Goal: Information Seeking & Learning: Check status

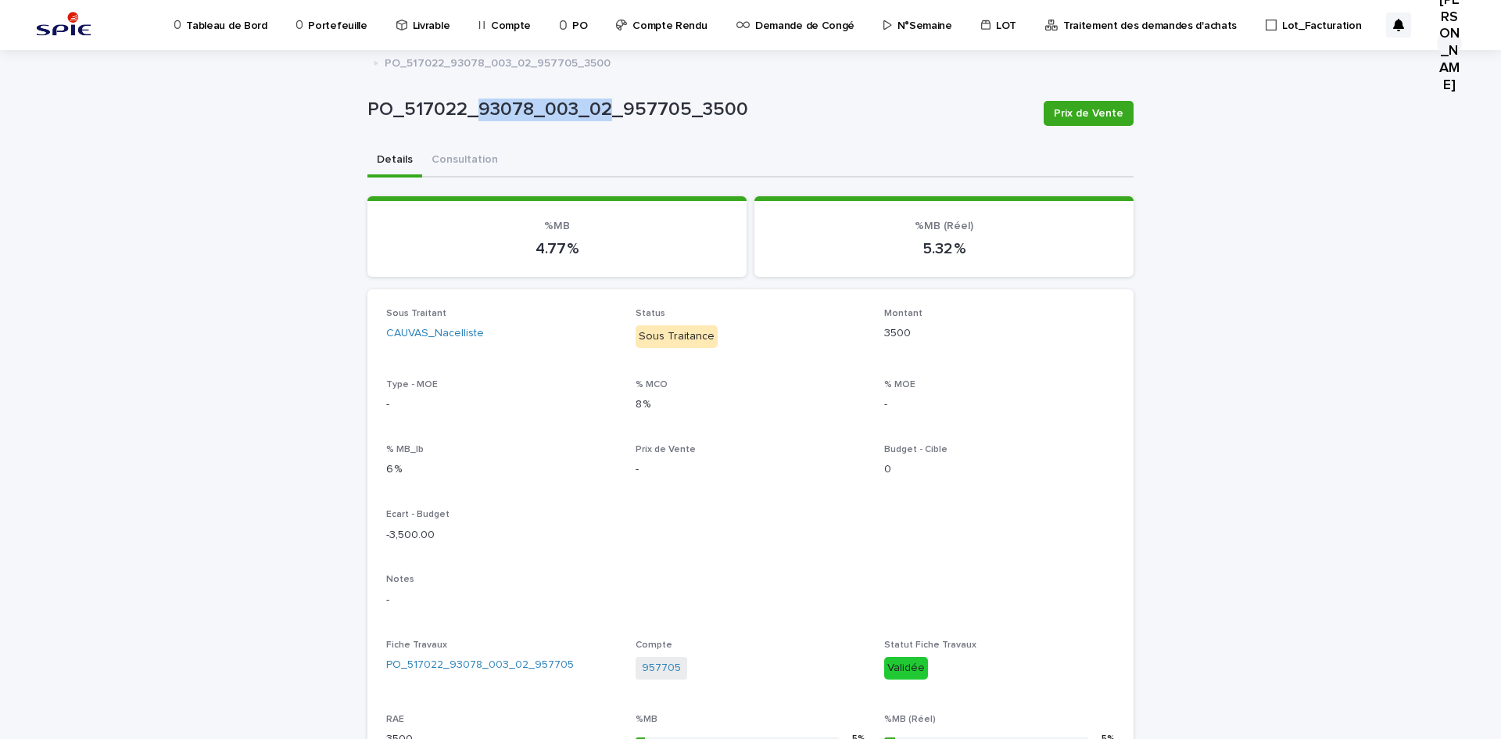
click at [298, 47] on link "Portefeuille" at bounding box center [335, 24] width 80 height 48
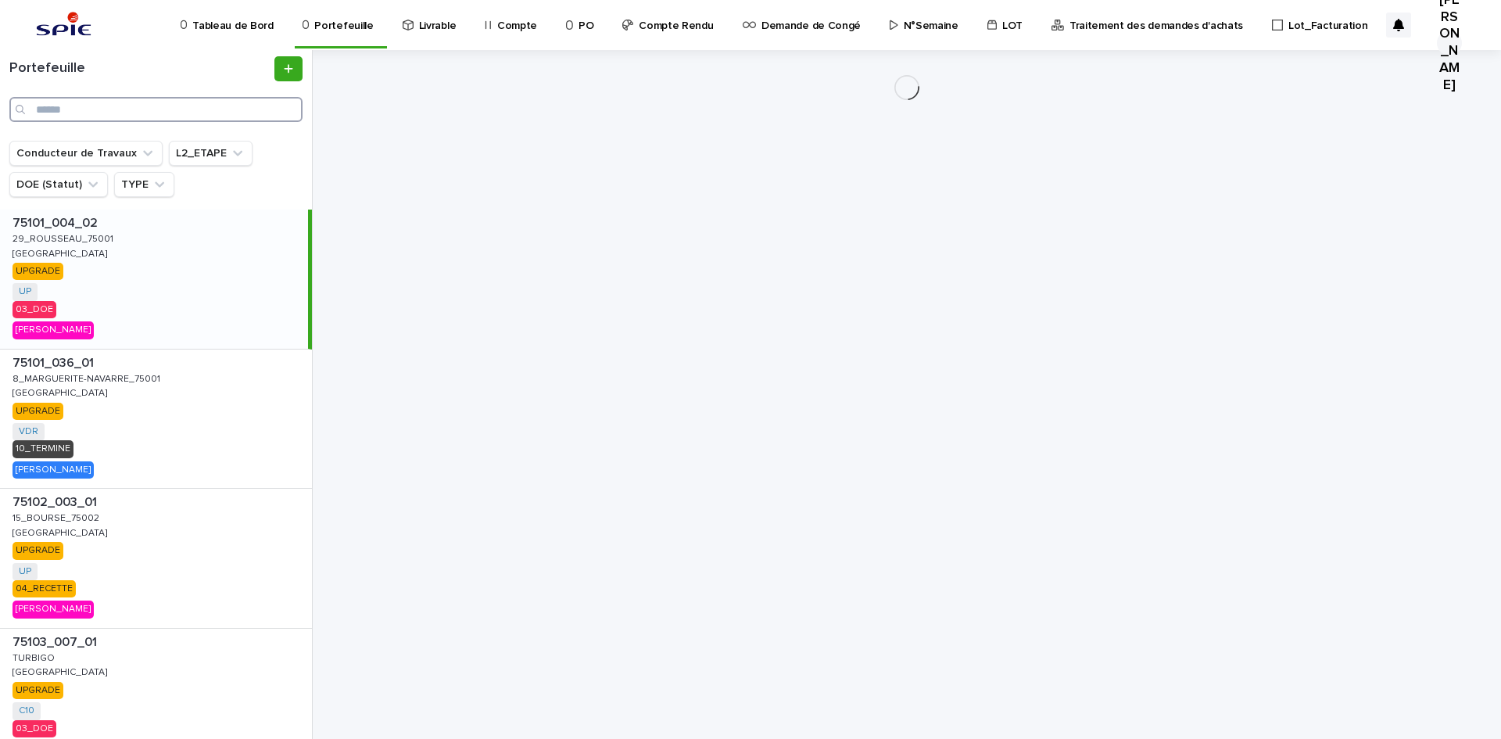
click at [199, 108] on input "Search" at bounding box center [155, 109] width 293 height 25
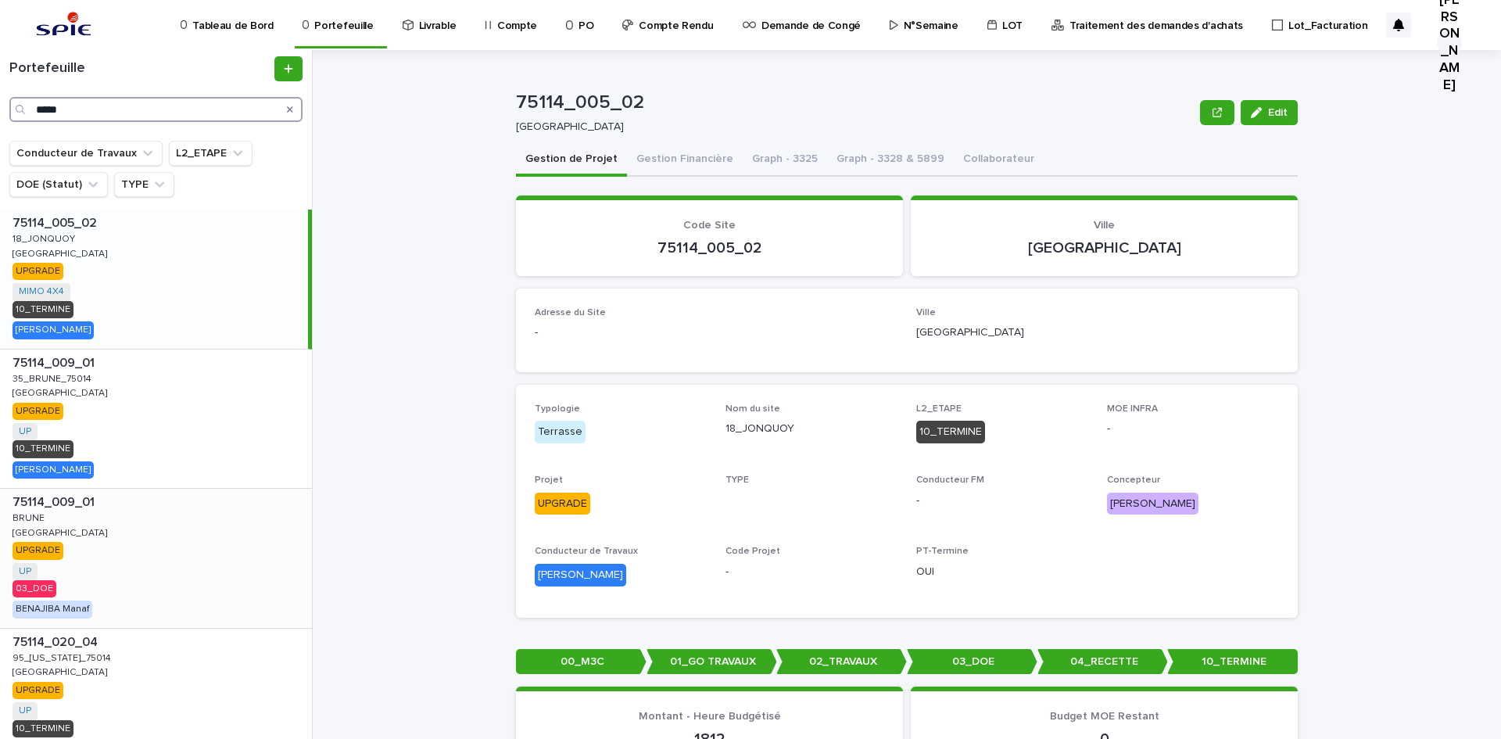
scroll to position [78, 0]
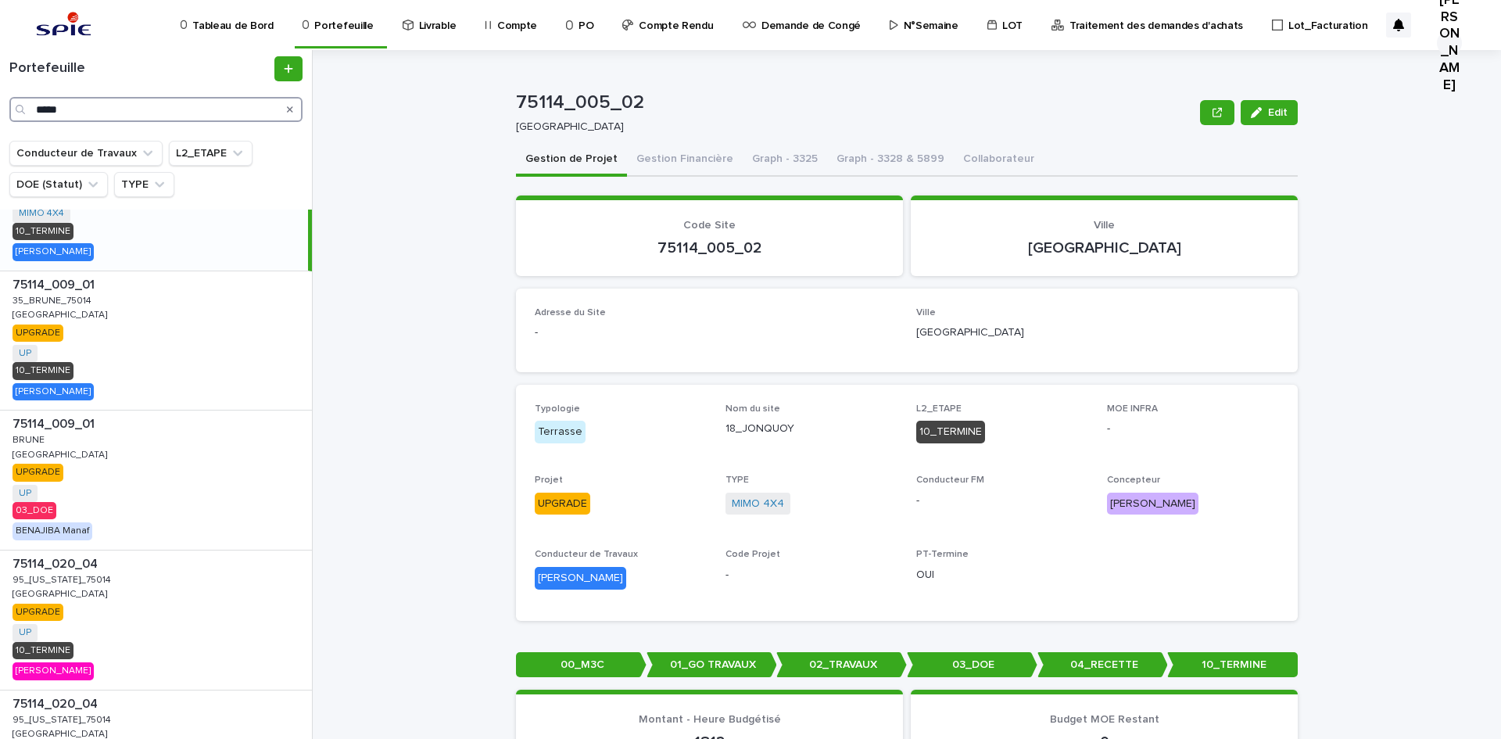
type input "*****"
click at [41, 443] on p "BRUNE" at bounding box center [30, 439] width 35 height 14
click at [656, 158] on button "Gestion Financière" at bounding box center [685, 160] width 116 height 33
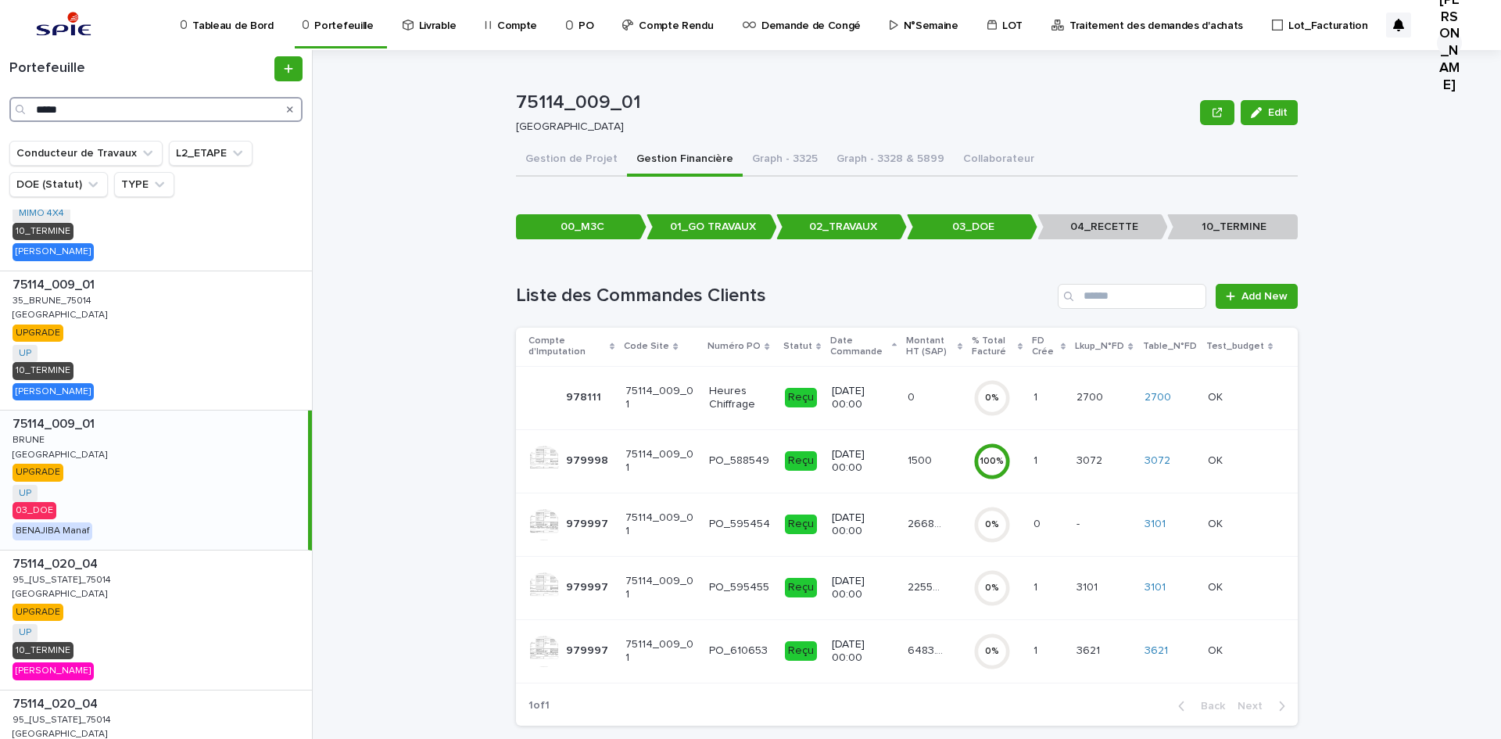
click at [133, 112] on input "*****" at bounding box center [155, 109] width 293 height 25
click at [41, 436] on p "BRUNE" at bounding box center [30, 439] width 35 height 14
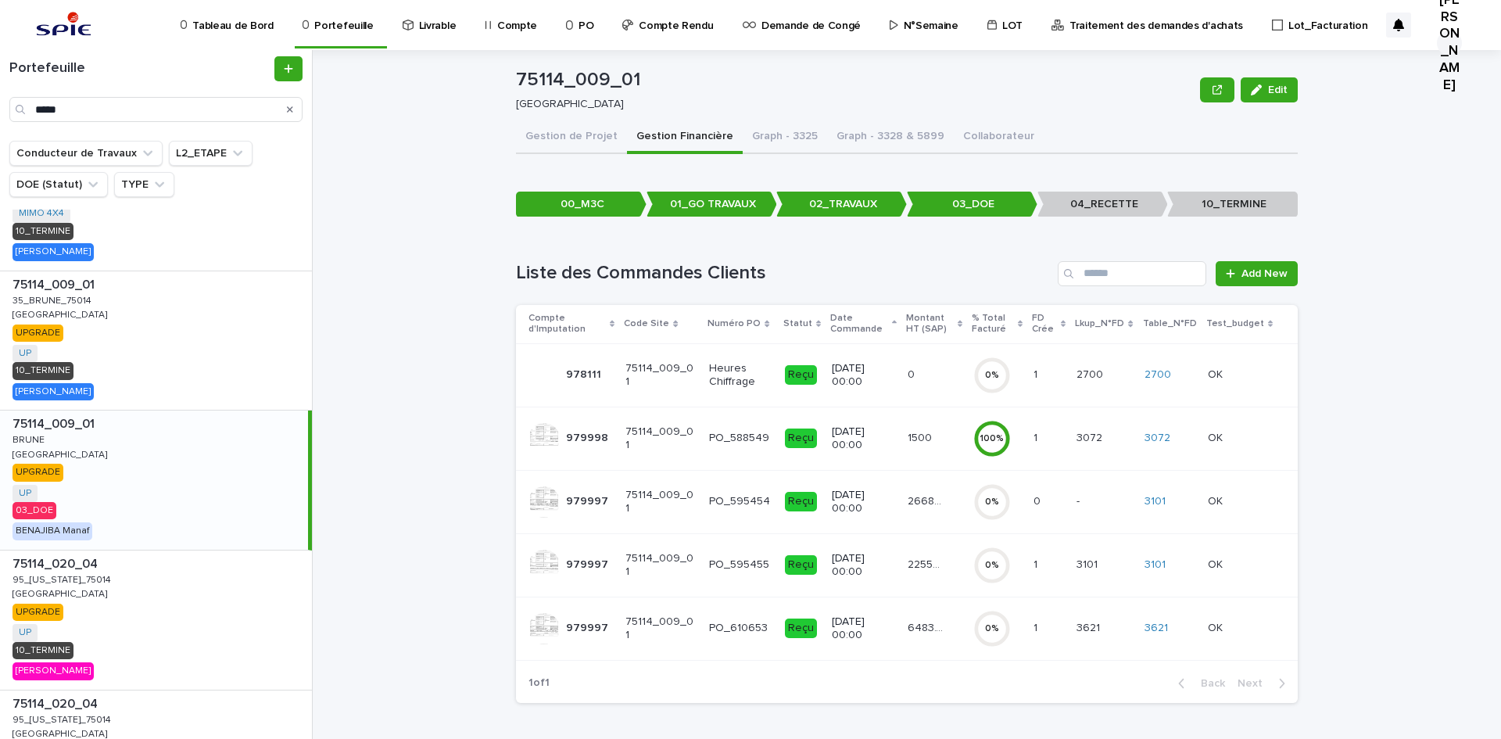
click at [115, 438] on div "75114_009_01 75114_009_01 BRUNE BRUNE Paris Paris UPGRADE UP + 0 03_DOE BENAJIB…" at bounding box center [154, 480] width 308 height 139
click at [67, 429] on p "75114_009_01" at bounding box center [55, 423] width 85 height 18
click at [1155, 496] on link "3101" at bounding box center [1155, 501] width 21 height 13
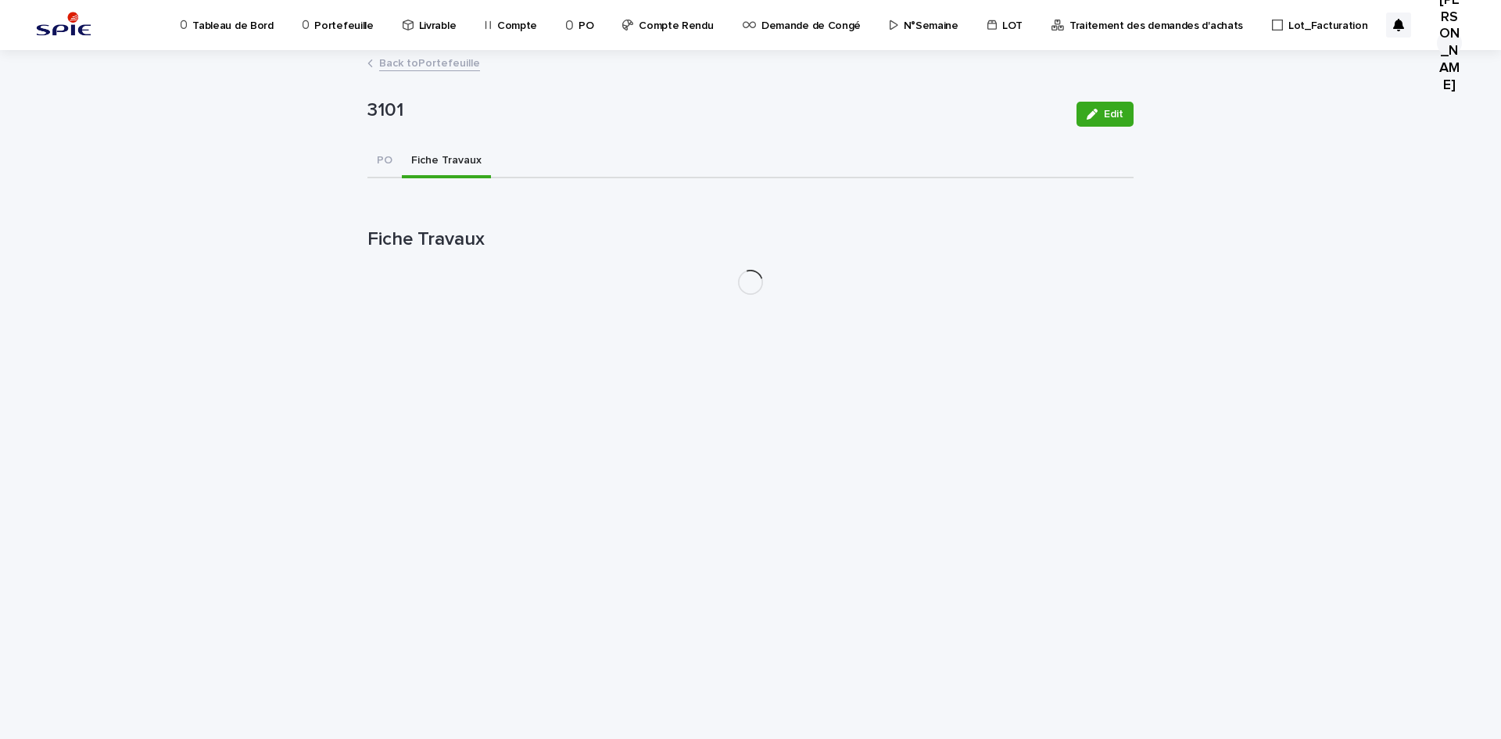
click at [479, 156] on button "Fiche Travaux" at bounding box center [446, 161] width 89 height 33
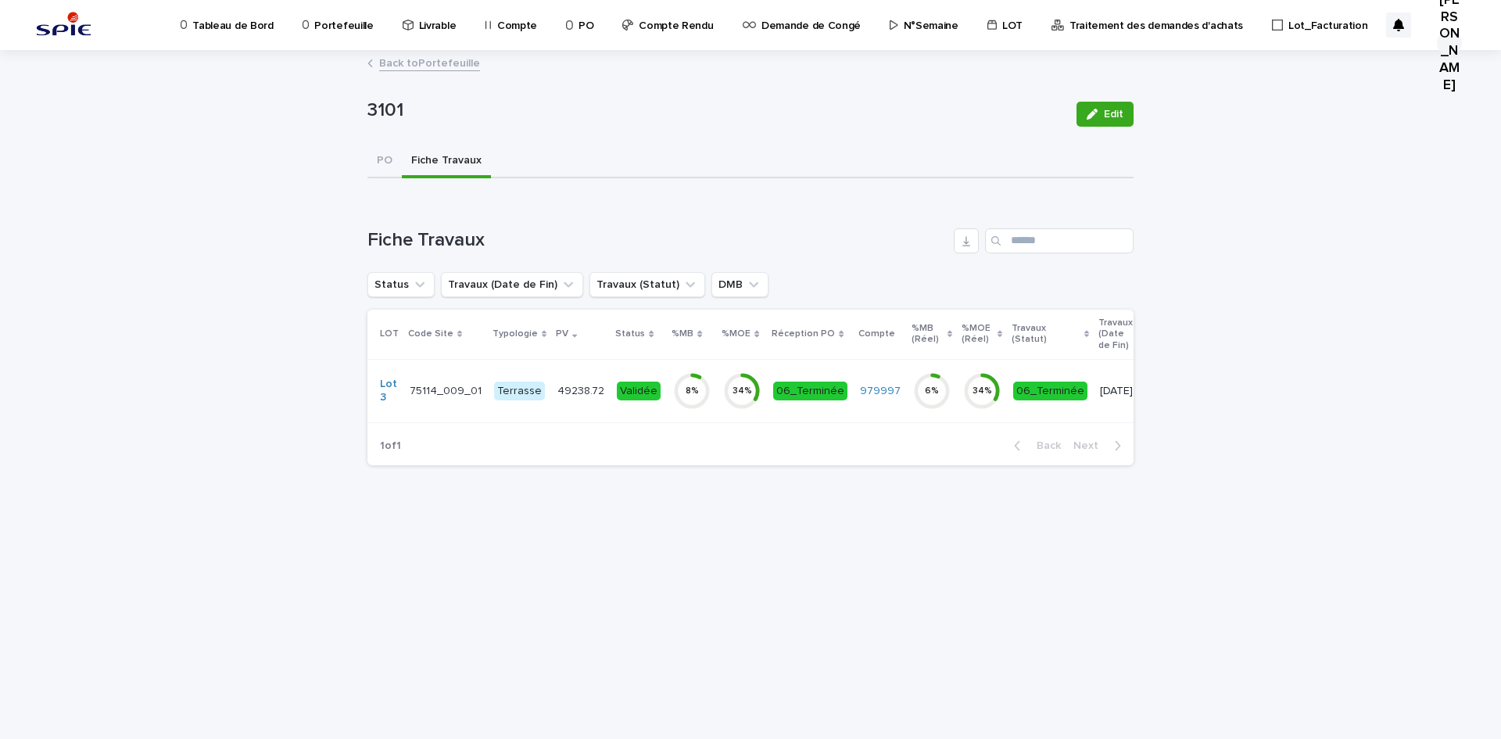
click at [572, 407] on td "49238.72 49238.72" at bounding box center [580, 390] width 59 height 63
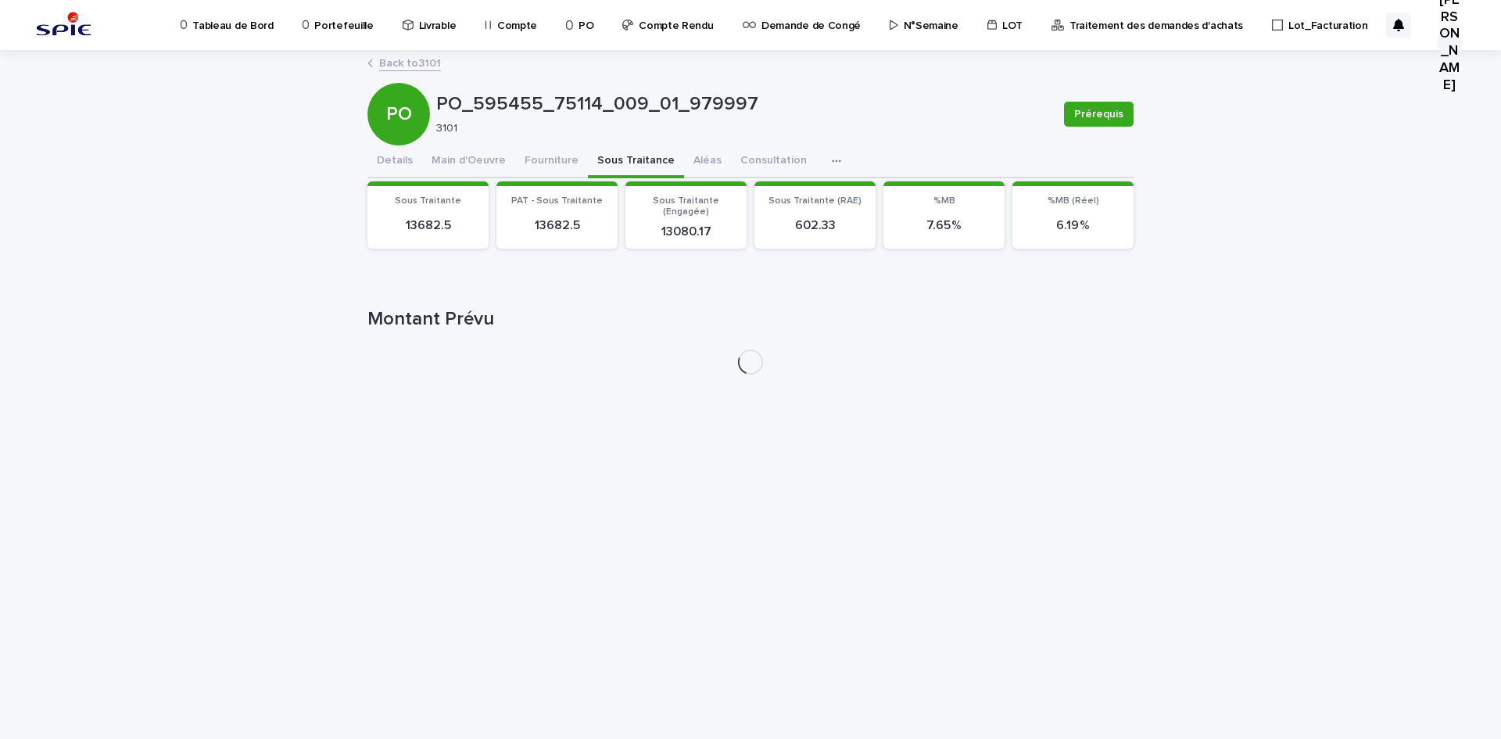
click at [622, 163] on button "Sous Traitance" at bounding box center [636, 161] width 96 height 33
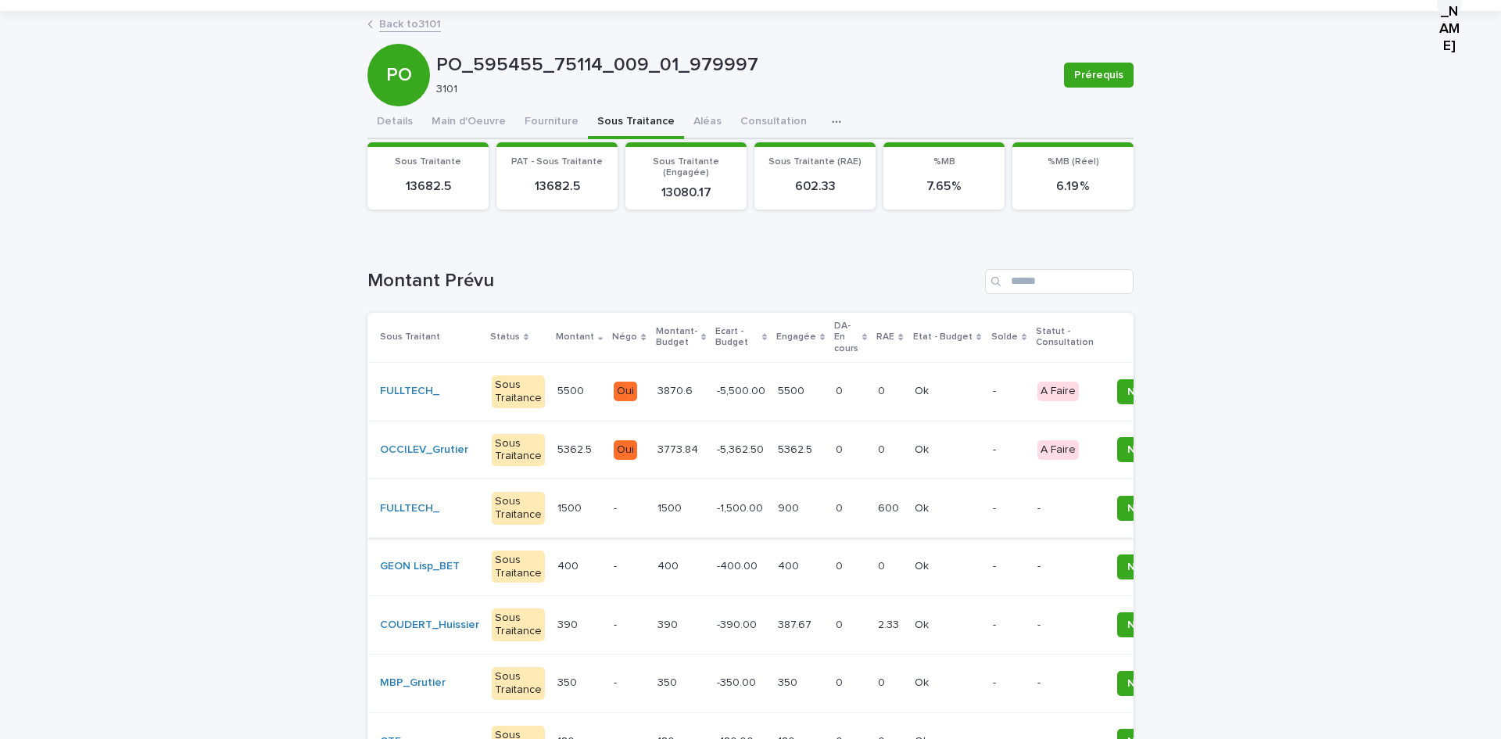
scroll to position [40, 0]
click at [830, 511] on td "0 0" at bounding box center [851, 508] width 42 height 59
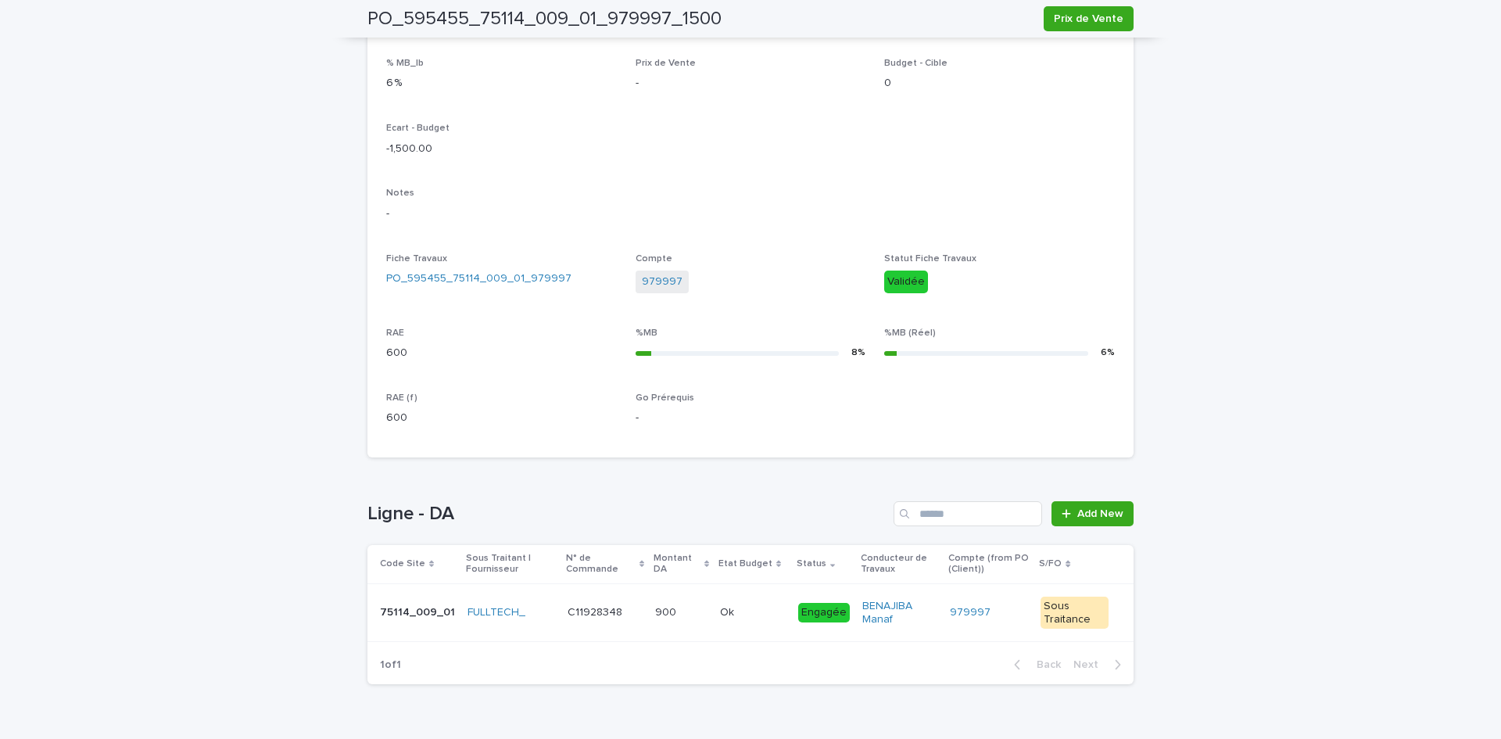
scroll to position [423, 0]
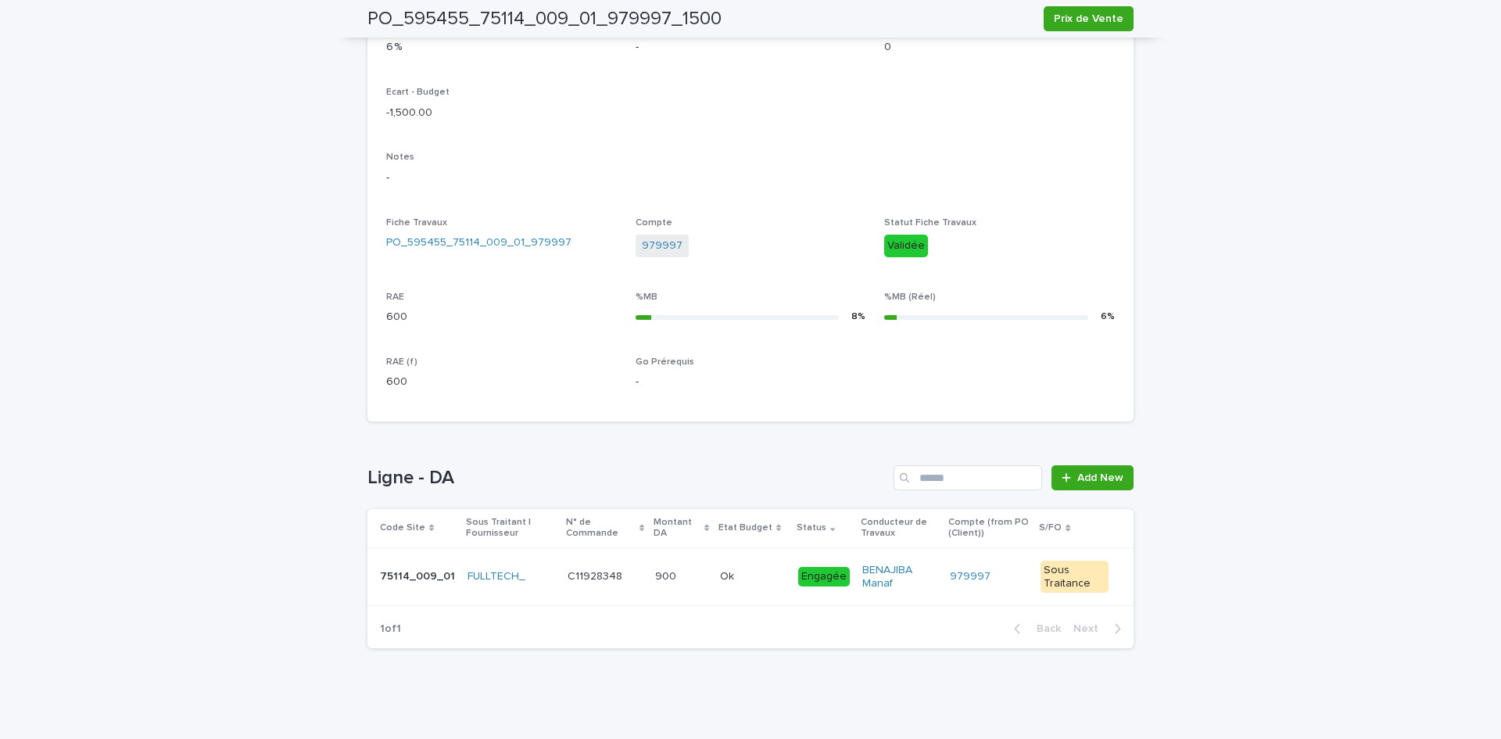
click at [720, 579] on p "Ok" at bounding box center [728, 575] width 17 height 16
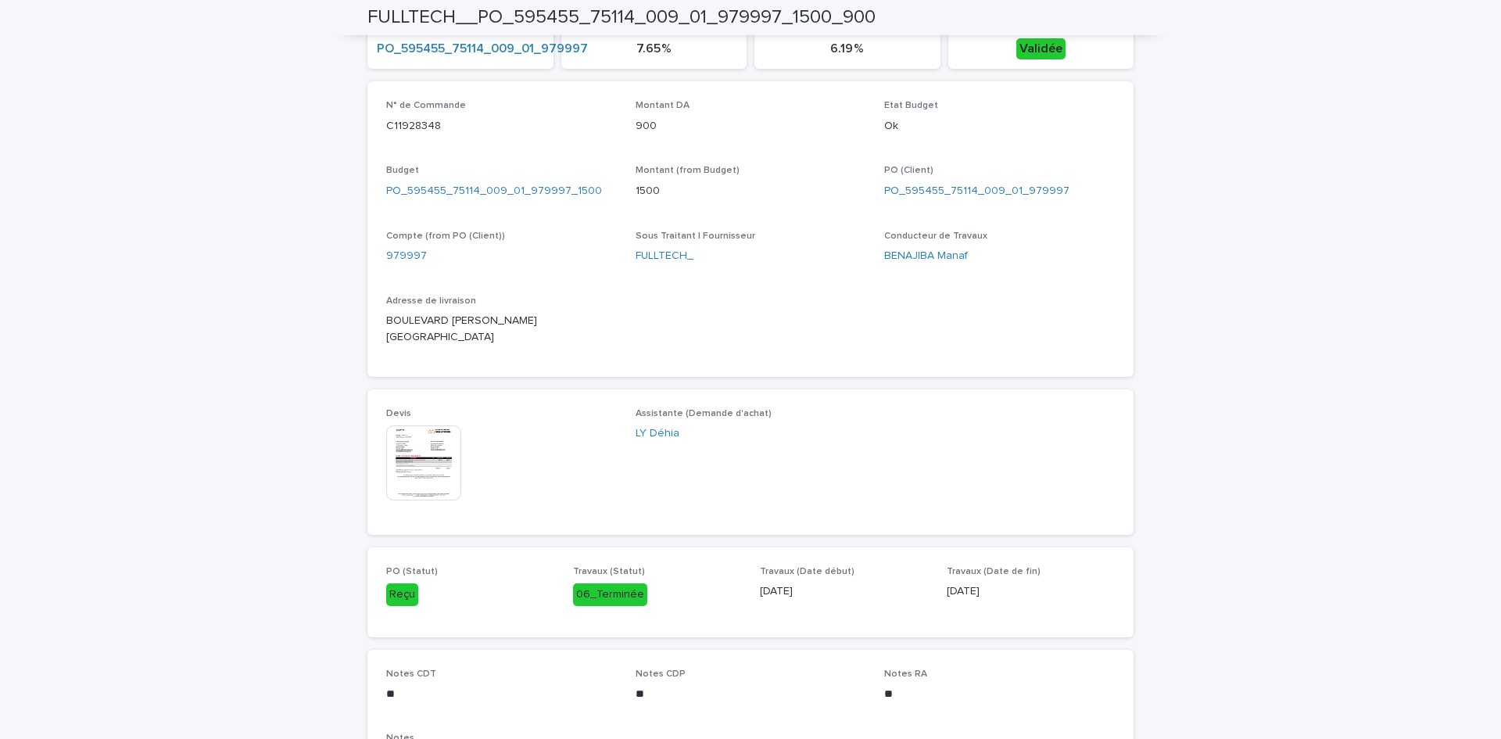
scroll to position [493, 0]
click at [404, 438] on img at bounding box center [423, 462] width 75 height 75
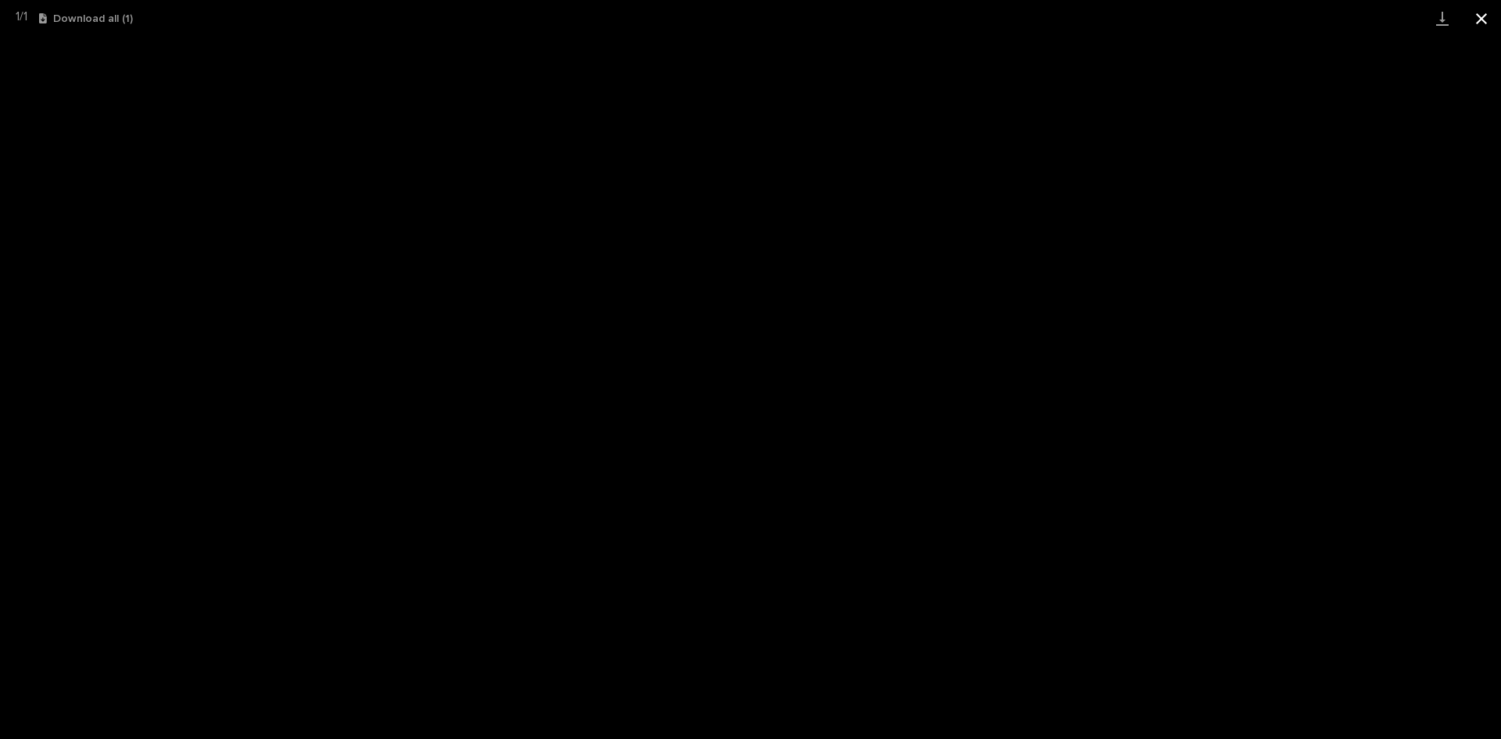
click at [1487, 9] on button "Close gallery" at bounding box center [1481, 18] width 39 height 37
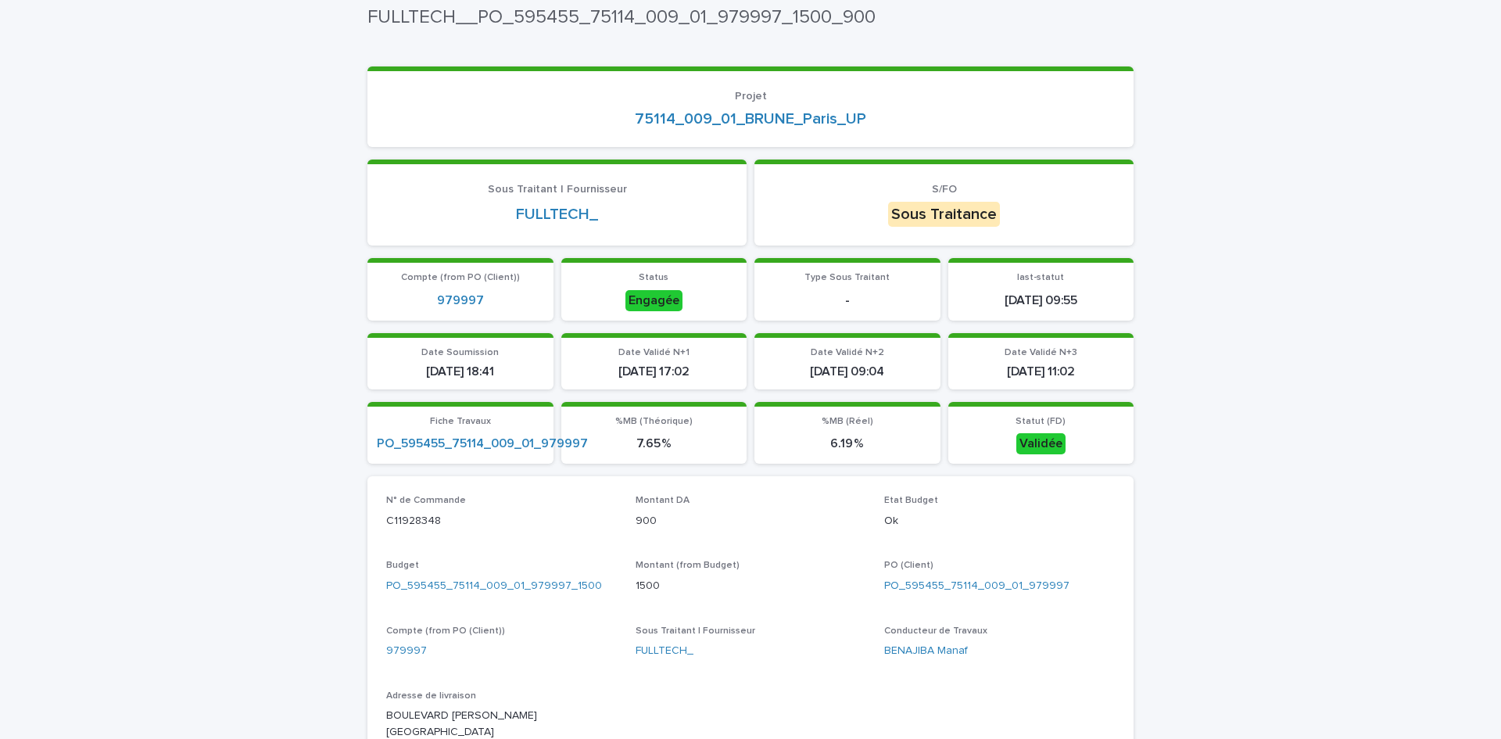
scroll to position [0, 0]
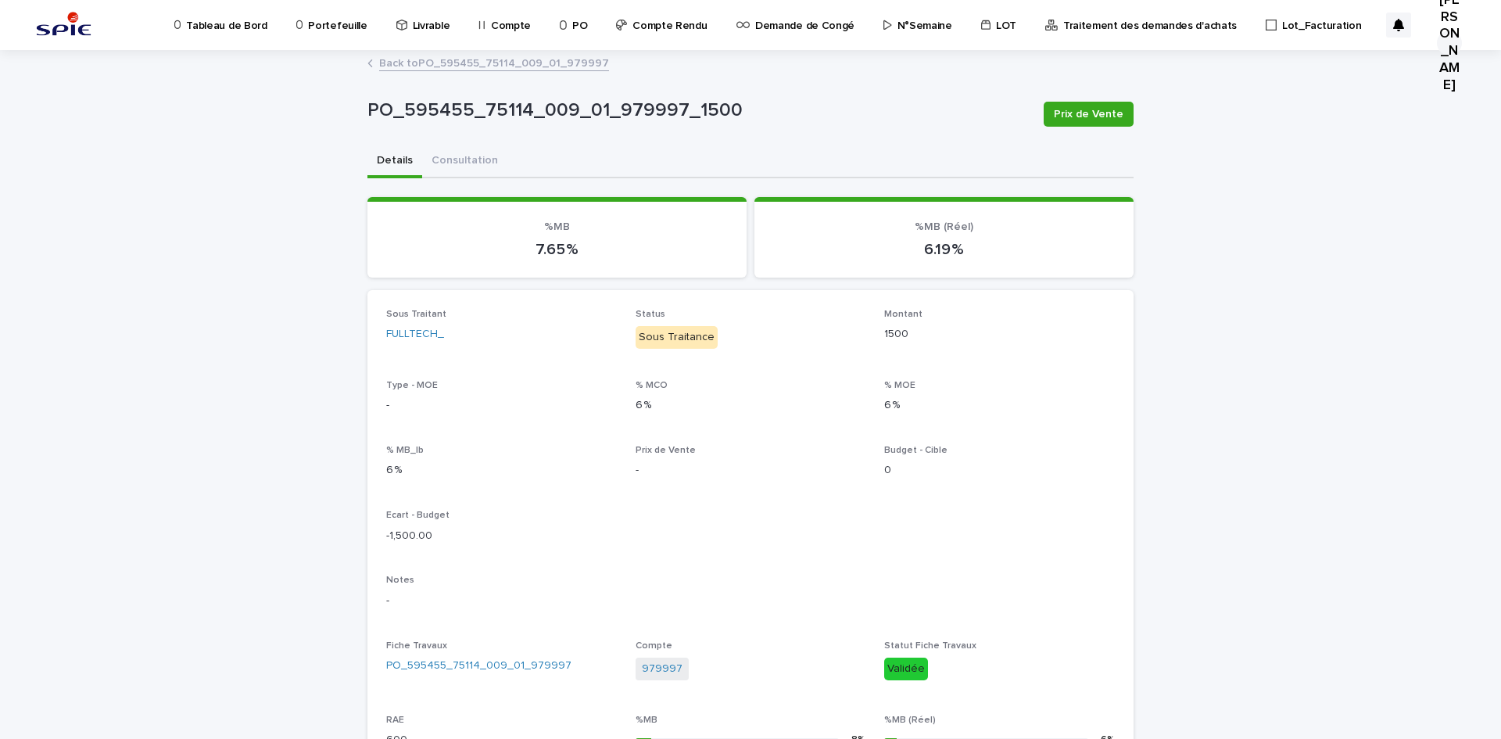
click at [427, 62] on link "Back to PO_595455_75114_009_01_979997" at bounding box center [494, 62] width 230 height 18
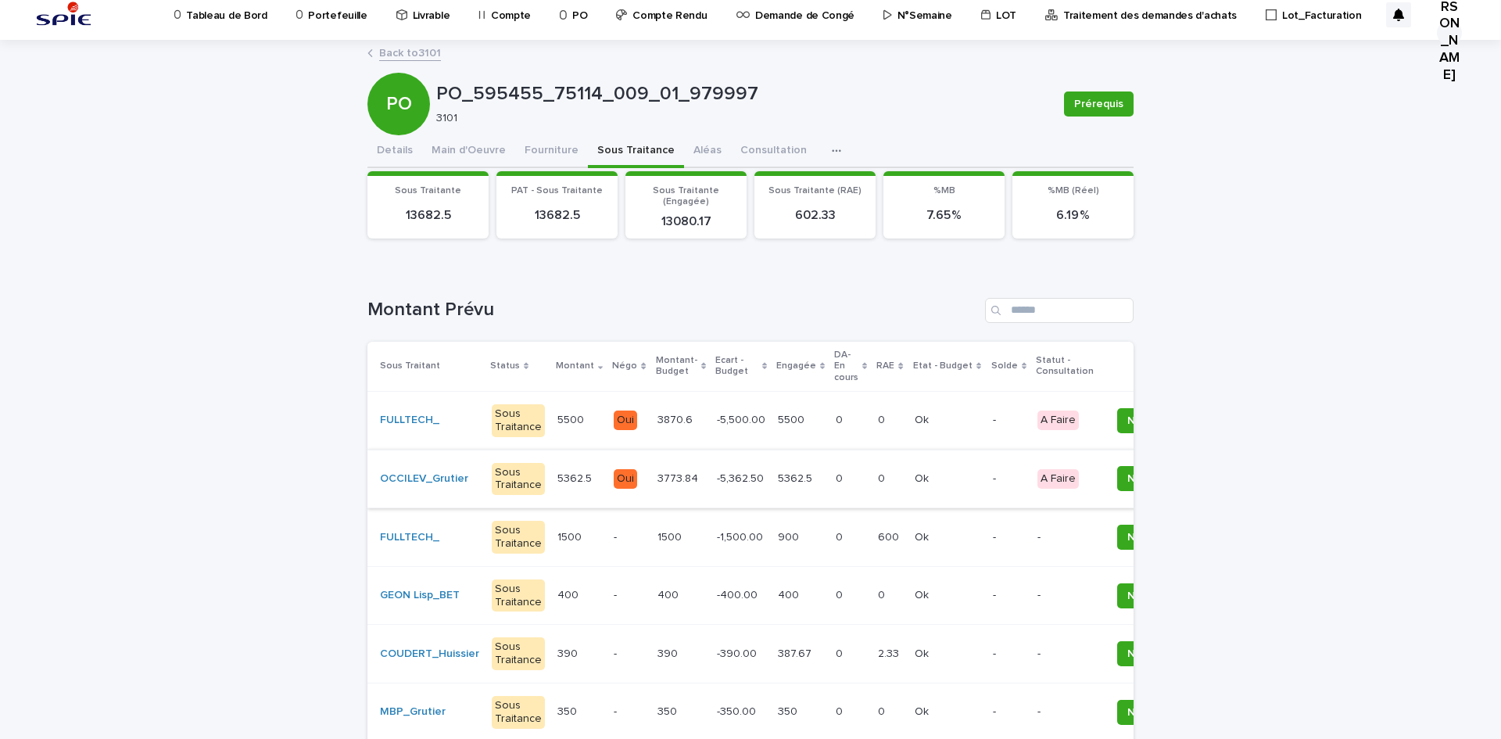
scroll to position [8, 0]
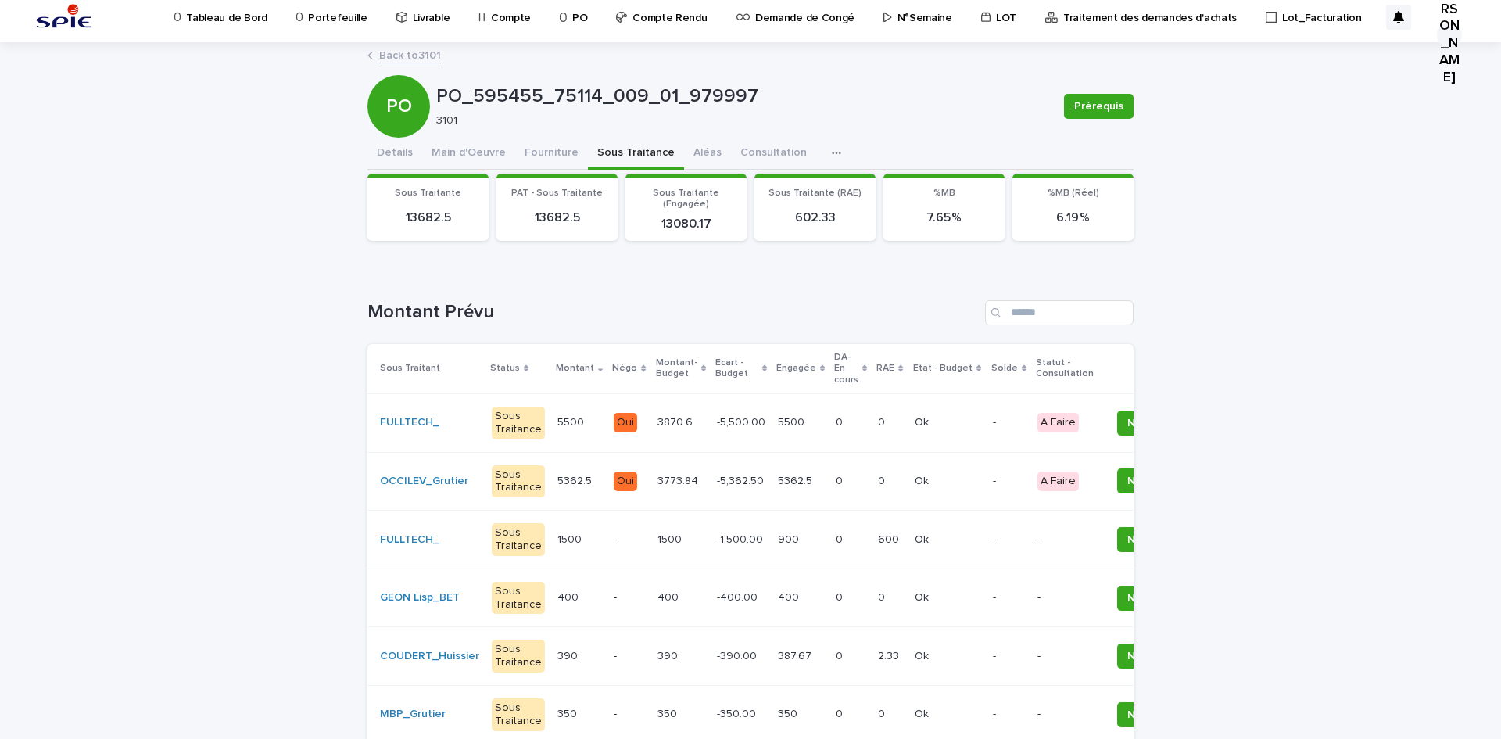
click at [404, 59] on link "Back to 3101" at bounding box center [410, 54] width 62 height 18
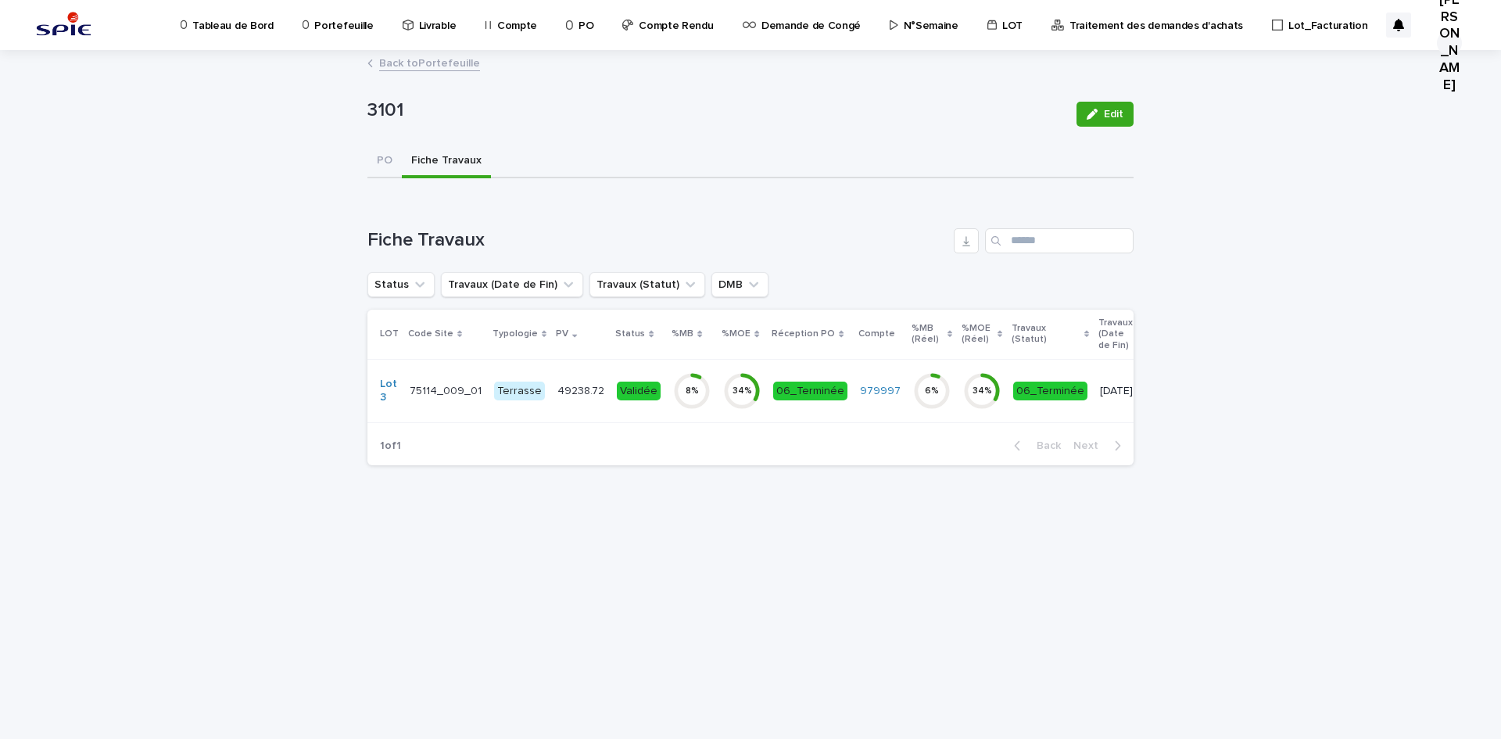
click at [410, 63] on link "Back to Portefeuille" at bounding box center [429, 62] width 101 height 18
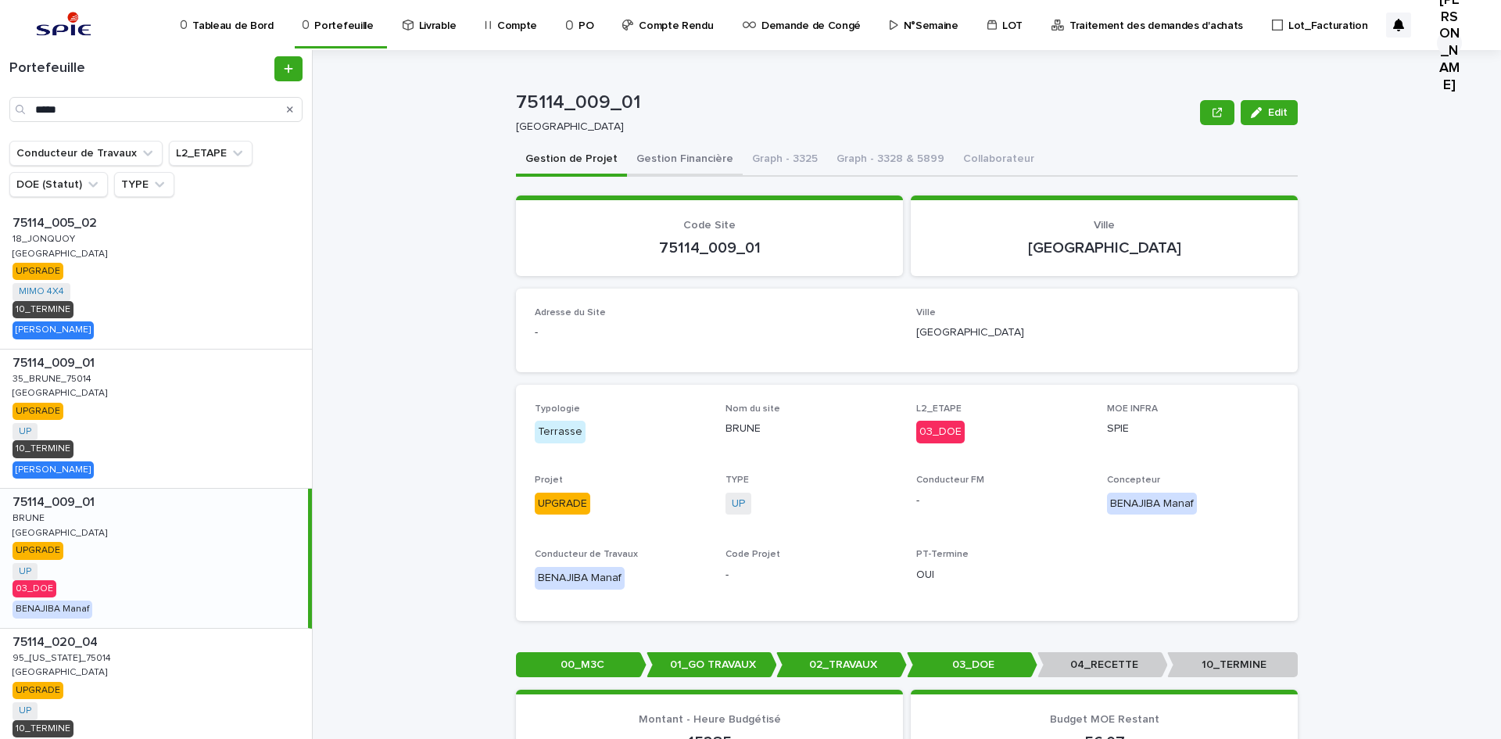
click at [669, 161] on button "Gestion Financière" at bounding box center [685, 160] width 116 height 33
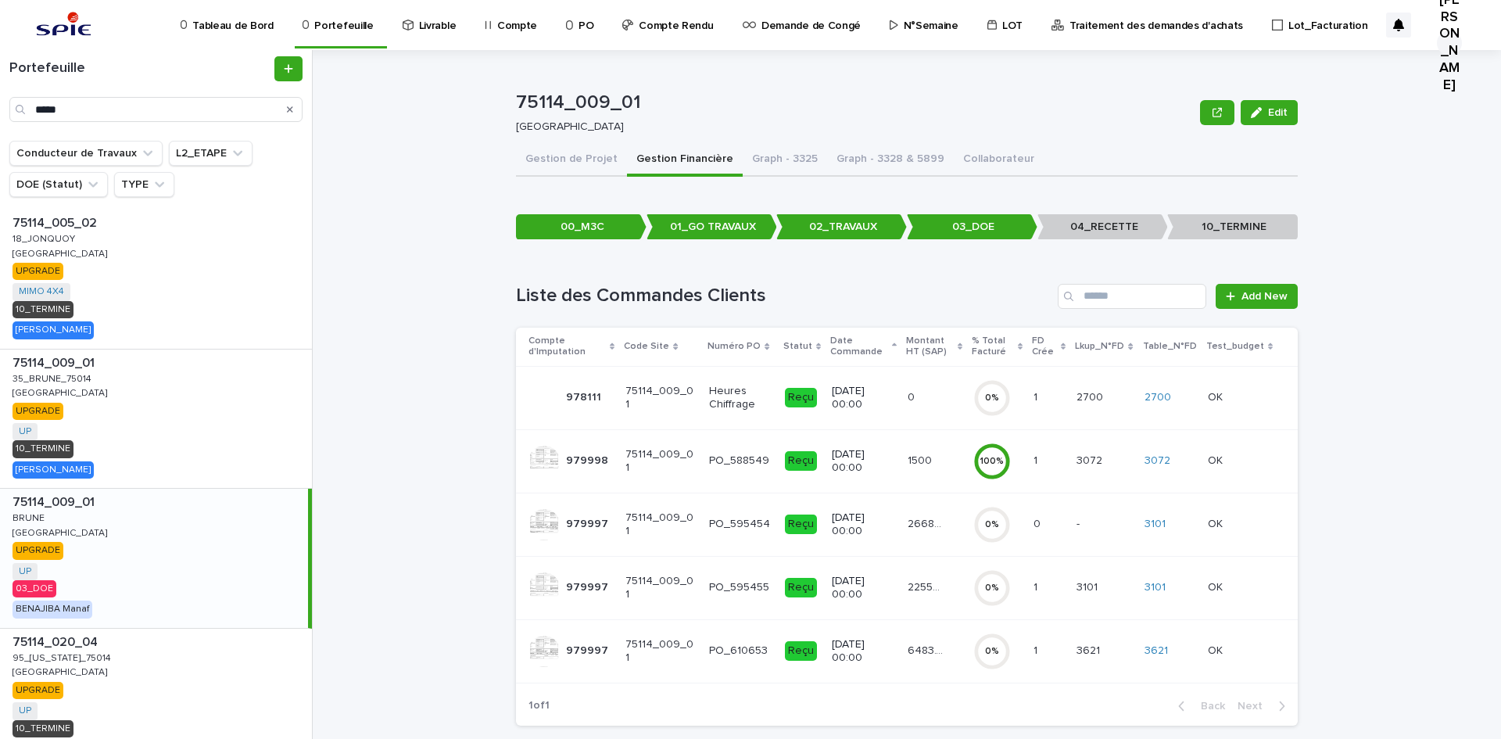
click at [947, 652] on div "6483.77 6483.77" at bounding box center [934, 651] width 53 height 26
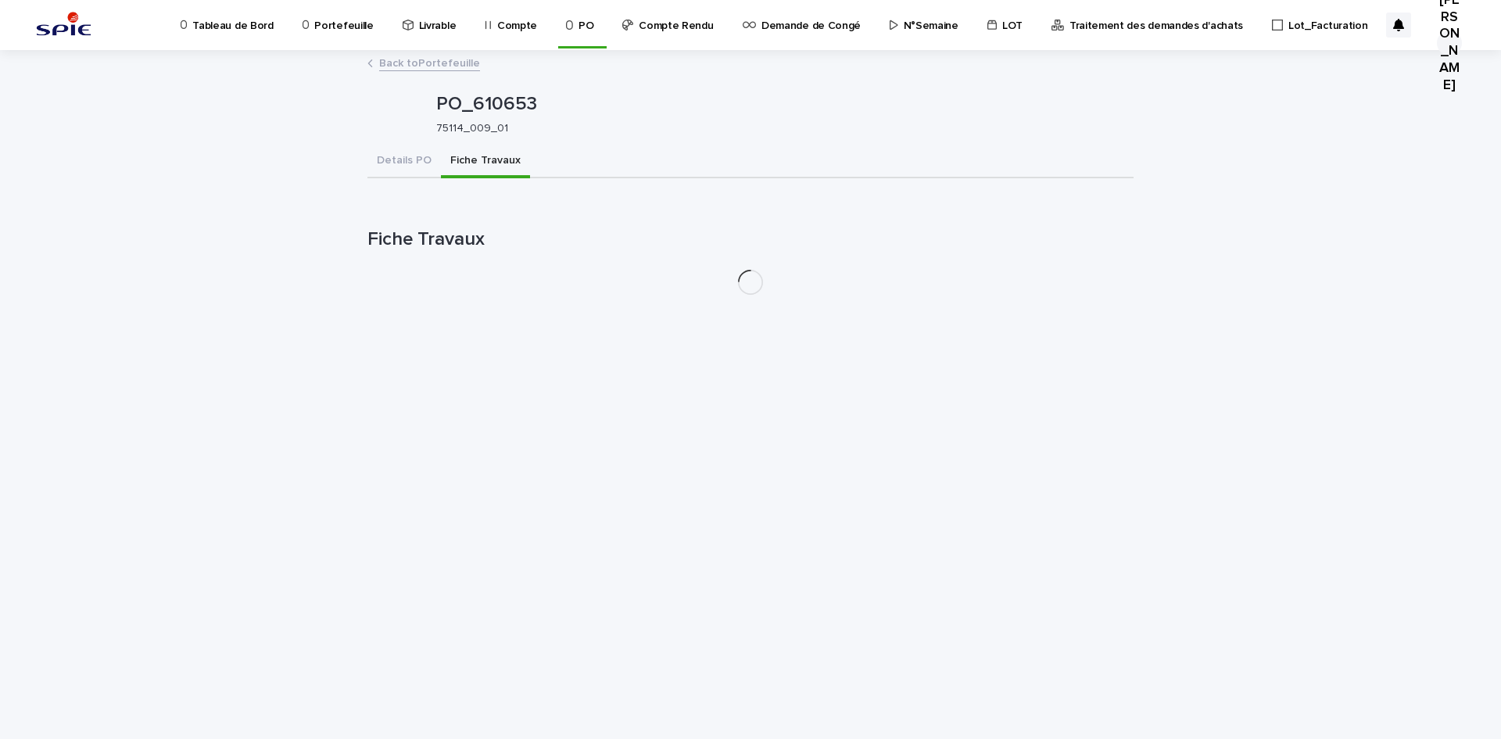
click at [473, 154] on button "Fiche Travaux" at bounding box center [485, 161] width 89 height 33
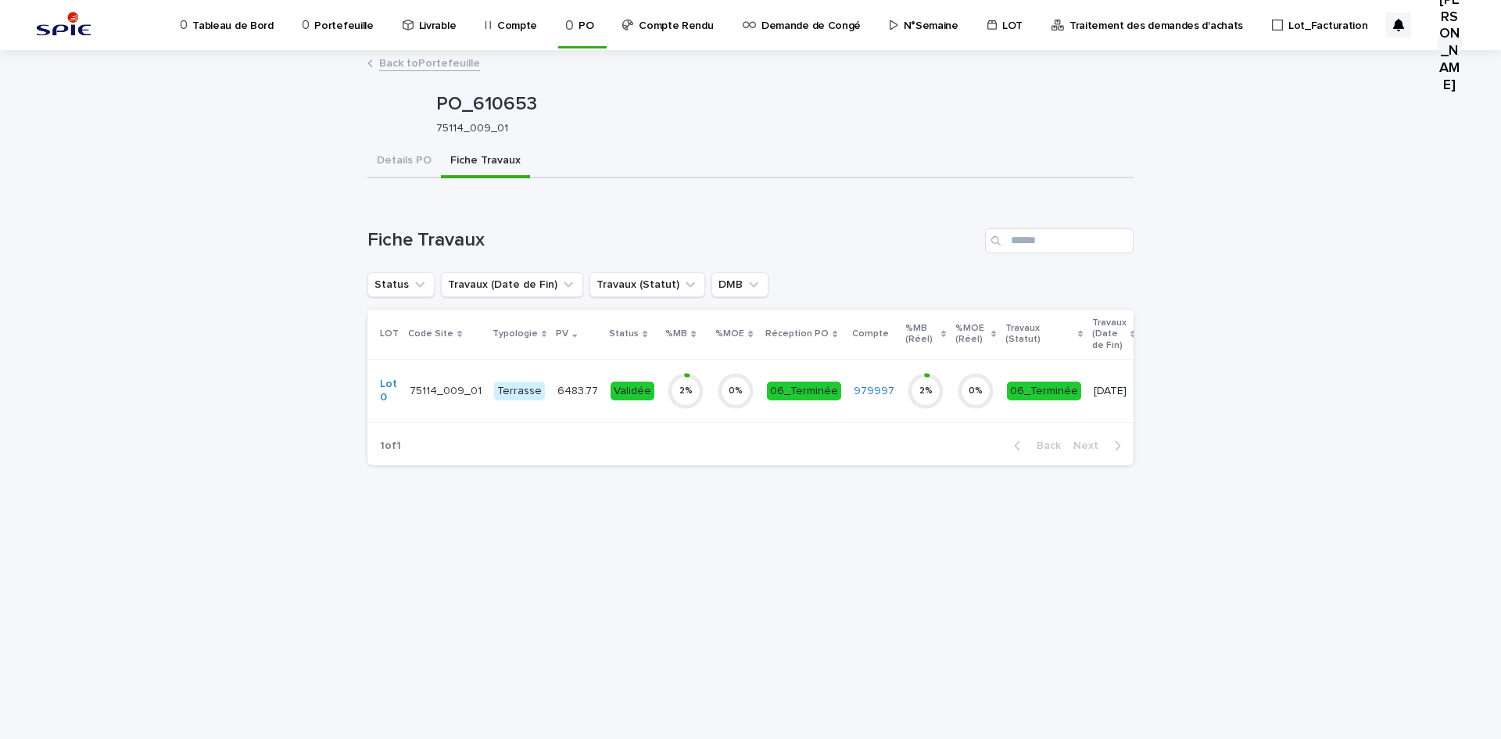
click at [558, 401] on div "6483.77 6483.77" at bounding box center [578, 391] width 41 height 26
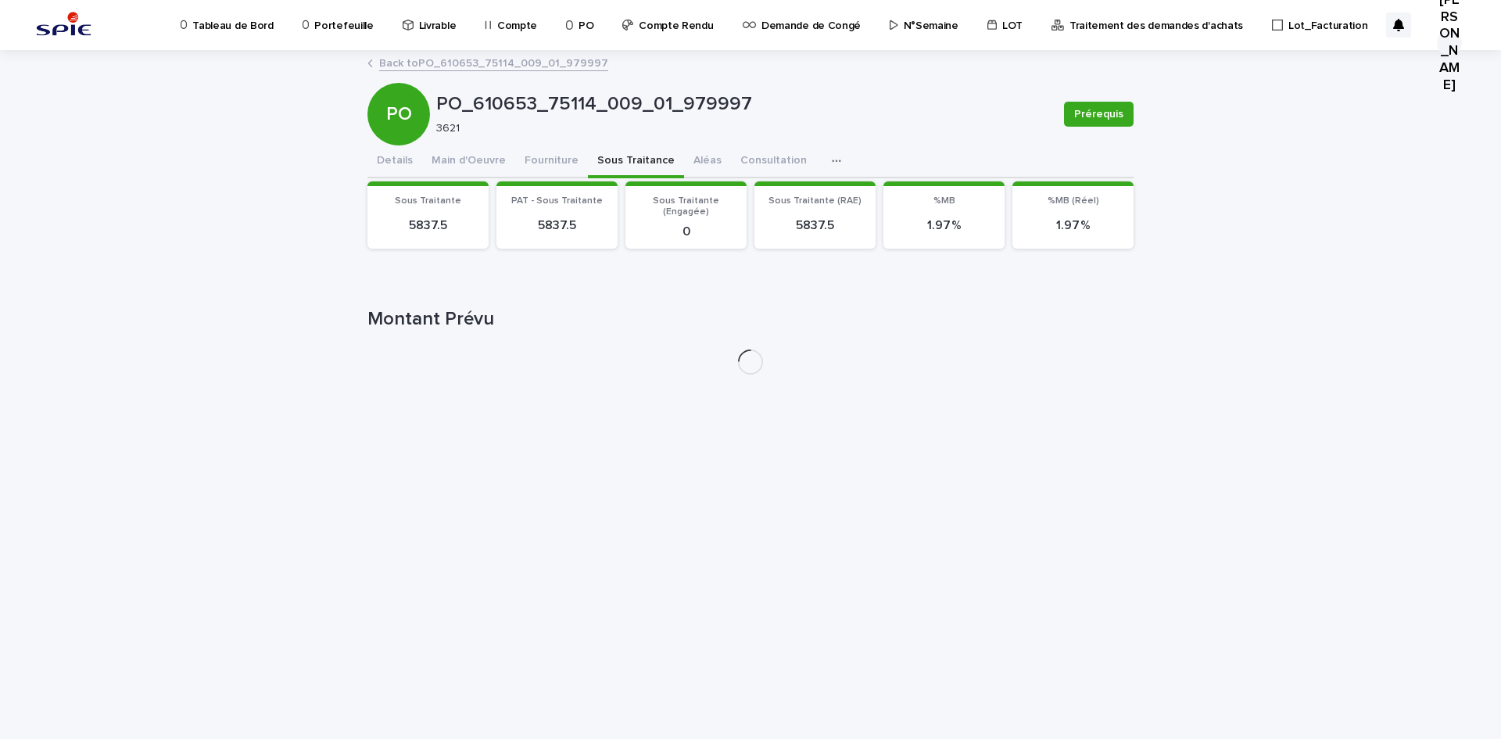
click at [619, 161] on button "Sous Traitance" at bounding box center [636, 161] width 96 height 33
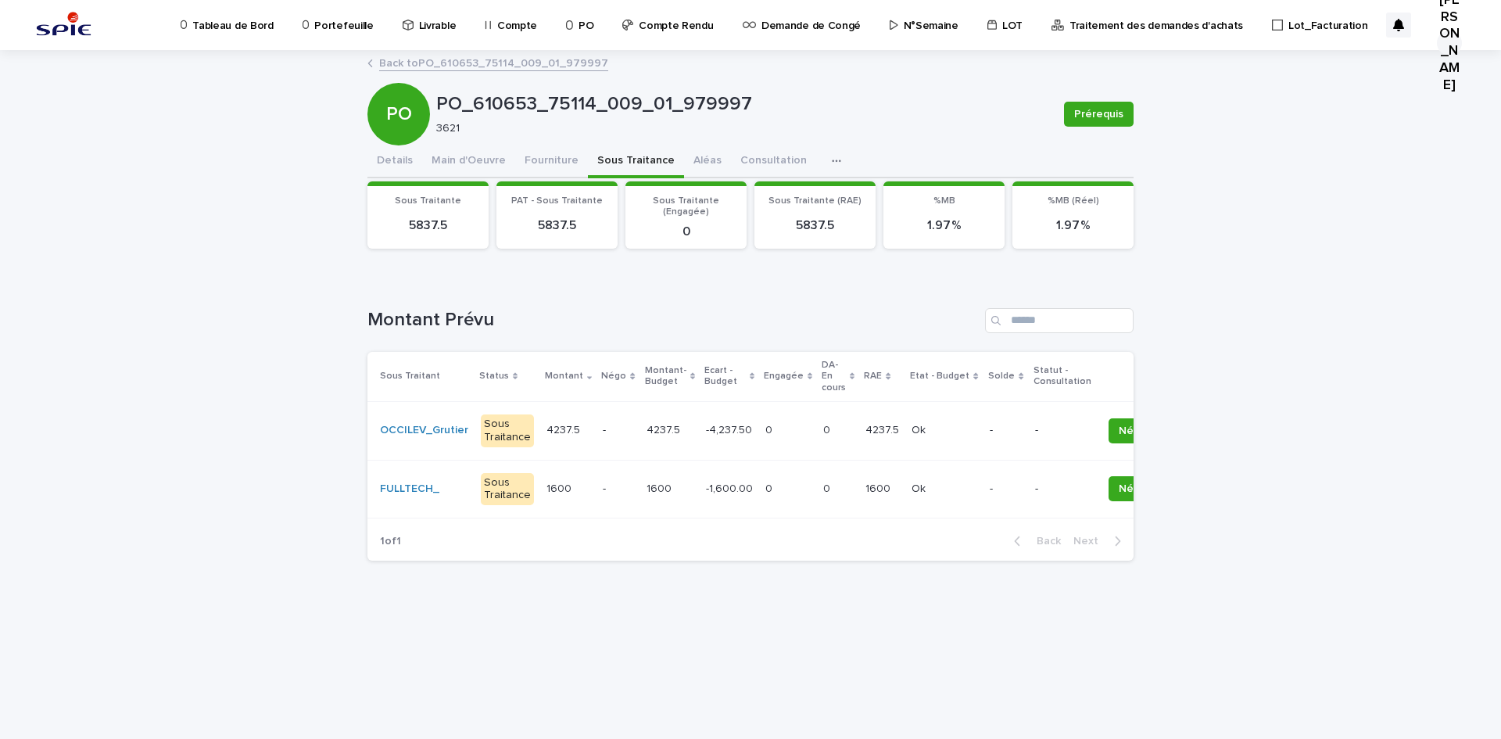
click at [778, 493] on p at bounding box center [788, 488] width 45 height 13
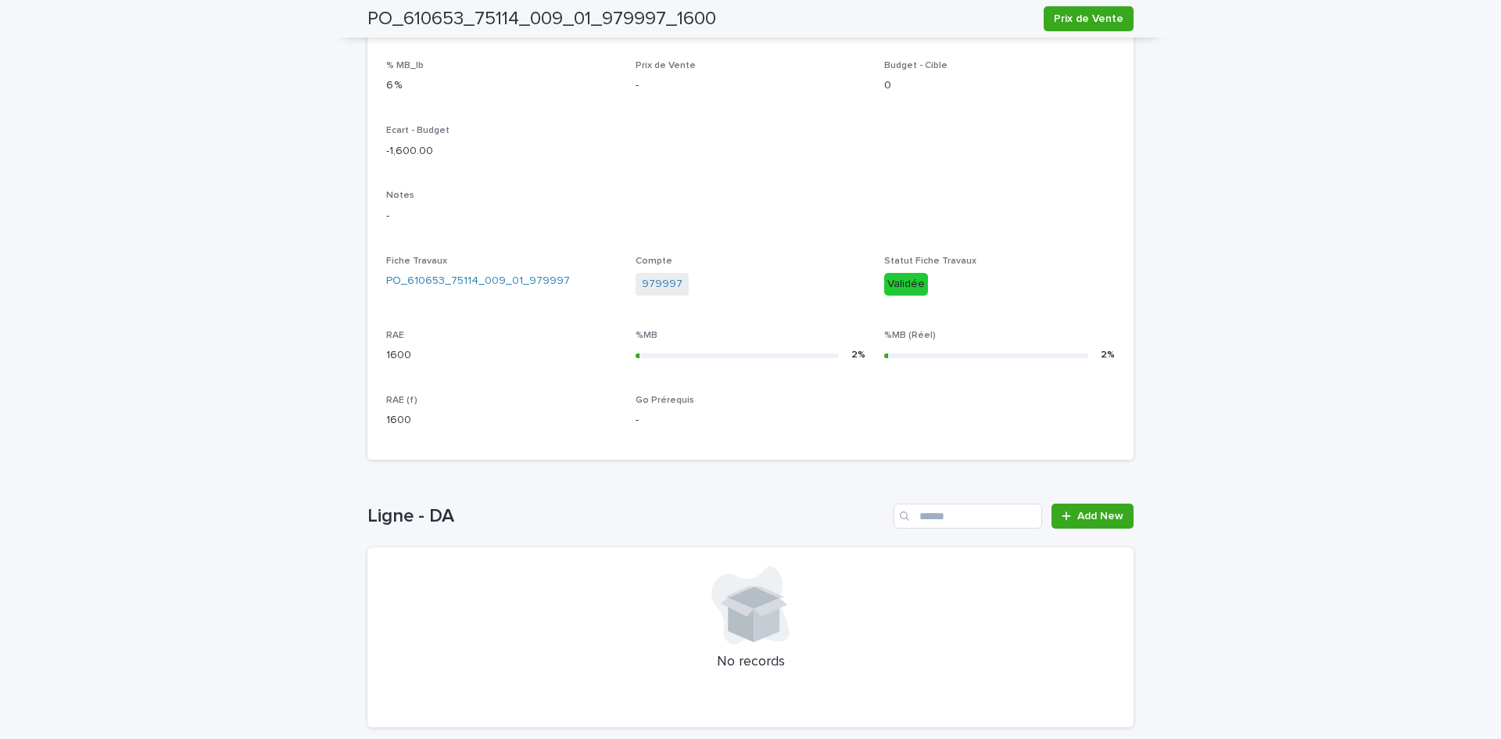
scroll to position [464, 0]
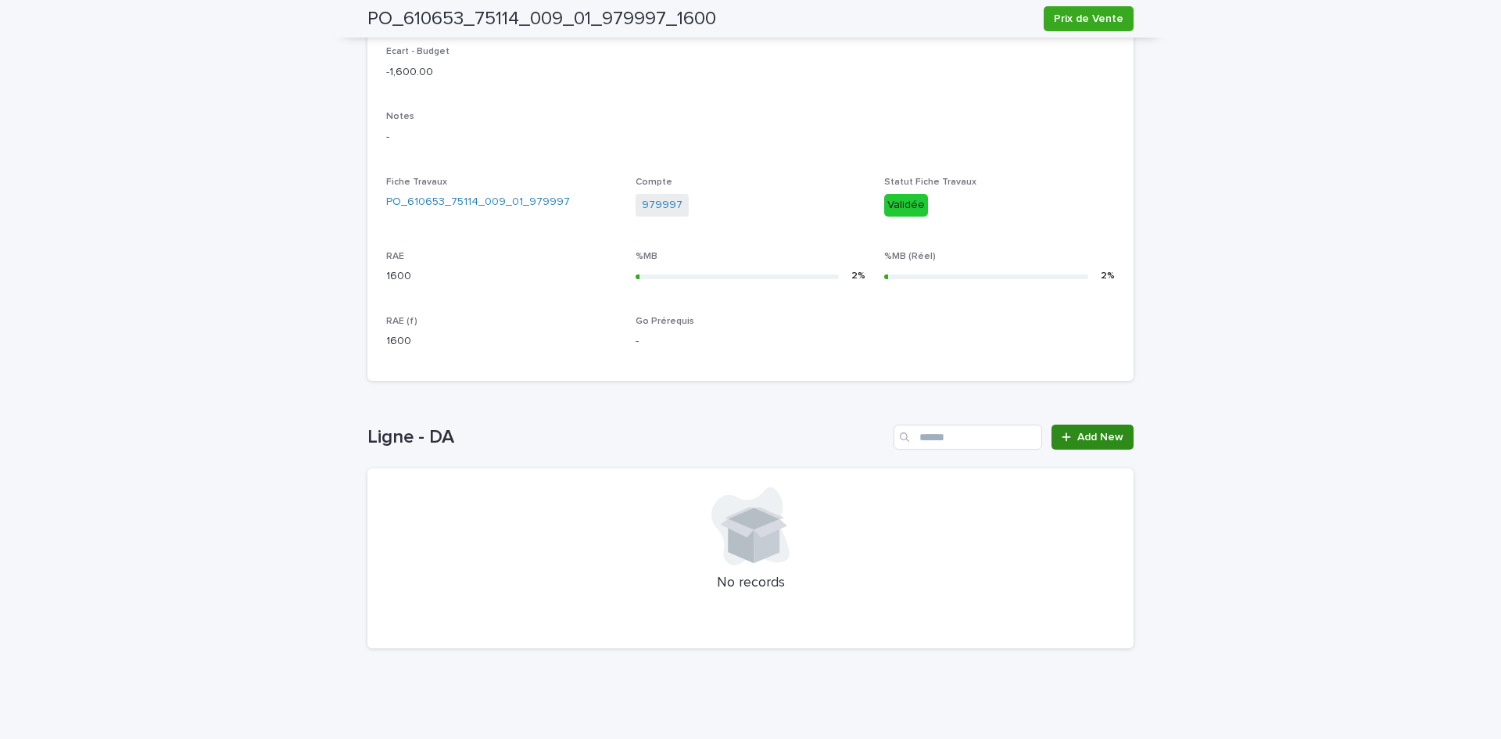
click at [1062, 443] on icon at bounding box center [1066, 437] width 9 height 11
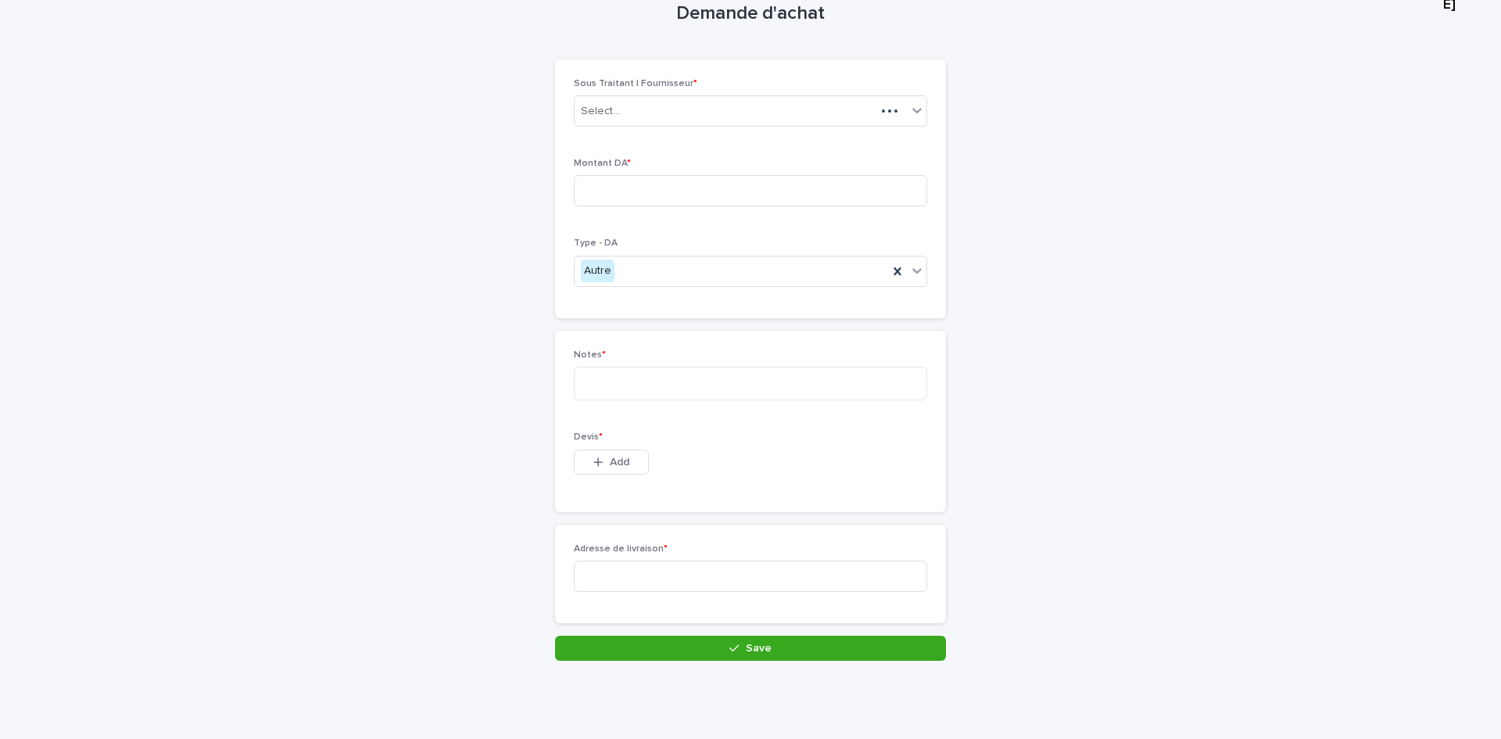
scroll to position [54, 0]
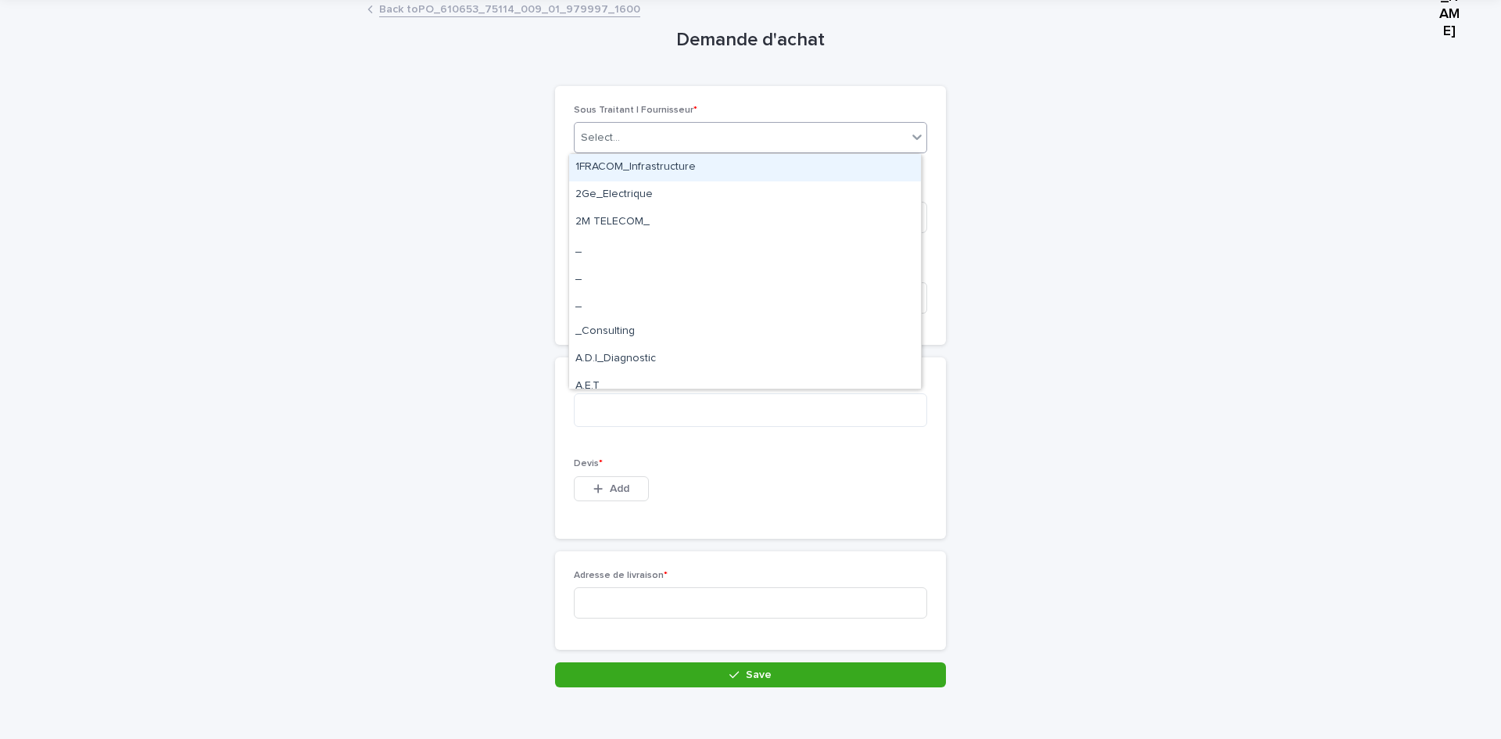
click at [616, 132] on div "Select..." at bounding box center [741, 138] width 332 height 26
type input "****"
click at [639, 163] on div "FULLTECH_" at bounding box center [745, 167] width 352 height 27
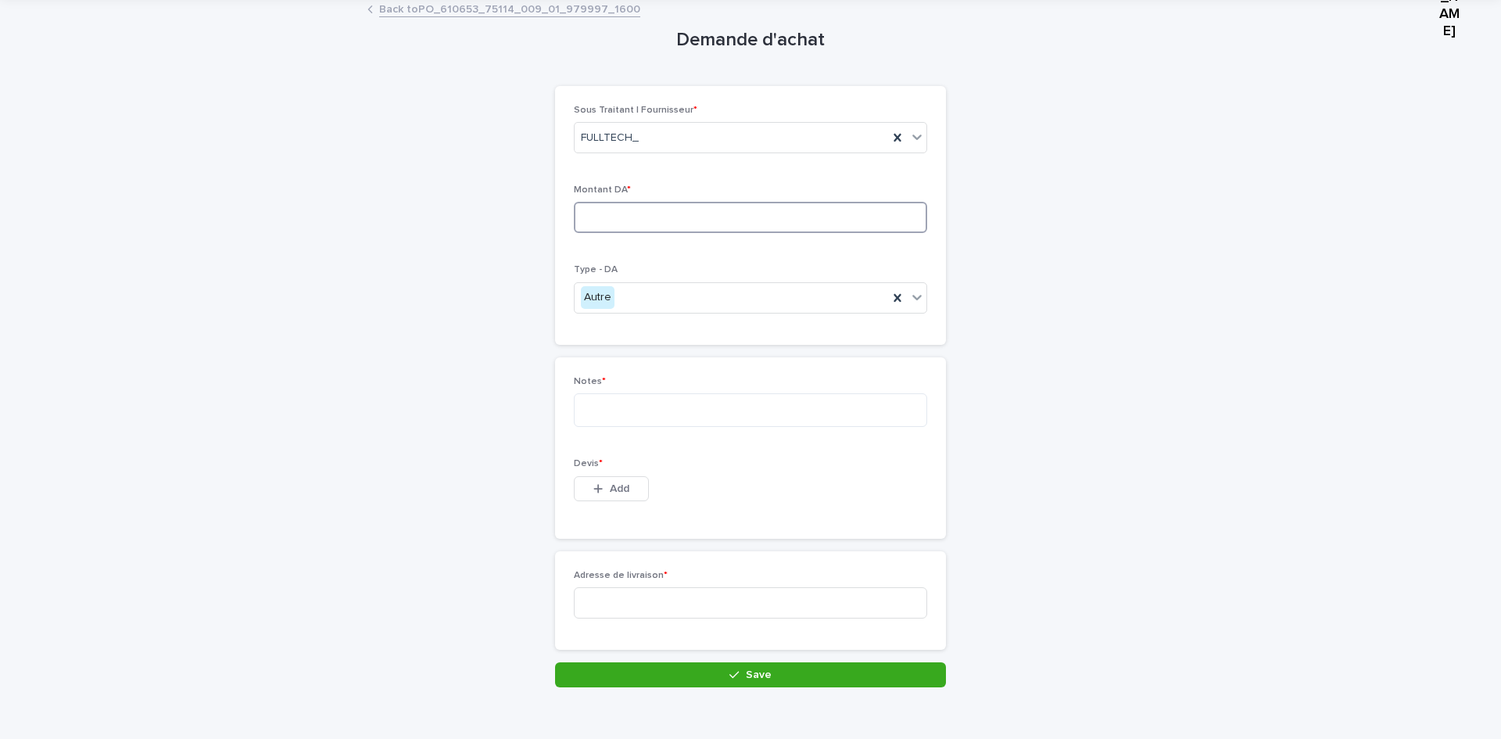
click at [622, 220] on input at bounding box center [750, 217] width 353 height 31
type input "****"
click at [574, 486] on button "Add" at bounding box center [611, 488] width 75 height 25
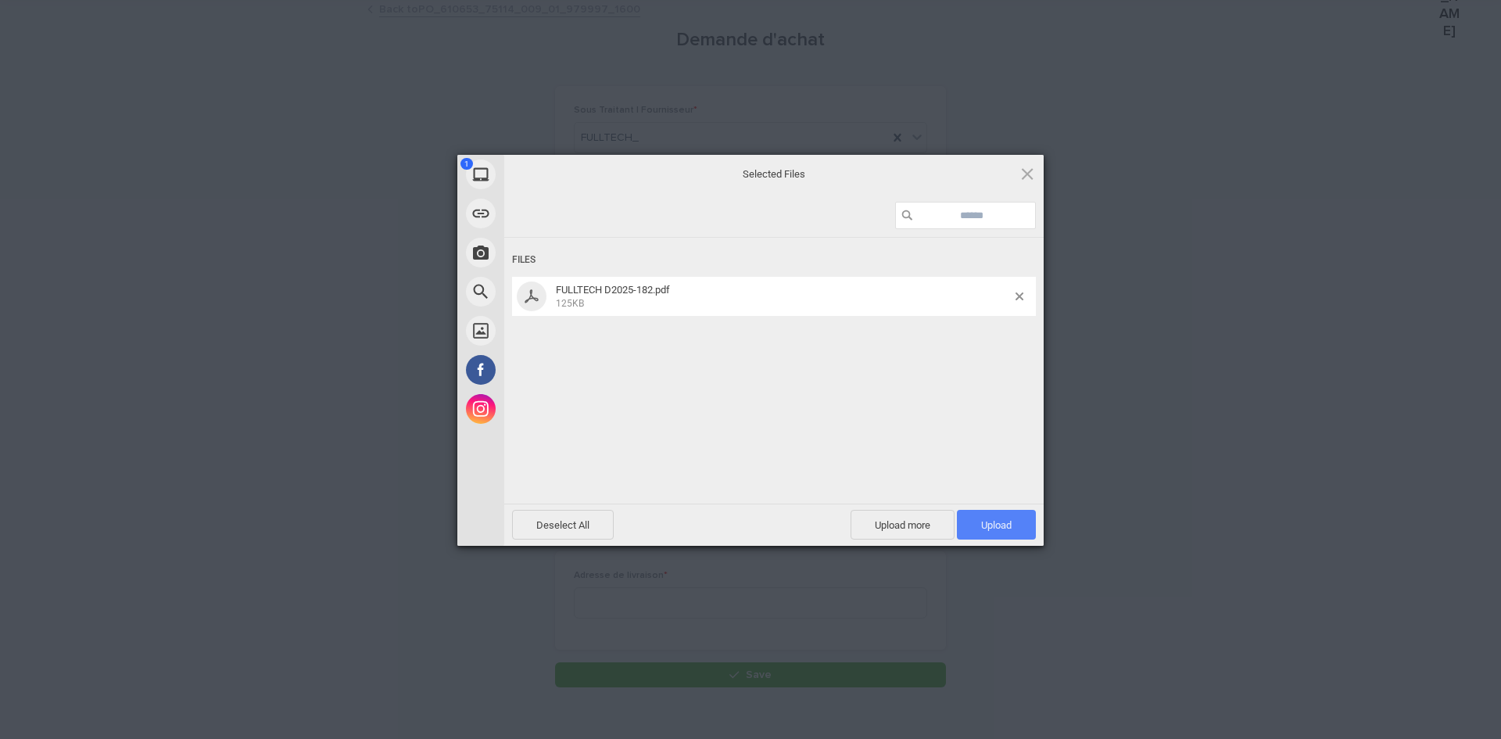
click at [1017, 537] on span "Upload 1" at bounding box center [996, 525] width 79 height 30
drag, startPoint x: 718, startPoint y: 165, endPoint x: 726, endPoint y: 167, distance: 8.0
click at [726, 167] on div "Uploaded 0 / 1" at bounding box center [774, 174] width 540 height 39
click at [736, 401] on div "Uploading FULLTECH D2025-182.pdf 0.00B / 125KB" at bounding box center [774, 394] width 540 height 313
click at [1029, 178] on span at bounding box center [1027, 173] width 17 height 17
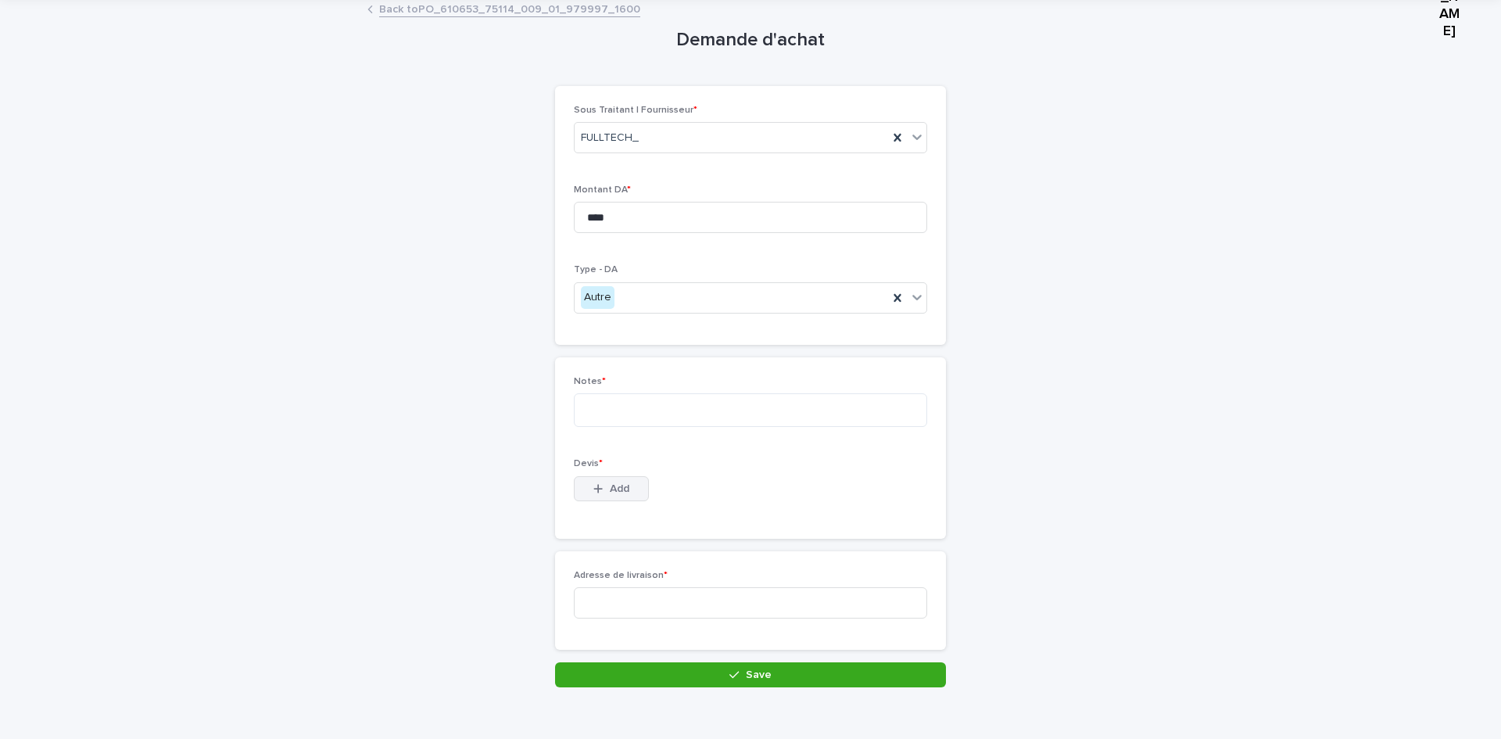
click at [617, 490] on span "Add" at bounding box center [620, 488] width 20 height 11
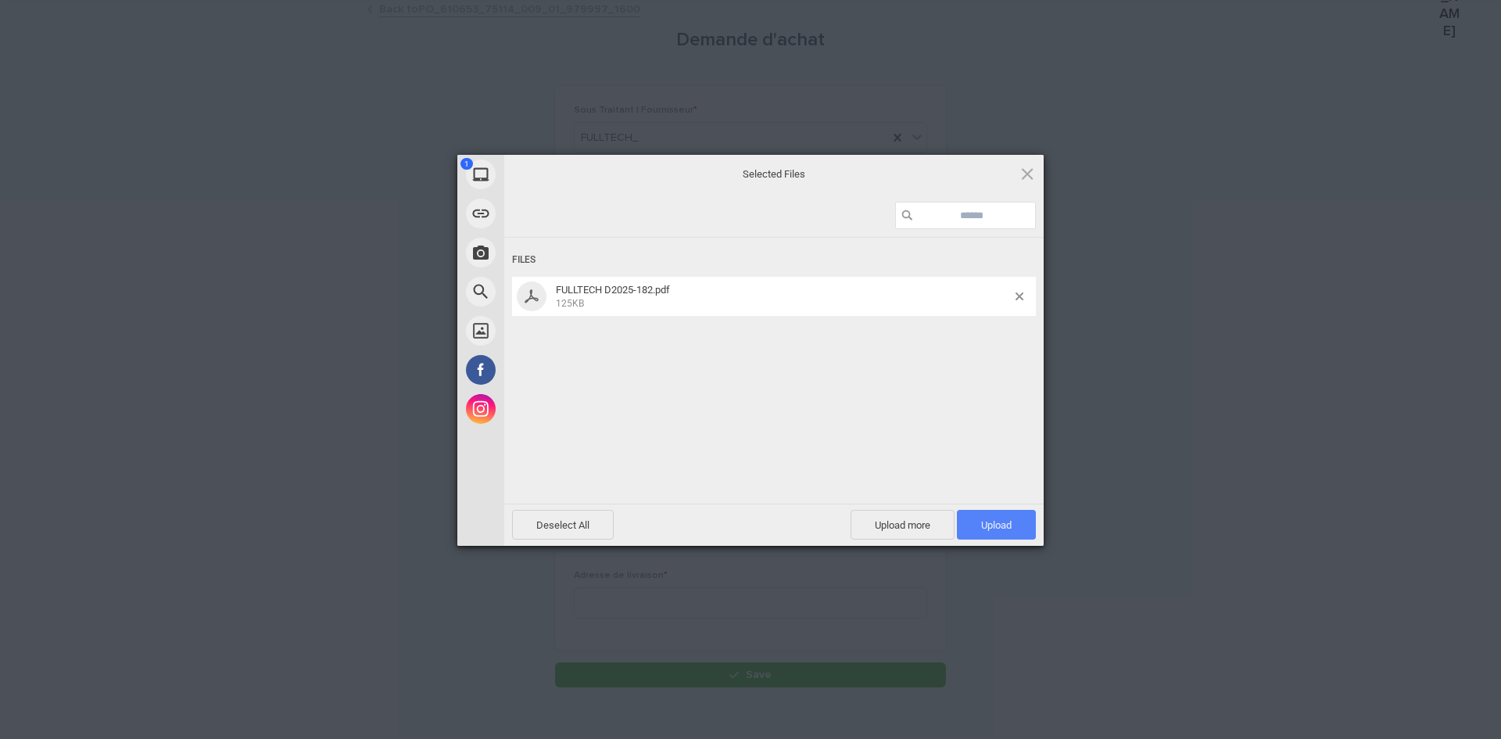
click at [1000, 517] on span "Upload 1" at bounding box center [996, 525] width 79 height 30
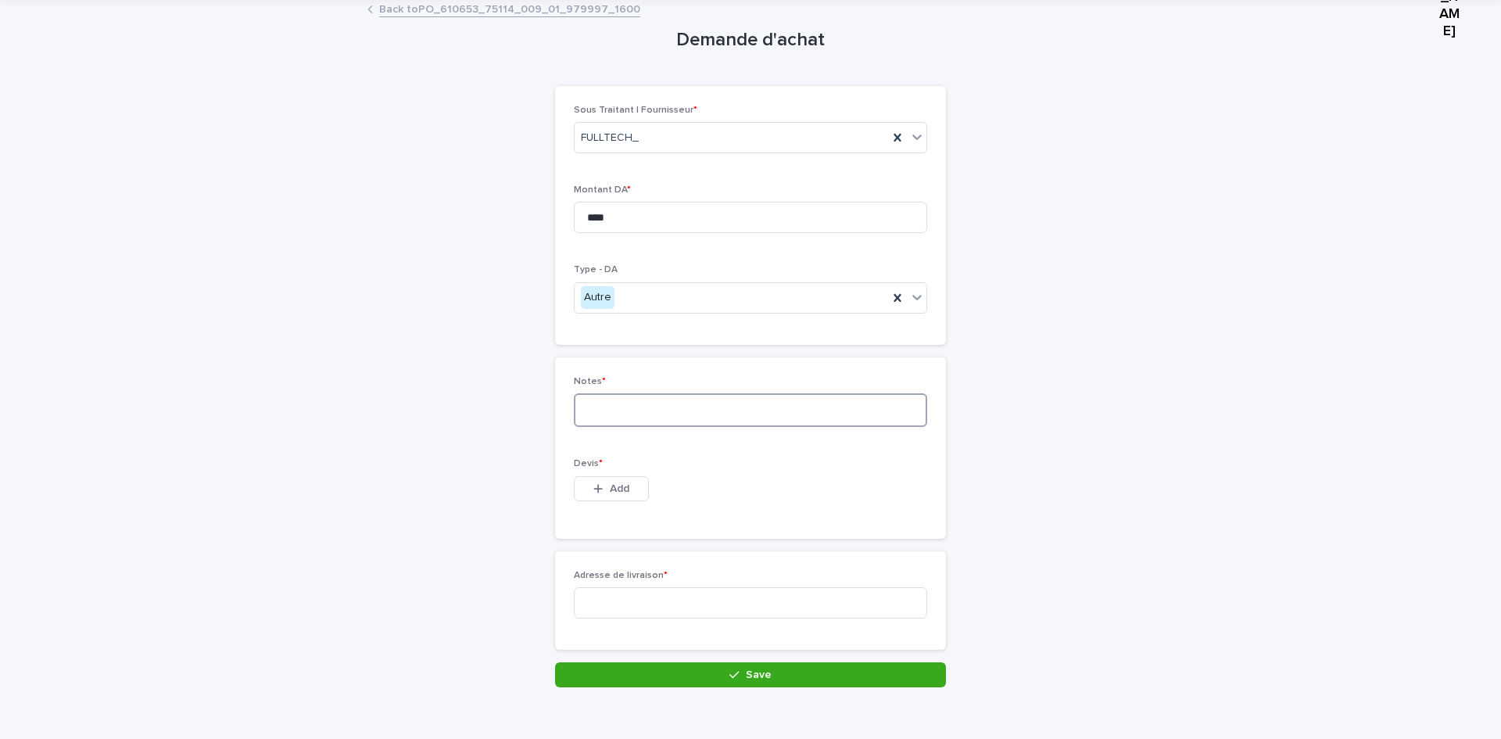
click at [658, 411] on textarea at bounding box center [750, 410] width 353 height 34
type textarea "**********"
click at [621, 477] on button "Add" at bounding box center [611, 488] width 75 height 25
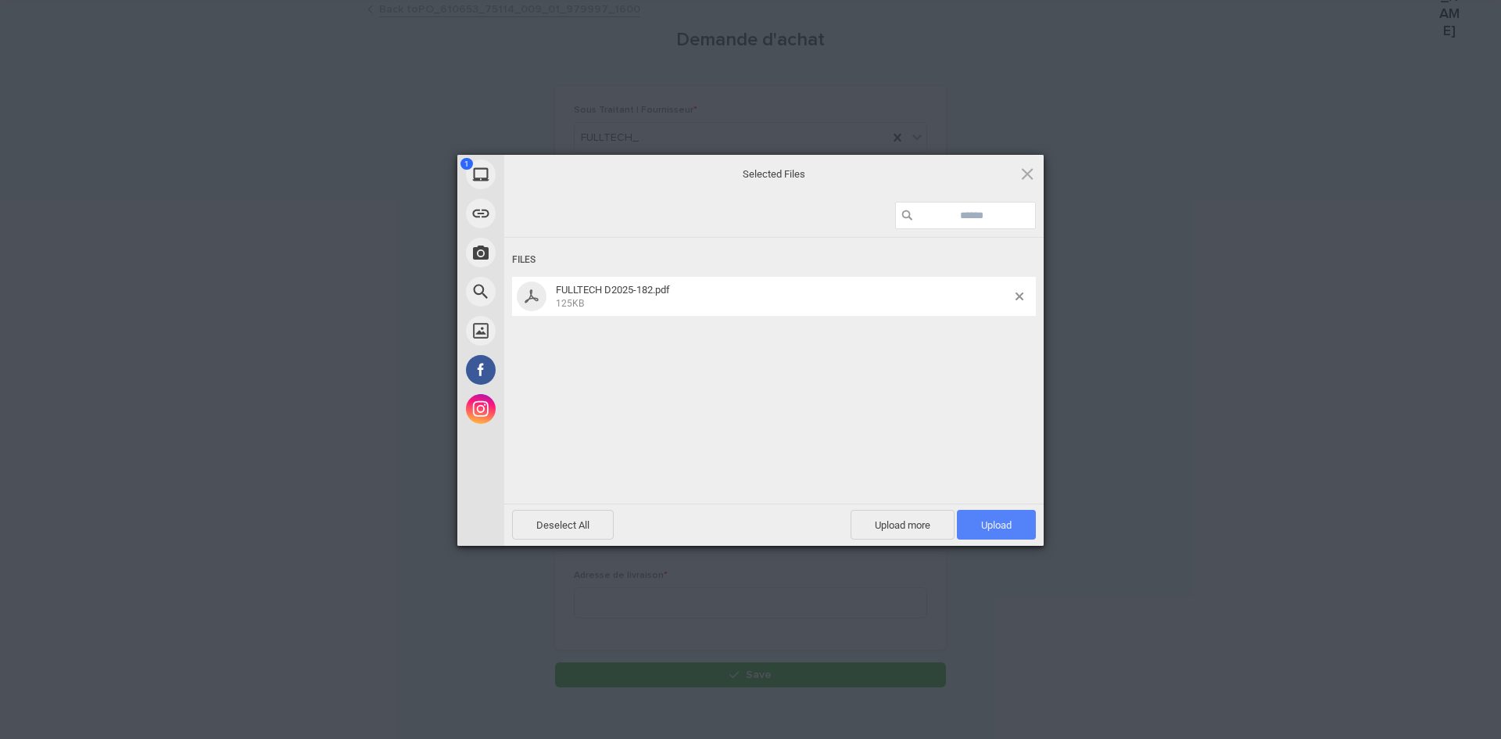
click at [990, 523] on span "Upload 1" at bounding box center [996, 525] width 30 height 12
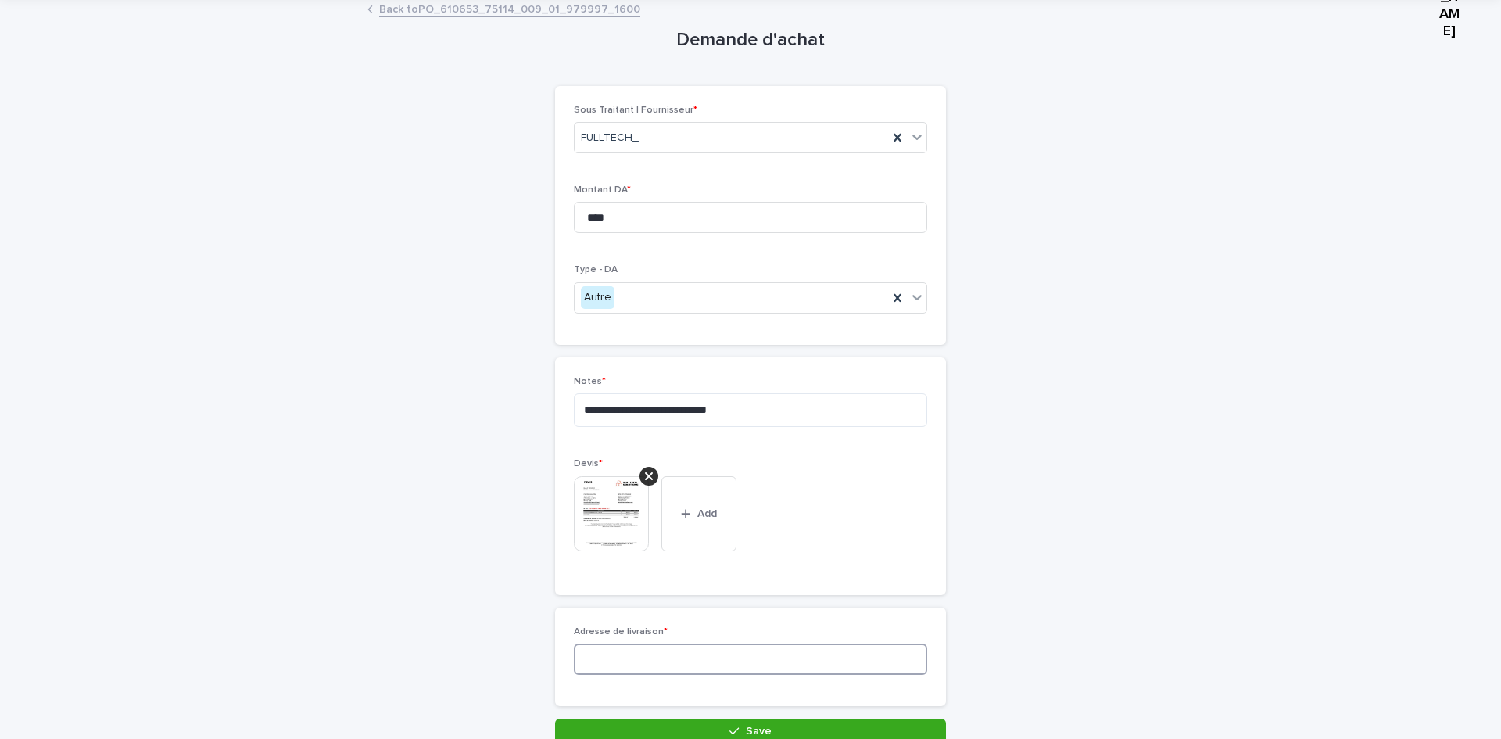
click at [640, 648] on input at bounding box center [750, 659] width 353 height 31
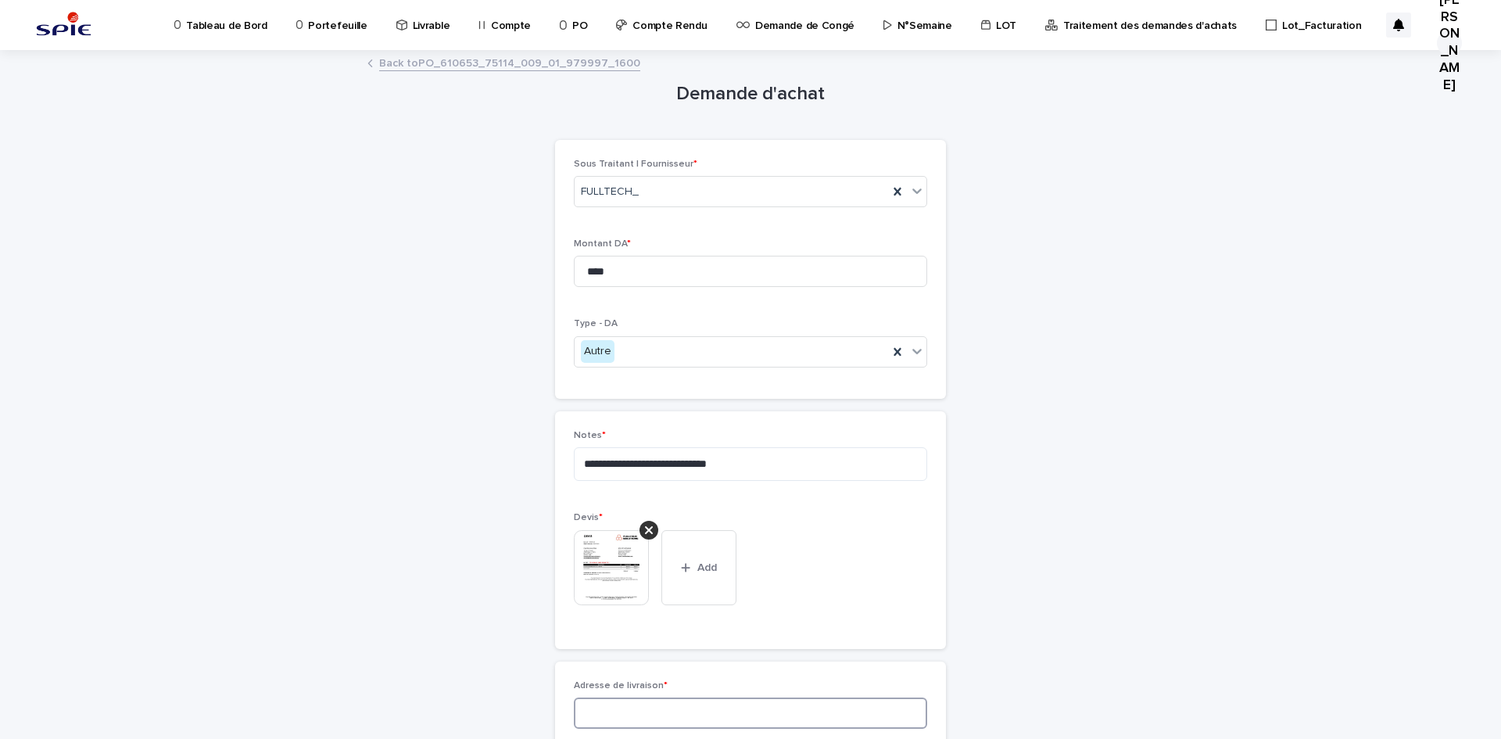
scroll to position [78, 0]
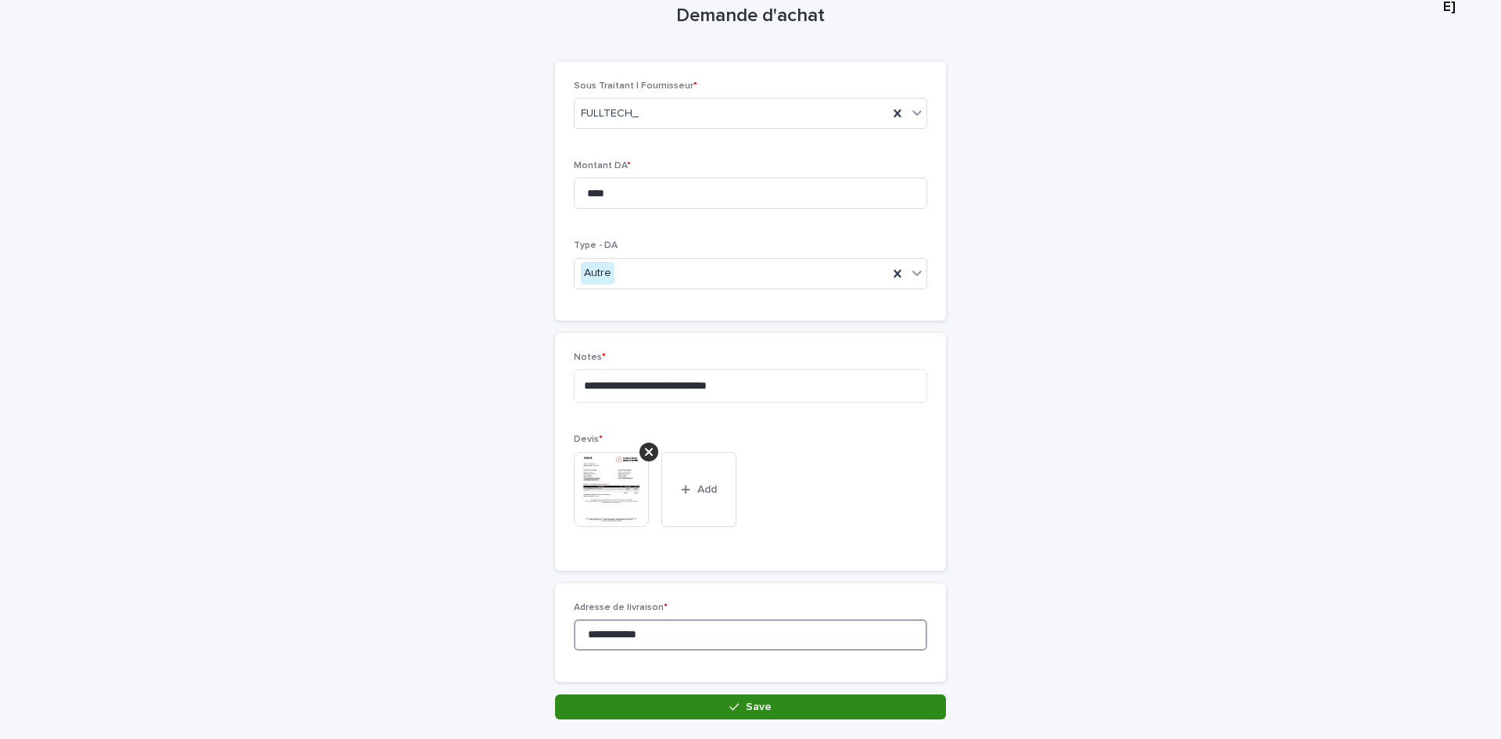
type input "**********"
click at [648, 698] on button "Save" at bounding box center [750, 706] width 391 height 25
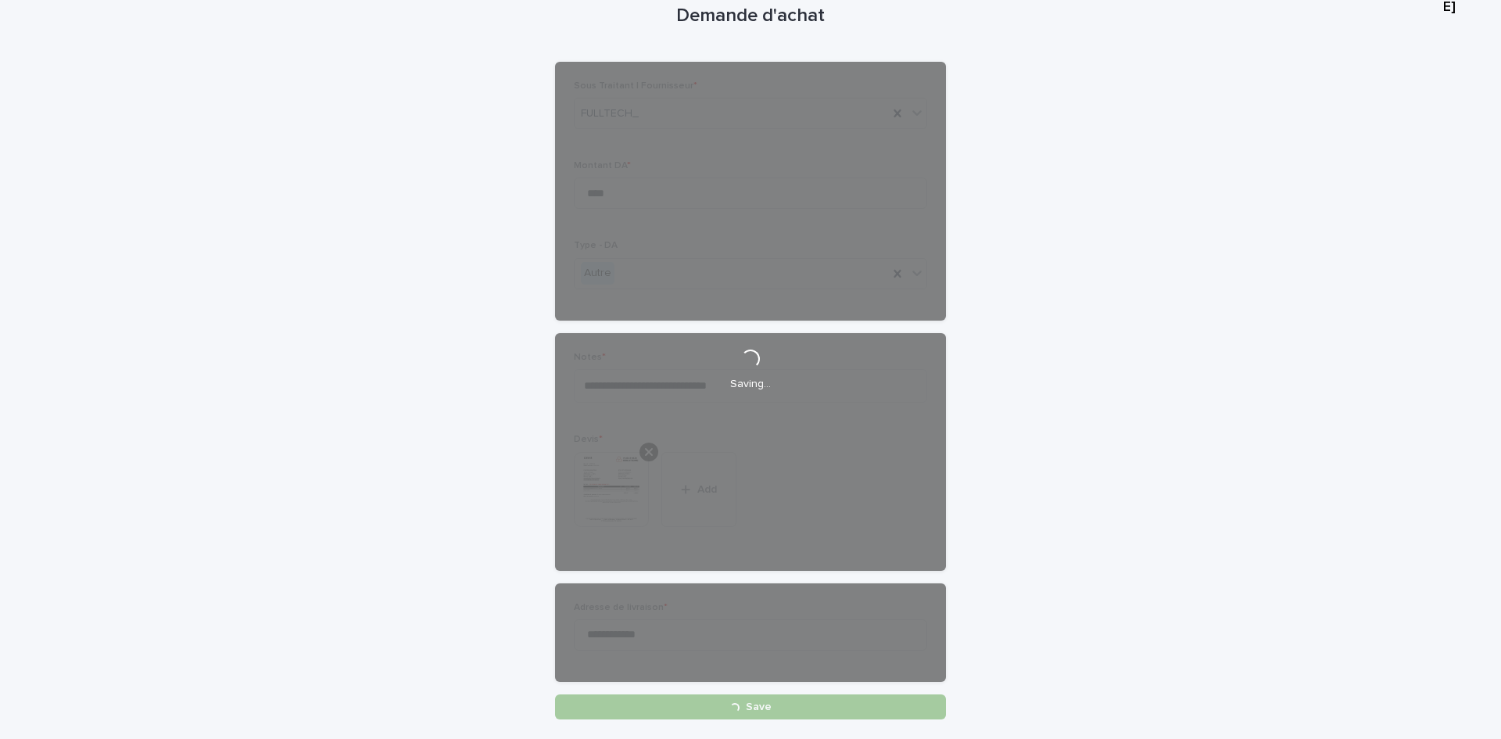
scroll to position [137, 0]
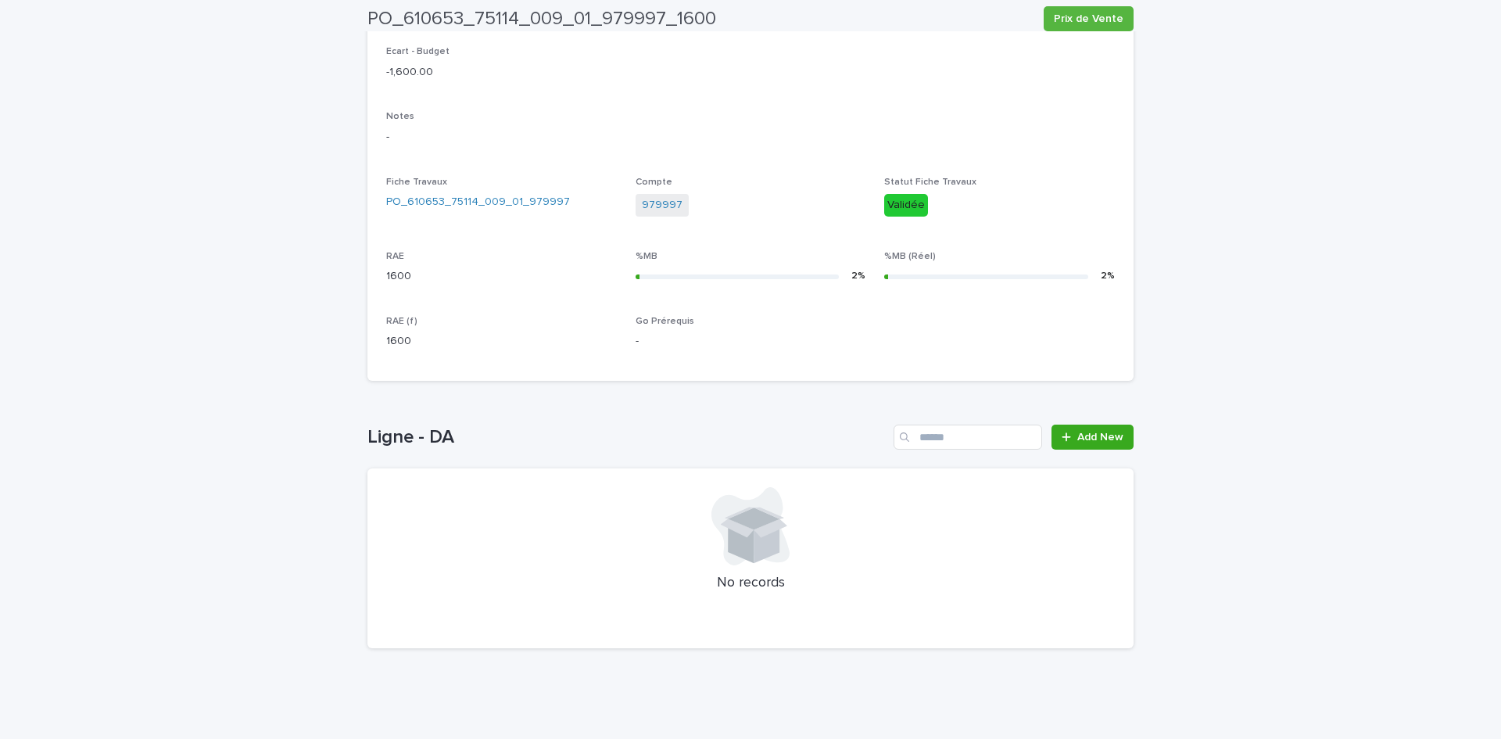
scroll to position [422, 0]
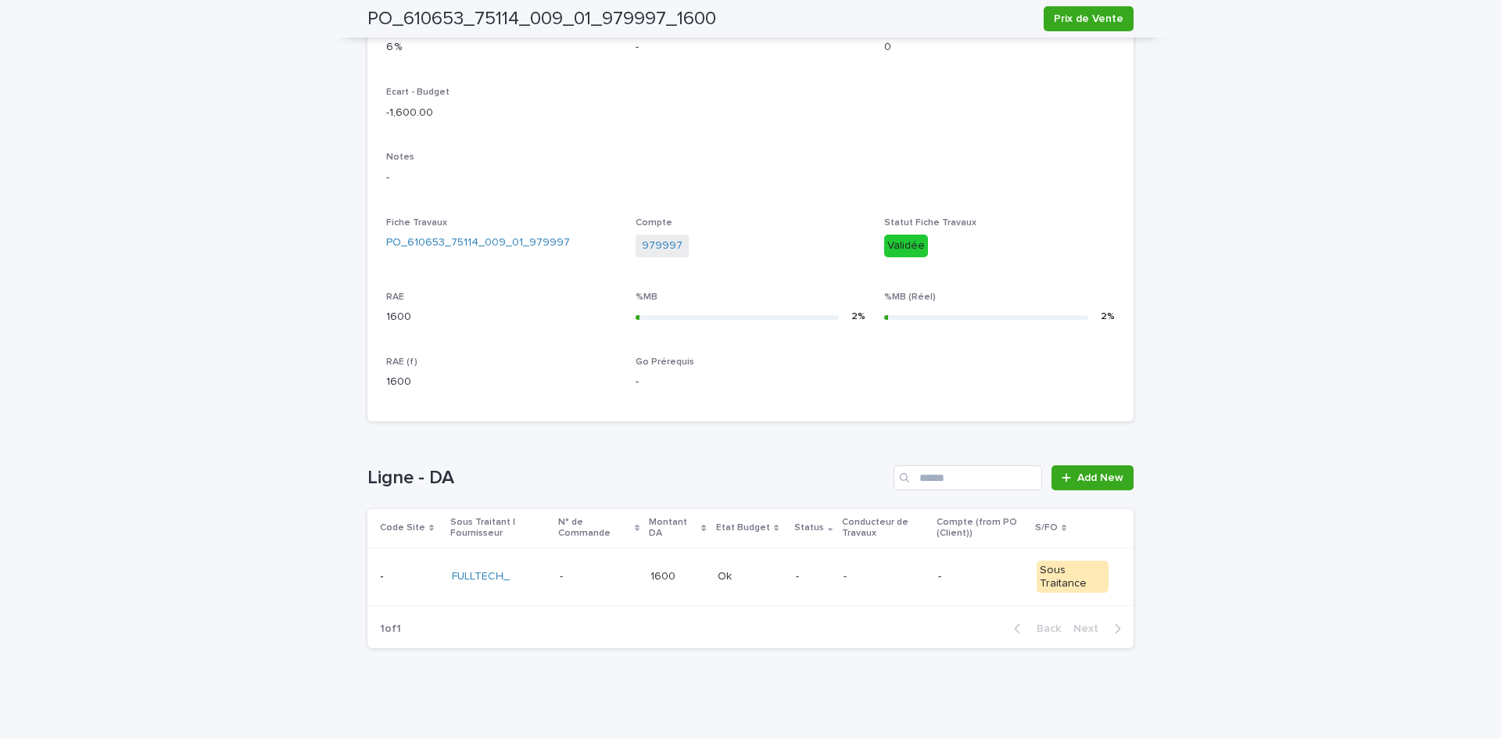
click at [780, 592] on td "Ok Ok" at bounding box center [751, 576] width 78 height 59
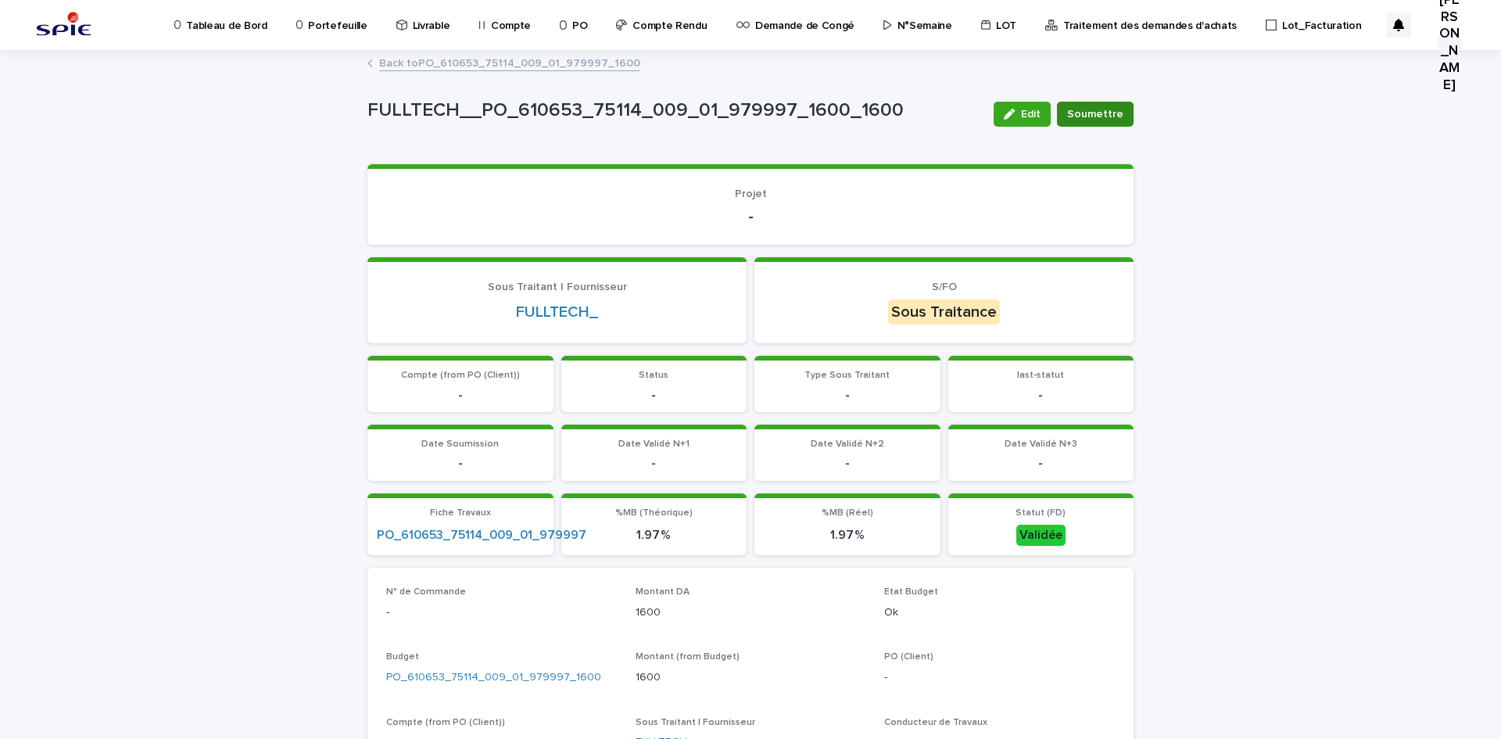
click at [1095, 114] on span "Soumettre" at bounding box center [1095, 114] width 56 height 16
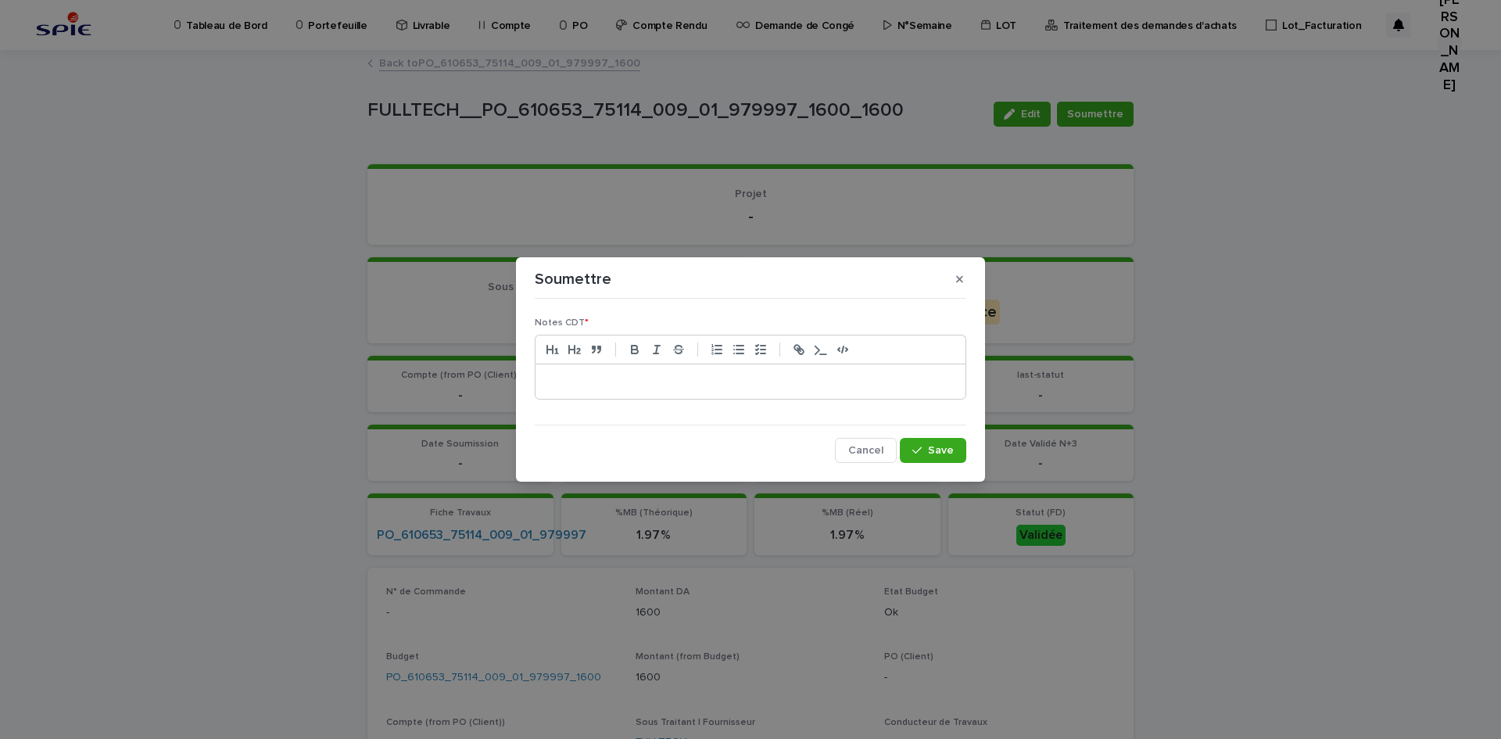
click at [756, 373] on div at bounding box center [751, 381] width 430 height 34
click at [900, 438] on button "Save" at bounding box center [933, 450] width 66 height 25
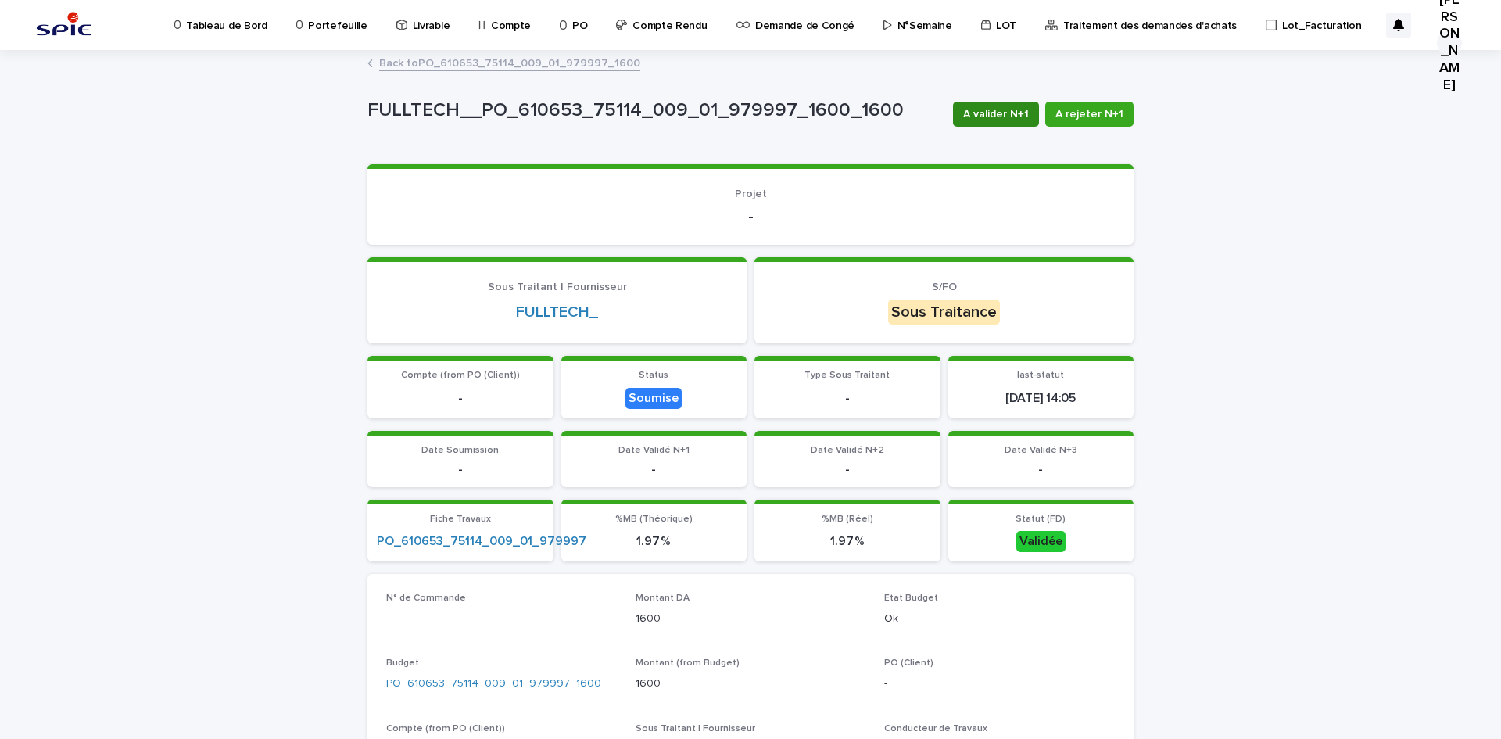
click at [1010, 112] on span "A valider N+1" at bounding box center [996, 114] width 66 height 16
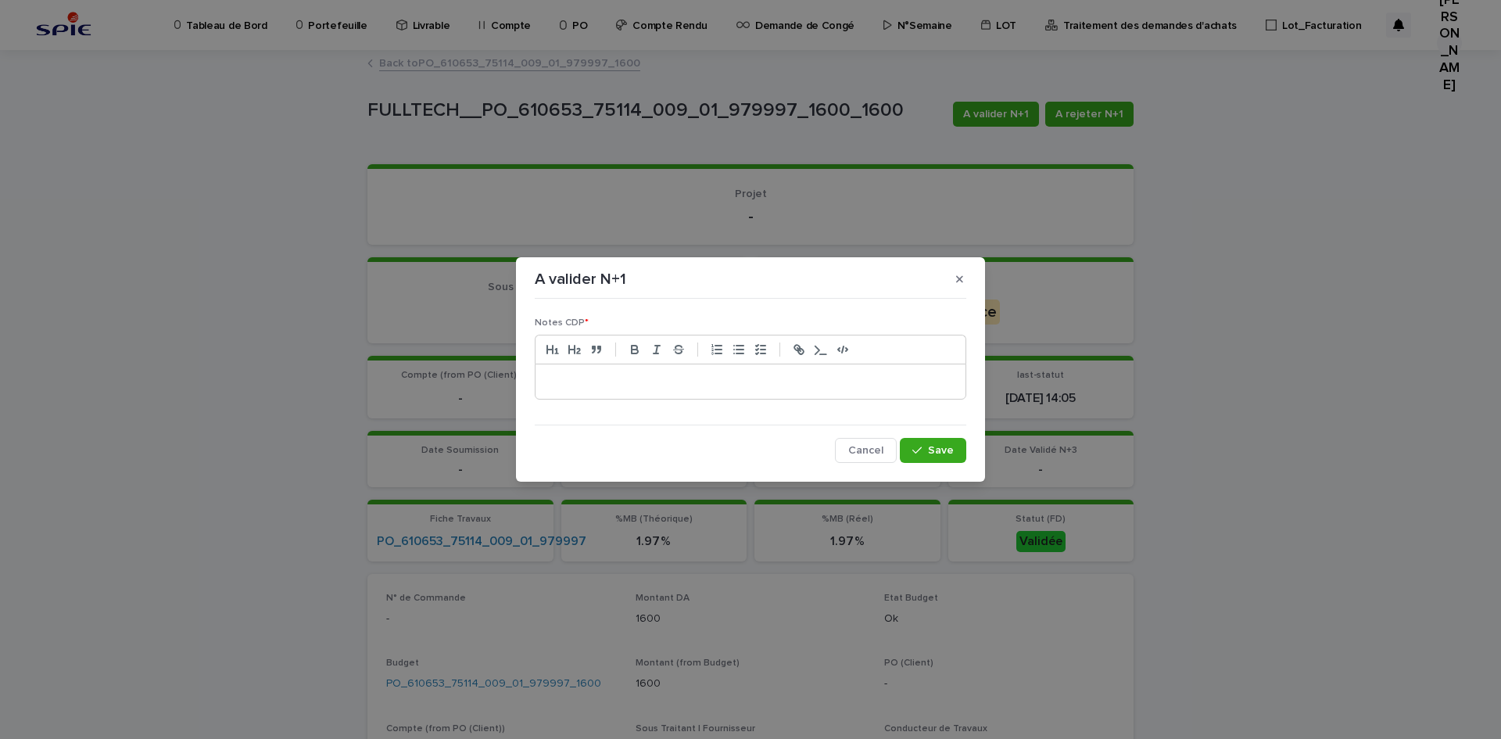
click at [838, 390] on div at bounding box center [751, 381] width 430 height 34
click at [953, 444] on button "Save" at bounding box center [933, 450] width 66 height 25
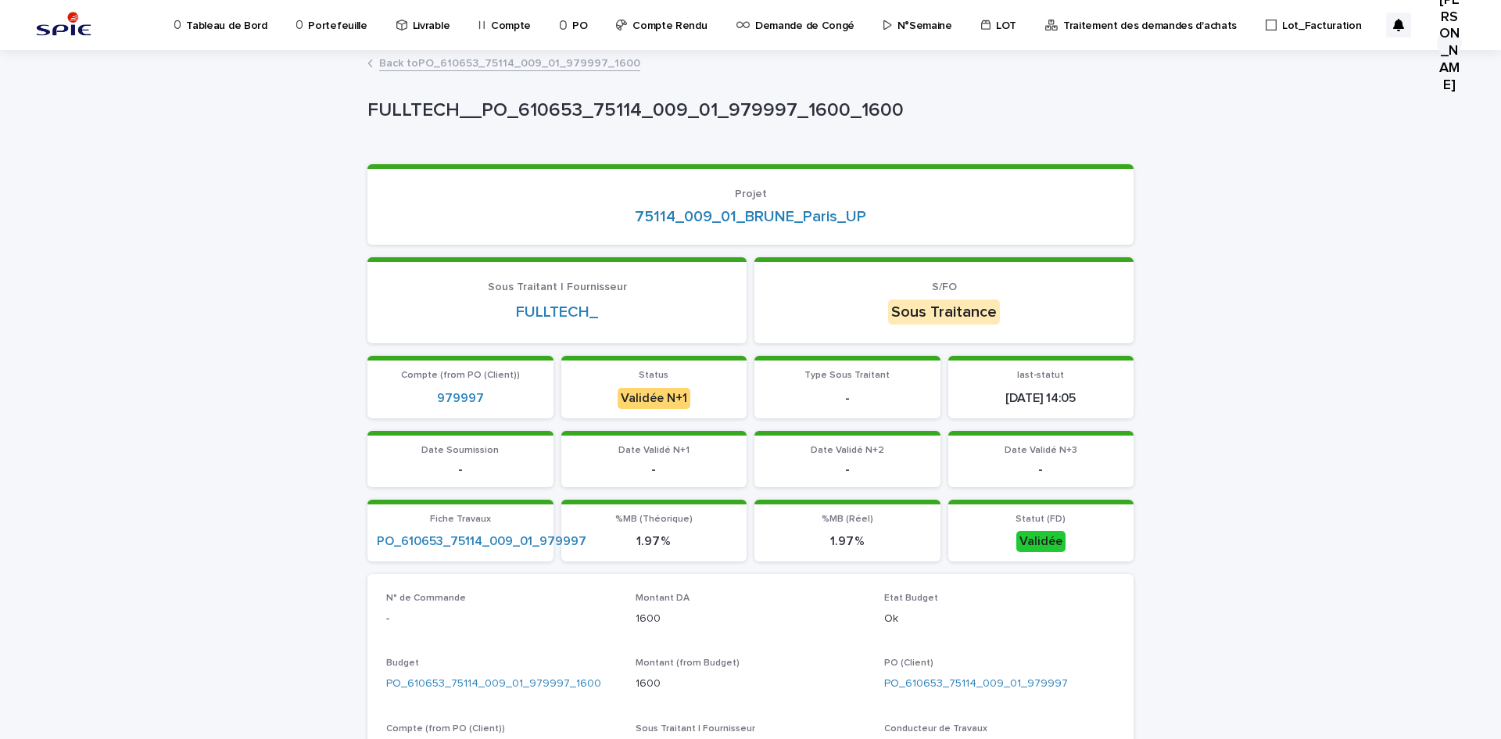
click at [667, 214] on link "75114_009_01_BRUNE_Paris_UP" at bounding box center [750, 216] width 231 height 19
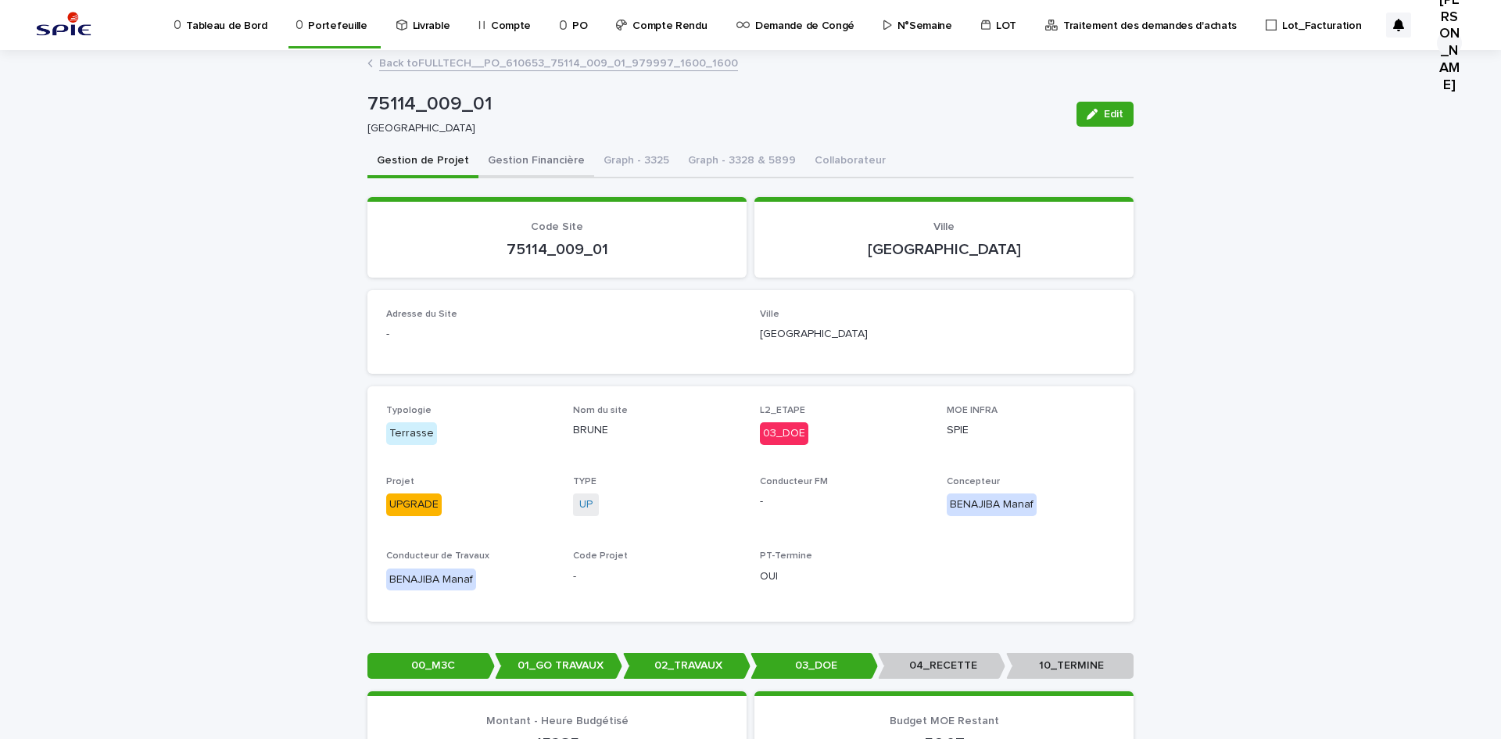
click at [522, 156] on button "Gestion Financière" at bounding box center [537, 161] width 116 height 33
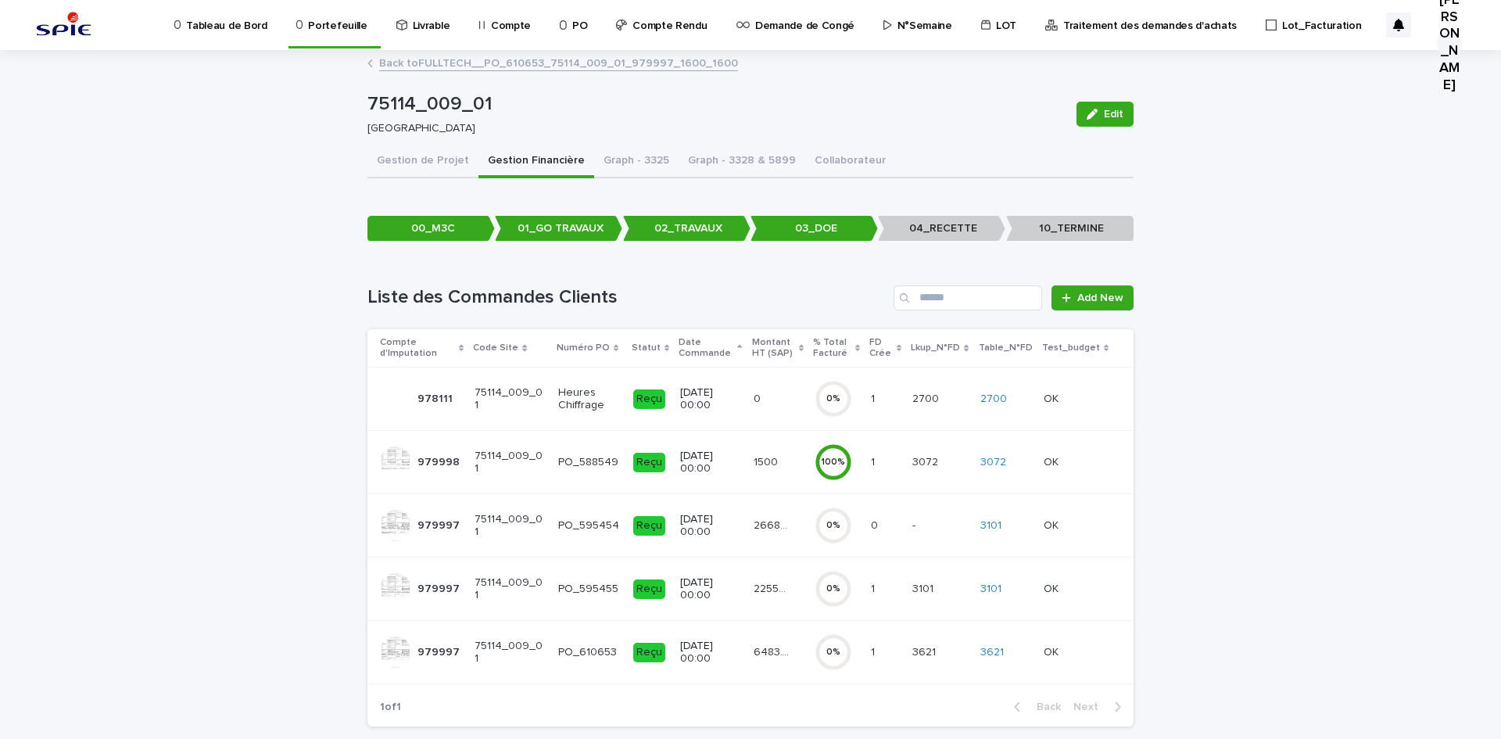
click at [996, 517] on div "3101" at bounding box center [1006, 526] width 51 height 26
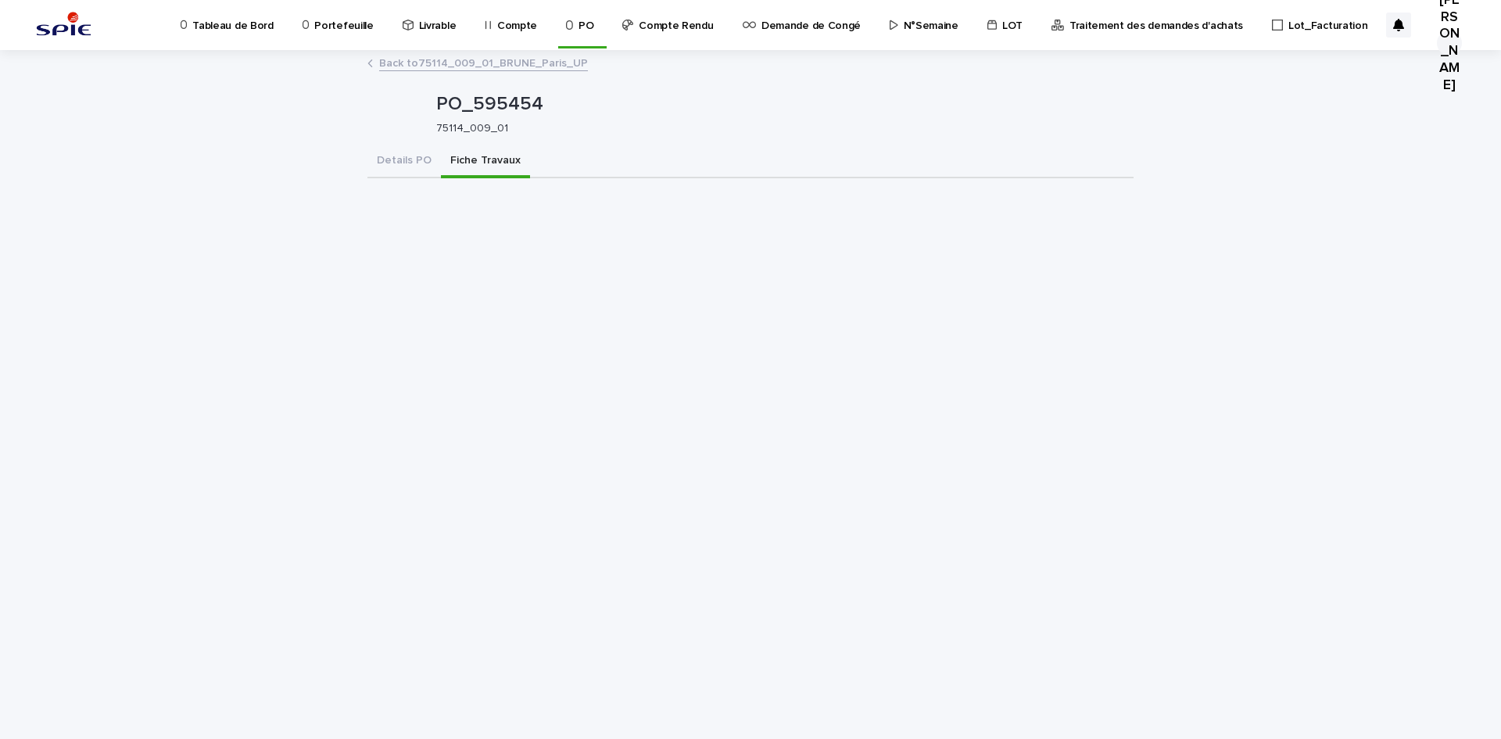
click at [483, 152] on button "Fiche Travaux" at bounding box center [485, 161] width 89 height 33
click at [404, 158] on button "Details PO" at bounding box center [405, 161] width 74 height 33
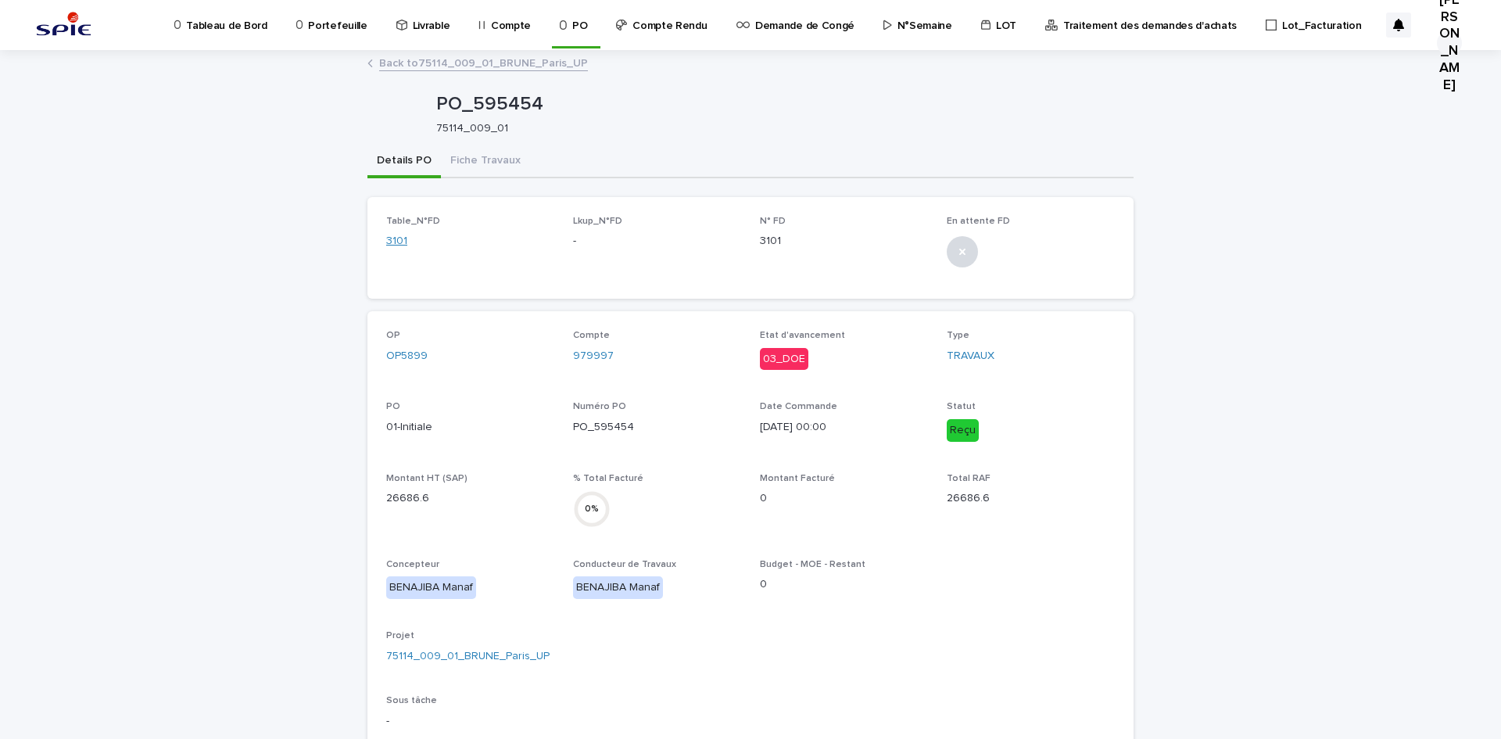
click at [386, 242] on link "3101" at bounding box center [396, 241] width 21 height 16
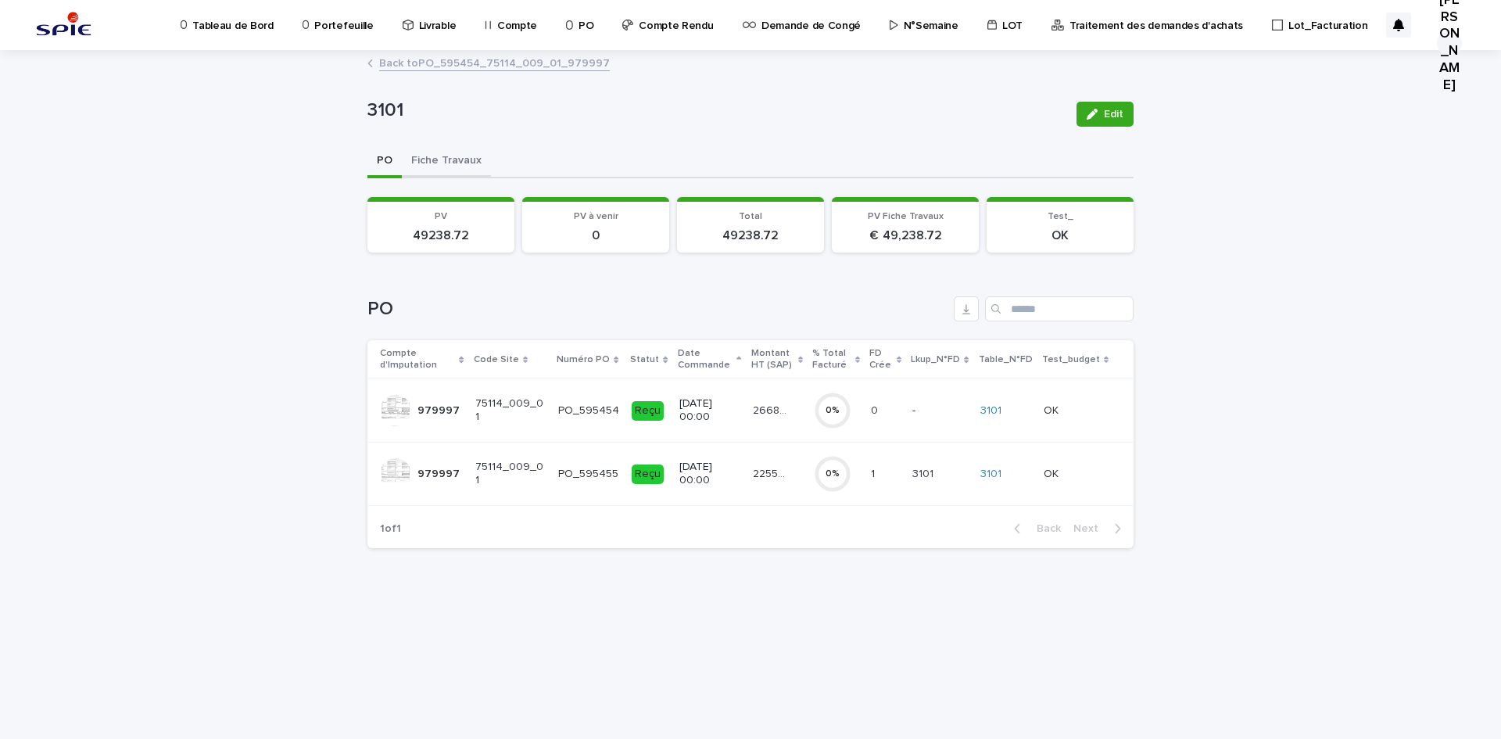
click at [463, 164] on button "Fiche Travaux" at bounding box center [446, 161] width 89 height 33
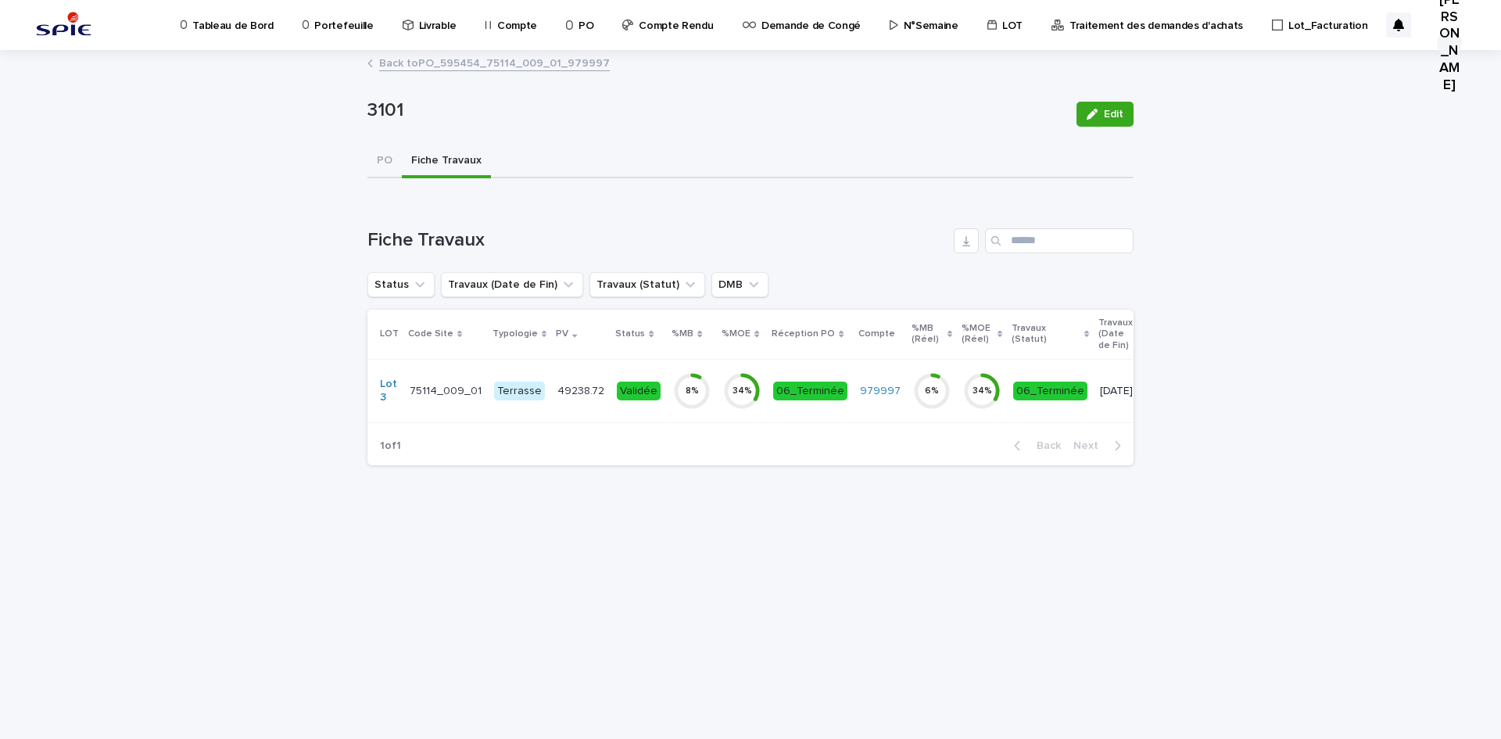
click at [562, 400] on div "49238.72 49238.72" at bounding box center [581, 391] width 47 height 26
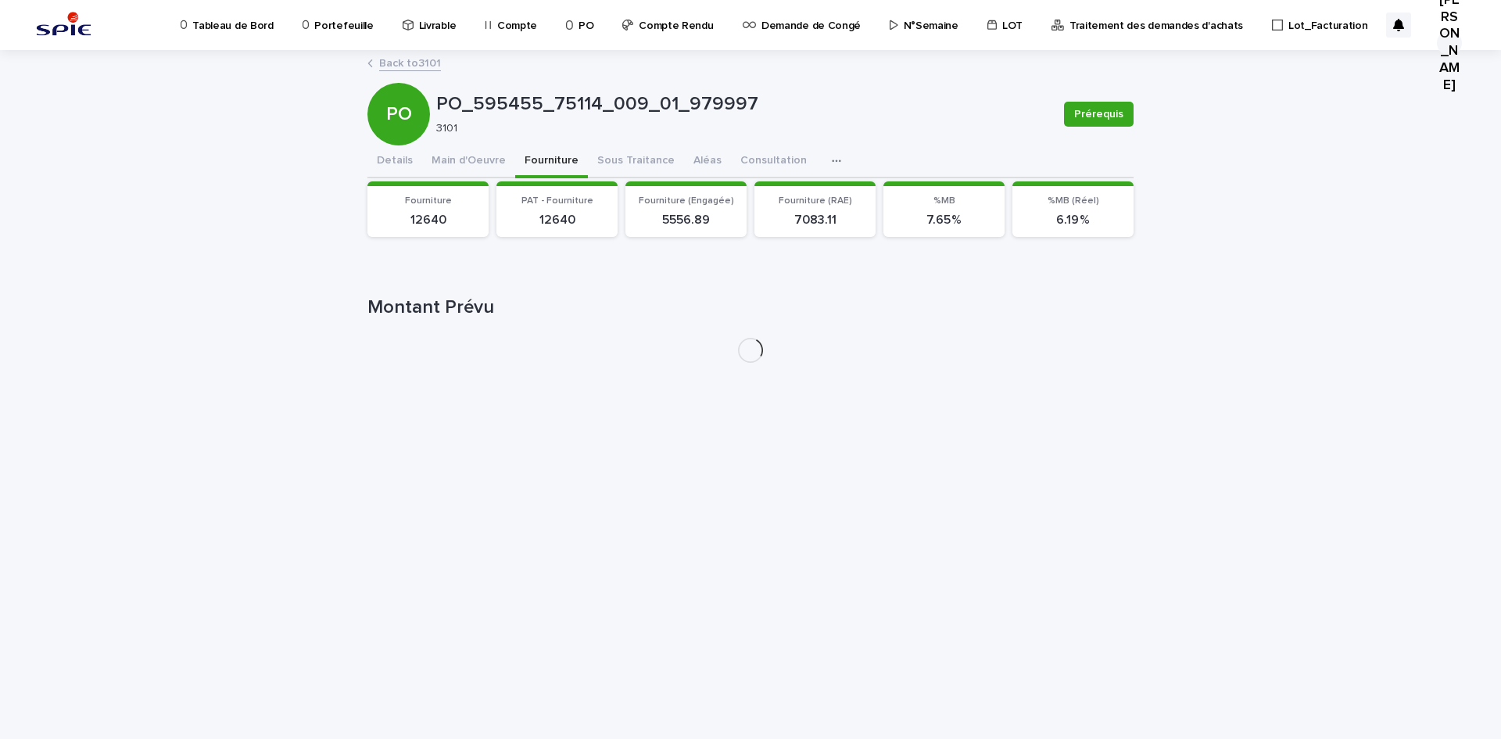
click at [539, 167] on button "Fourniture" at bounding box center [551, 161] width 73 height 33
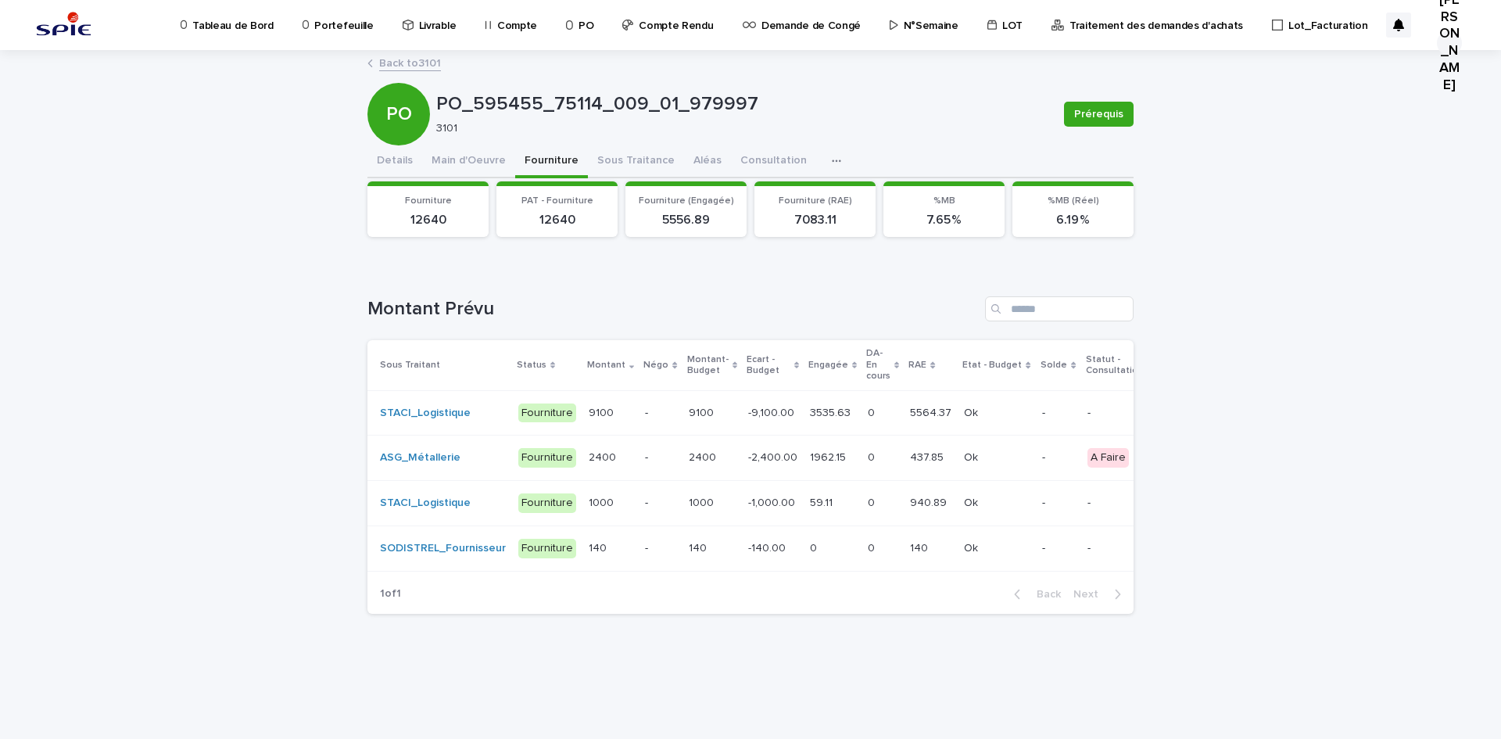
click at [870, 421] on div "0 0" at bounding box center [883, 413] width 30 height 26
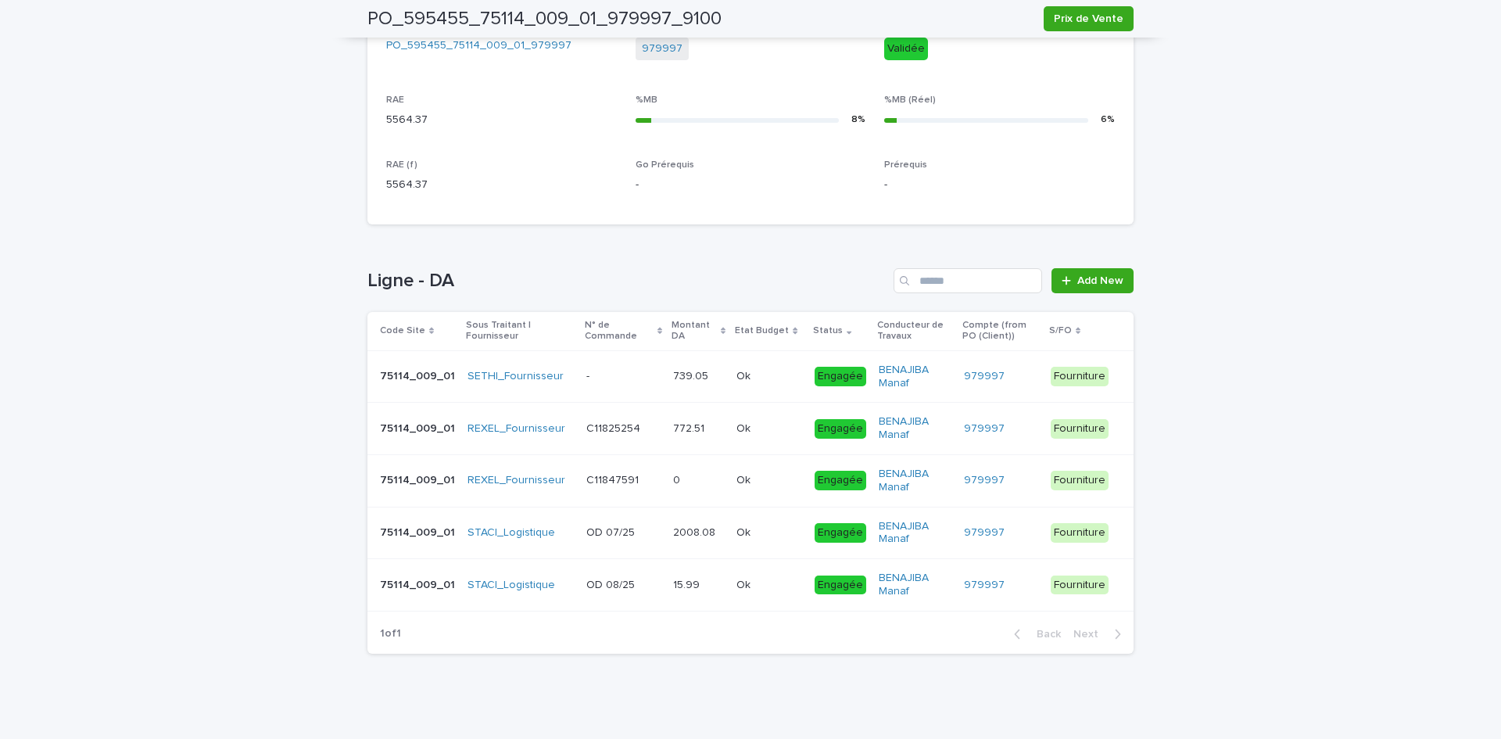
scroll to position [621, 0]
click at [643, 531] on p at bounding box center [623, 531] width 74 height 13
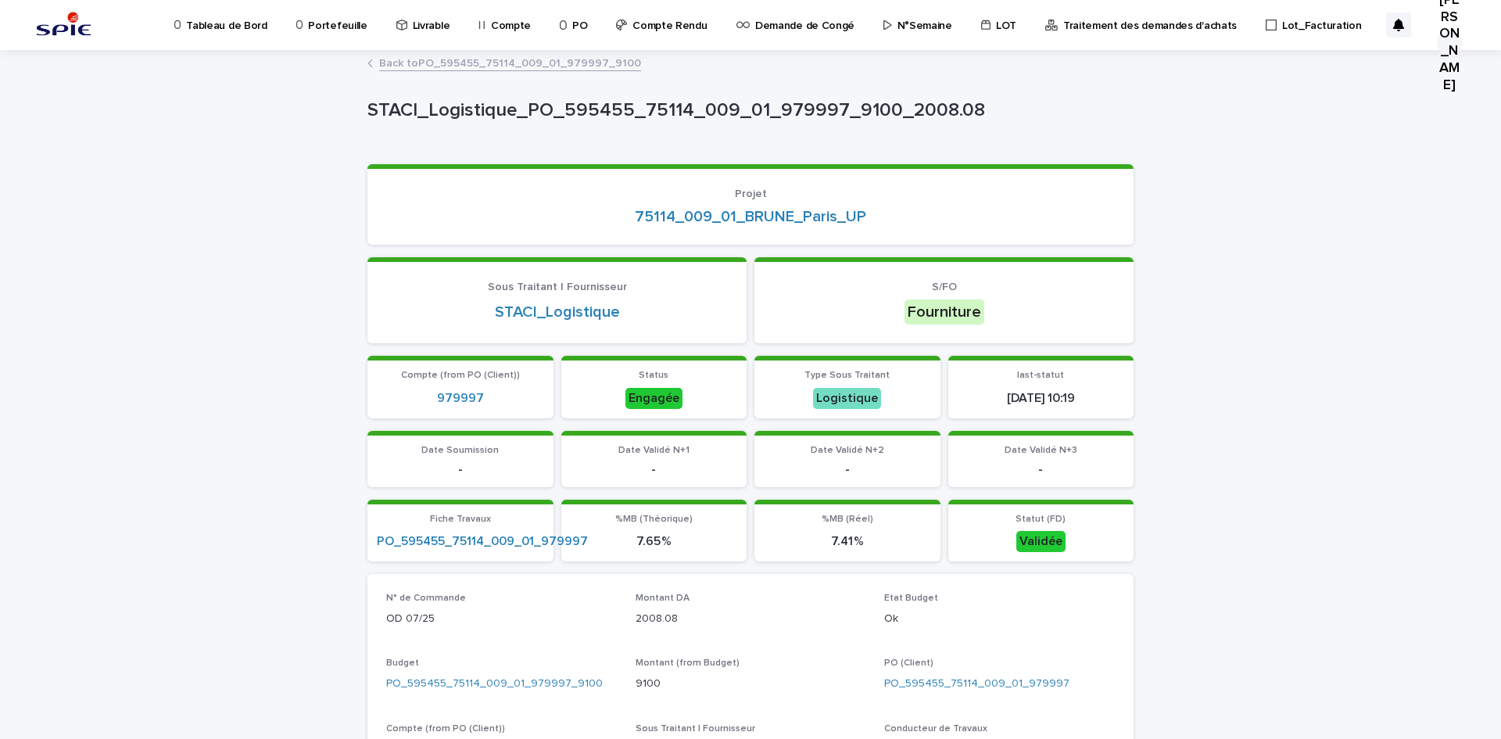
click at [524, 59] on link "Back to PO_595455_75114_009_01_979997_9100" at bounding box center [510, 62] width 262 height 18
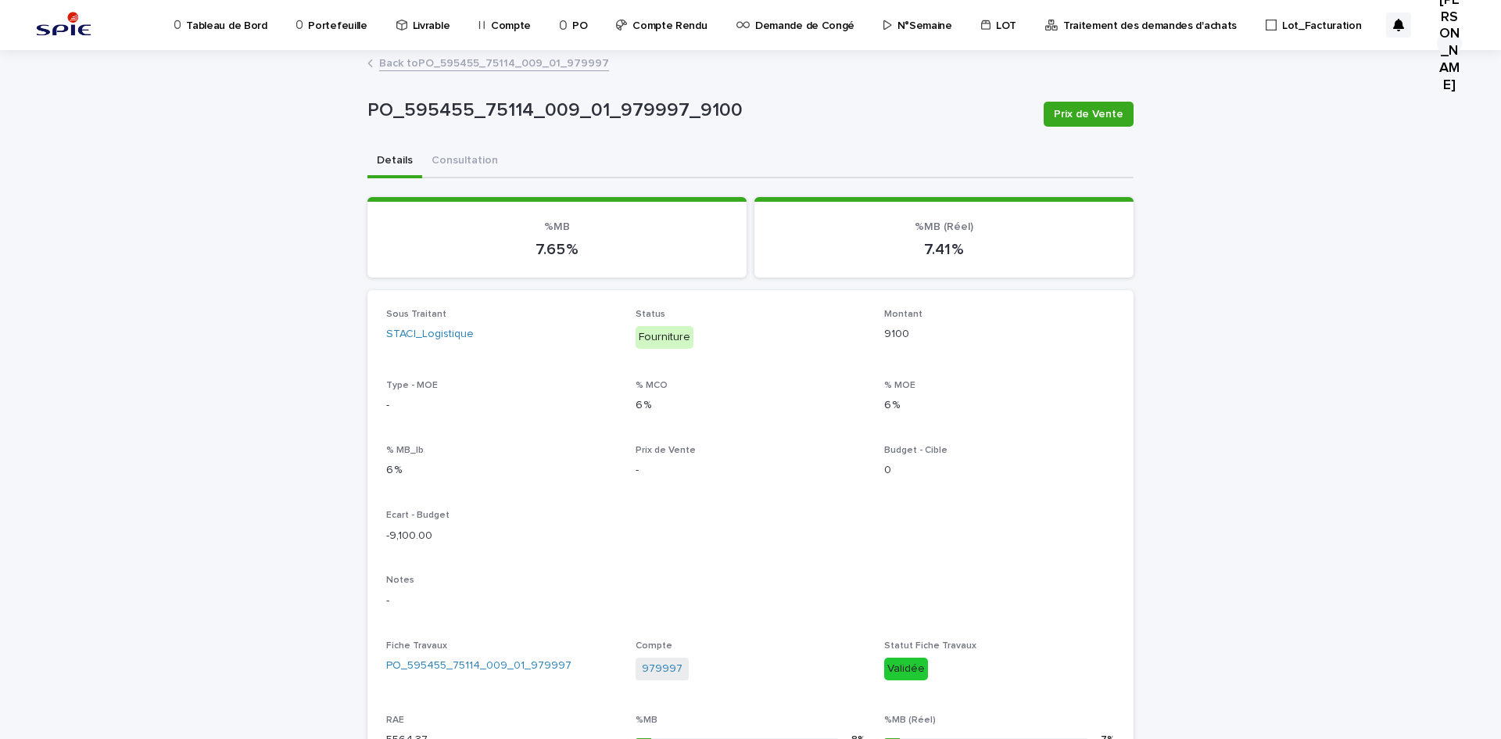
click at [411, 56] on link "Back to PO_595455_75114_009_01_979997" at bounding box center [494, 62] width 230 height 18
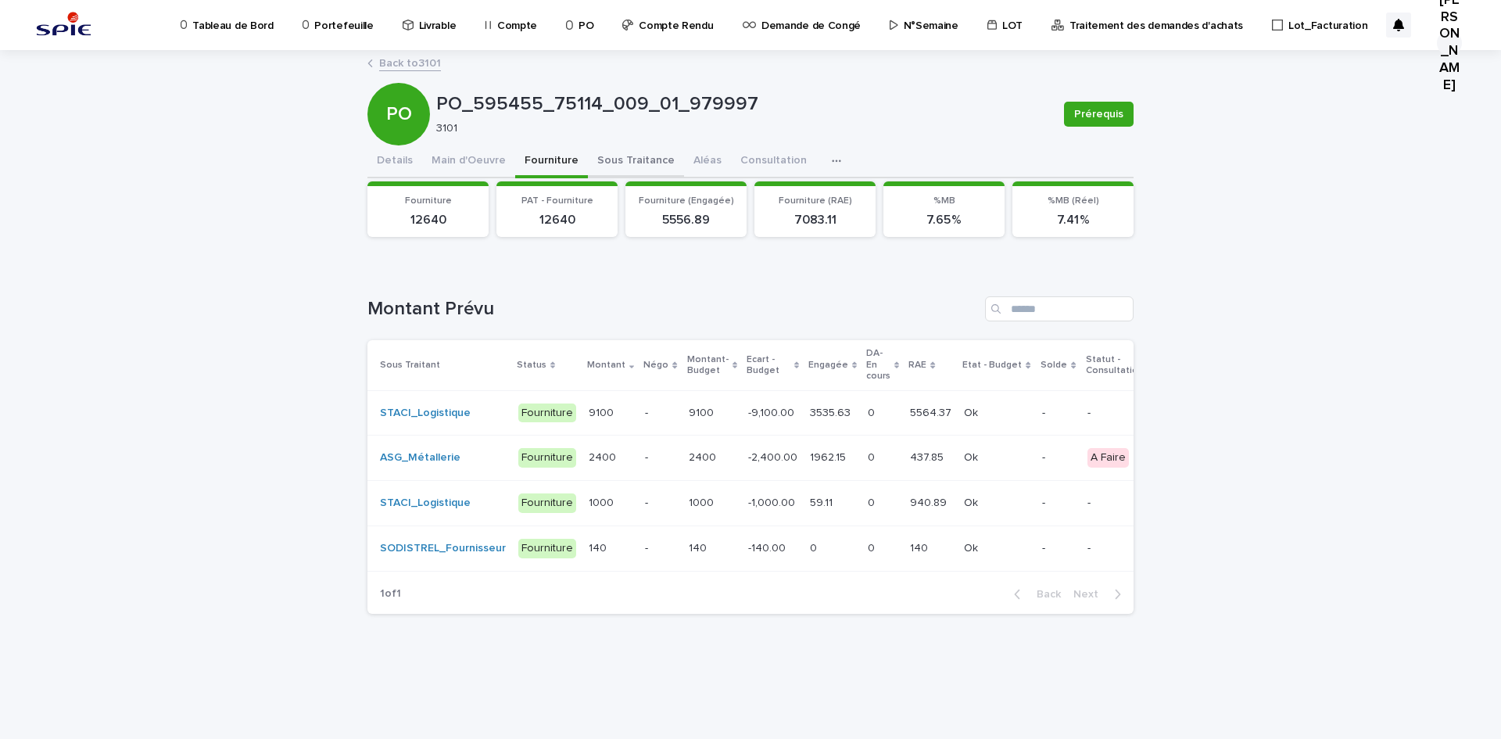
click at [644, 156] on button "Sous Traitance" at bounding box center [636, 161] width 96 height 33
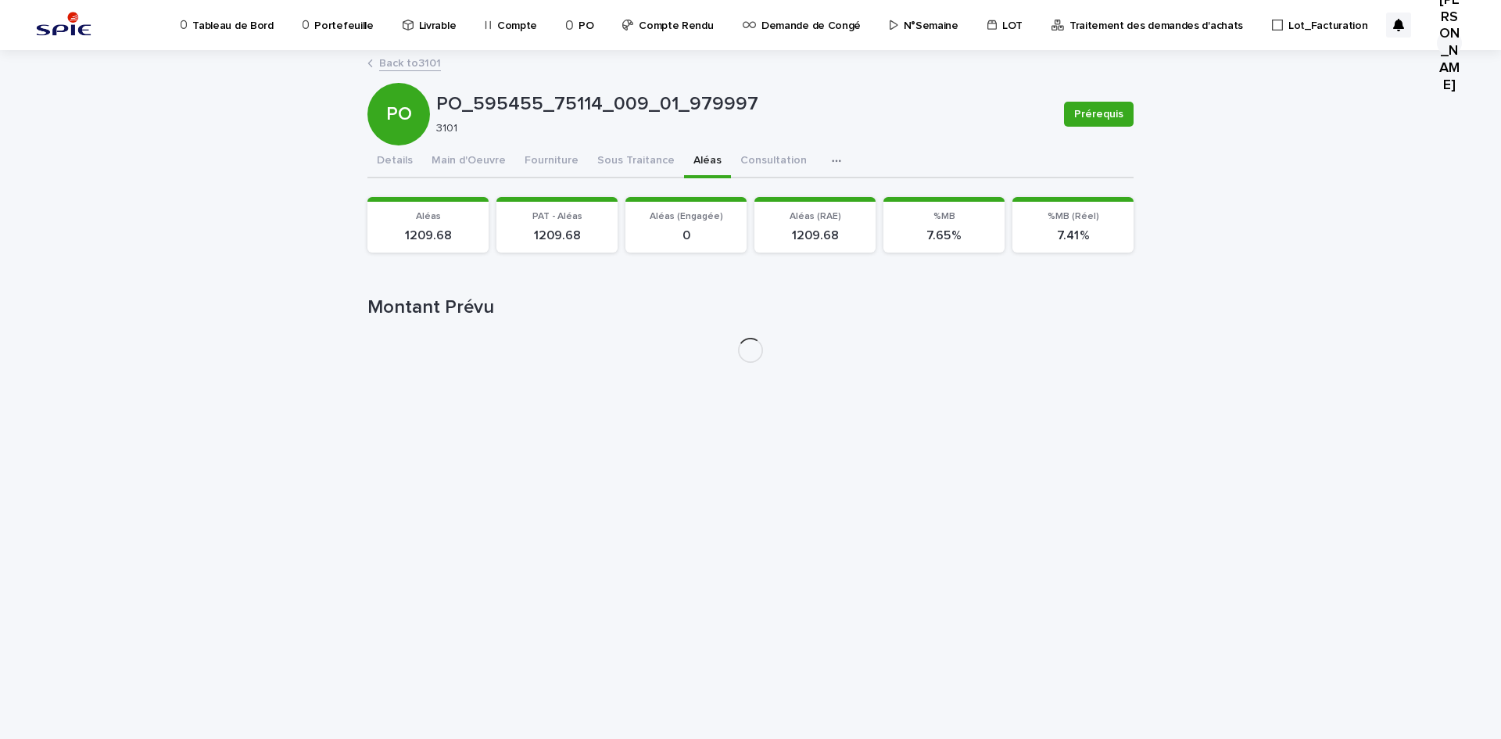
click at [684, 160] on button "Aléas" at bounding box center [707, 161] width 47 height 33
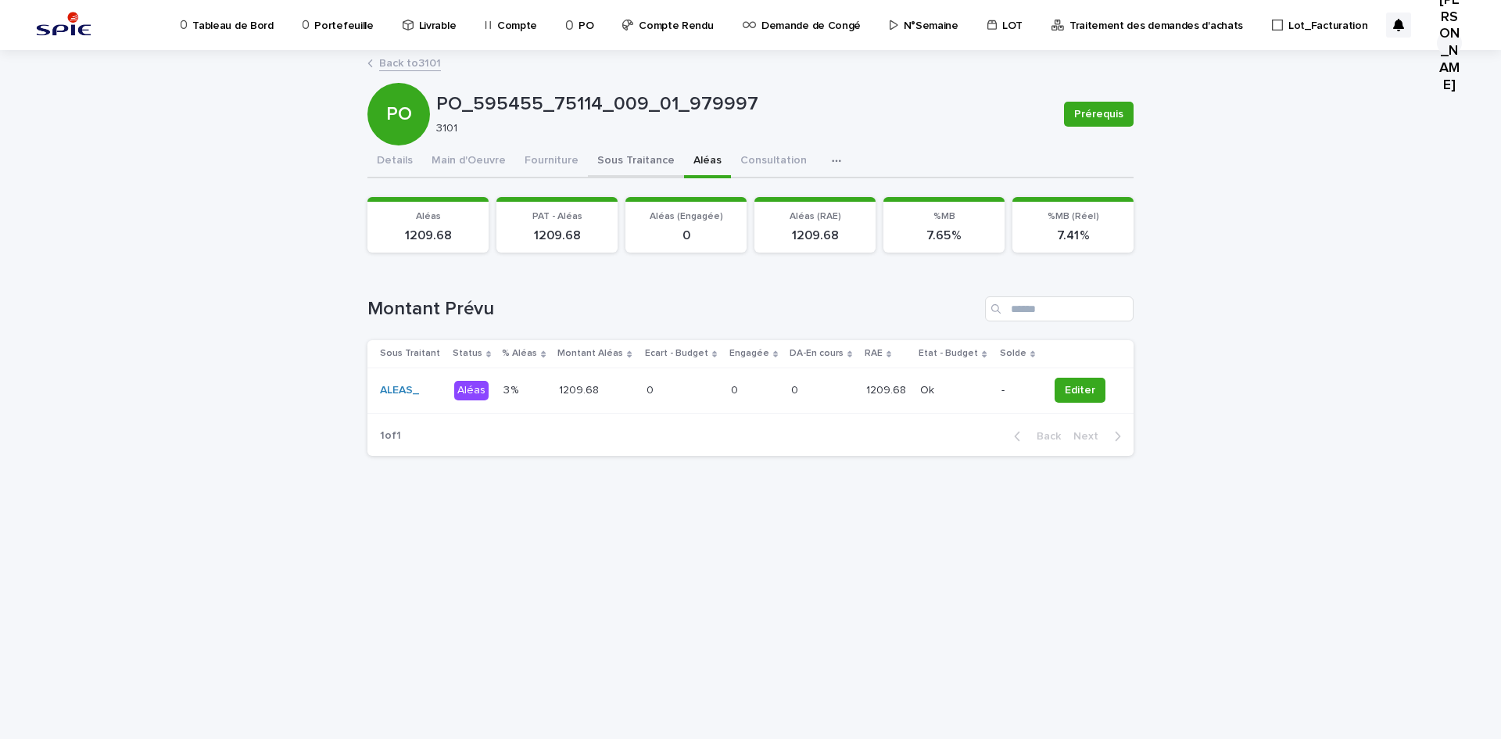
click at [588, 155] on button "Sous Traitance" at bounding box center [636, 161] width 96 height 33
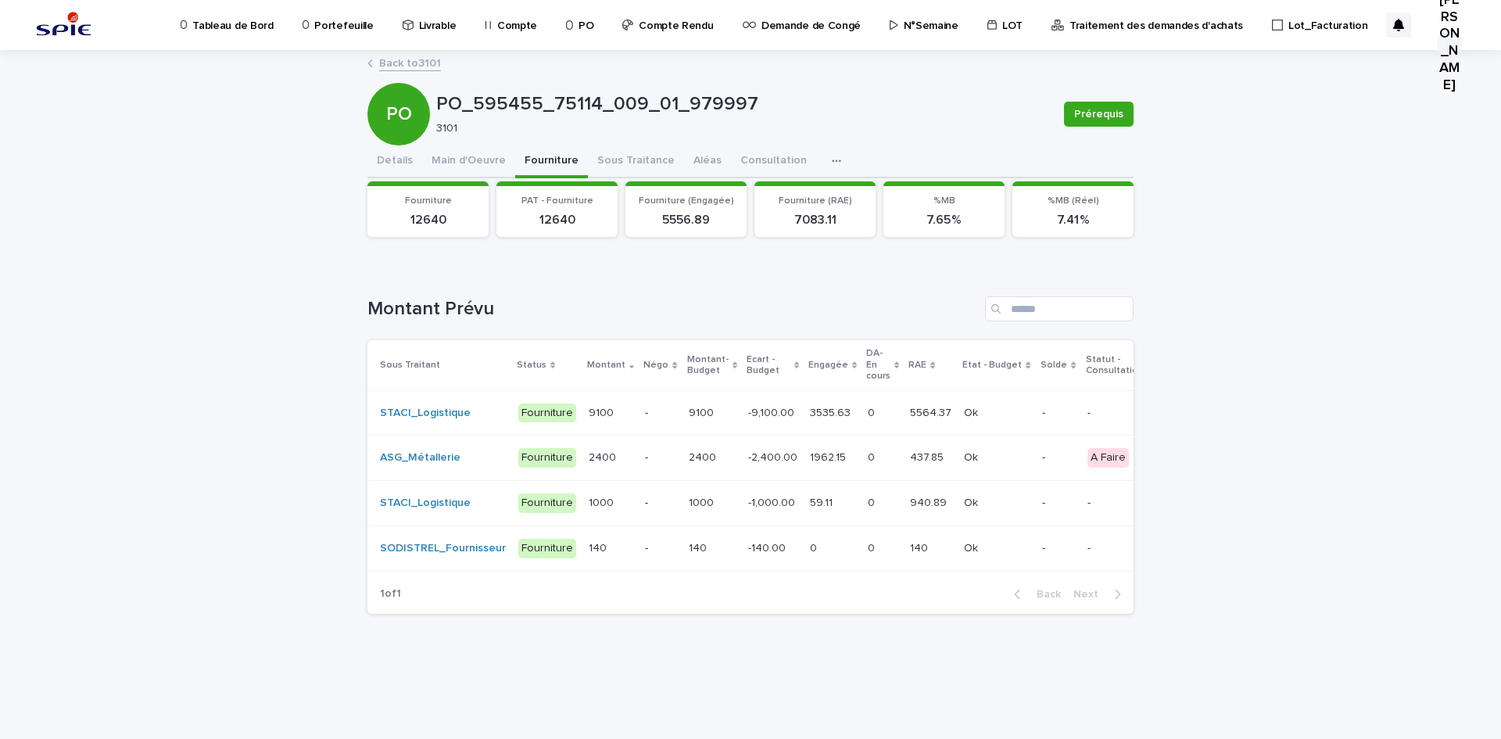
click at [526, 153] on button "Fourniture" at bounding box center [551, 161] width 73 height 33
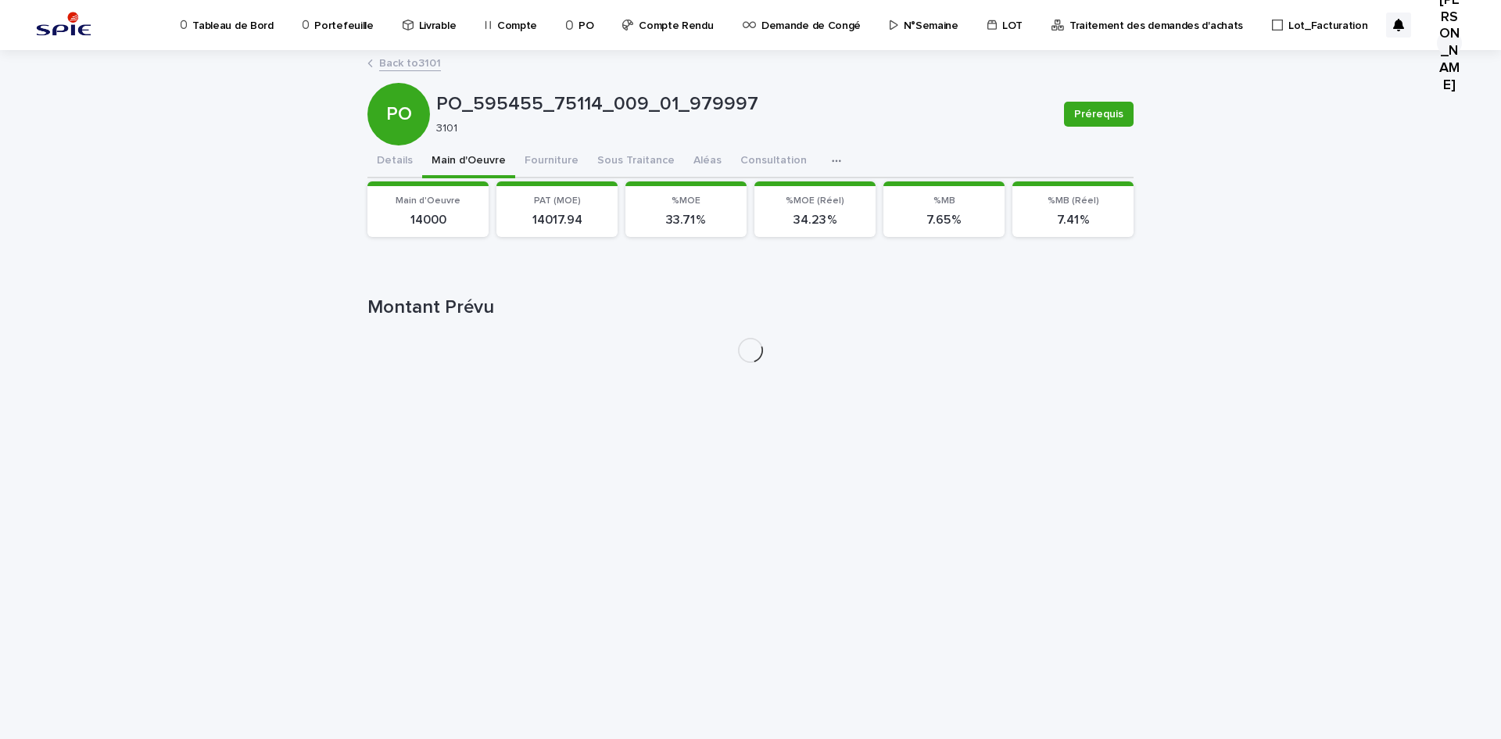
click at [424, 160] on button "Main d'Oeuvre" at bounding box center [468, 161] width 93 height 33
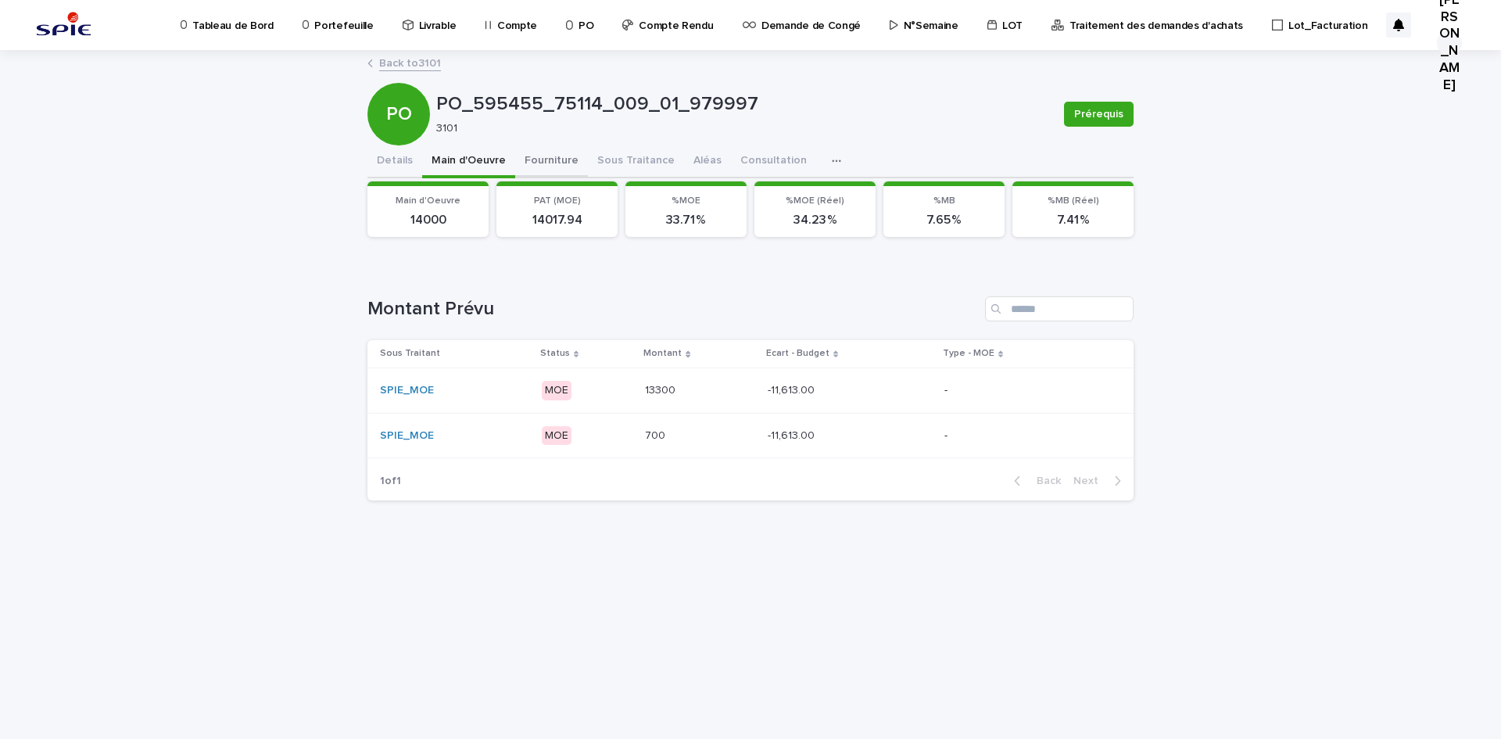
click at [522, 160] on button "Fourniture" at bounding box center [551, 161] width 73 height 33
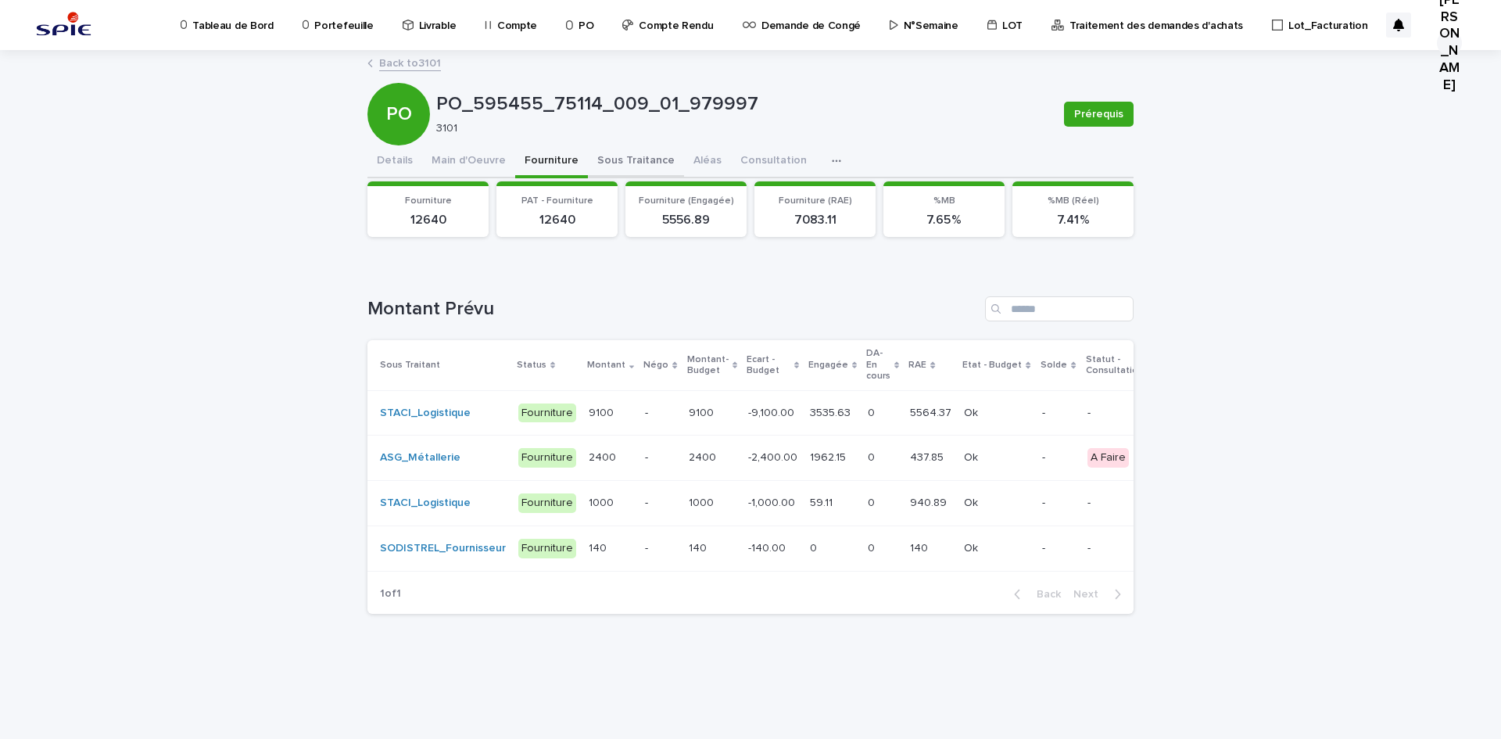
click at [613, 156] on button "Sous Traitance" at bounding box center [636, 161] width 96 height 33
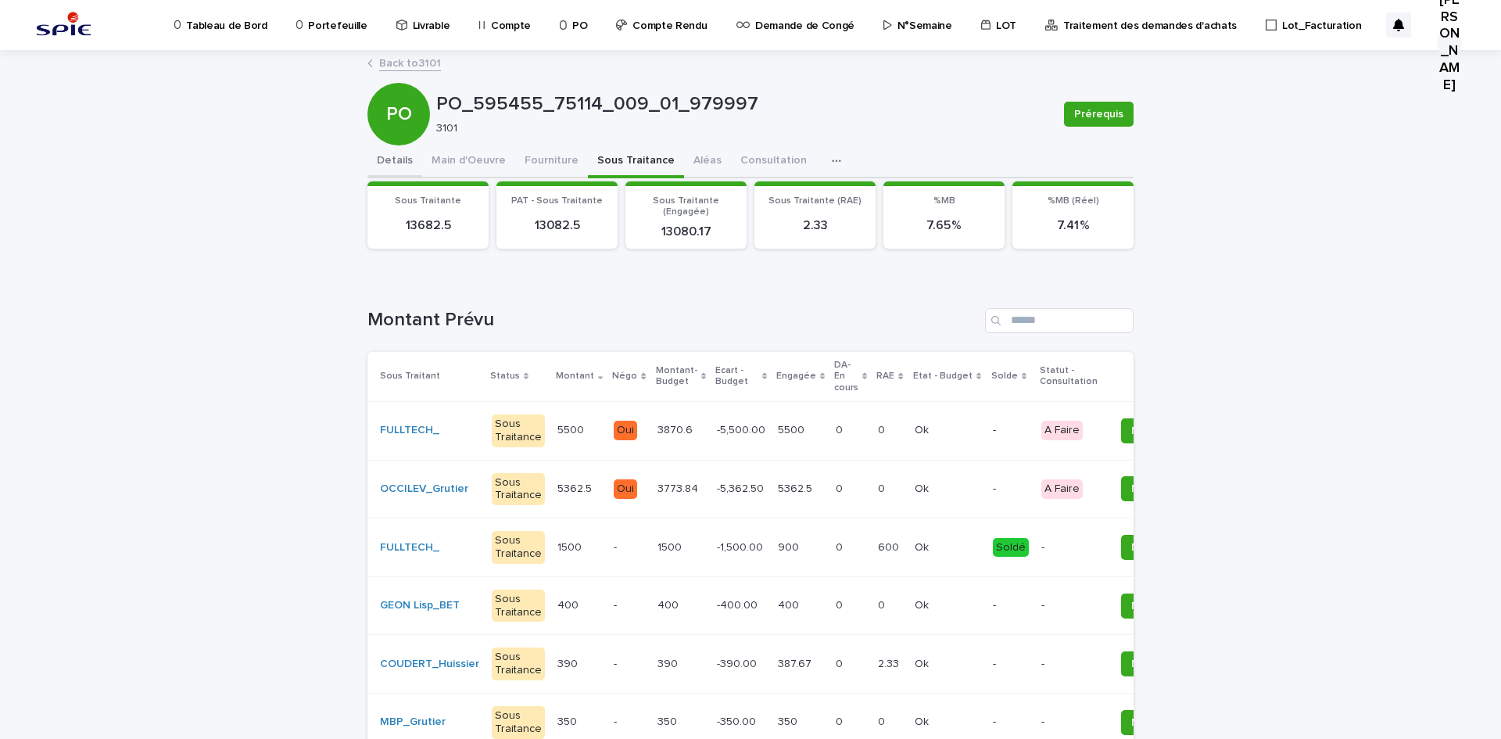
click at [382, 170] on button "Details" at bounding box center [395, 161] width 55 height 33
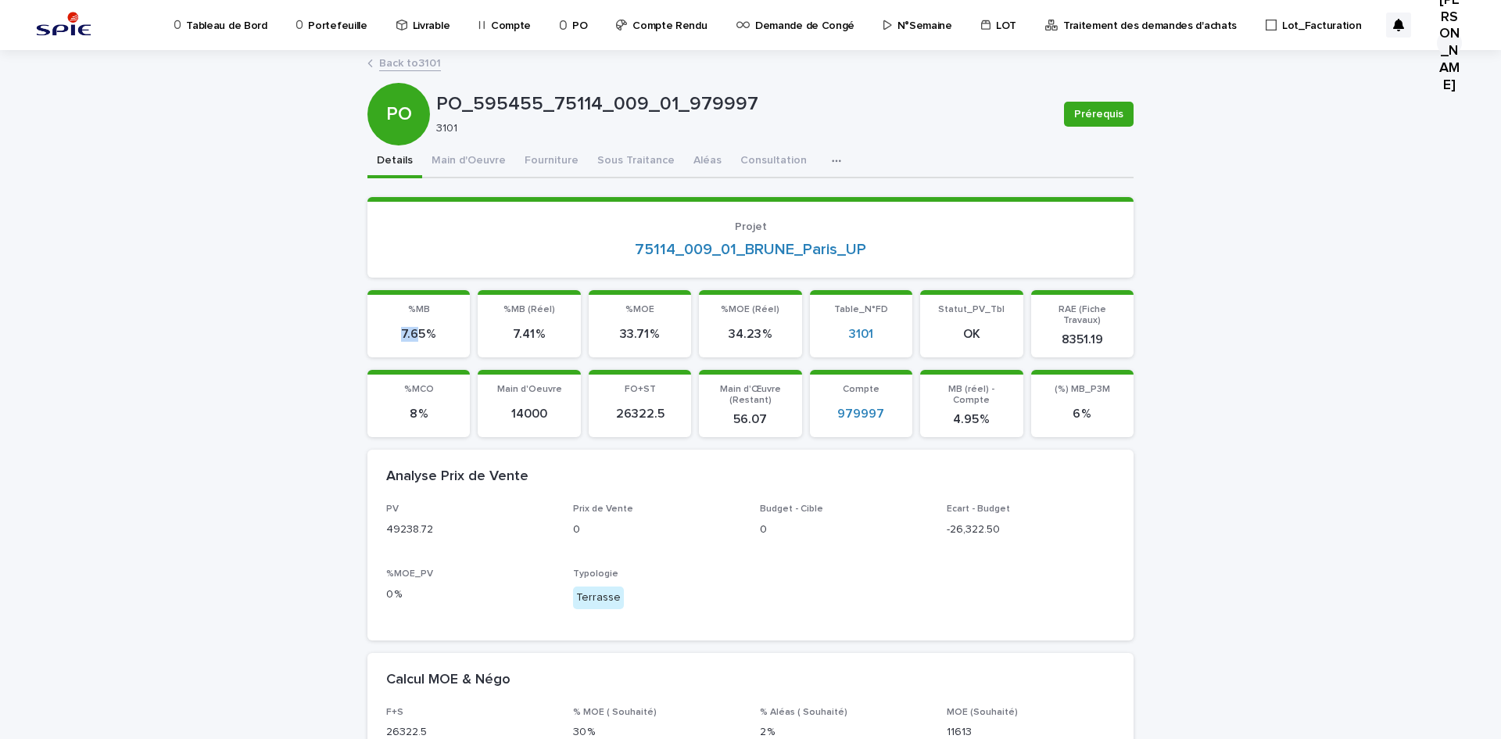
drag, startPoint x: 395, startPoint y: 326, endPoint x: 414, endPoint y: 329, distance: 19.8
click at [414, 329] on p "7.65 %" at bounding box center [419, 334] width 84 height 15
click at [631, 174] on button "Sous Traitance" at bounding box center [636, 161] width 96 height 33
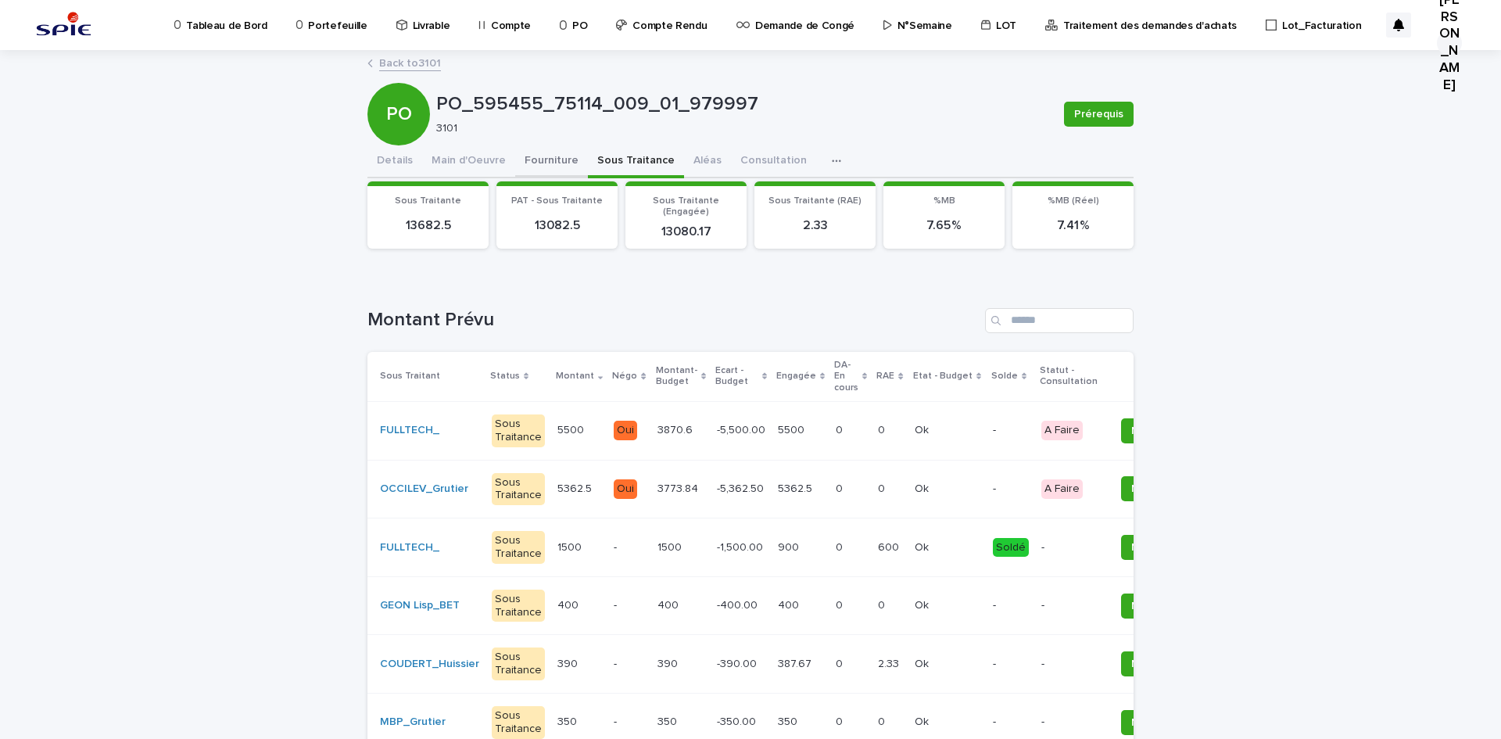
click at [549, 159] on button "Fourniture" at bounding box center [551, 161] width 73 height 33
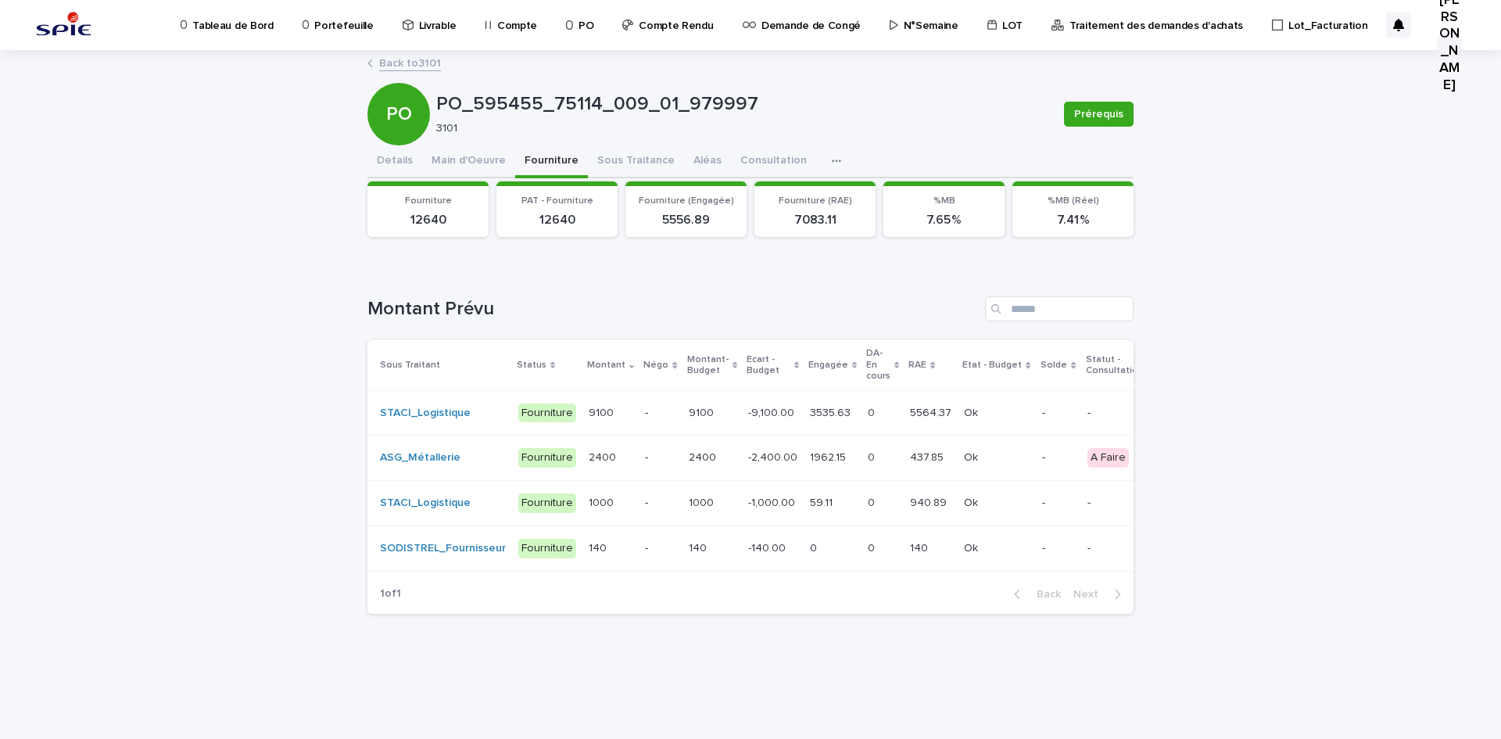
click at [872, 407] on p at bounding box center [883, 413] width 30 height 13
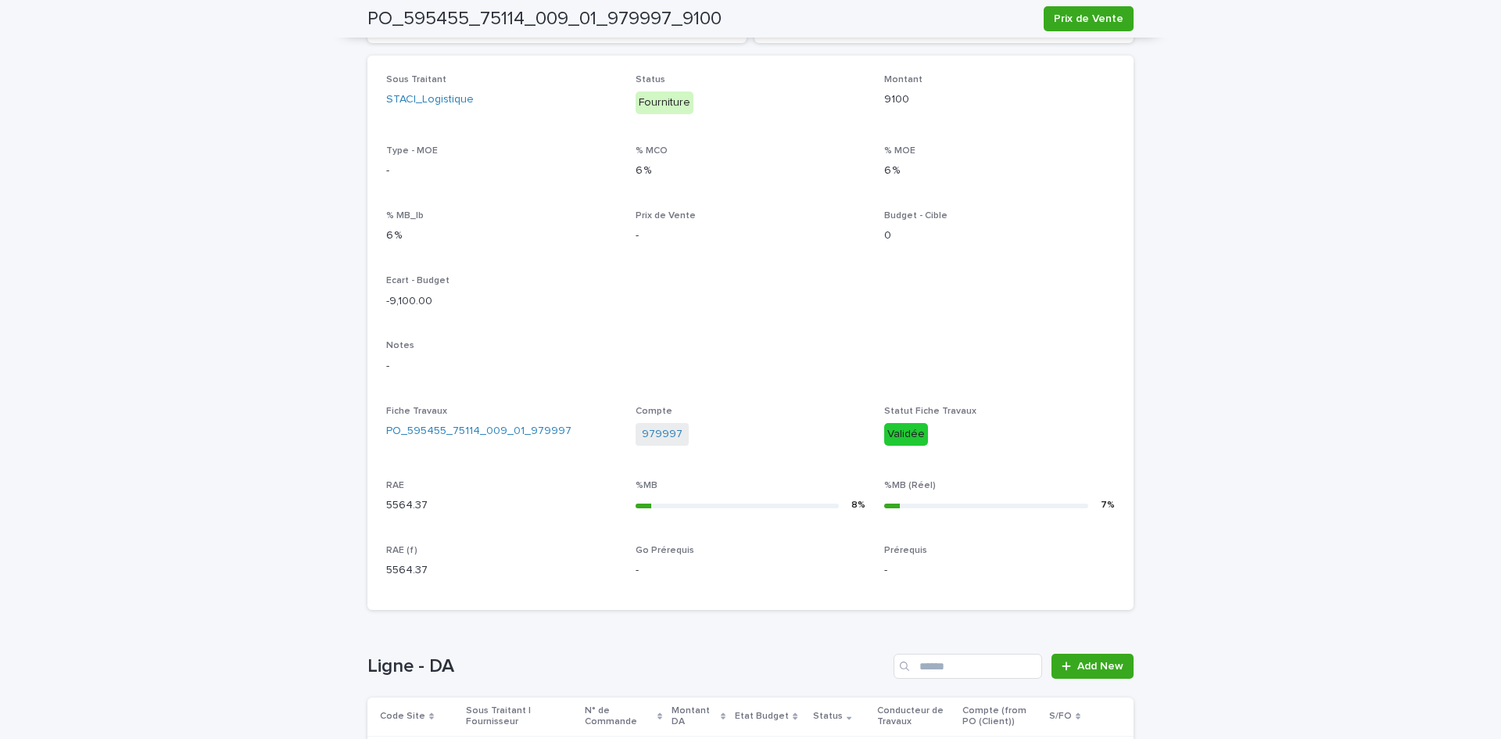
scroll to position [547, 0]
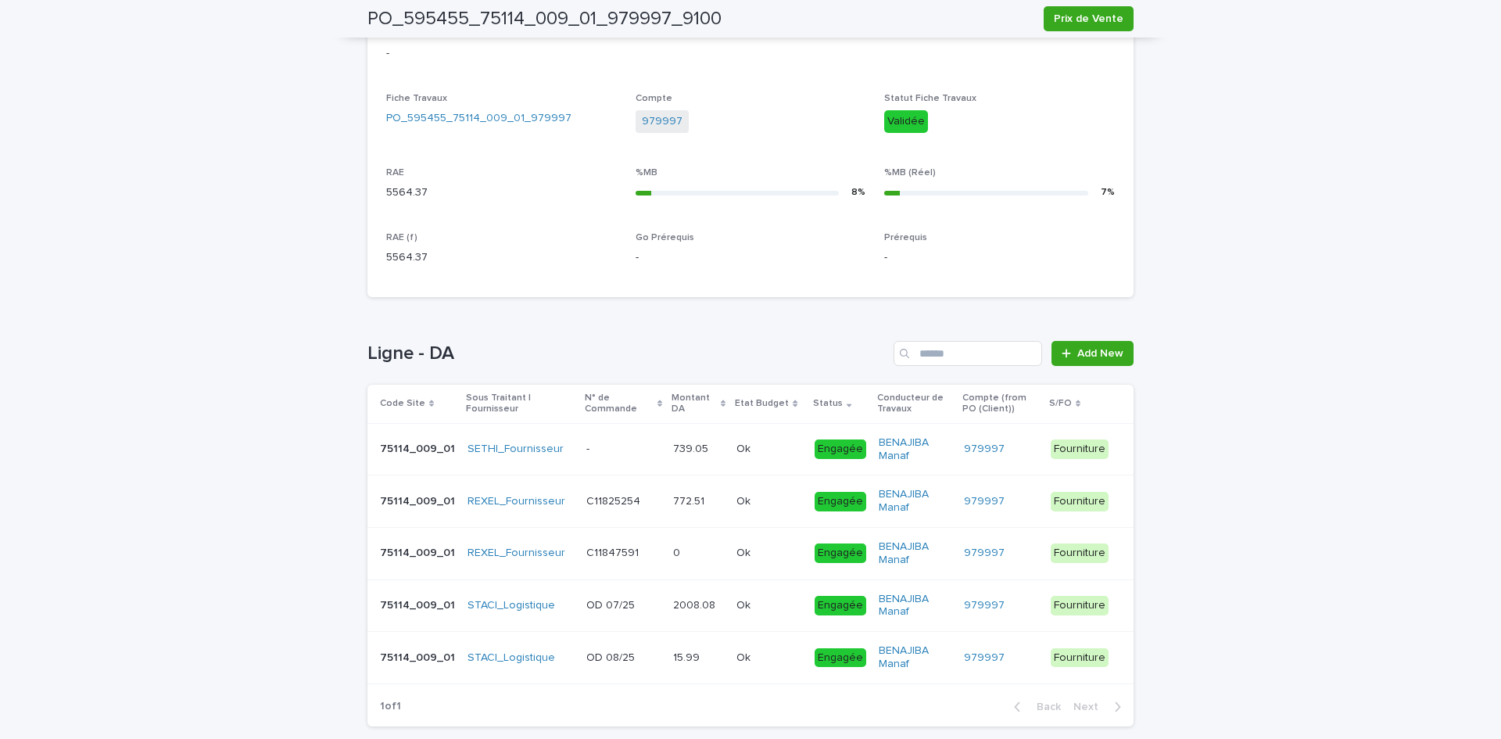
click at [635, 619] on td "OD 07/25 OD 07/25" at bounding box center [623, 605] width 87 height 52
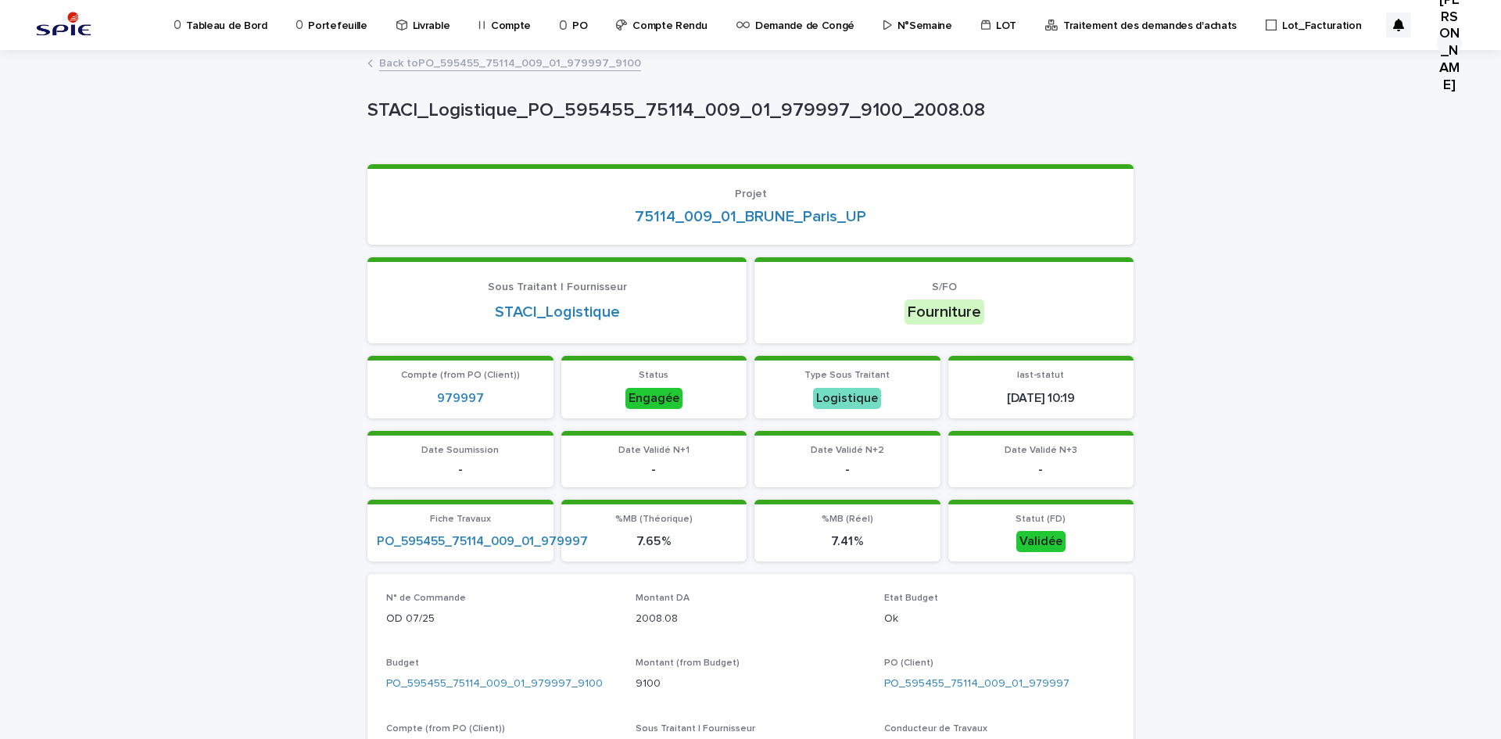
click at [438, 60] on link "Back to PO_595455_75114_009_01_979997_9100" at bounding box center [510, 62] width 262 height 18
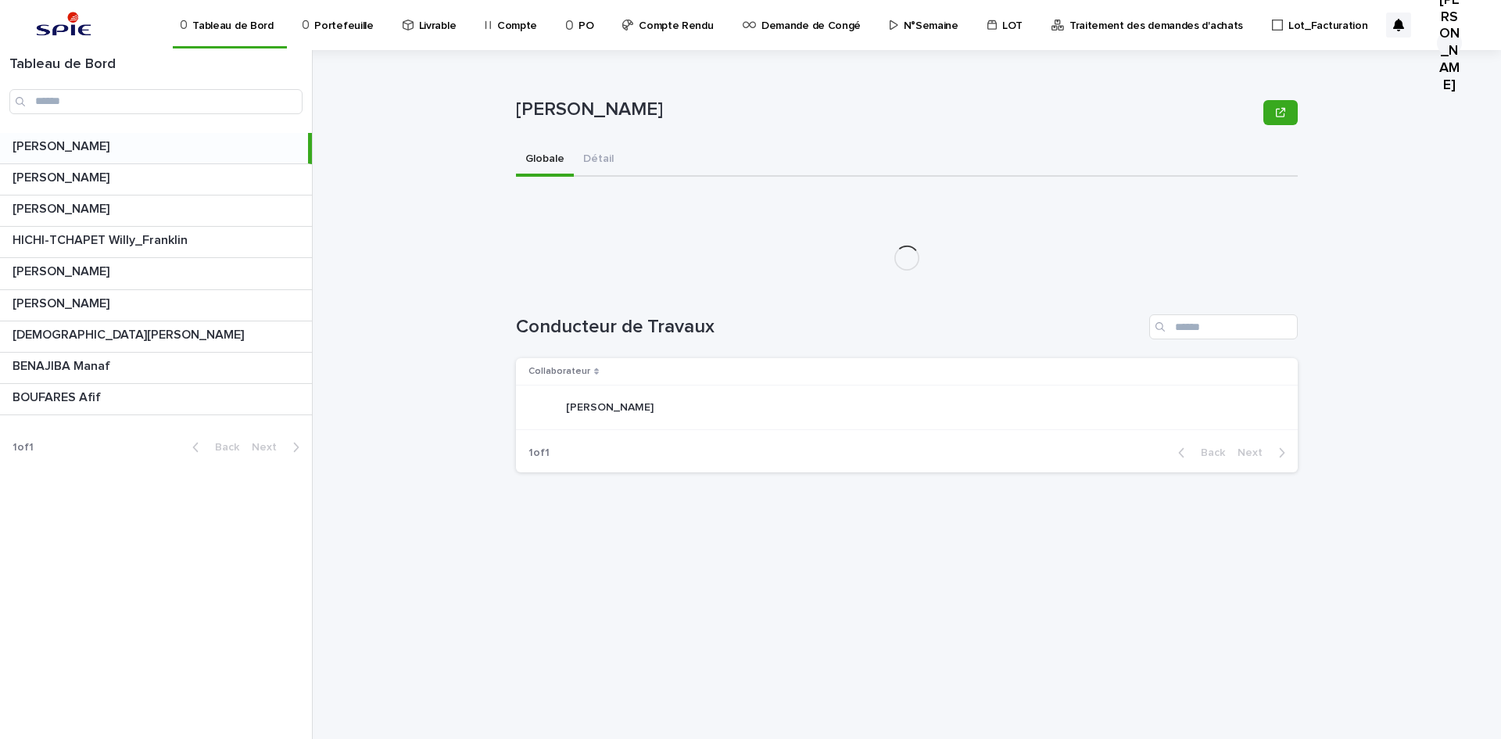
click at [1081, 26] on p "Traitement des demandes d'achats" at bounding box center [1157, 16] width 174 height 33
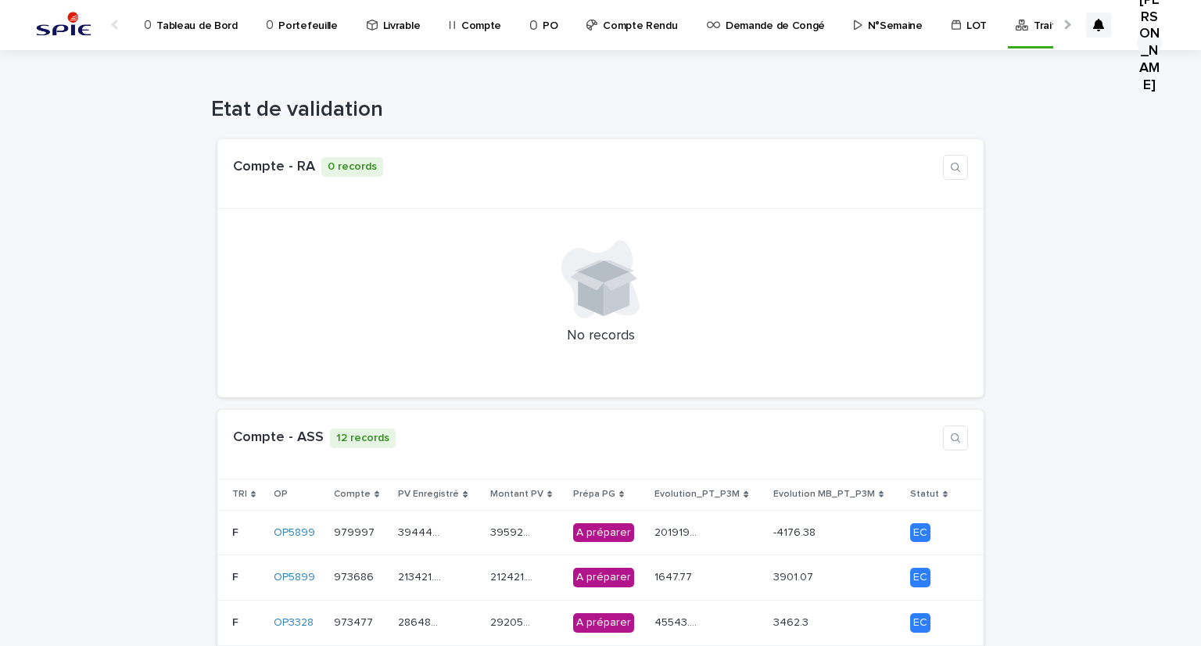
click at [475, 22] on p "Compte" at bounding box center [481, 16] width 40 height 33
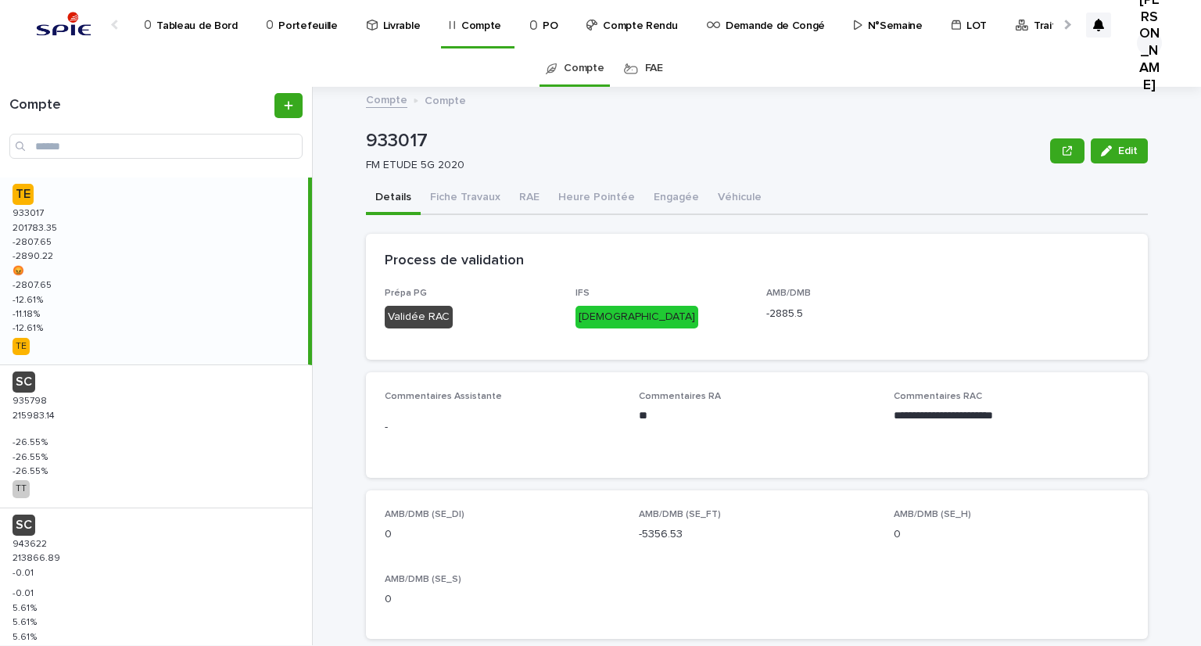
click at [645, 63] on link "FAE" at bounding box center [654, 68] width 18 height 37
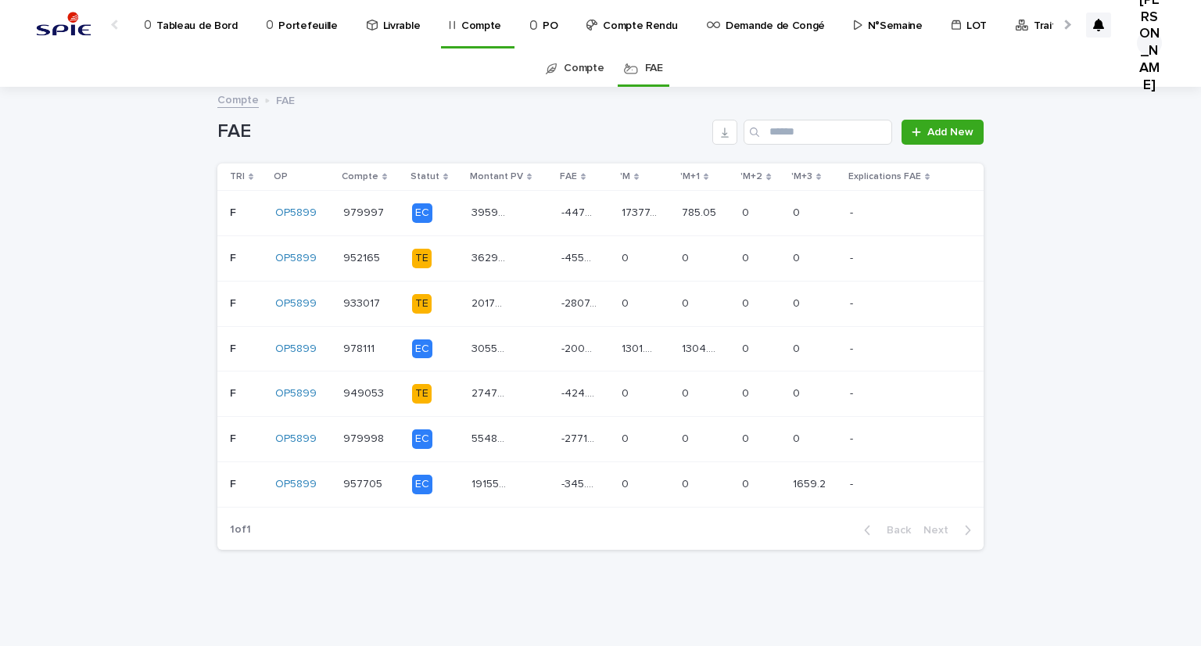
click at [572, 72] on link "Compte" at bounding box center [584, 68] width 40 height 37
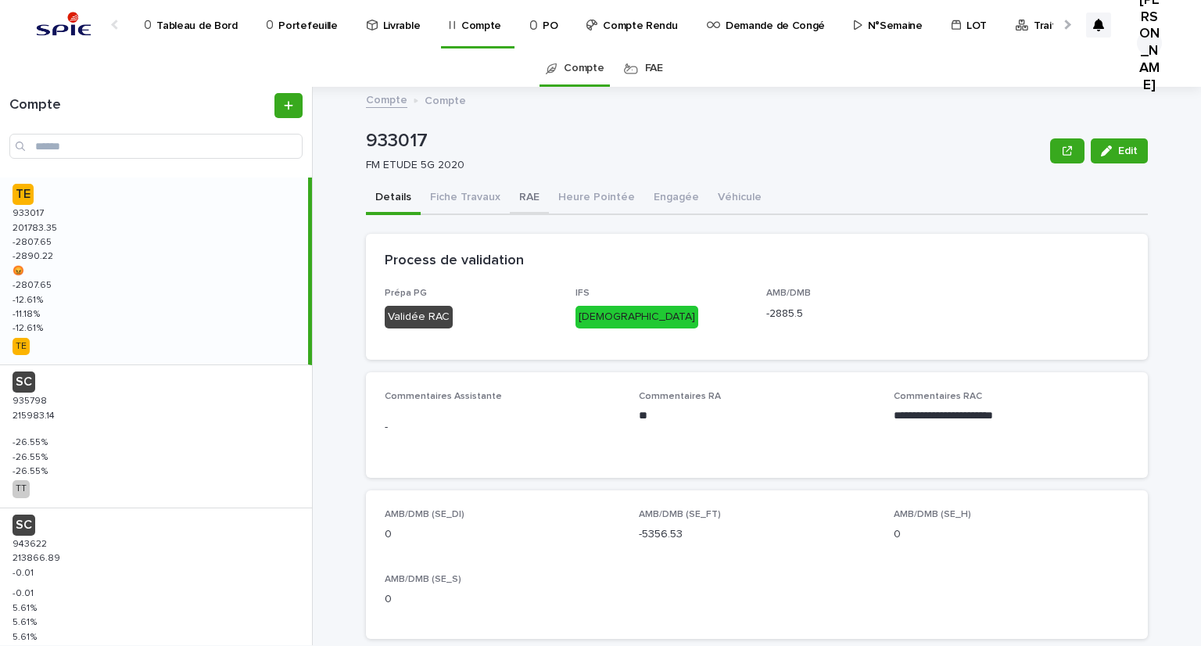
click at [533, 198] on button "RAE" at bounding box center [529, 198] width 39 height 33
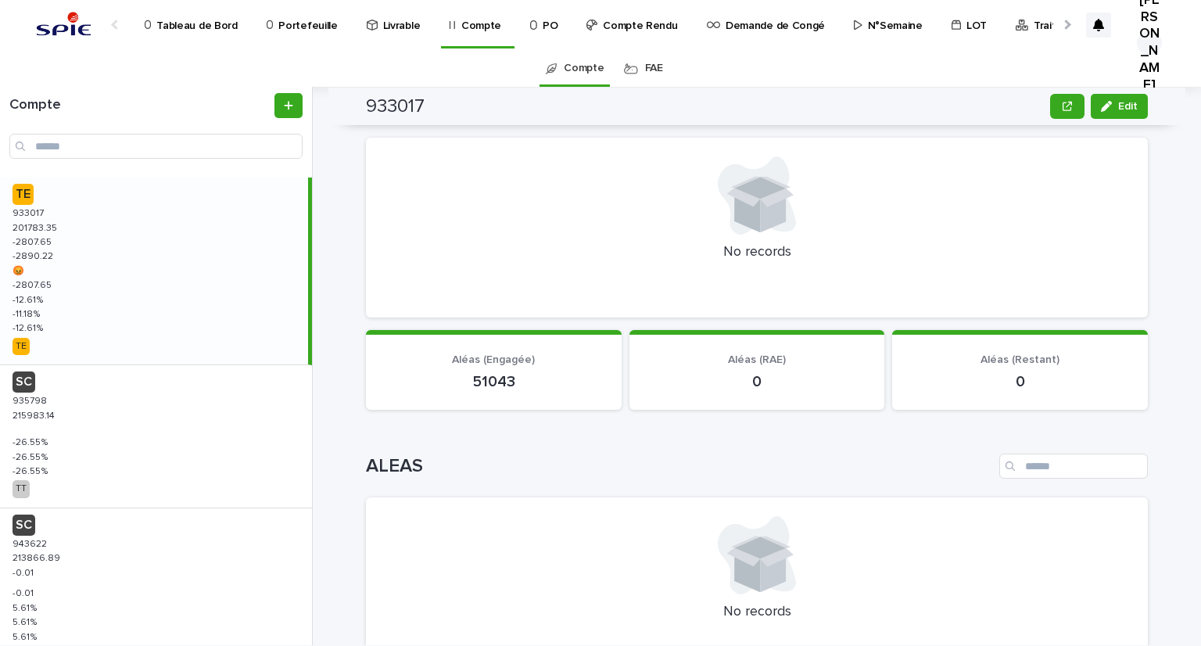
scroll to position [1329, 0]
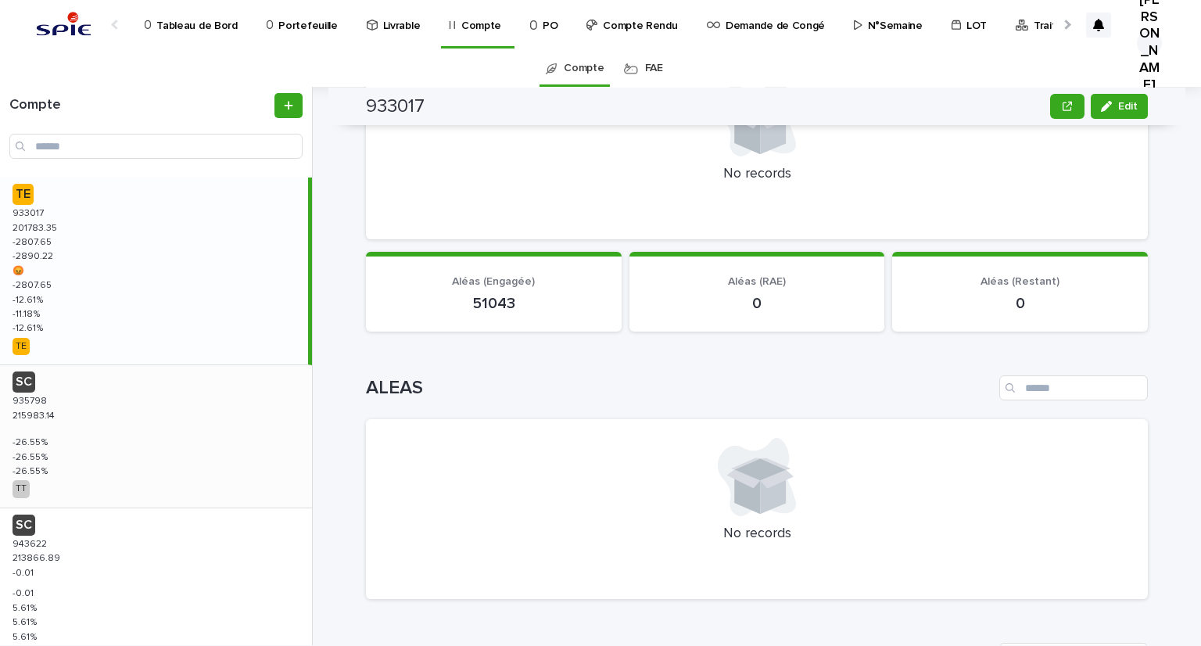
click at [66, 388] on p "SC" at bounding box center [159, 381] width 293 height 21
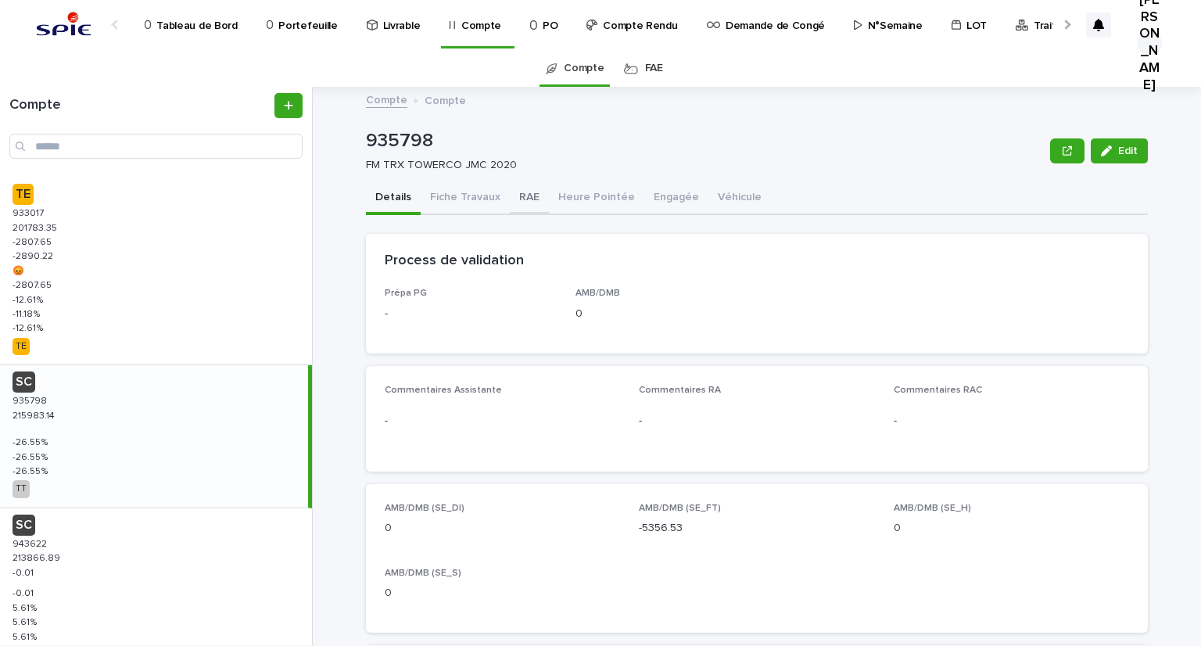
click at [518, 188] on button "RAE" at bounding box center [529, 198] width 39 height 33
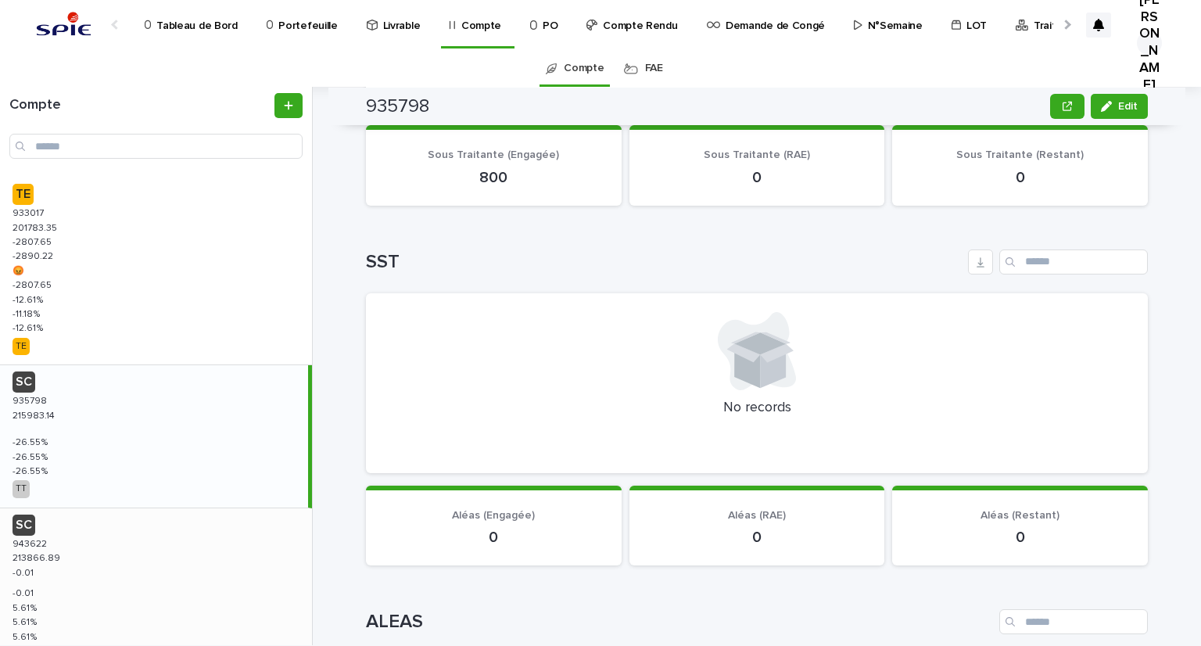
scroll to position [156, 0]
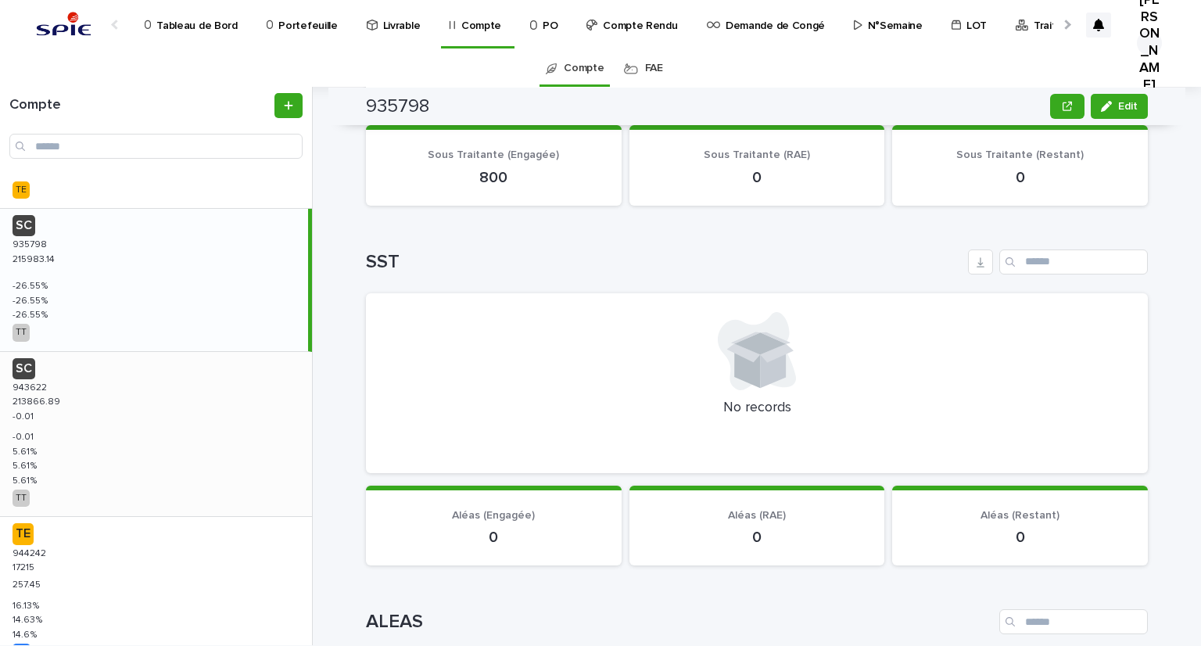
click at [53, 396] on p "213866.89" at bounding box center [38, 400] width 51 height 14
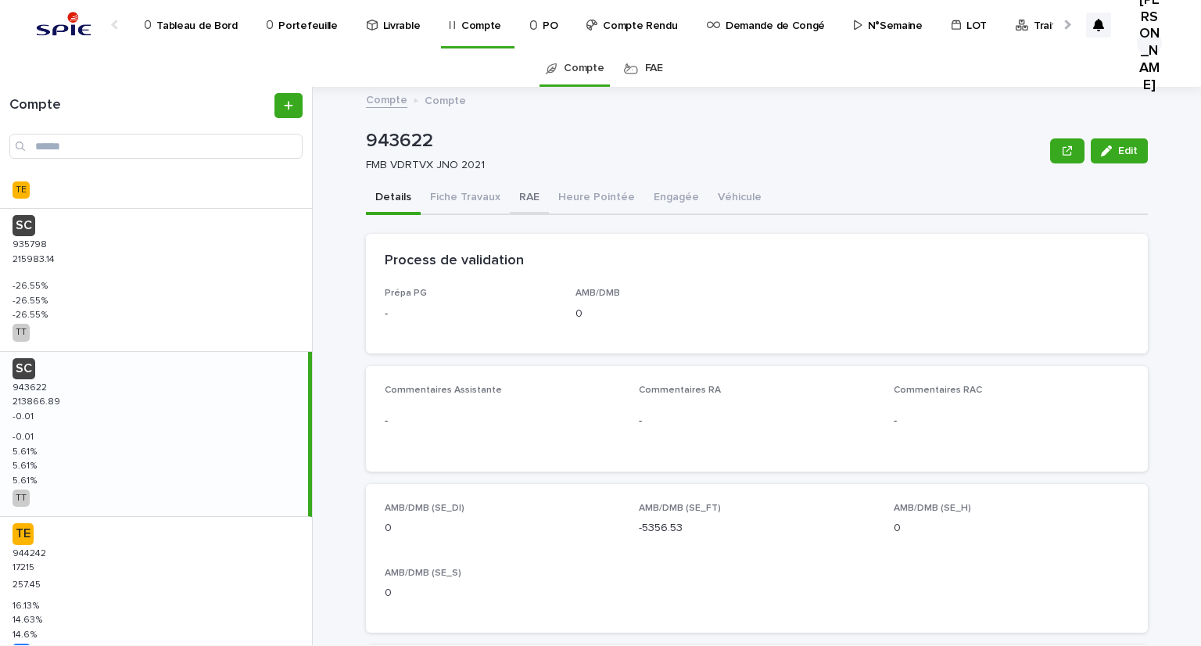
click at [521, 202] on button "RAE" at bounding box center [529, 198] width 39 height 33
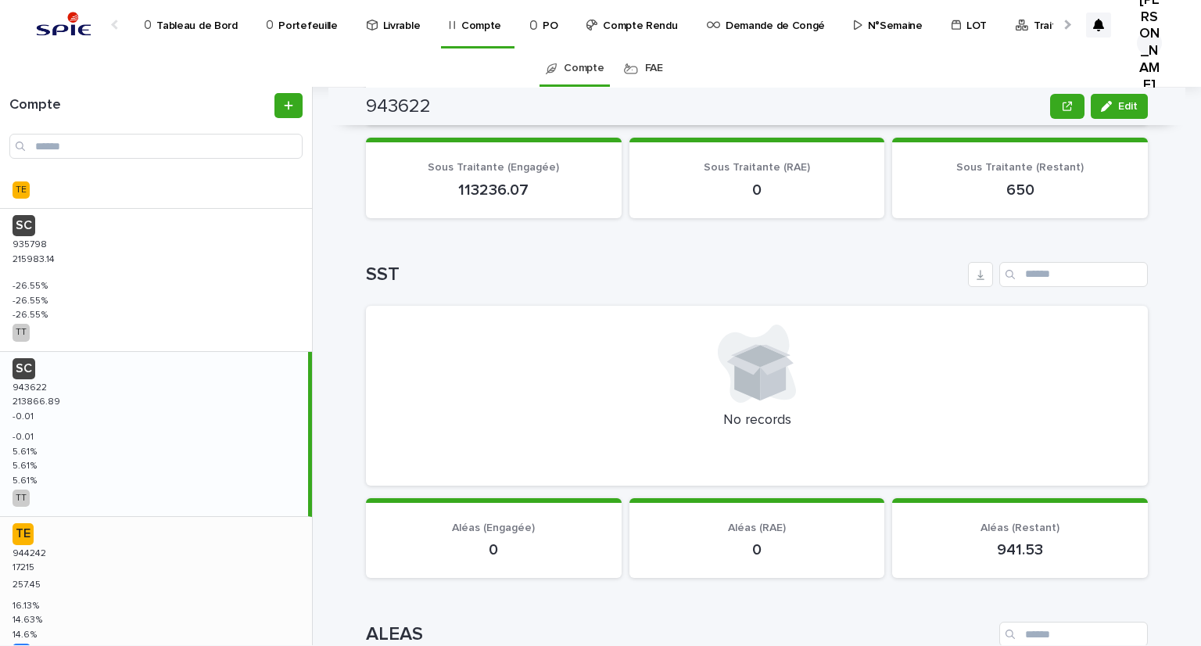
scroll to position [235, 0]
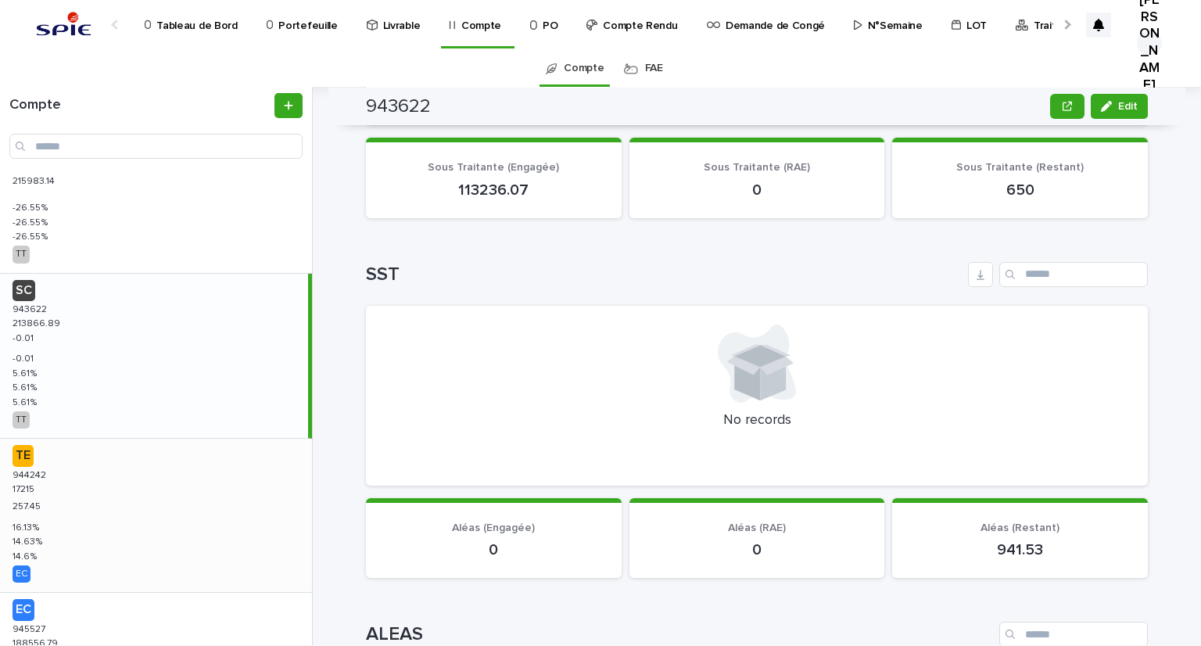
click at [142, 493] on div "TE 944242 944242 17215 17215 257.45 257.45 16.13 % 16.13 % 14.63 % 14.63 % 14.6…" at bounding box center [156, 515] width 312 height 153
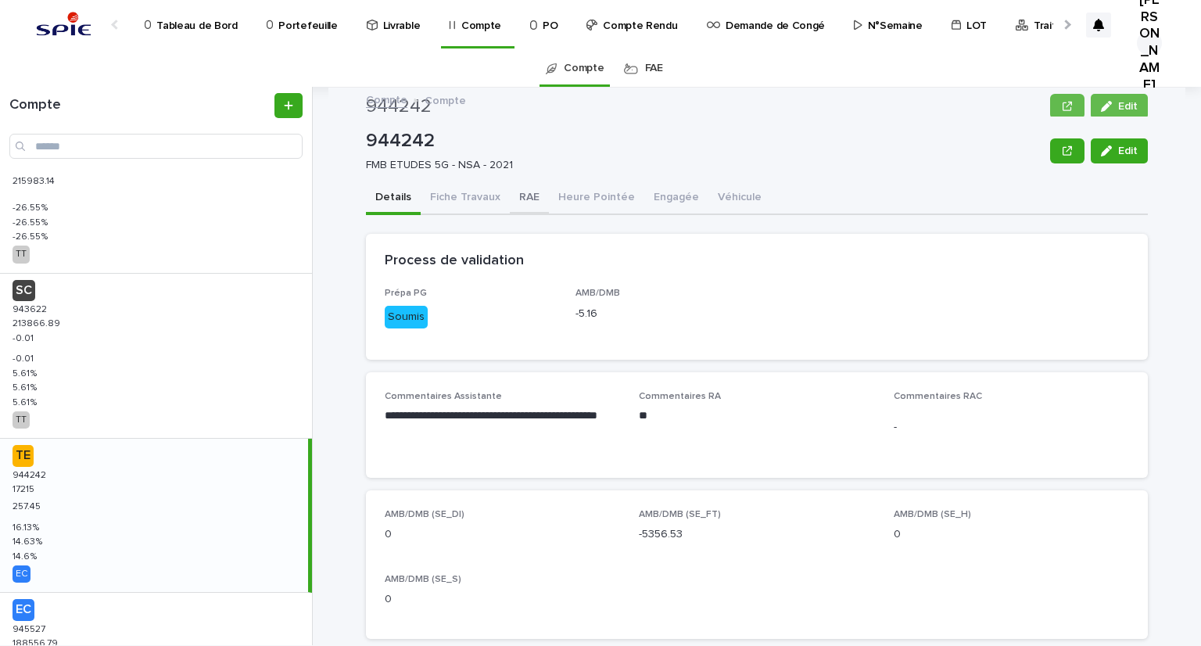
click at [523, 194] on button "RAE" at bounding box center [529, 198] width 39 height 33
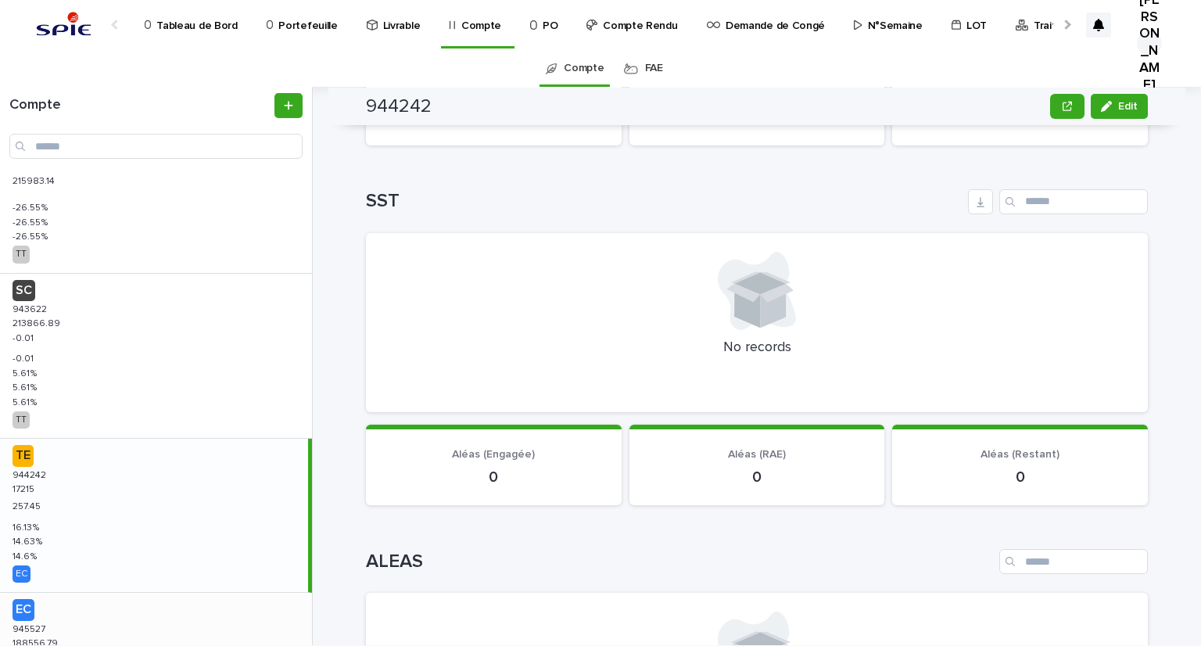
scroll to position [391, 0]
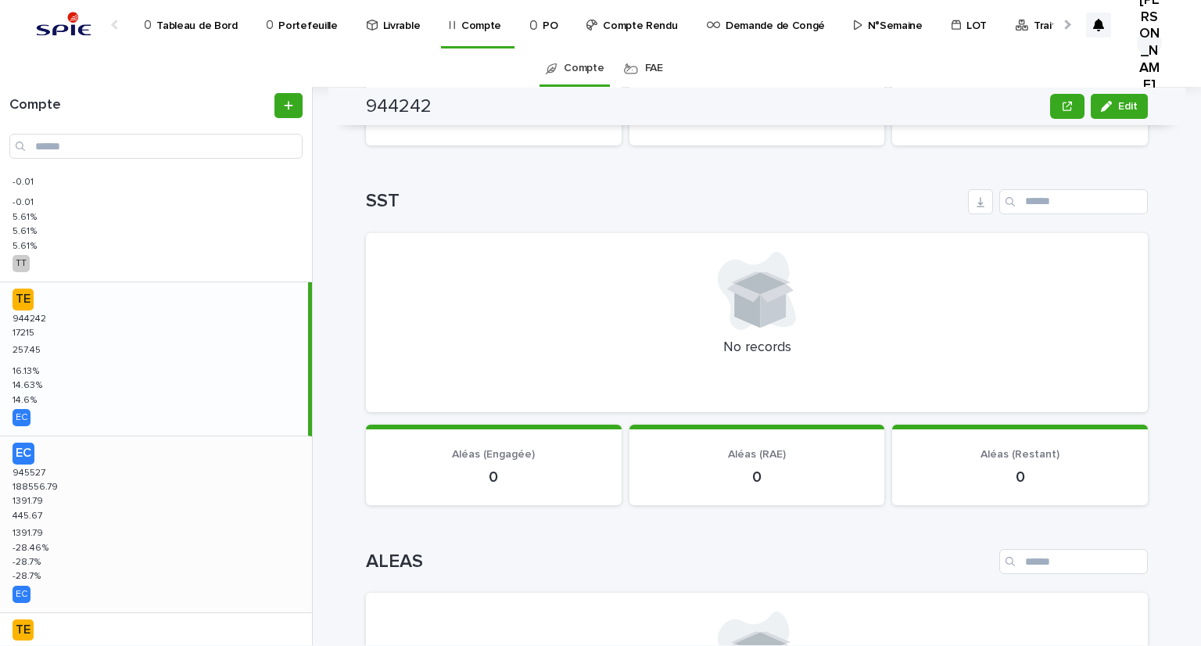
click at [75, 495] on div "EC 945527 945527 188556.79 188556.79 1391.79 1391.79 445.67 445.67 1391.79 1391…" at bounding box center [156, 524] width 312 height 176
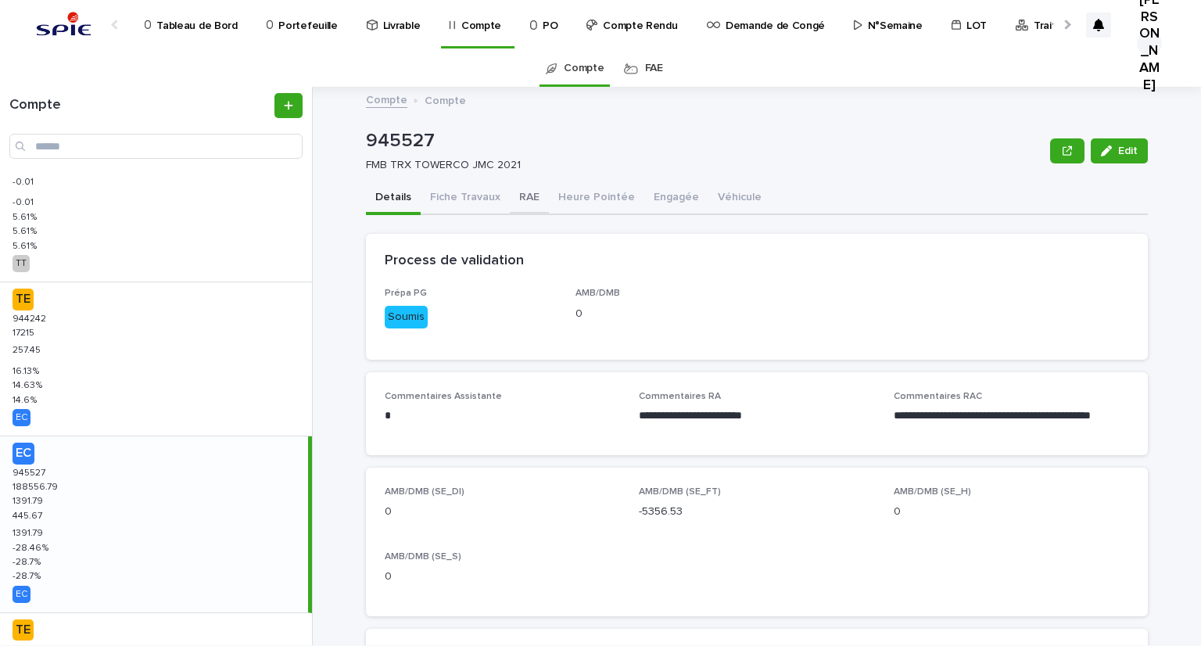
click at [513, 198] on button "RAE" at bounding box center [529, 198] width 39 height 33
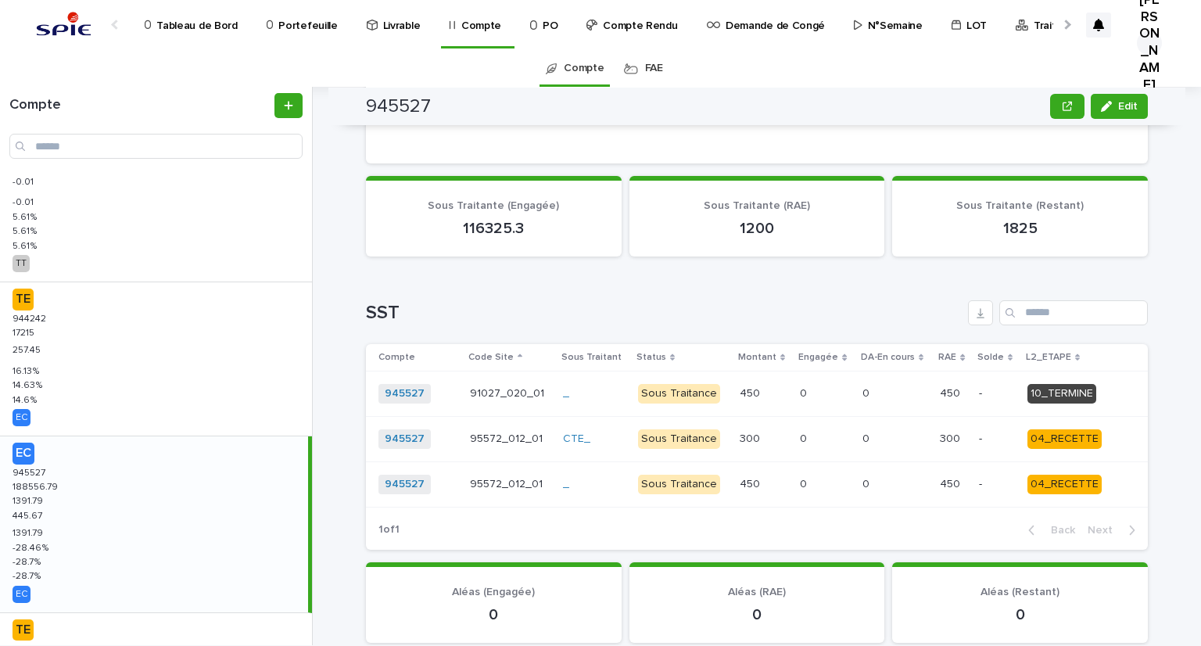
scroll to position [547, 0]
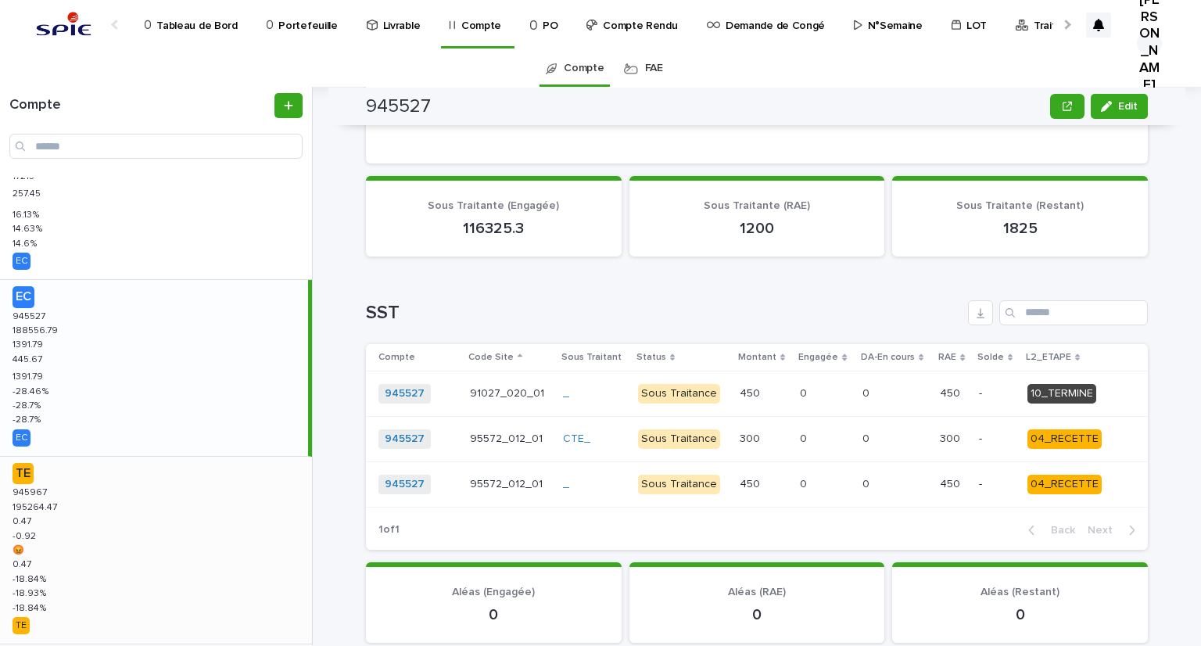
click at [109, 502] on div "TE 945967 945967 195264.47 195264.47 0.47 0.47 -0.92 -0.92 😡 😡 0.47 0.47 -18.84…" at bounding box center [156, 550] width 312 height 187
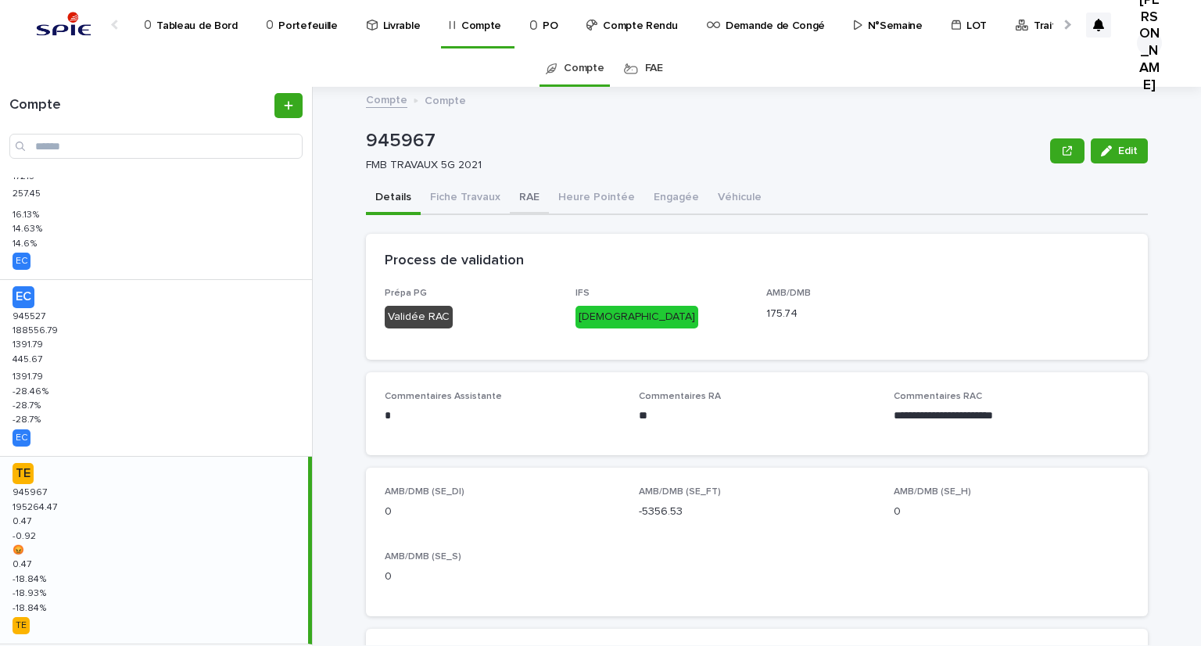
click at [525, 201] on button "RAE" at bounding box center [529, 198] width 39 height 33
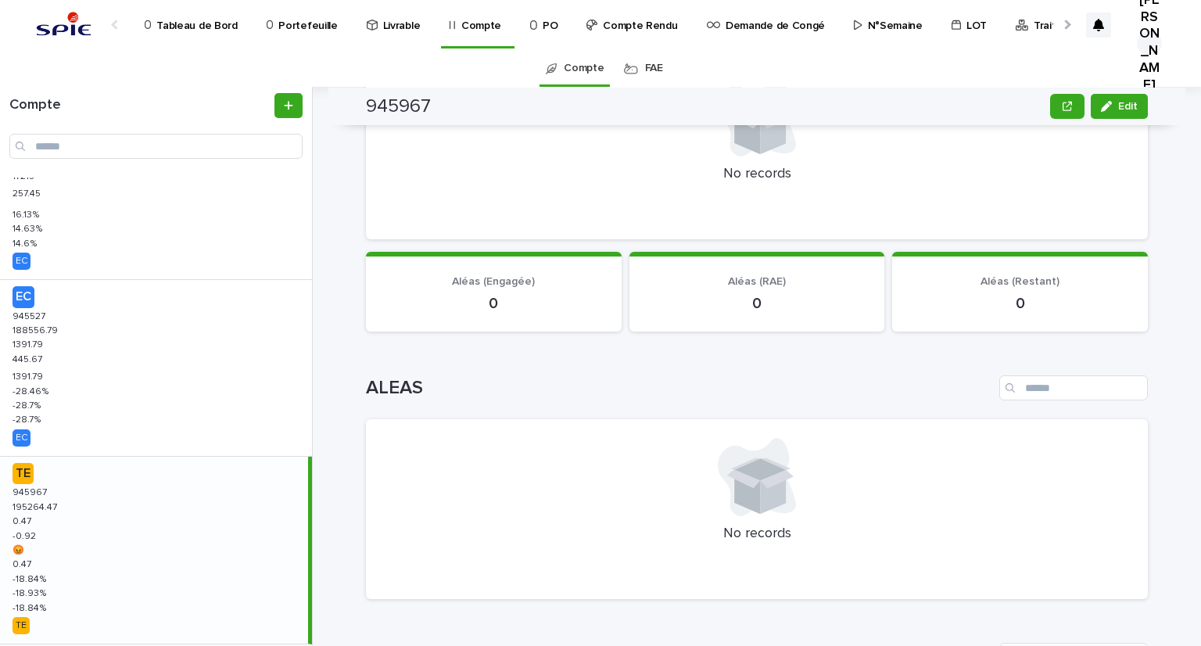
scroll to position [704, 0]
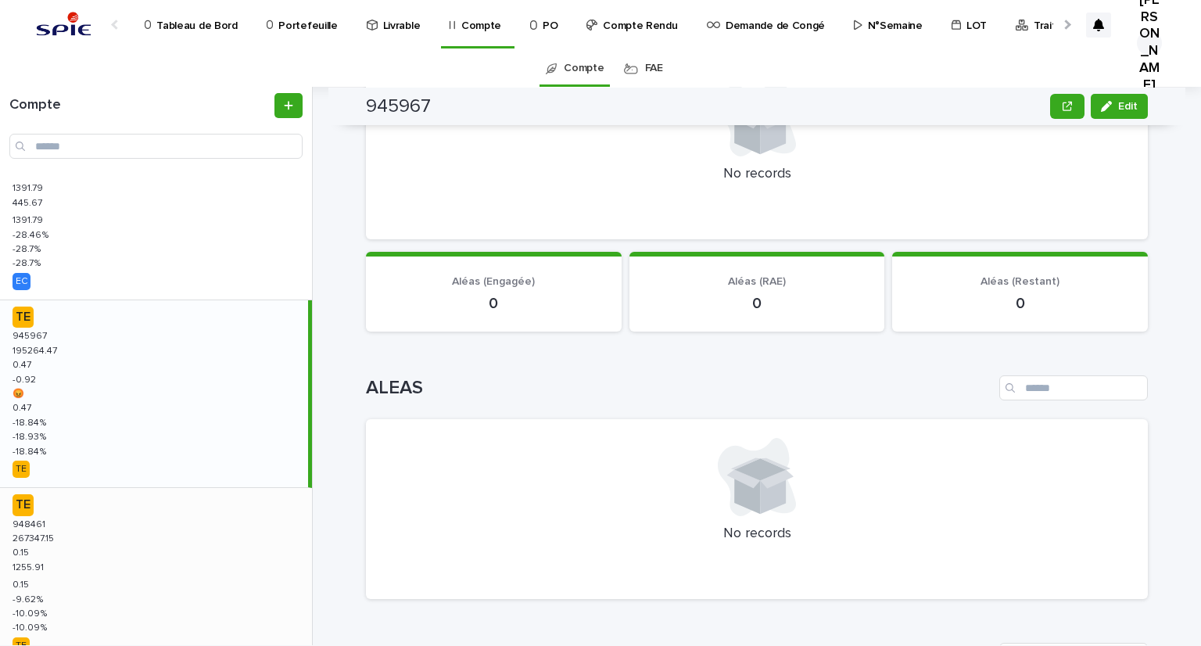
click at [44, 535] on p "267347.15" at bounding box center [35, 537] width 45 height 14
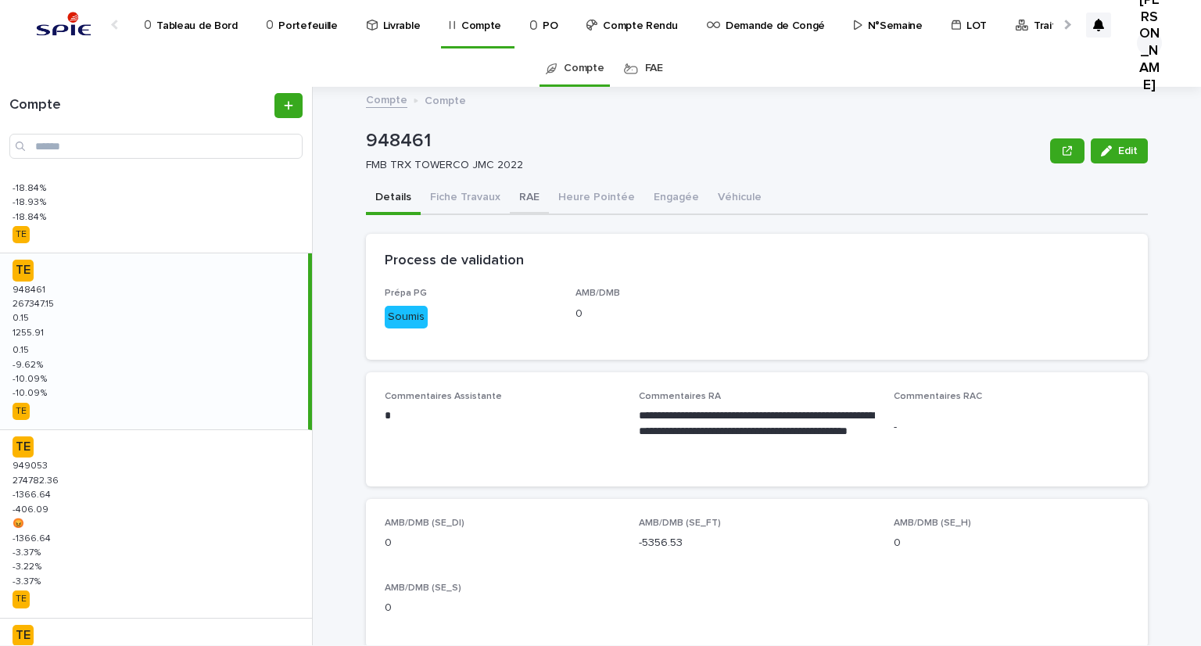
click at [510, 192] on button "RAE" at bounding box center [529, 198] width 39 height 33
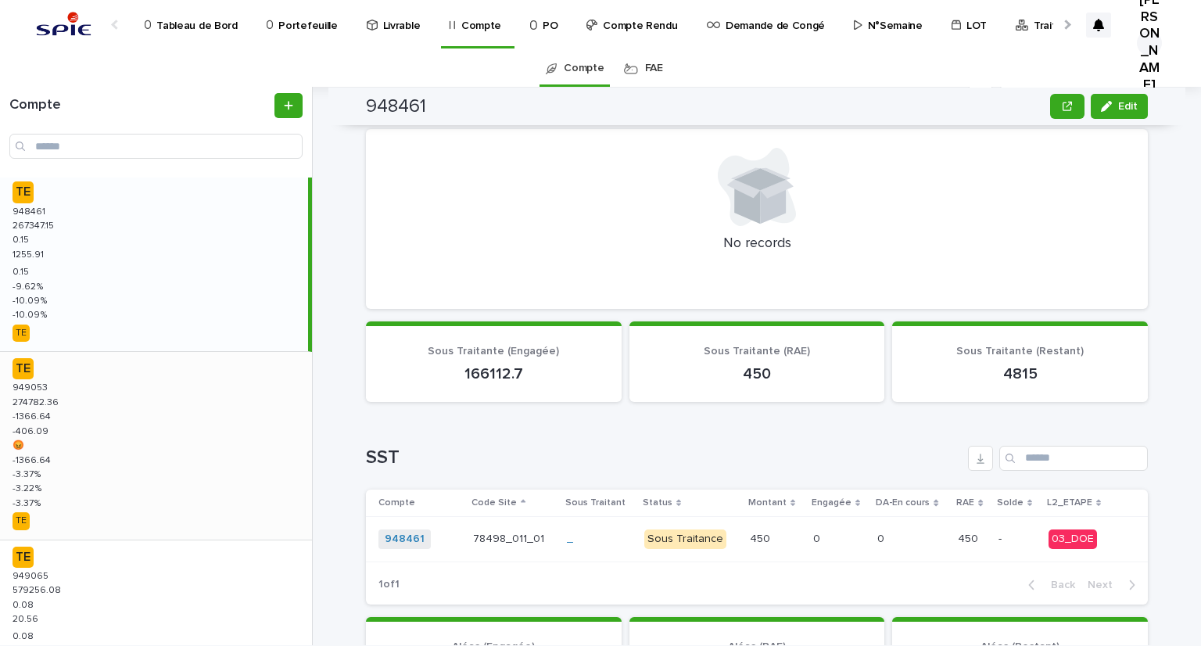
scroll to position [1251, 0]
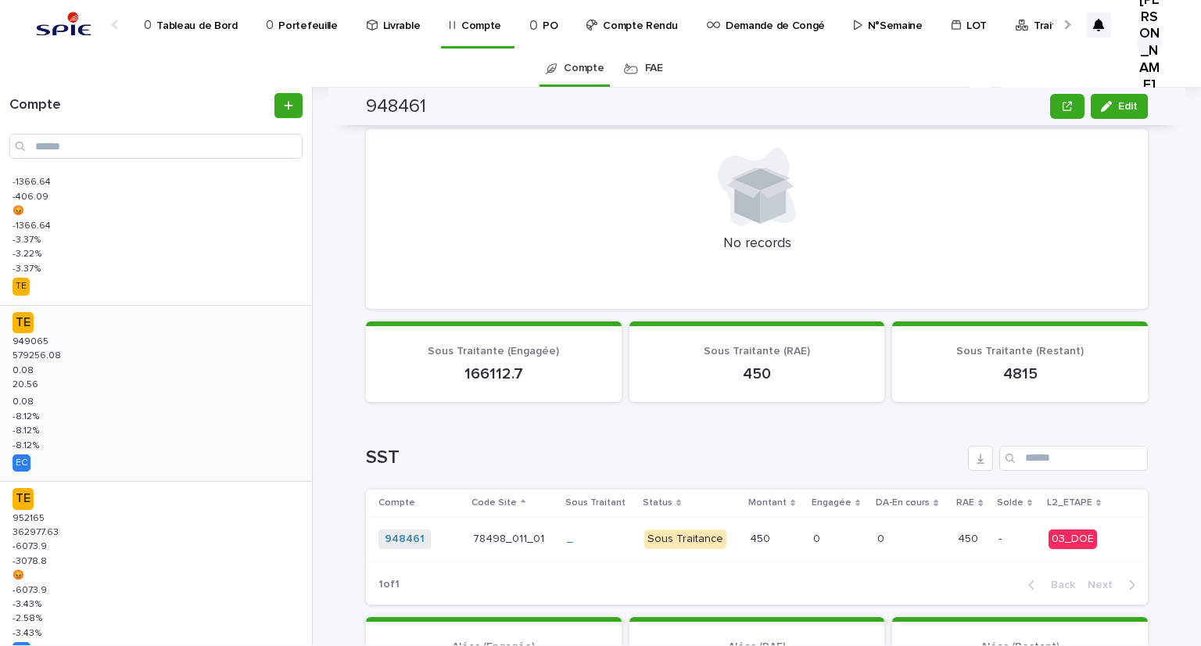
click at [81, 404] on div "TE 949065 949065 579256.08 579256.08 0.08 0.08 20.56 20.56 0.08 0.08 -8.12 % -8…" at bounding box center [156, 394] width 312 height 176
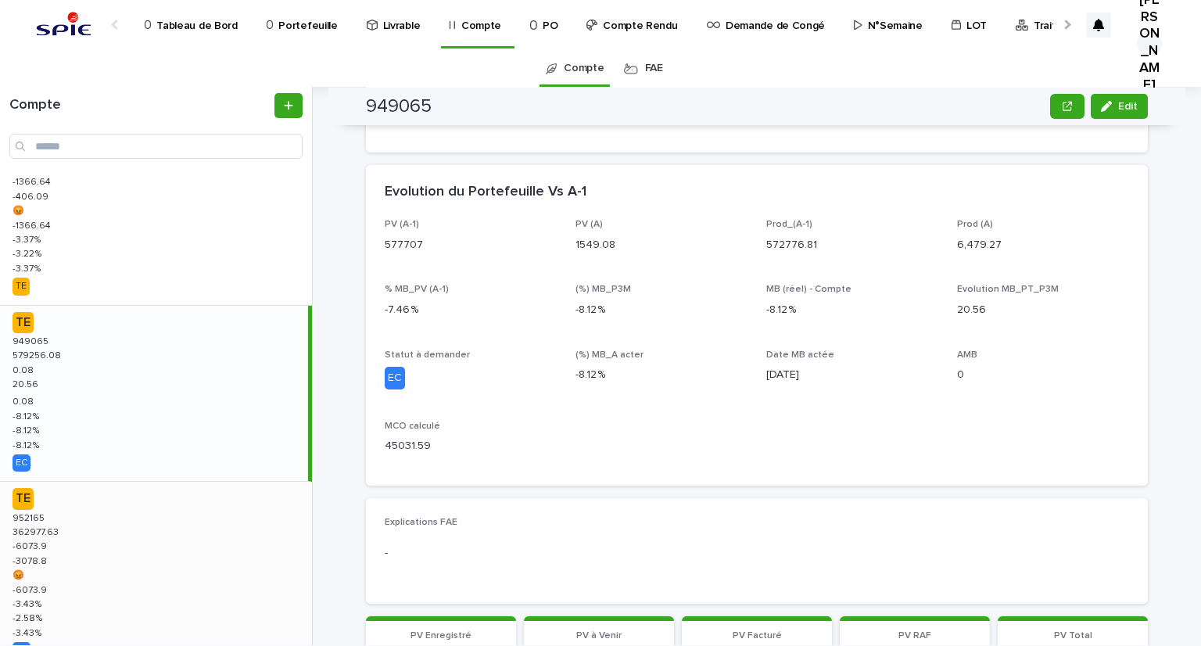
scroll to position [1325, 0]
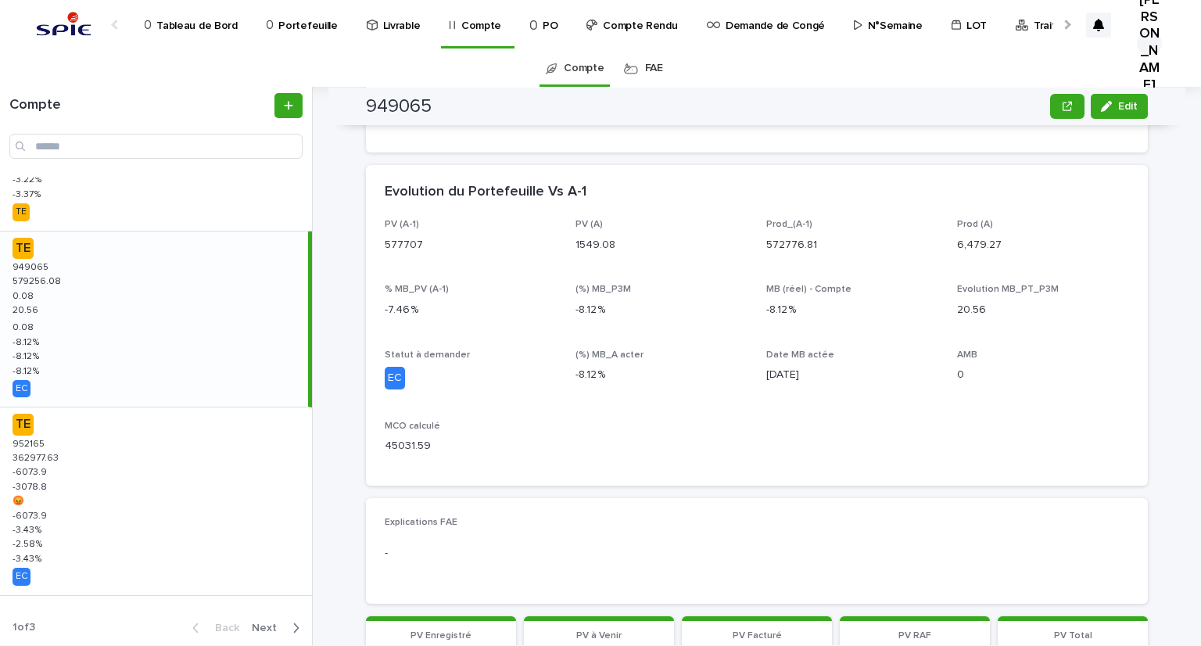
click at [255, 625] on span "Next" at bounding box center [269, 627] width 34 height 11
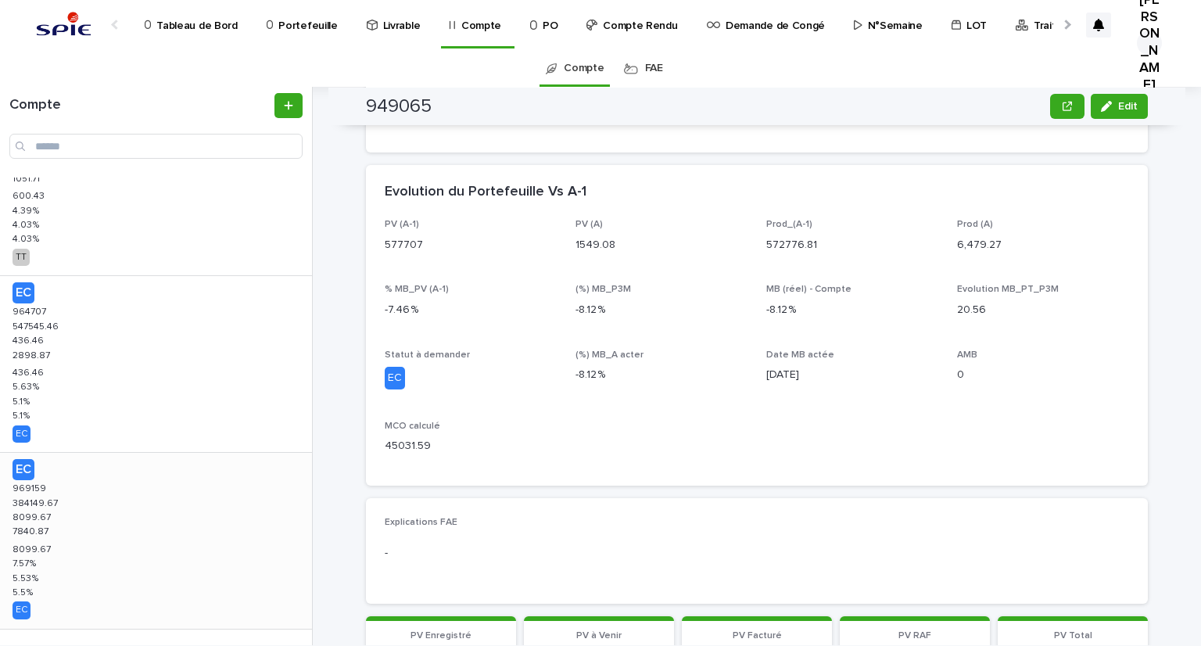
click at [99, 576] on div "EC 969159 969159 384149.67 384149.67 8099.67 8099.67 7840.87 7840.87 8099.67 80…" at bounding box center [156, 541] width 312 height 176
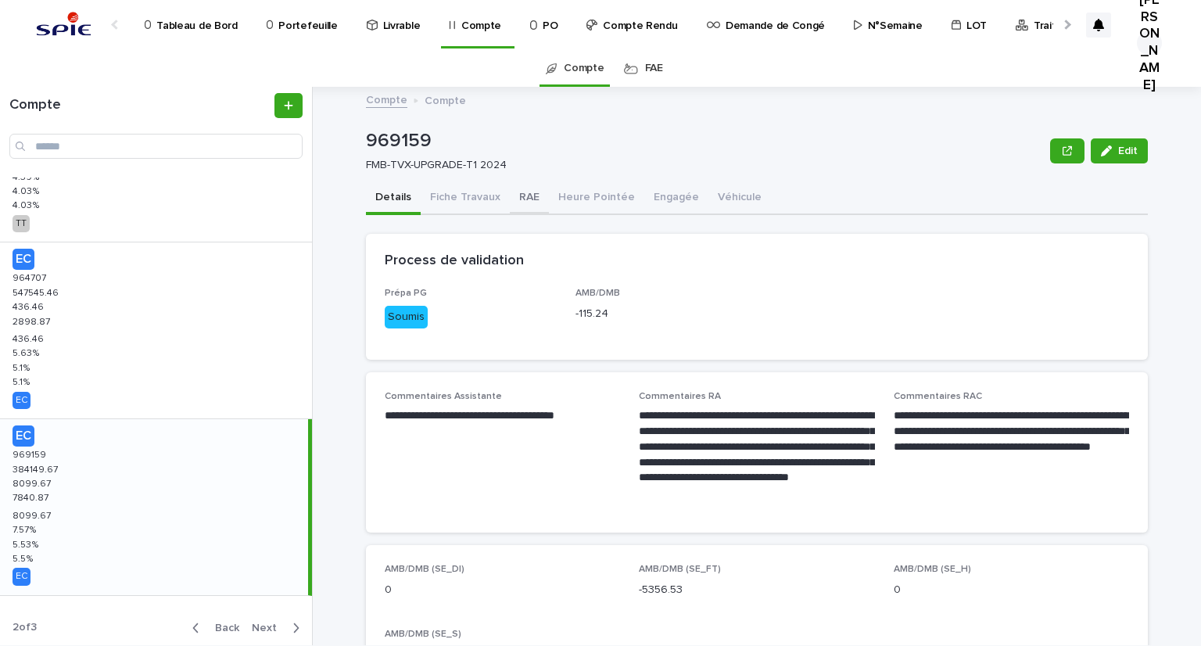
click at [510, 194] on button "RAE" at bounding box center [529, 198] width 39 height 33
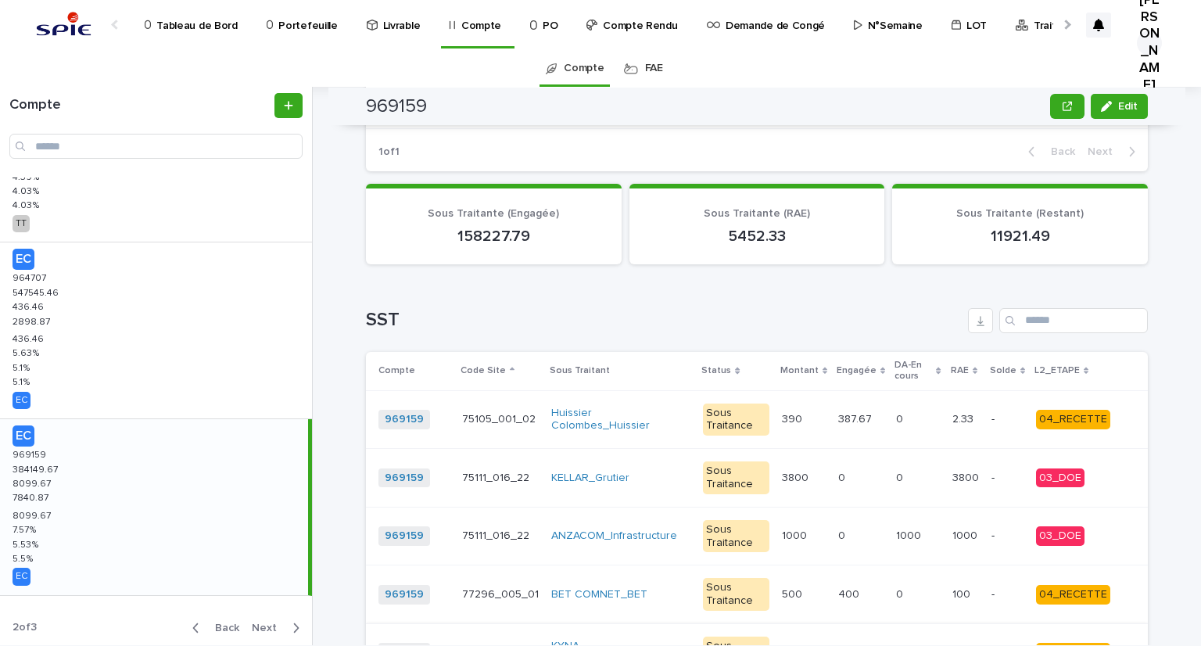
scroll to position [1486, 0]
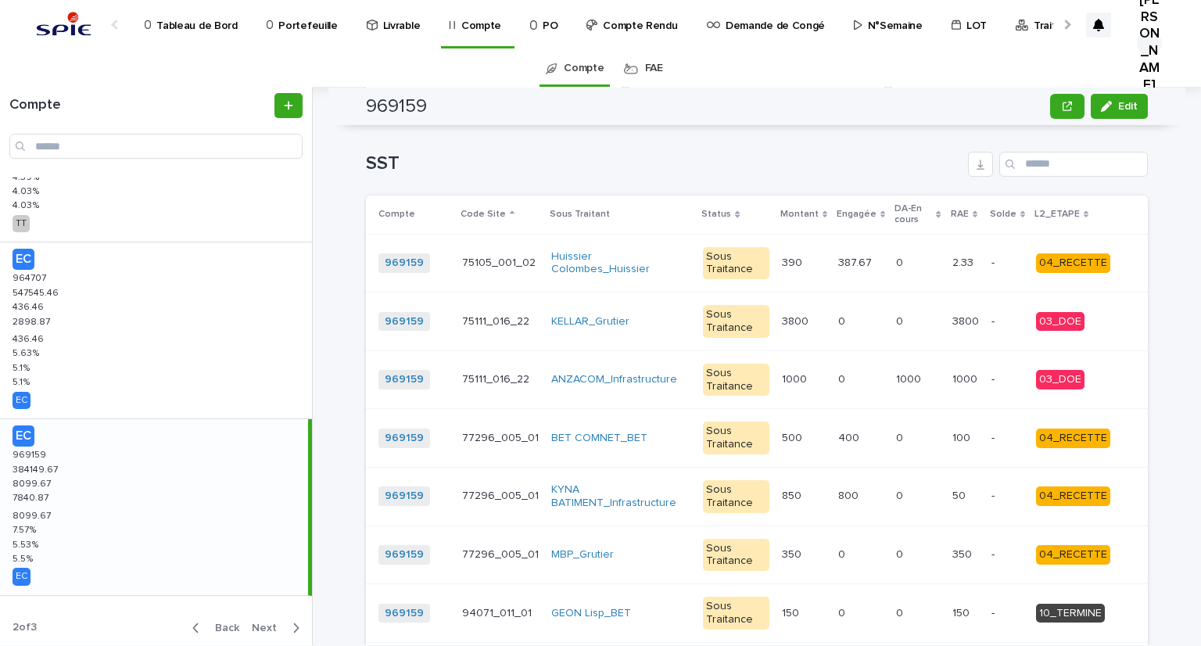
click at [927, 375] on p at bounding box center [917, 379] width 43 height 13
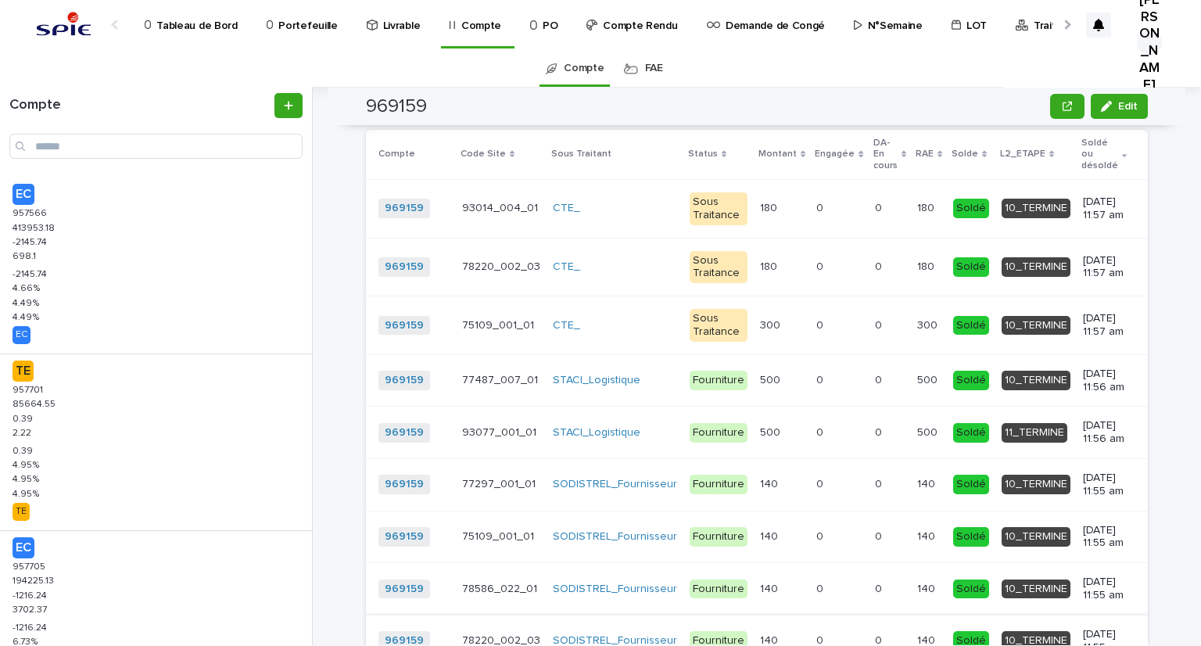
scroll to position [2579, 0]
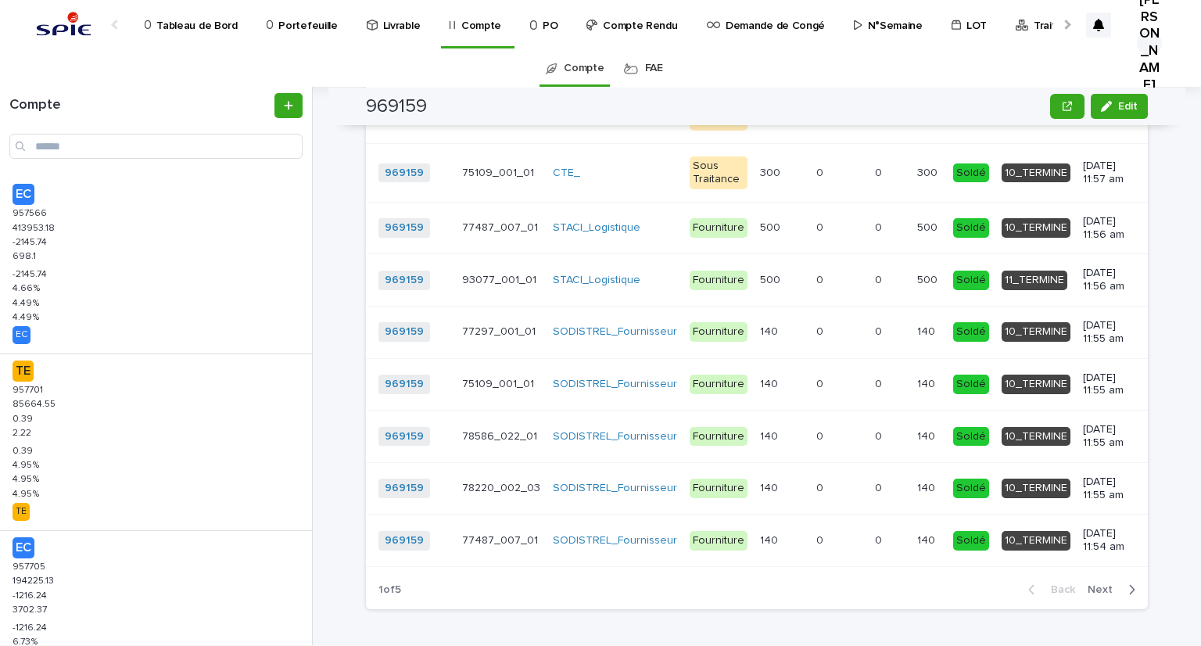
click at [1099, 586] on span "Next" at bounding box center [1105, 589] width 34 height 11
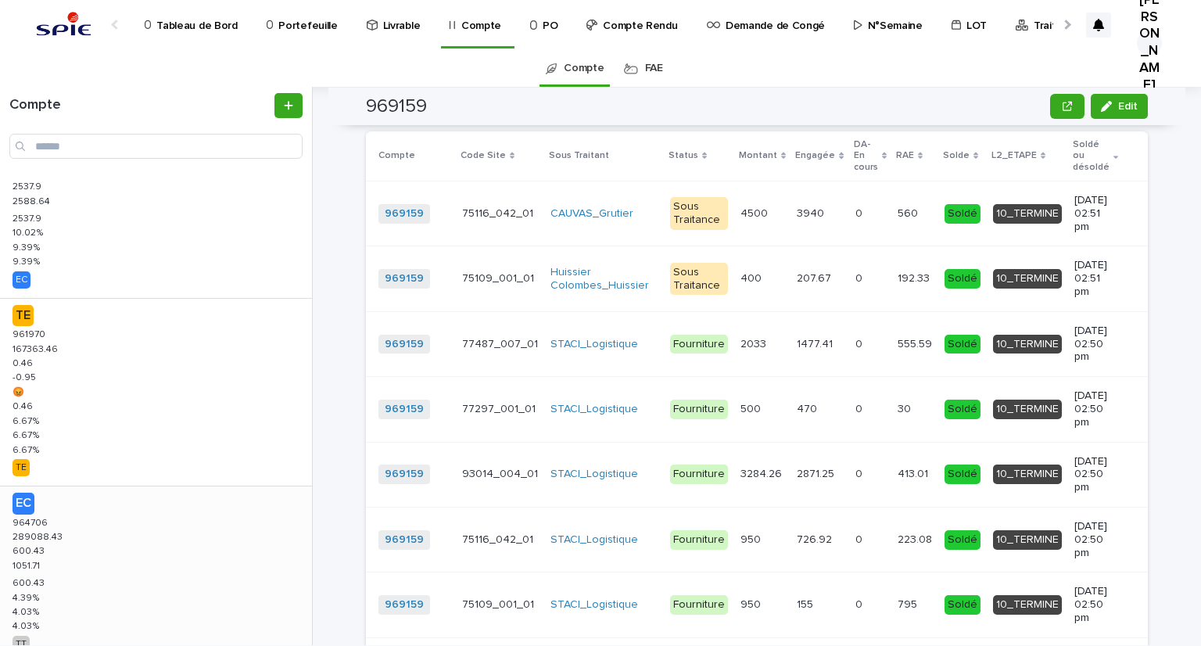
scroll to position [1359, 0]
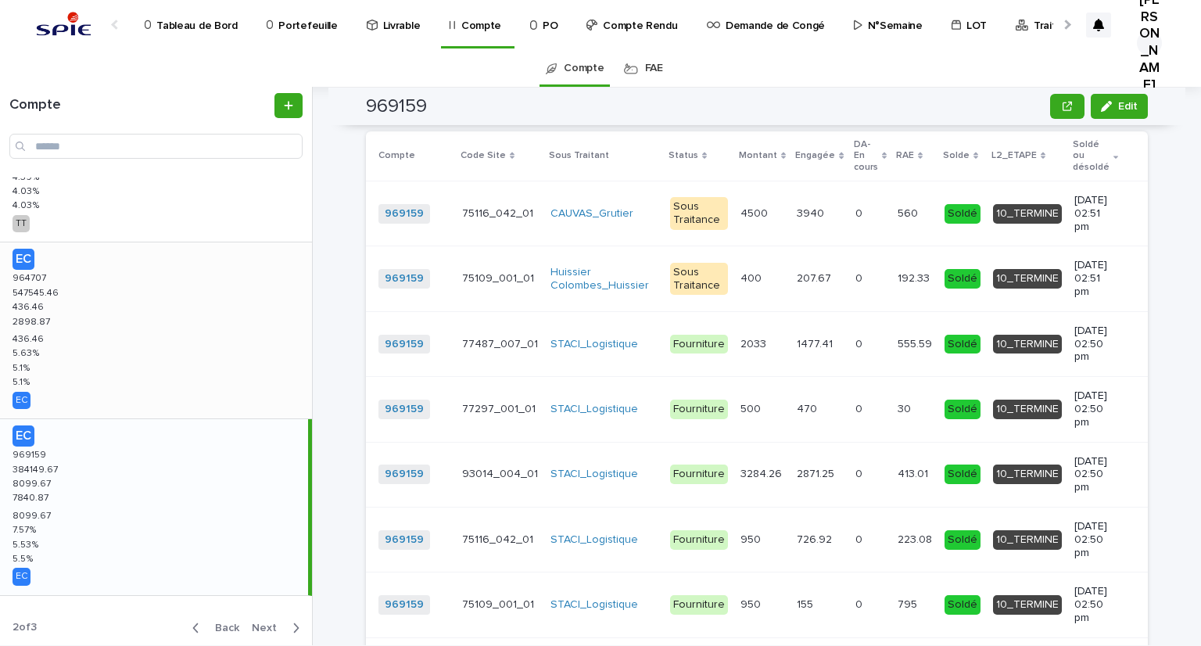
click at [106, 353] on div "EC 964707 964707 547545.46 547545.46 436.46 436.46 2898.87 2898.87 436.46 436.4…" at bounding box center [156, 330] width 312 height 176
click at [50, 304] on div "EC 964707 964707 547545.46 547545.46 436.46 436.46 2898.87 2898.87 436.46 436.4…" at bounding box center [154, 330] width 308 height 176
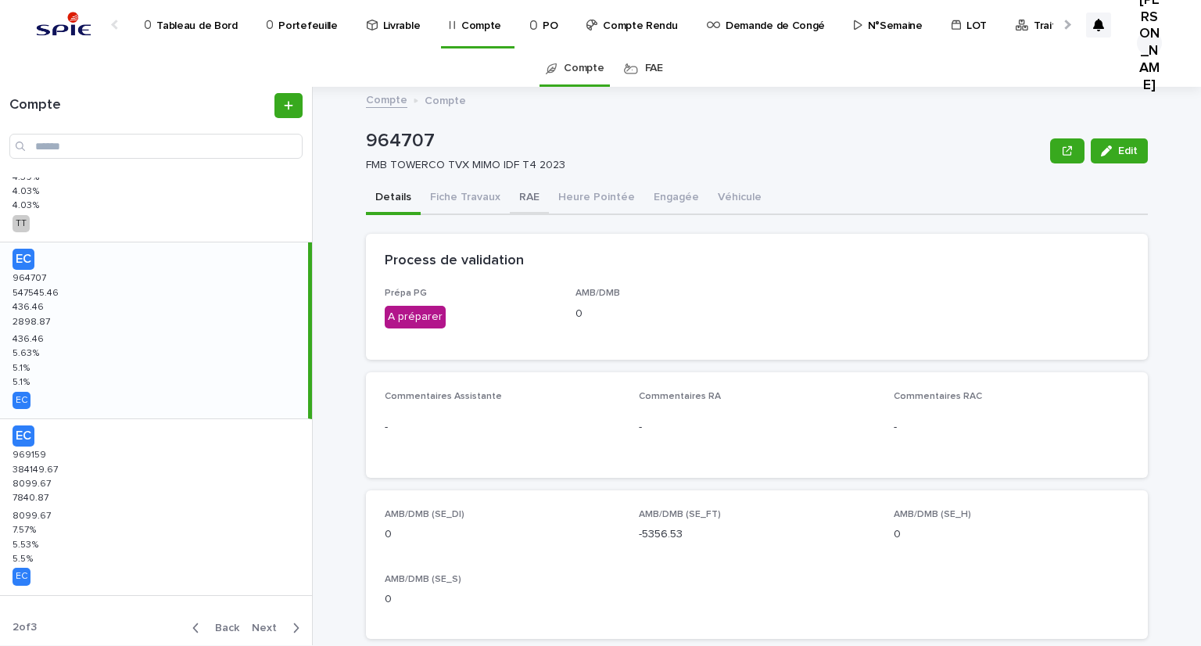
click at [518, 191] on button "RAE" at bounding box center [529, 198] width 39 height 33
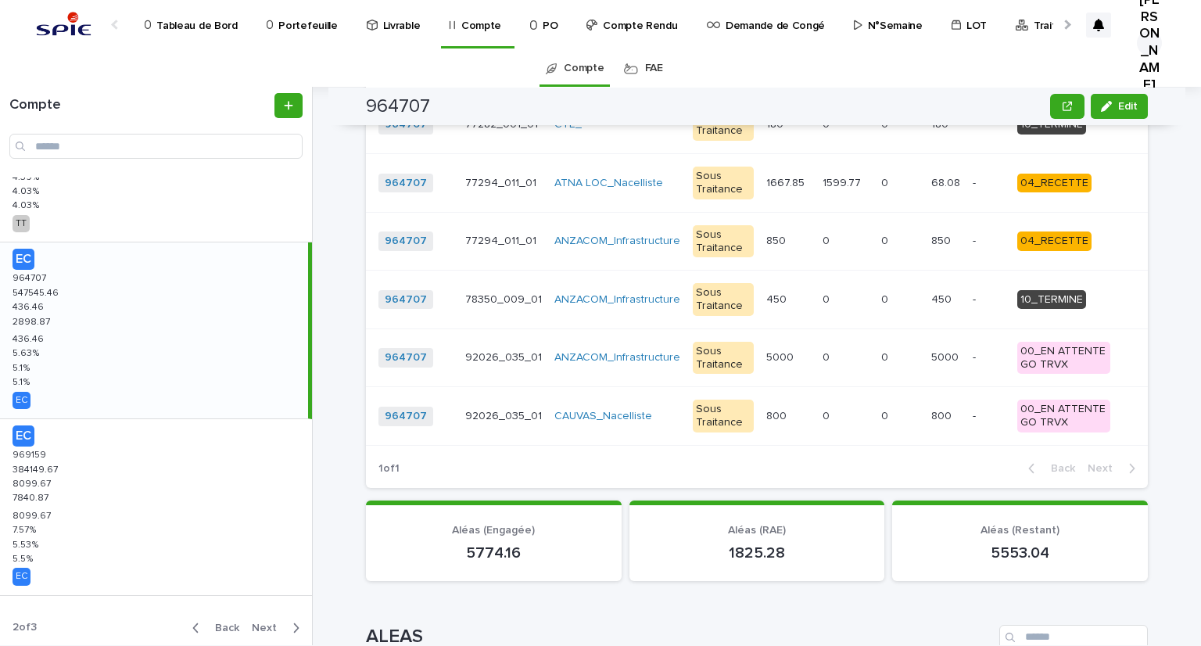
scroll to position [1281, 0]
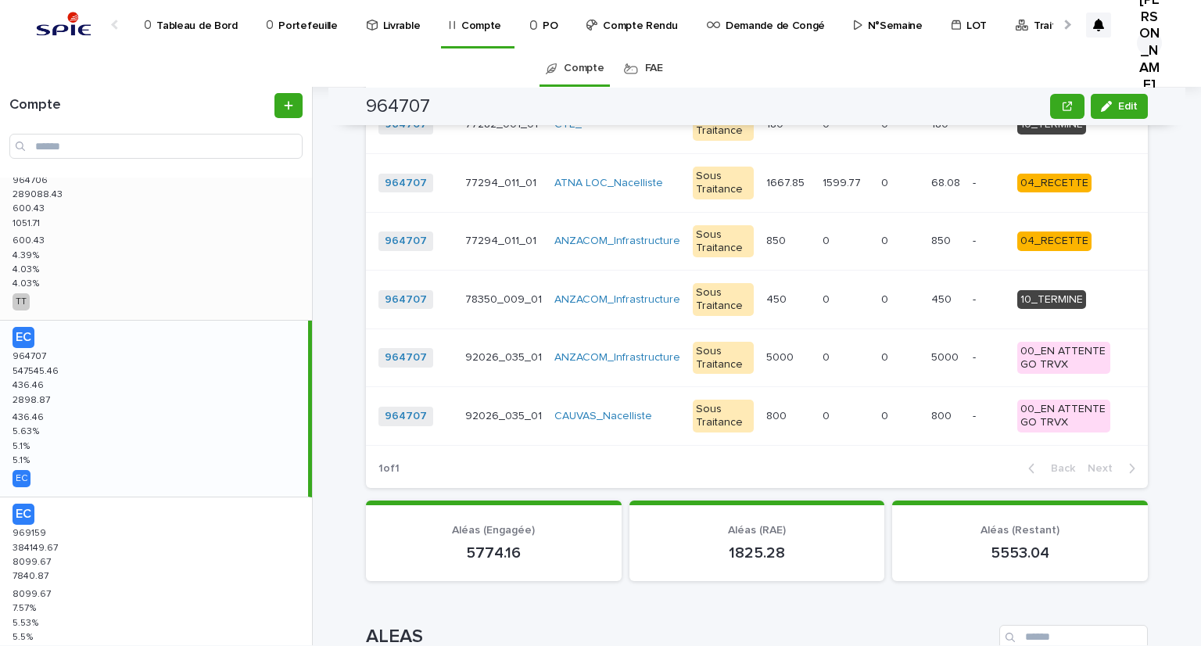
click at [89, 226] on div "EC 964706 964706 289088.43 289088.43 600.43 600.43 1051.71 1051.71 600.43 600.4…" at bounding box center [156, 232] width 312 height 176
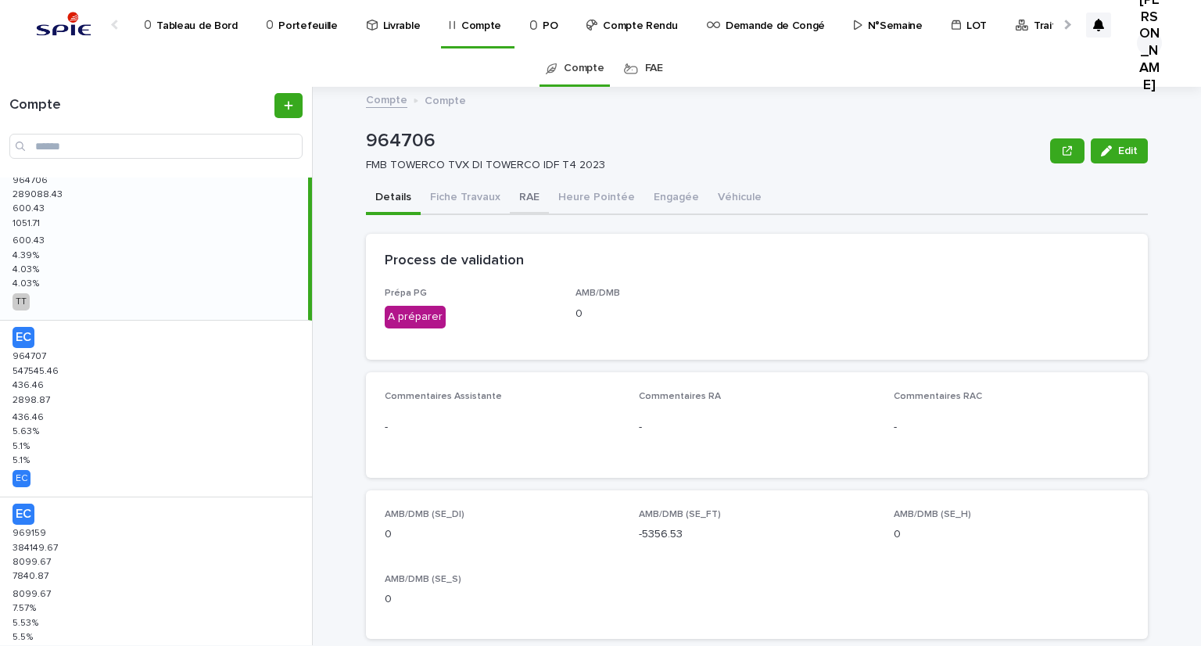
click at [516, 203] on button "RAE" at bounding box center [529, 198] width 39 height 33
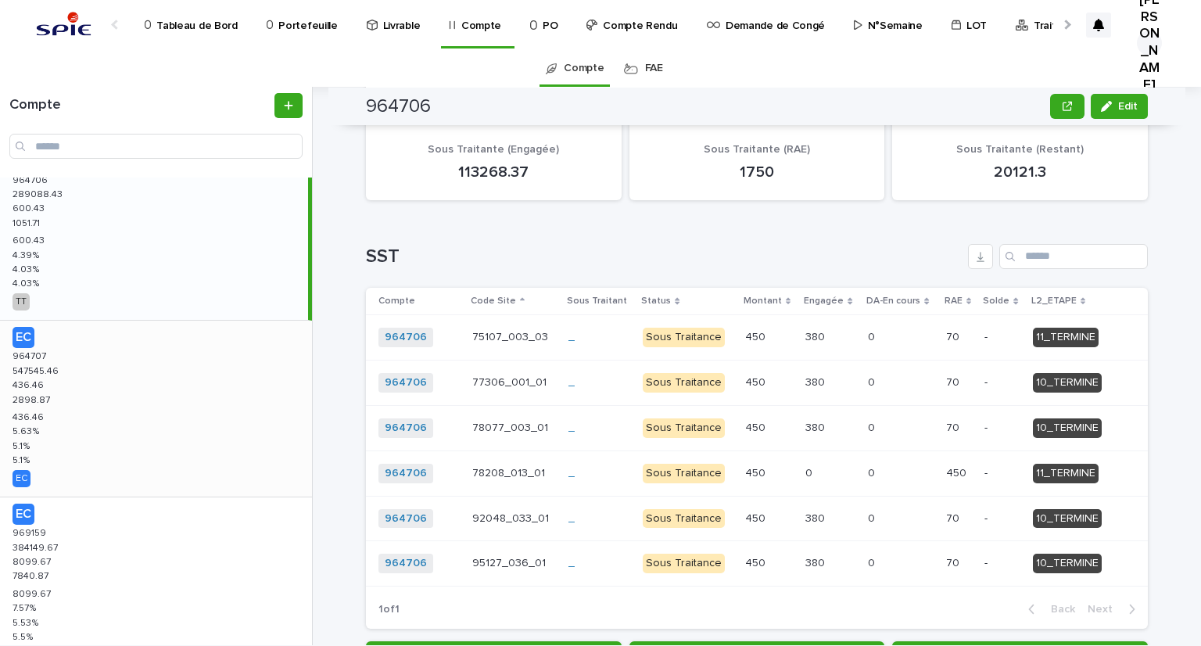
scroll to position [1203, 0]
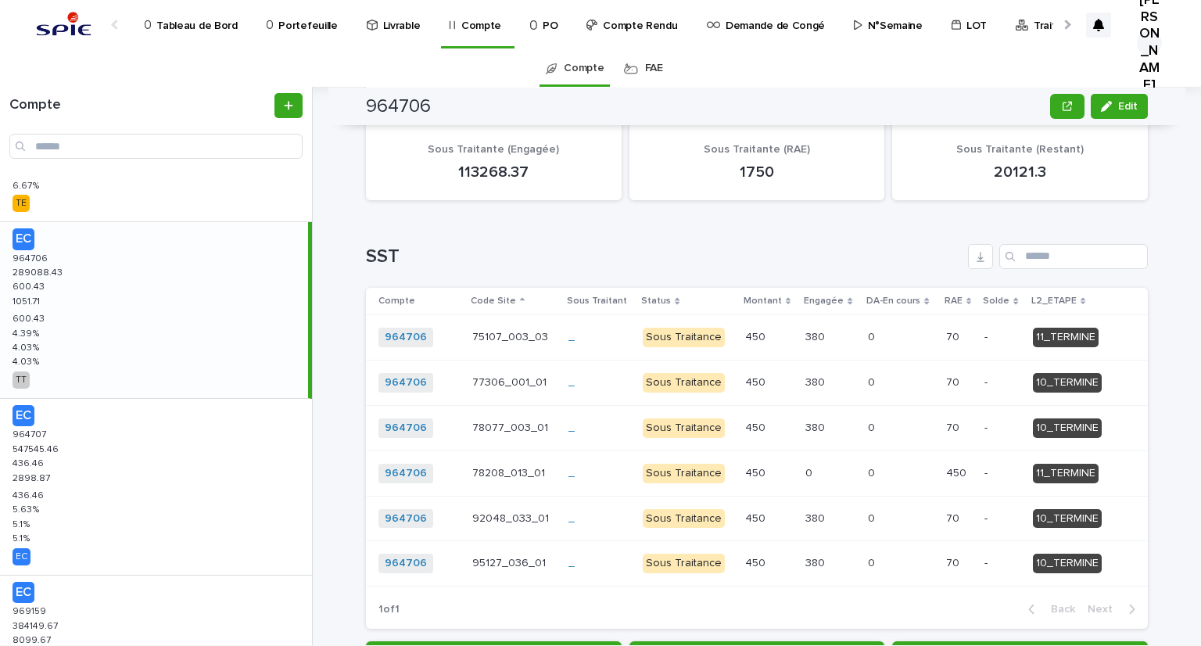
click at [56, 306] on div "EC 964706 964706 289088.43 289088.43 600.43 600.43 1051.71 1051.71 600.43 600.4…" at bounding box center [154, 310] width 308 height 176
click at [60, 289] on div "EC 964706 964706 289088.43 289088.43 600.43 600.43 1051.71 1051.71 600.43 600.4…" at bounding box center [154, 310] width 308 height 176
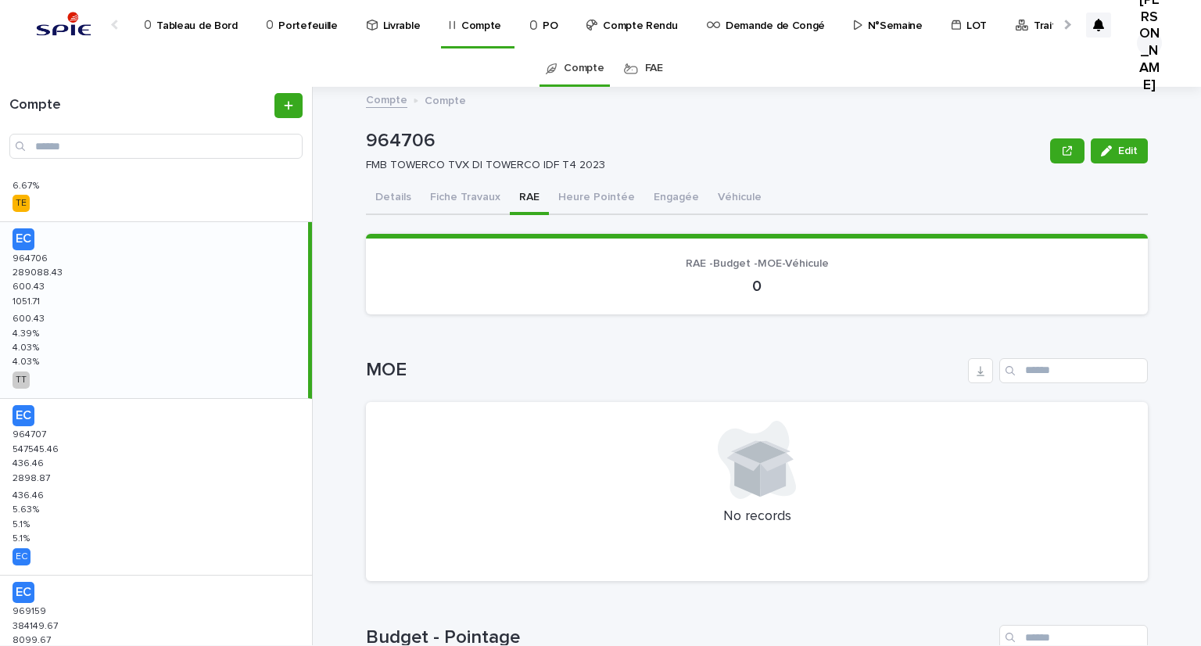
click at [23, 315] on p "600.43" at bounding box center [30, 317] width 35 height 14
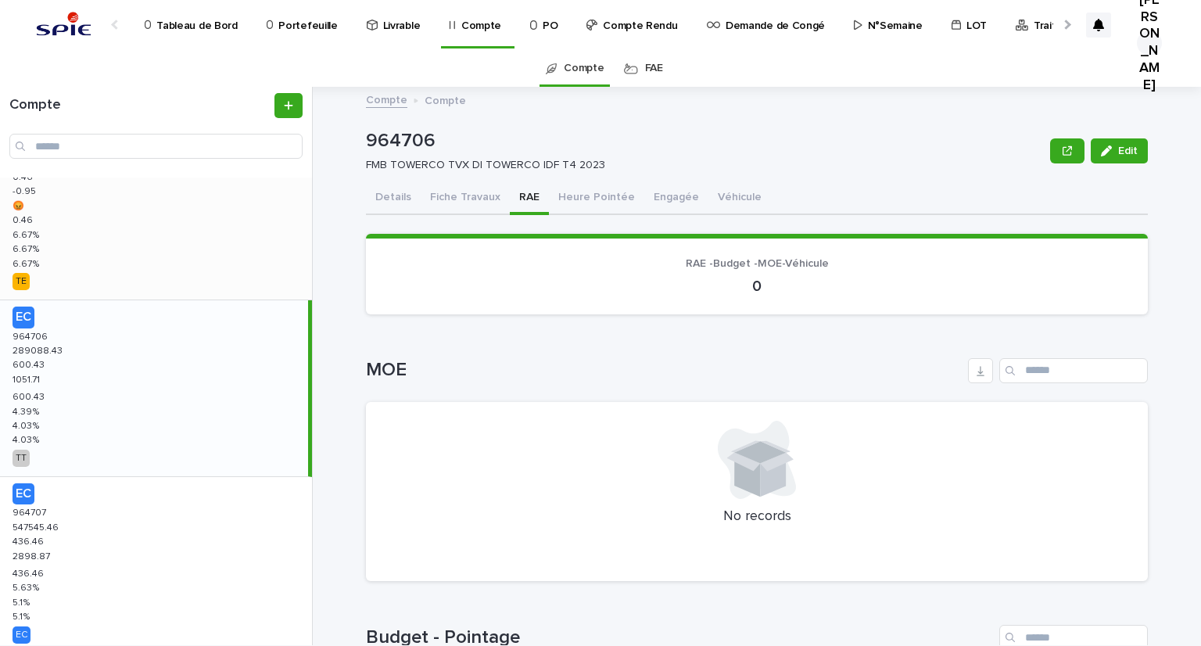
scroll to position [1046, 0]
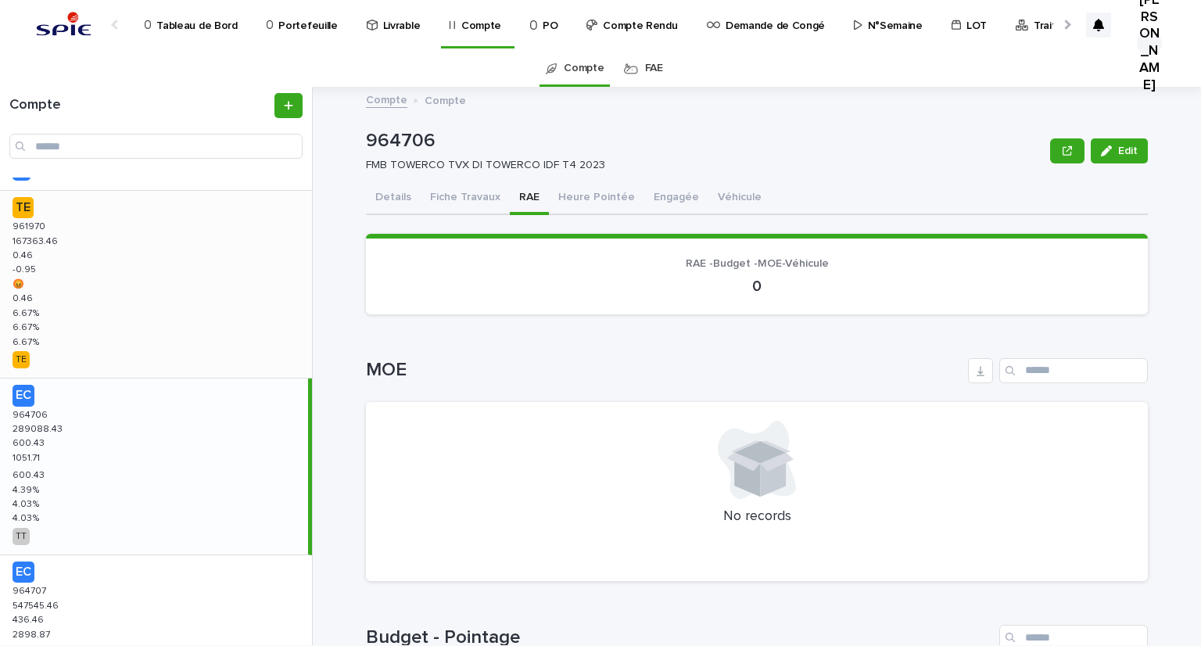
click at [50, 282] on div "TE 961970 961970 167363.46 167363.46 0.46 0.46 -0.95 -0.95 😡 😡 0.46 0.46 6.67 %…" at bounding box center [156, 284] width 312 height 187
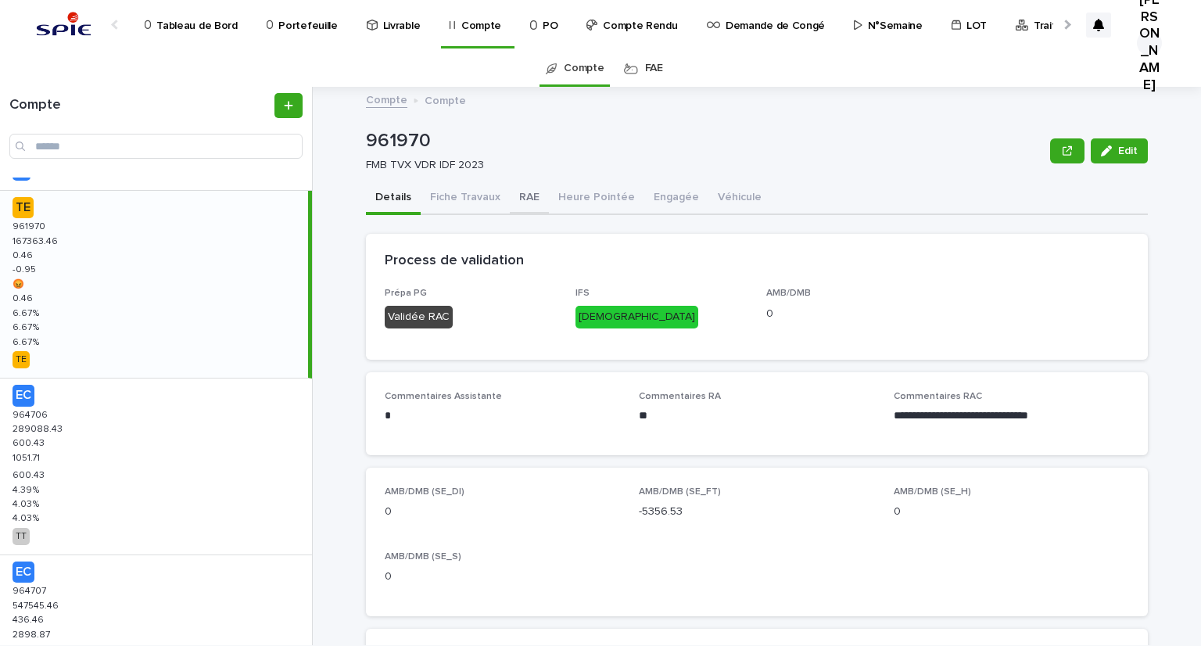
click at [520, 195] on button "RAE" at bounding box center [529, 198] width 39 height 33
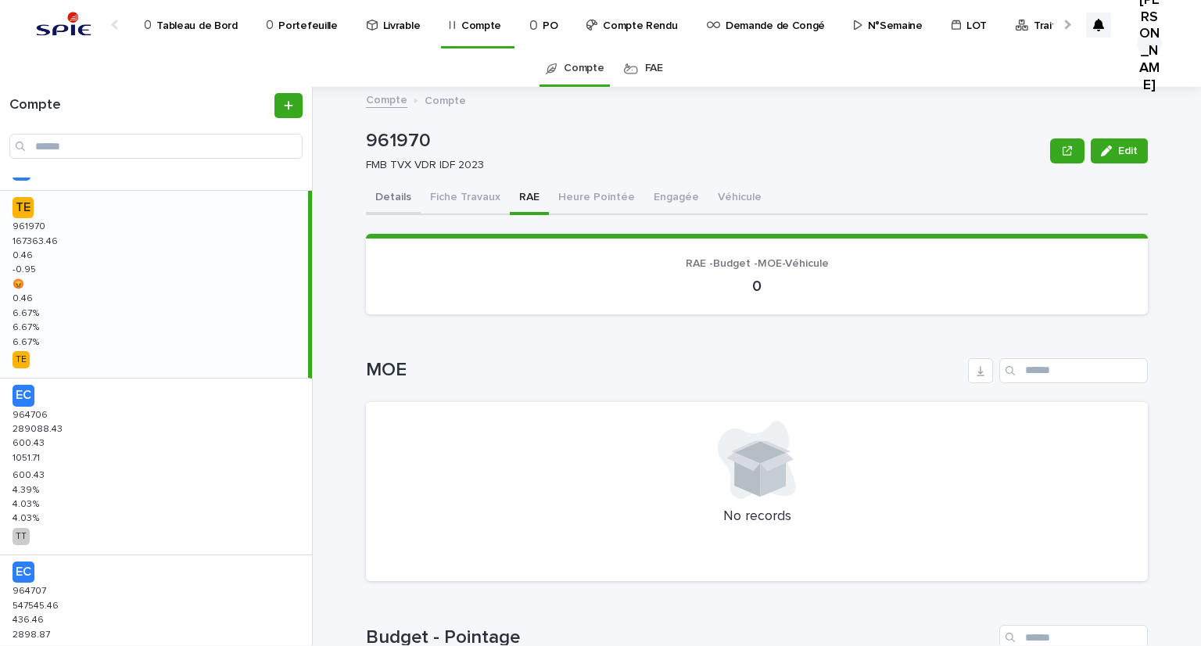
click at [396, 199] on button "Details" at bounding box center [393, 198] width 55 height 33
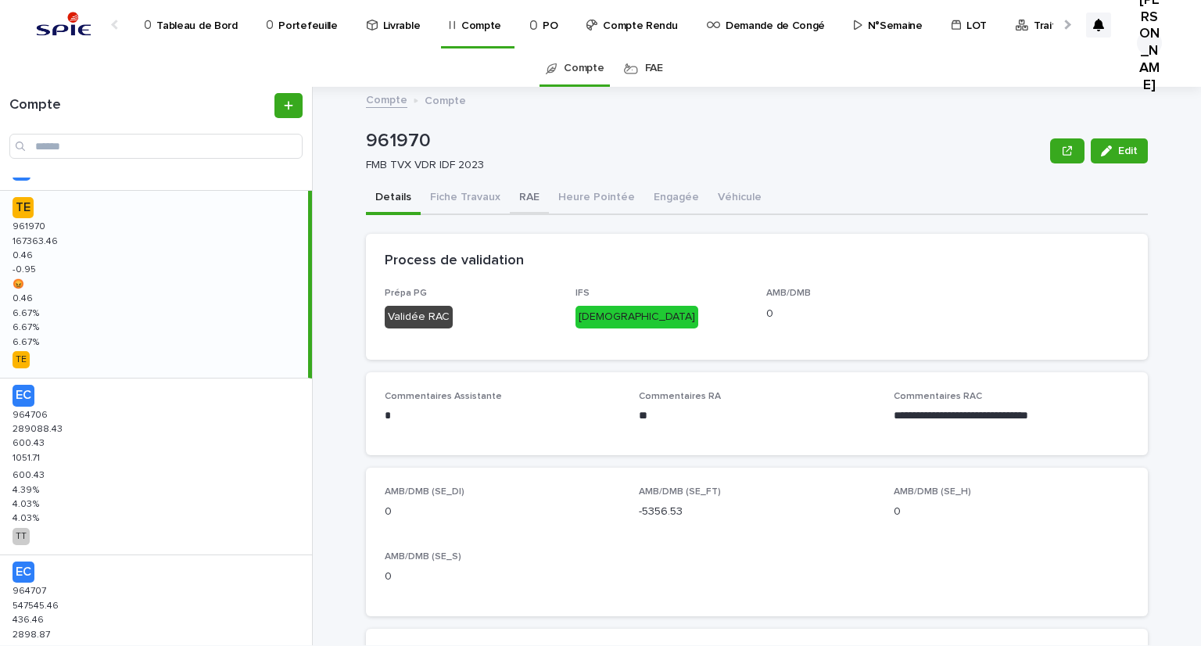
click at [513, 196] on button "RAE" at bounding box center [529, 198] width 39 height 33
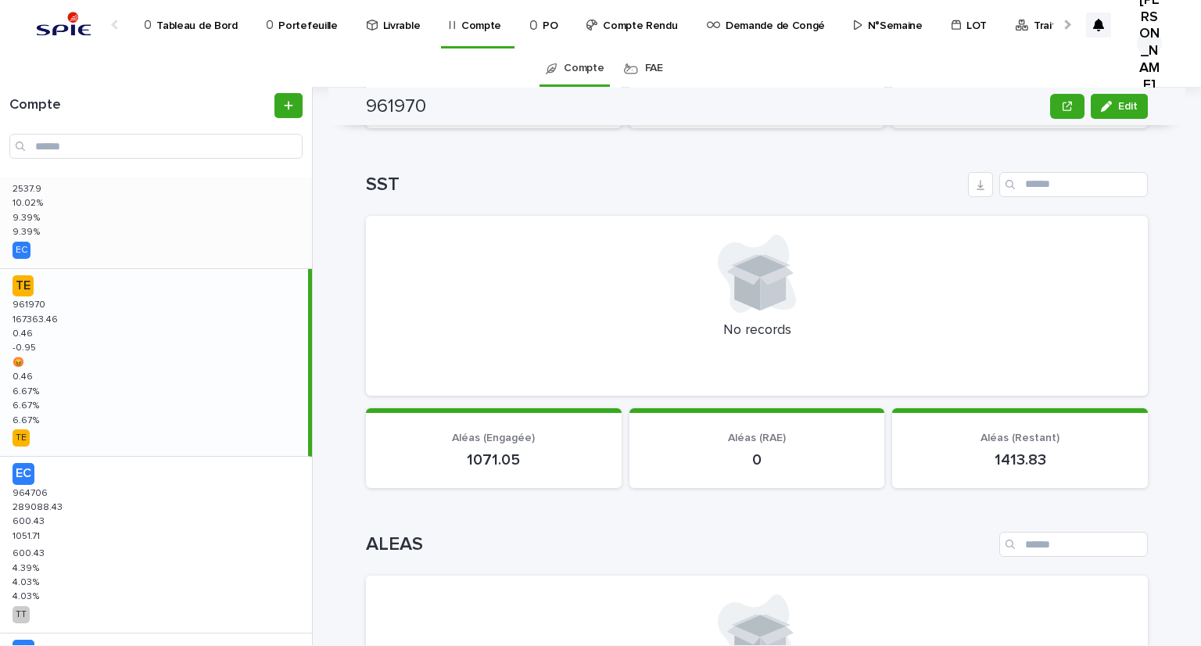
scroll to position [890, 0]
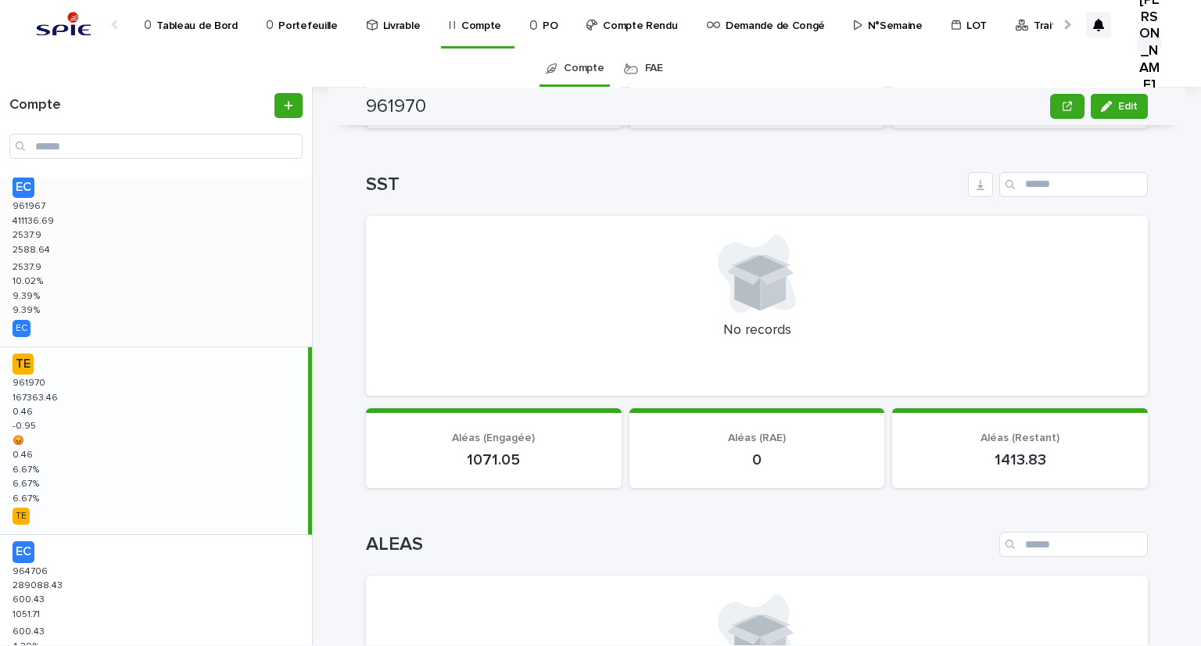
click at [32, 244] on p "2588.64" at bounding box center [33, 249] width 41 height 14
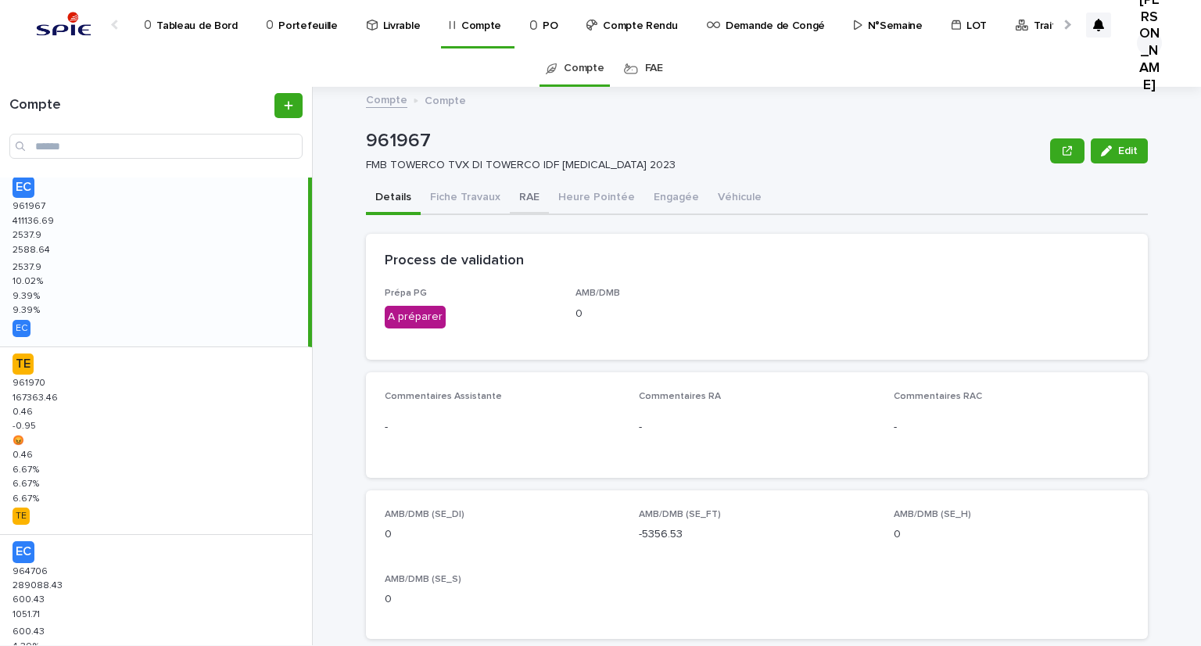
click at [515, 195] on button "RAE" at bounding box center [529, 198] width 39 height 33
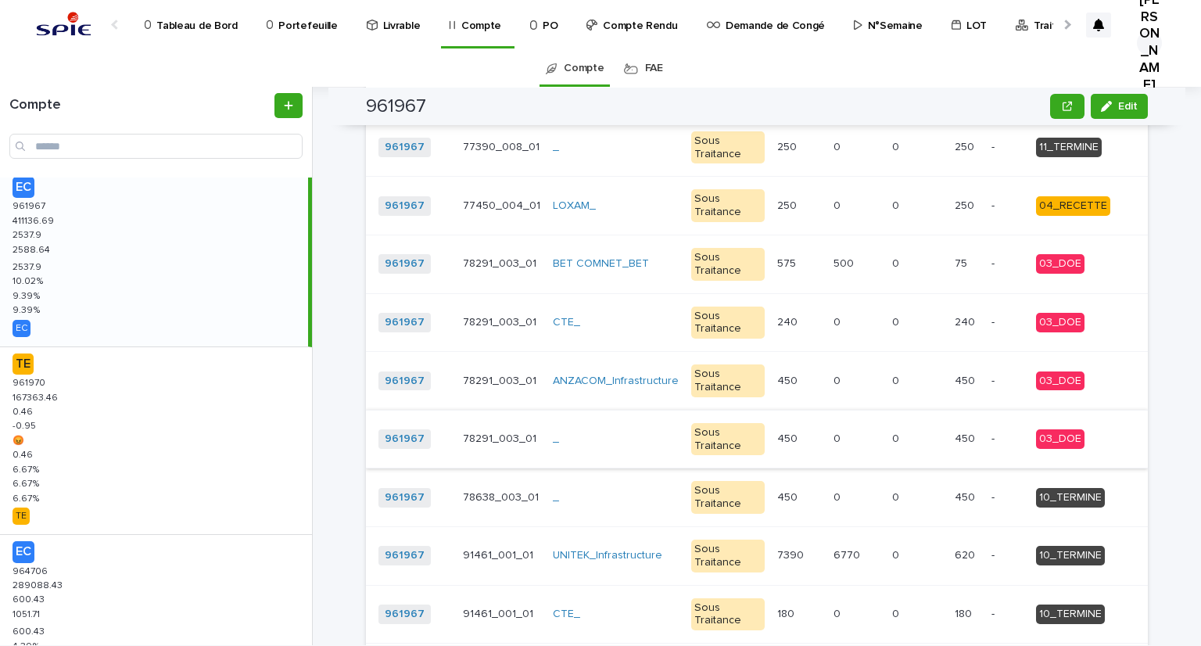
scroll to position [1720, 0]
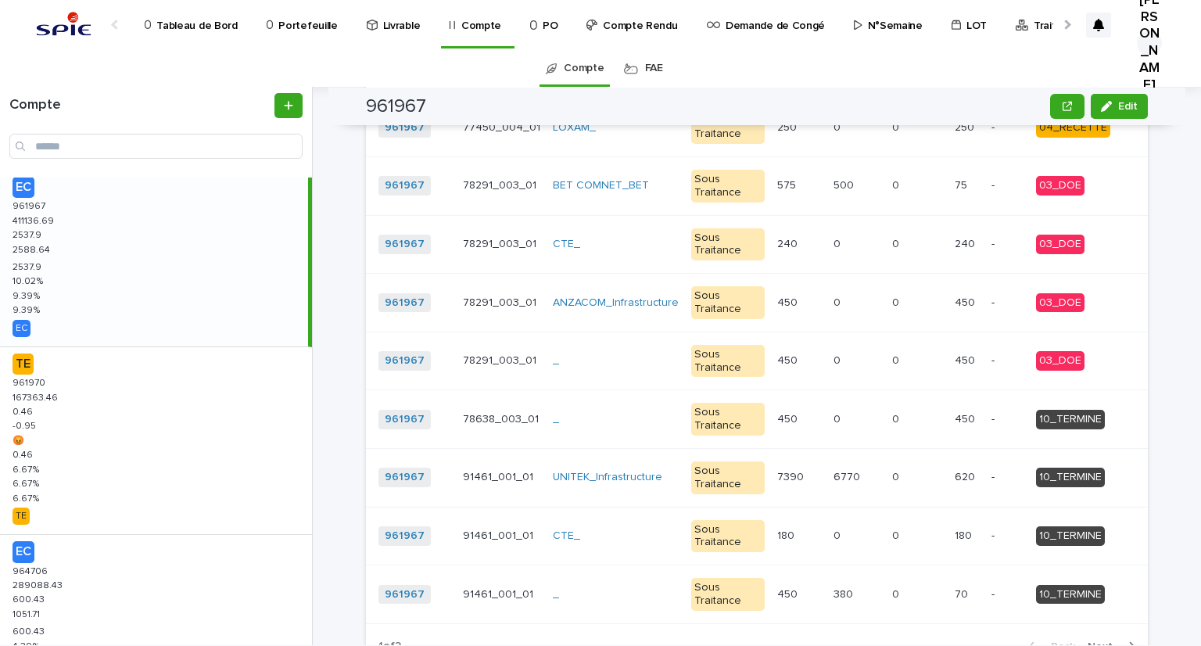
click at [1092, 641] on span "Next" at bounding box center [1105, 646] width 34 height 11
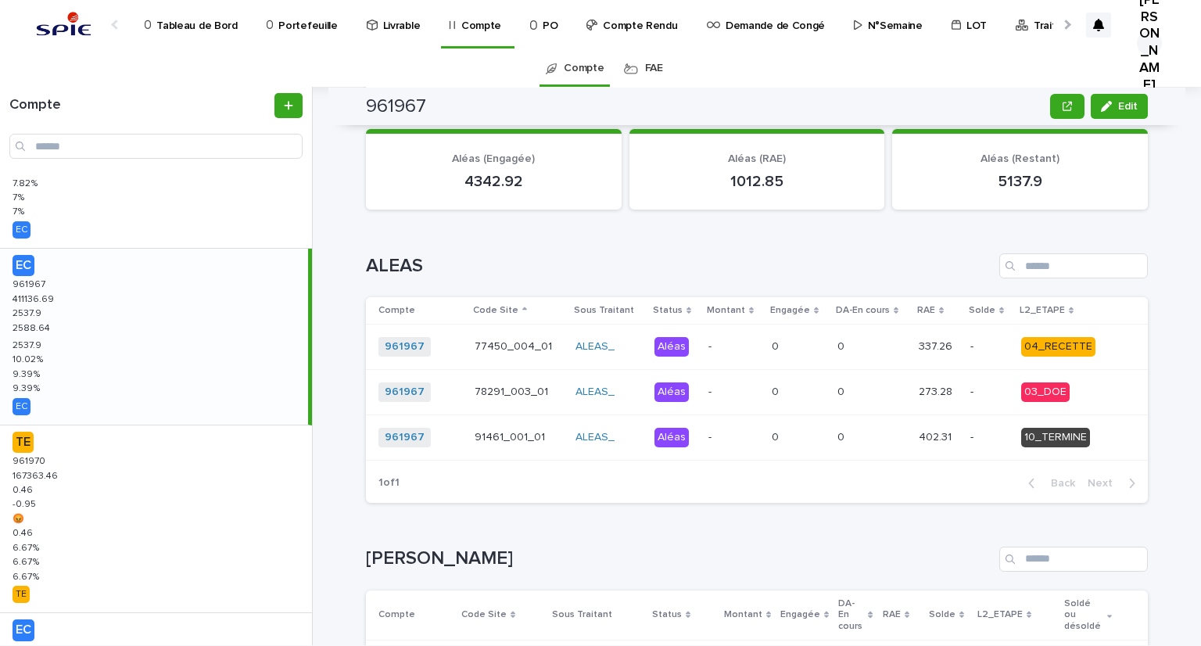
scroll to position [733, 0]
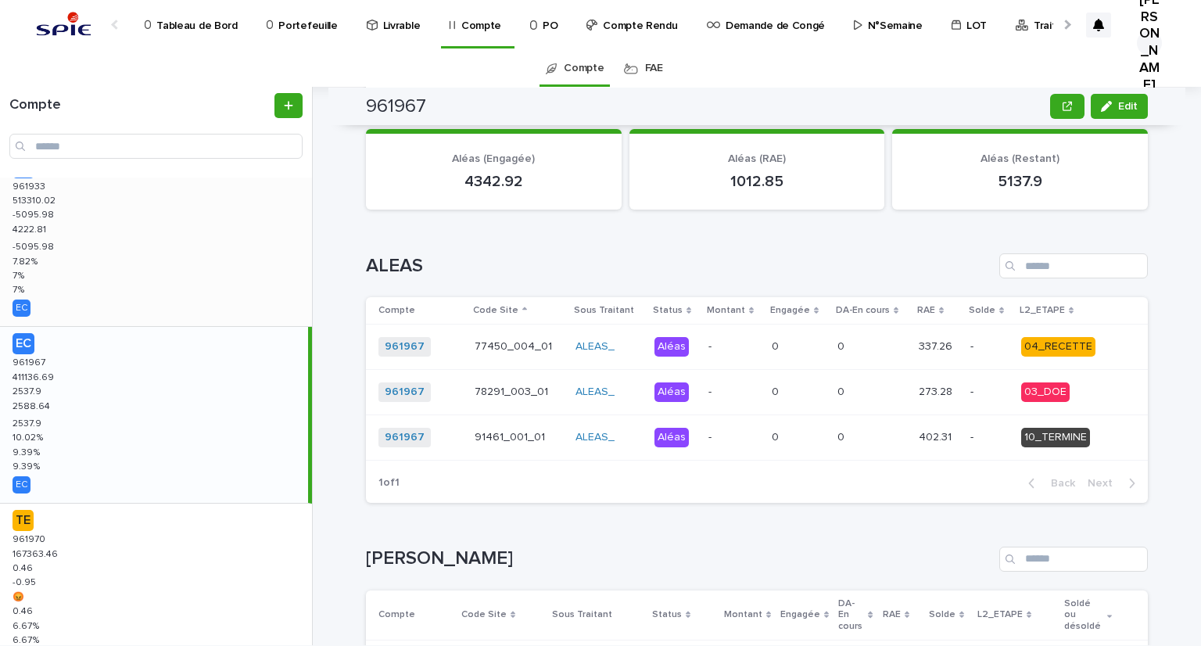
click at [51, 239] on p "-5095.98" at bounding box center [35, 246] width 45 height 14
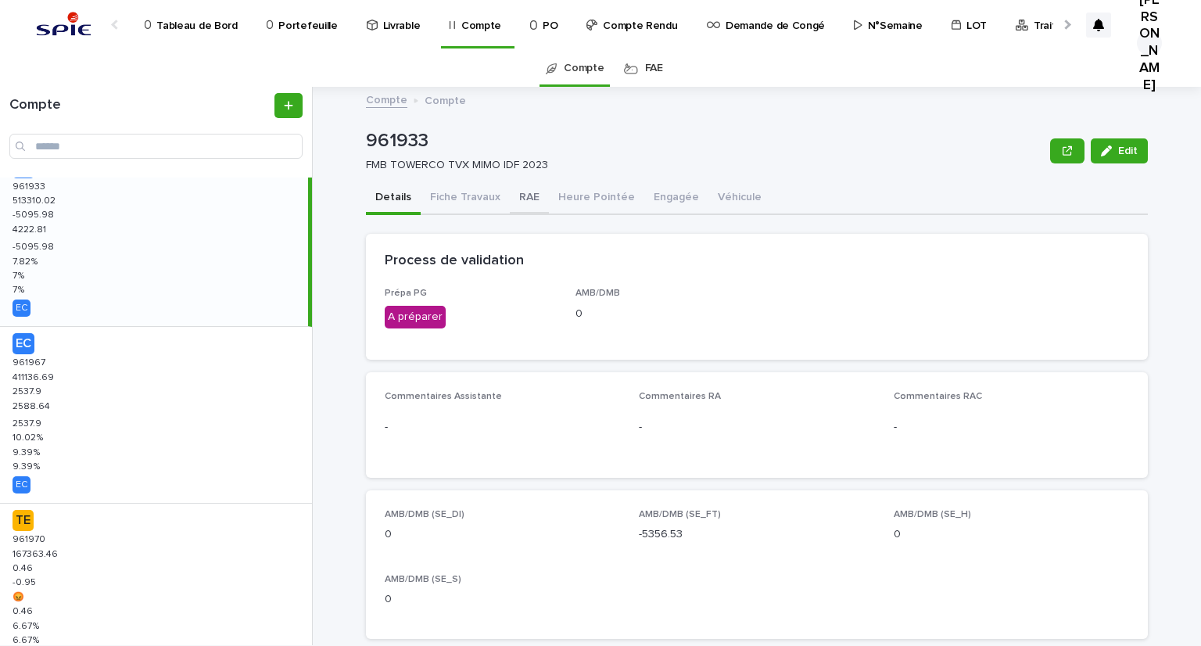
click at [525, 188] on button "RAE" at bounding box center [529, 198] width 39 height 33
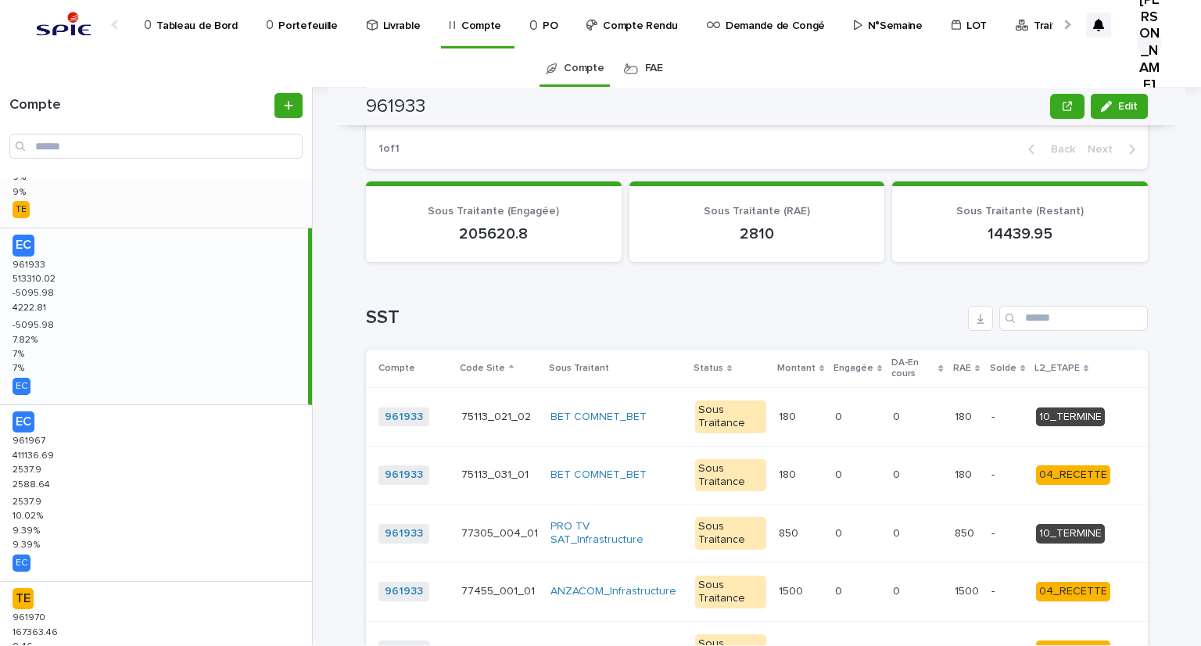
scroll to position [499, 0]
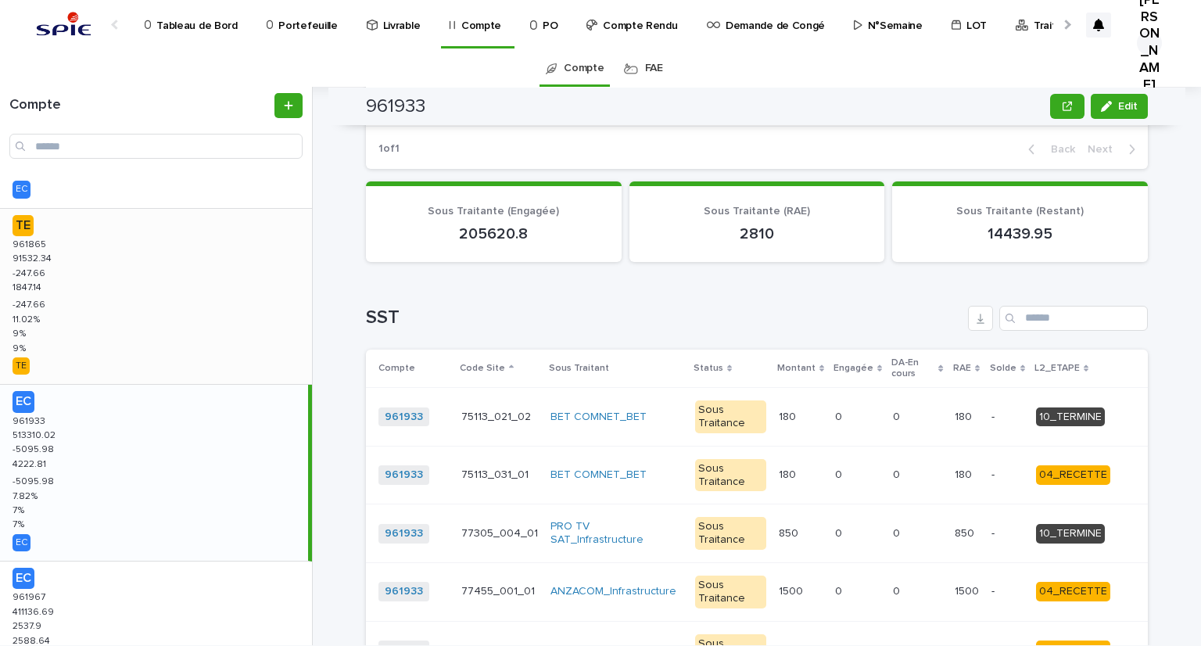
drag, startPoint x: 40, startPoint y: 271, endPoint x: 157, endPoint y: 288, distance: 118.6
click at [41, 272] on p "-247.66" at bounding box center [31, 272] width 36 height 14
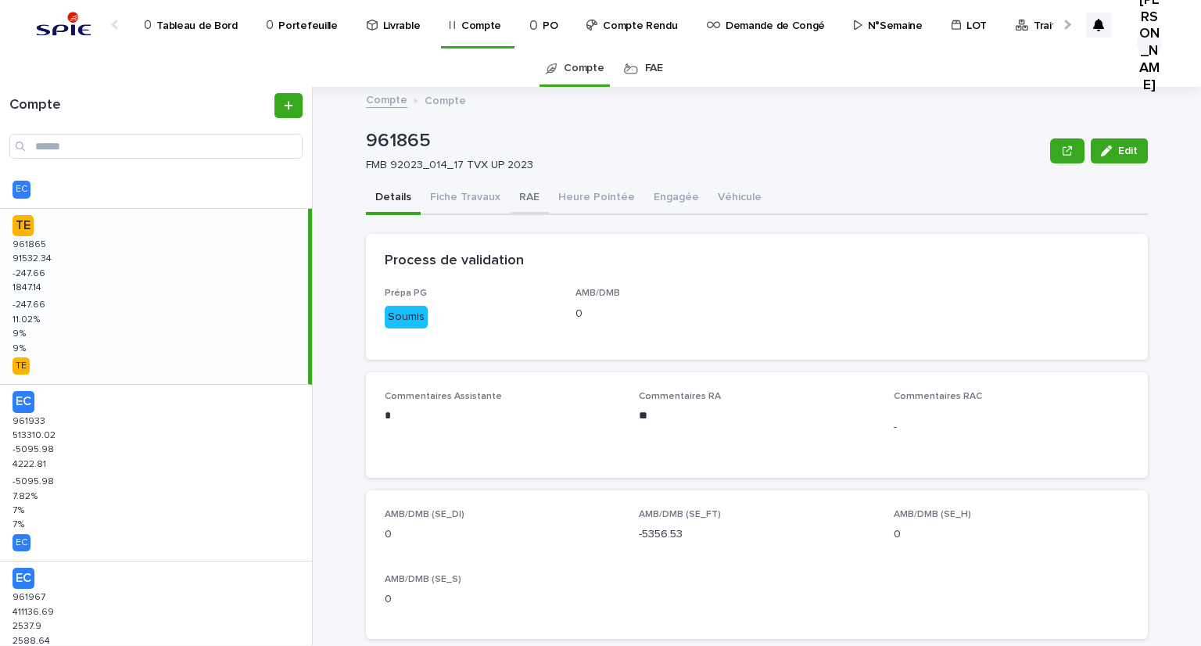
click at [522, 192] on button "RAE" at bounding box center [529, 198] width 39 height 33
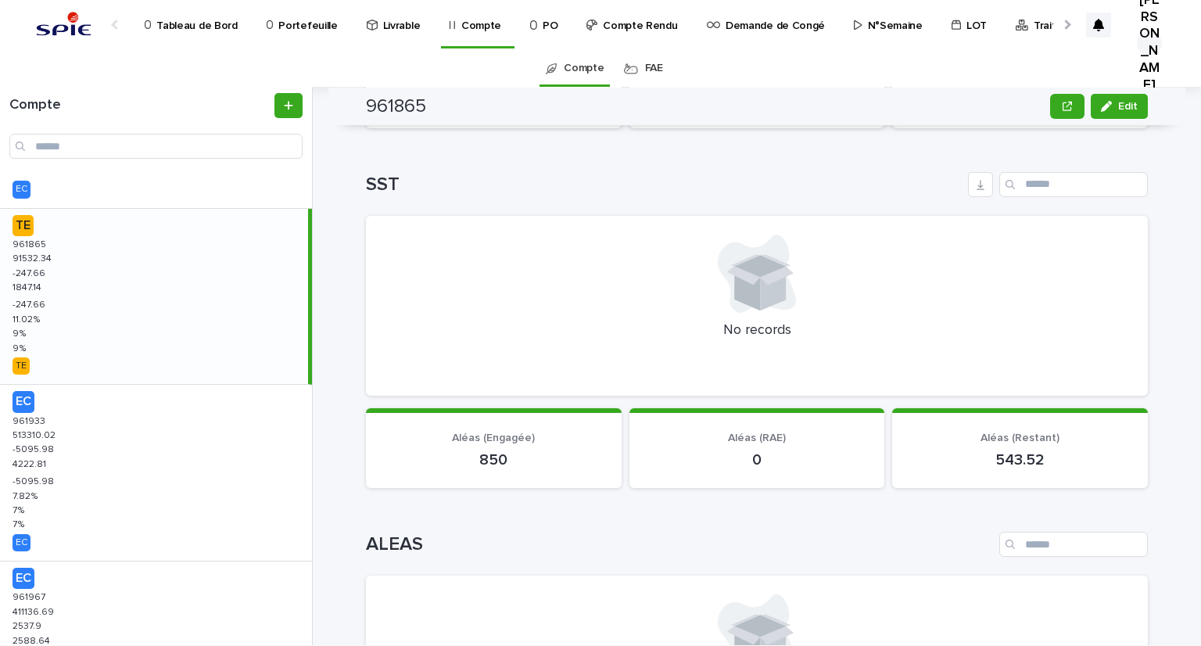
scroll to position [421, 0]
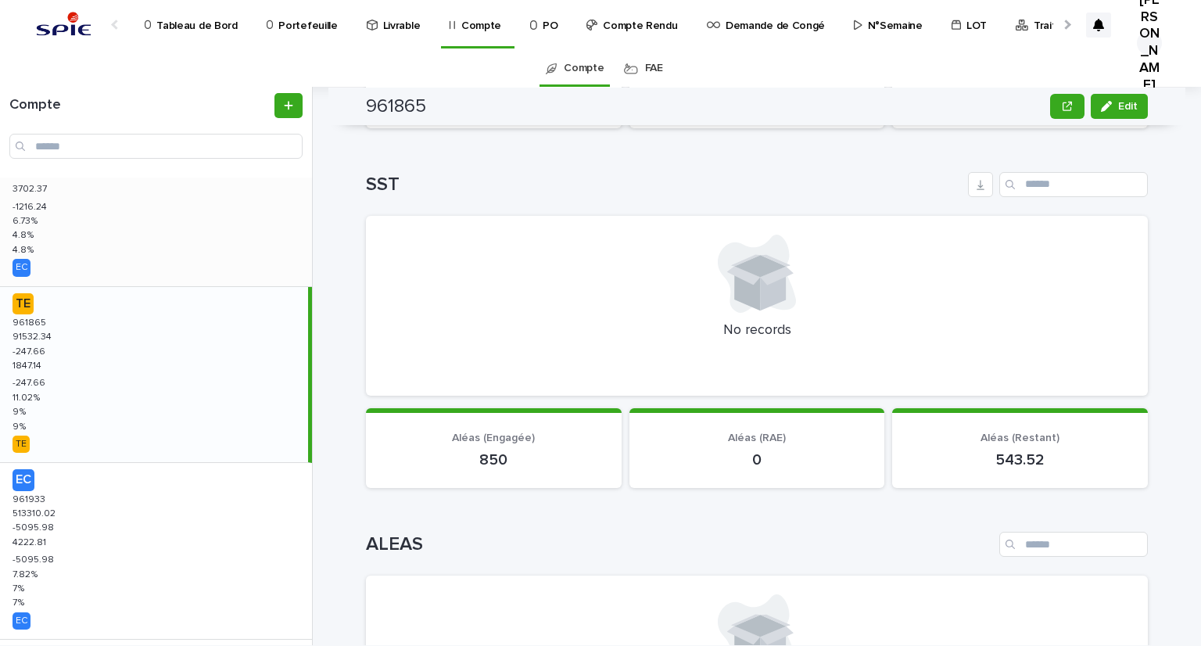
click at [42, 219] on div "EC 957705 957705 194225.13 194225.13 -1216.24 -1216.24 3702.37 3702.37 -1216.24…" at bounding box center [156, 198] width 312 height 176
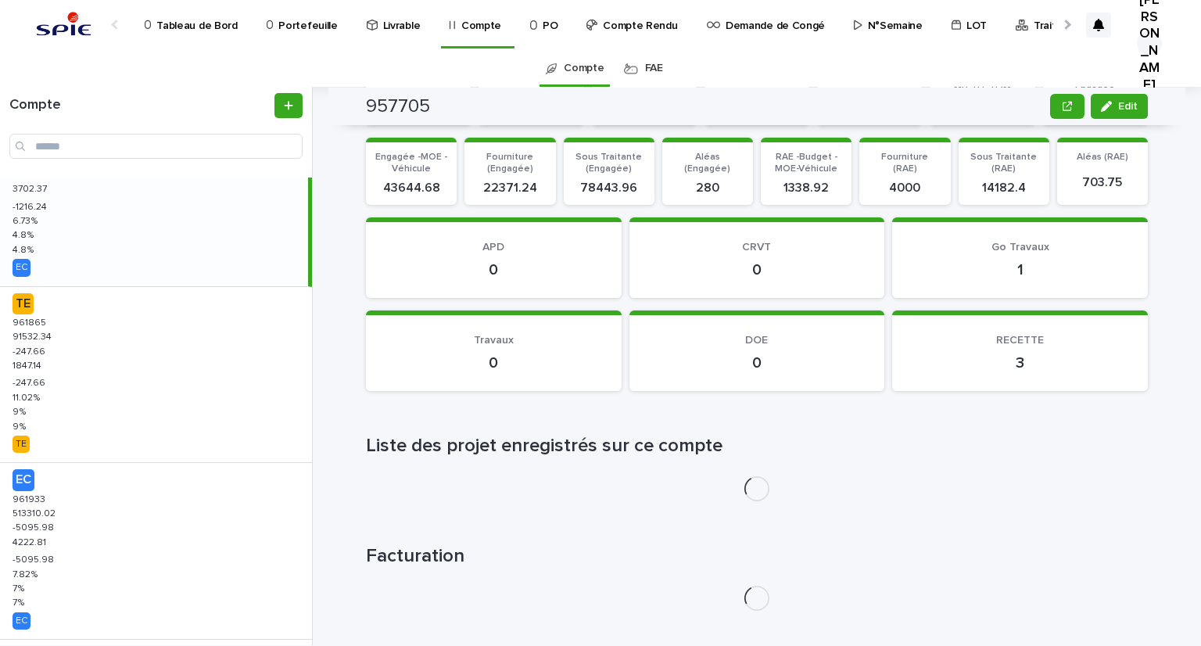
scroll to position [1556, 0]
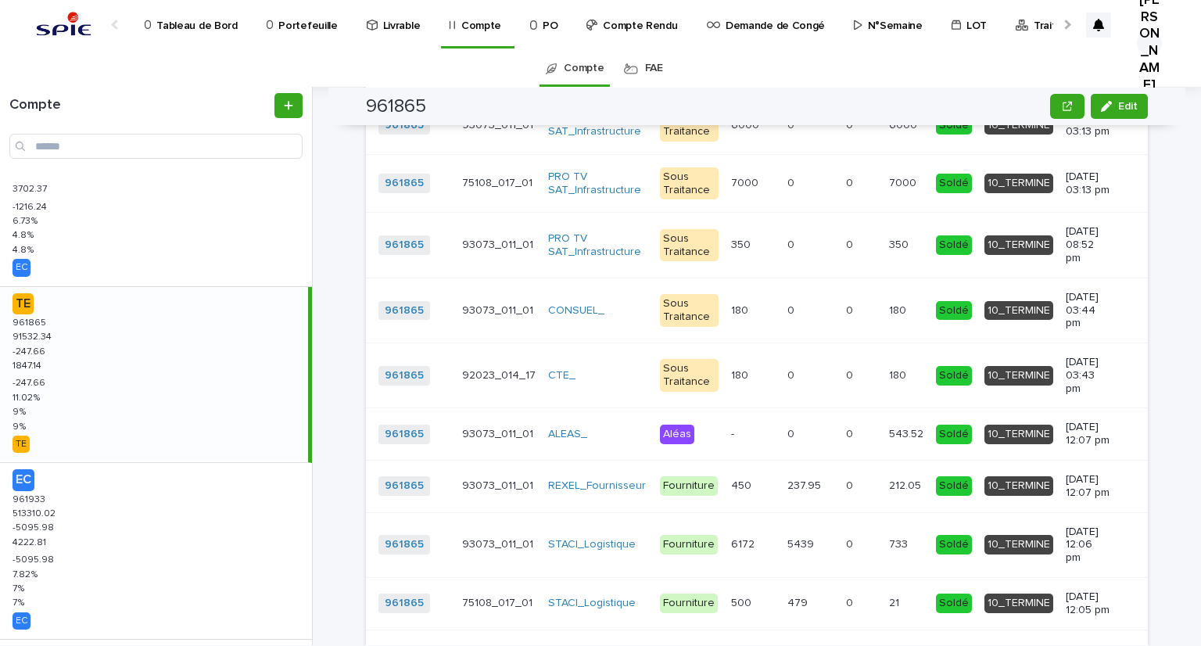
scroll to position [2048, 0]
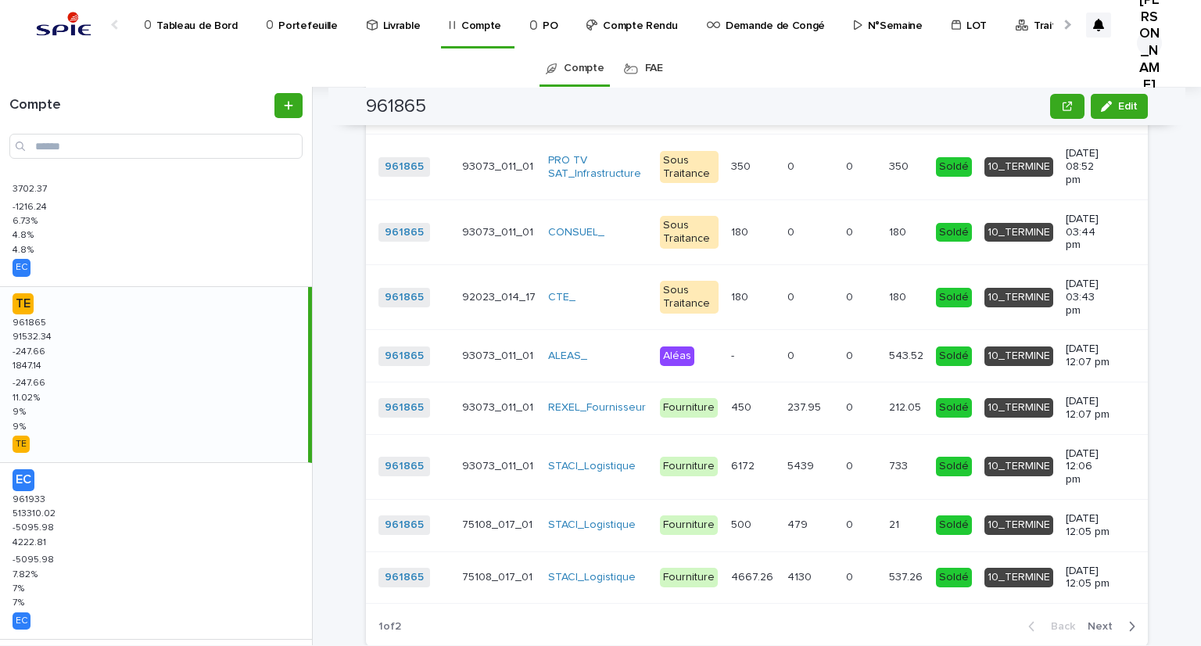
click at [1100, 621] on span "Next" at bounding box center [1105, 626] width 34 height 11
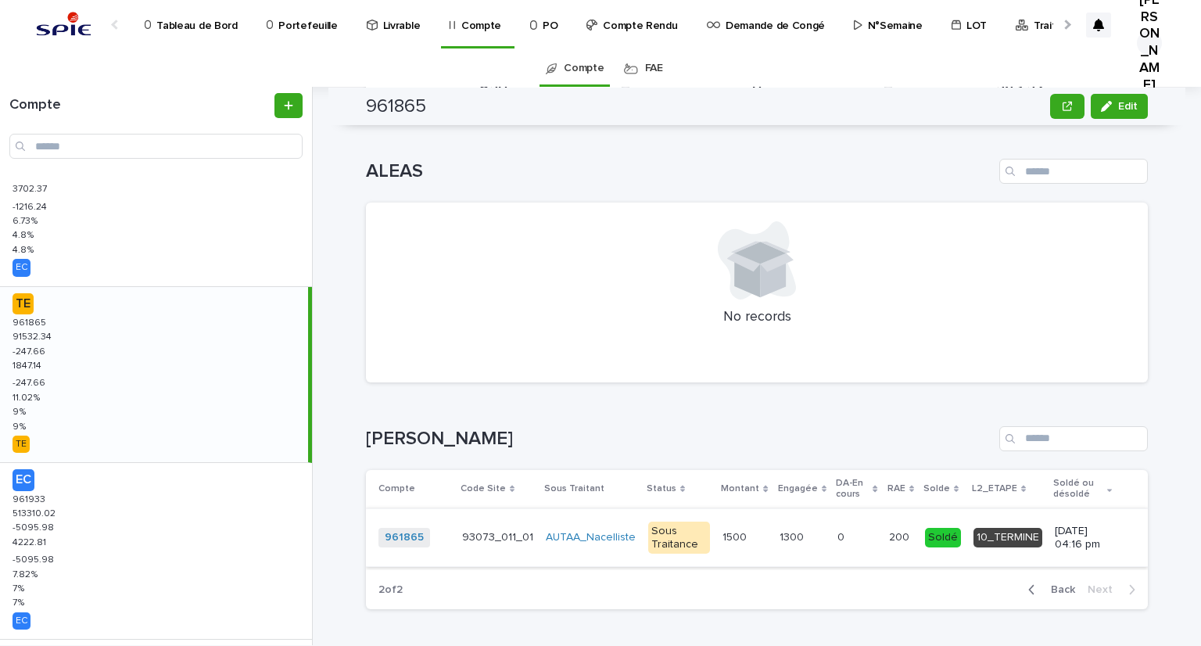
scroll to position [1544, 0]
click at [1051, 586] on span "Back" at bounding box center [1059, 591] width 34 height 11
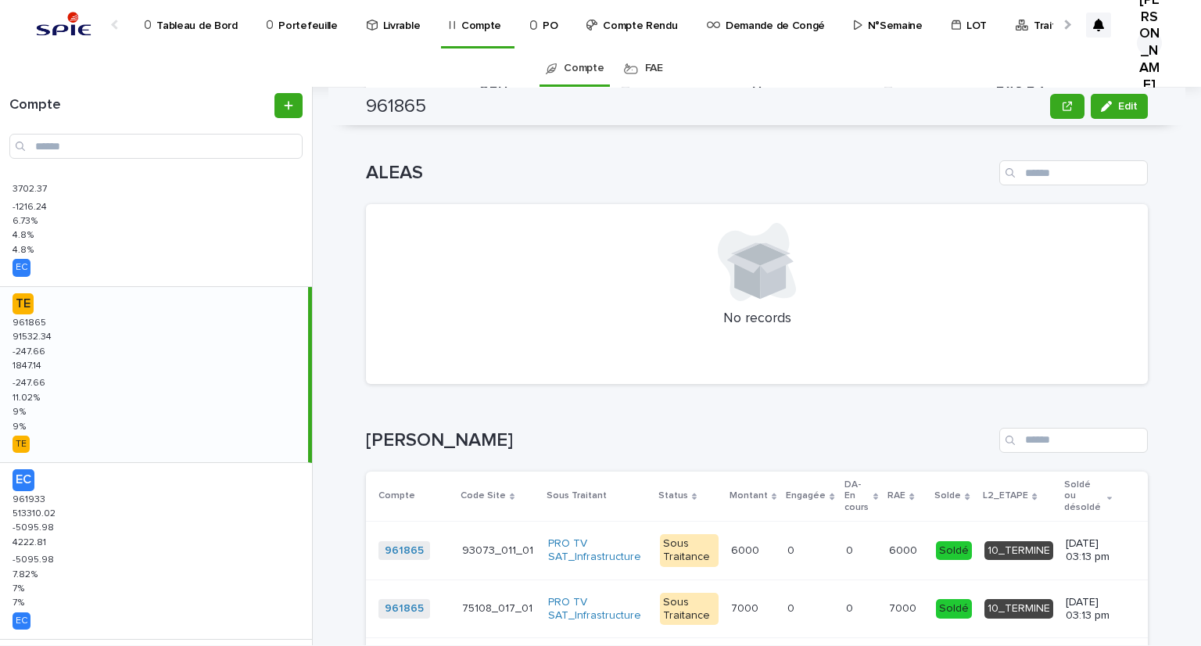
scroll to position [343, 0]
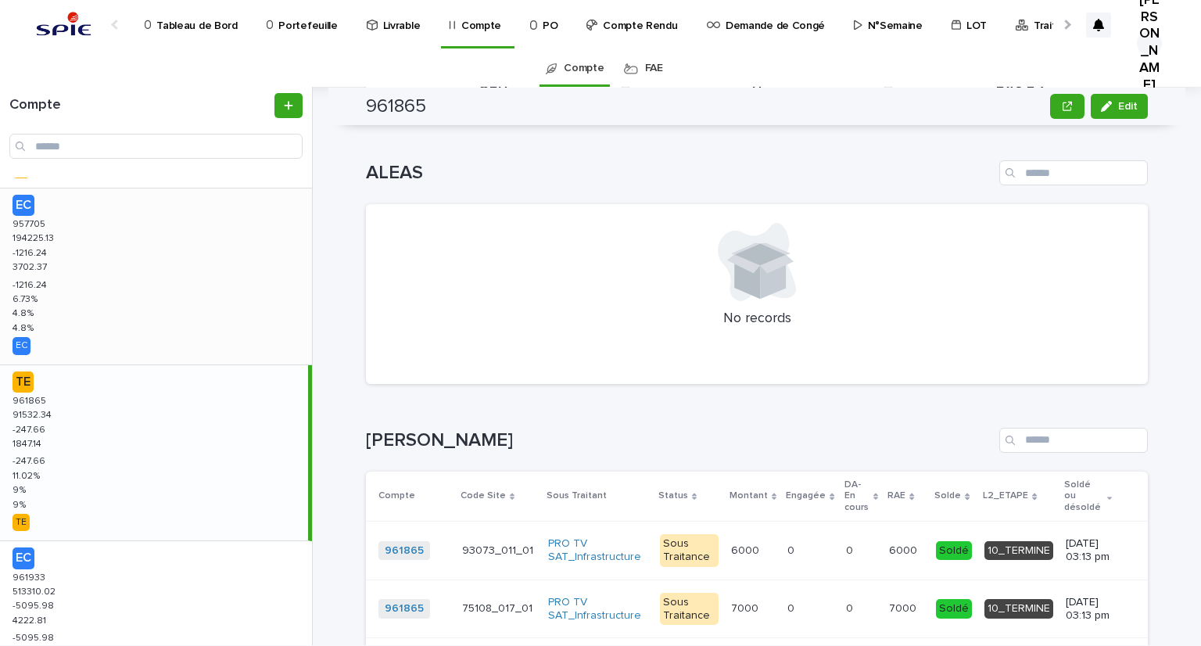
drag, startPoint x: 89, startPoint y: 305, endPoint x: 92, endPoint y: 321, distance: 16.7
click at [89, 304] on div "EC 957705 957705 194225.13 194225.13 -1216.24 -1216.24 3702.37 3702.37 -1216.24…" at bounding box center [156, 276] width 312 height 176
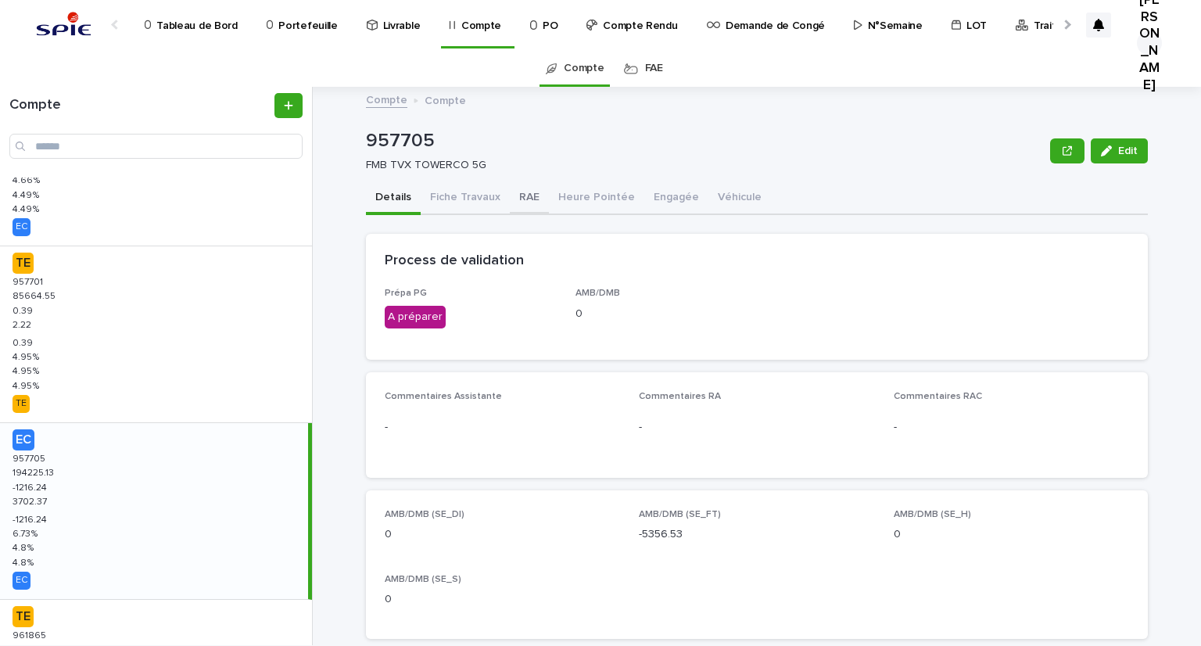
click at [511, 191] on button "RAE" at bounding box center [529, 198] width 39 height 33
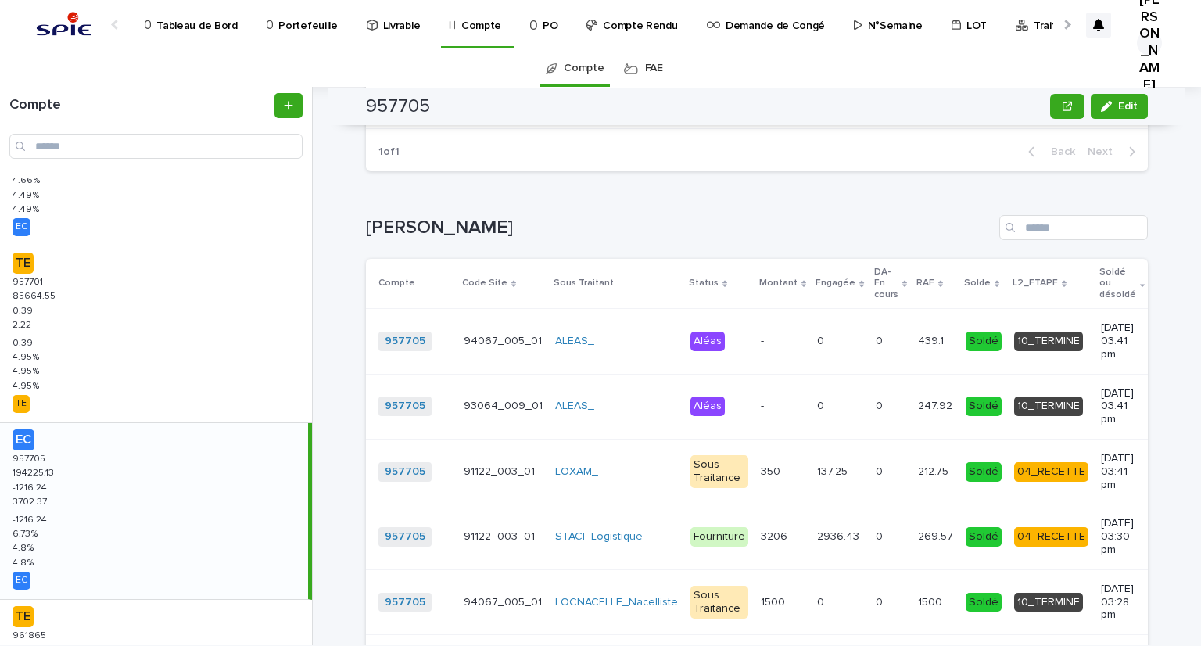
scroll to position [2341, 0]
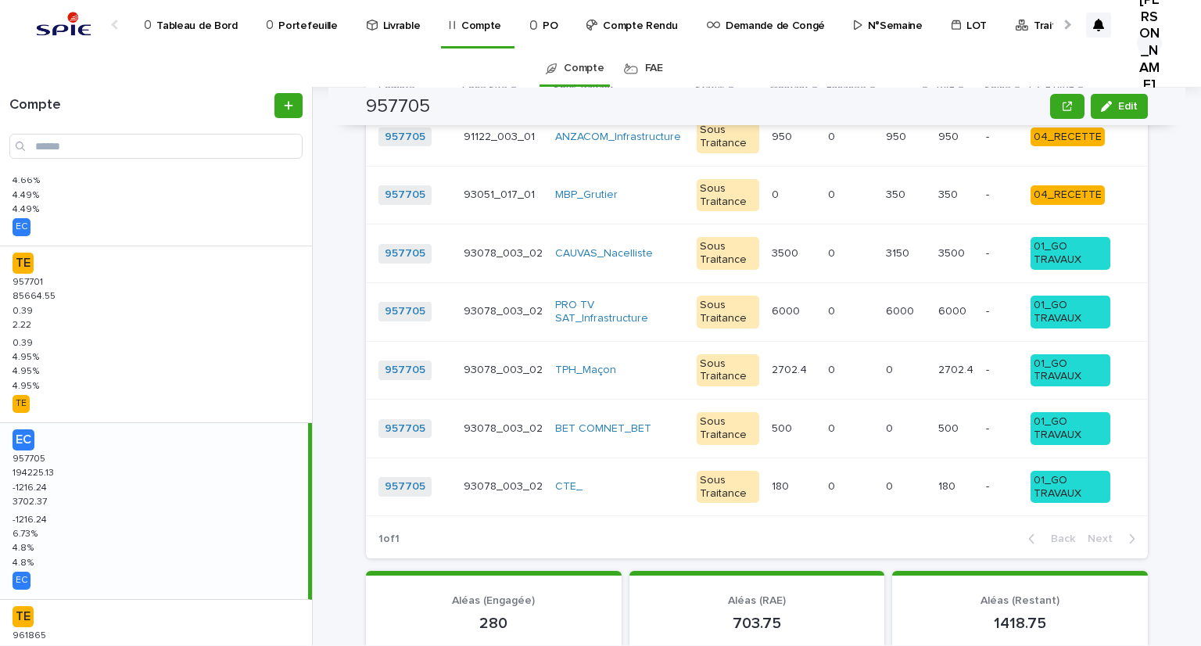
scroll to position [1222, 0]
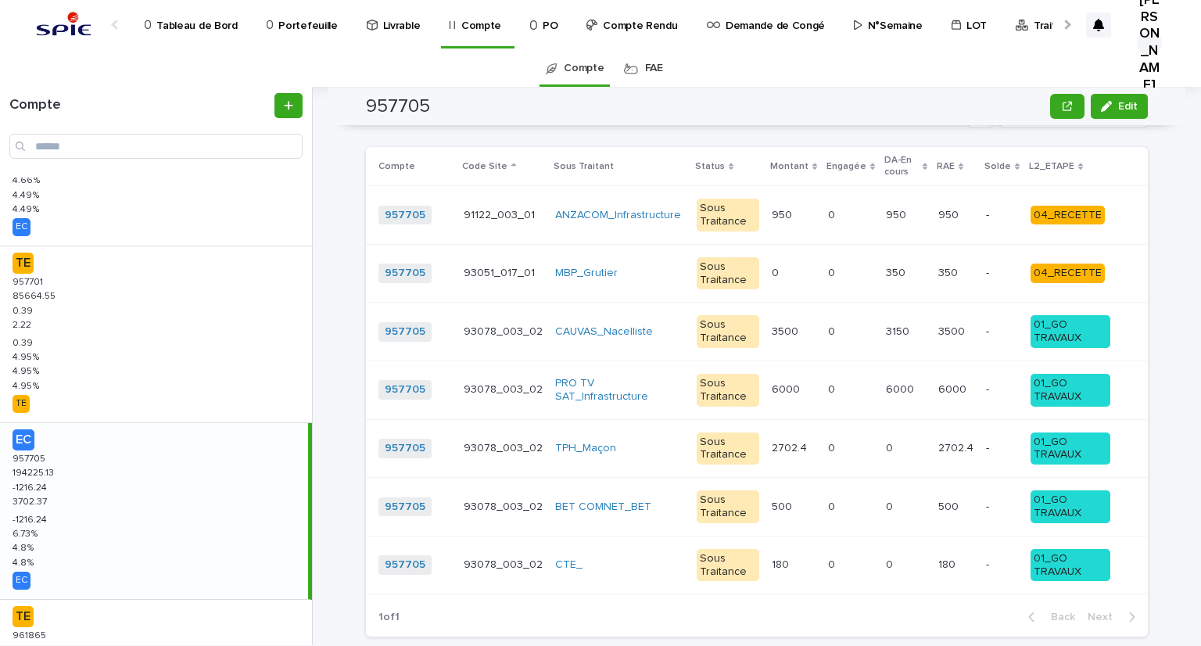
click at [856, 216] on p at bounding box center [850, 215] width 45 height 13
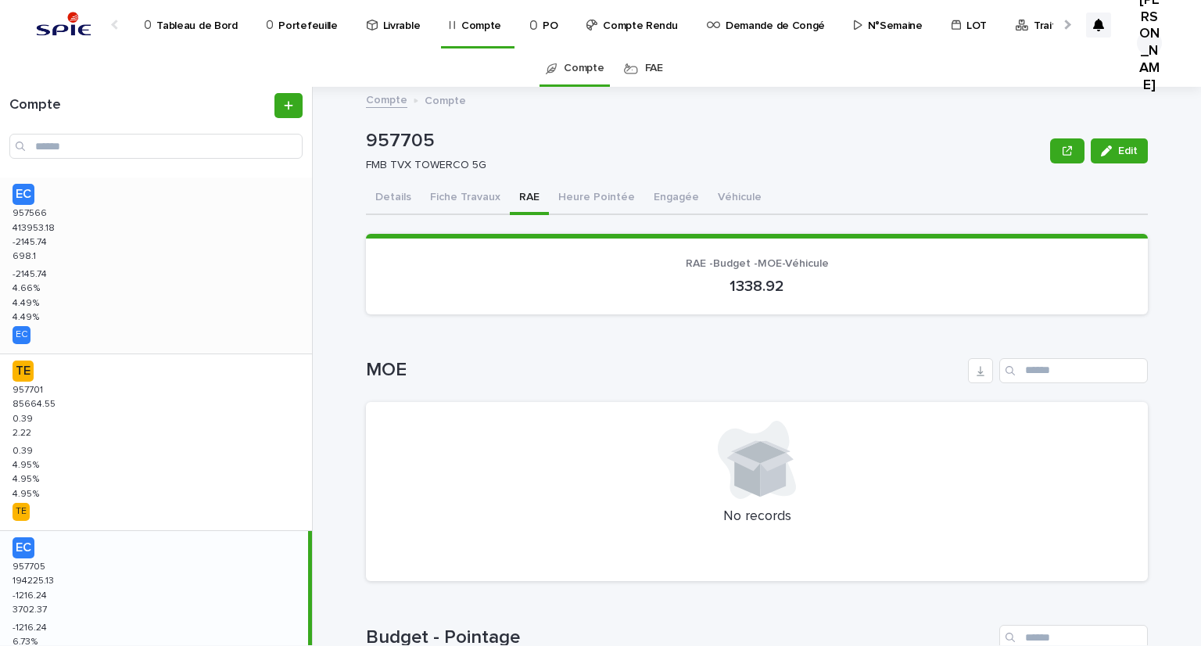
click at [74, 263] on div "EC 957566 957566 413953.18 413953.18 -2145.74 -2145.74 698.1 698.1 -2145.74 -21…" at bounding box center [156, 266] width 312 height 176
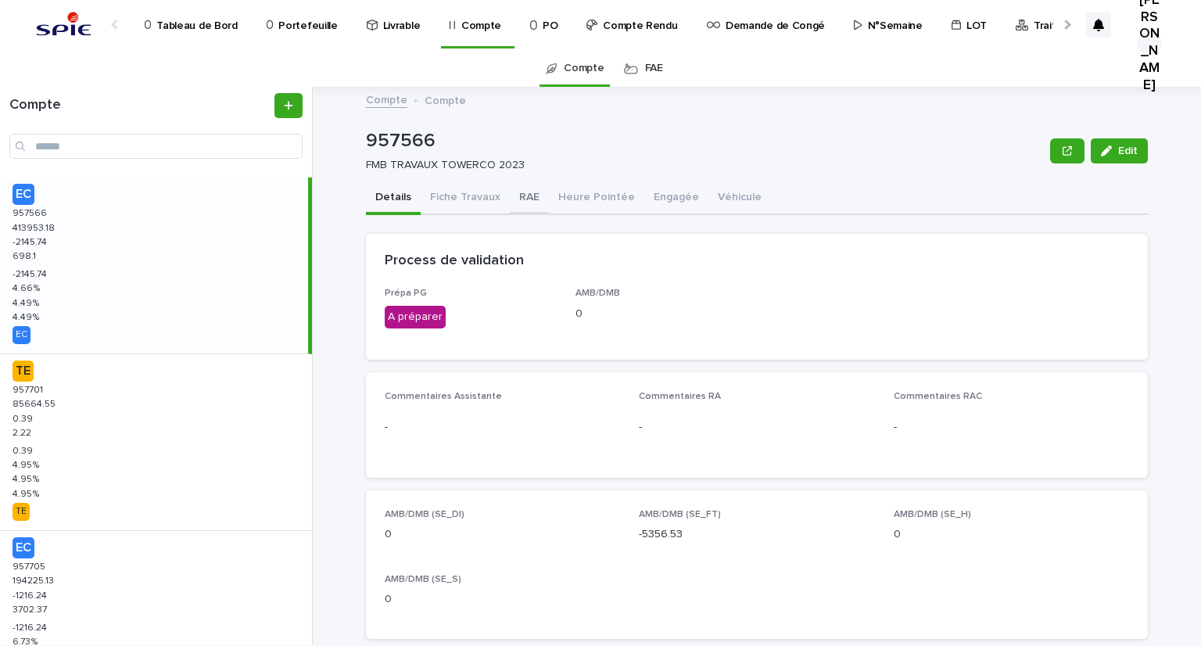
click at [511, 198] on button "RAE" at bounding box center [529, 198] width 39 height 33
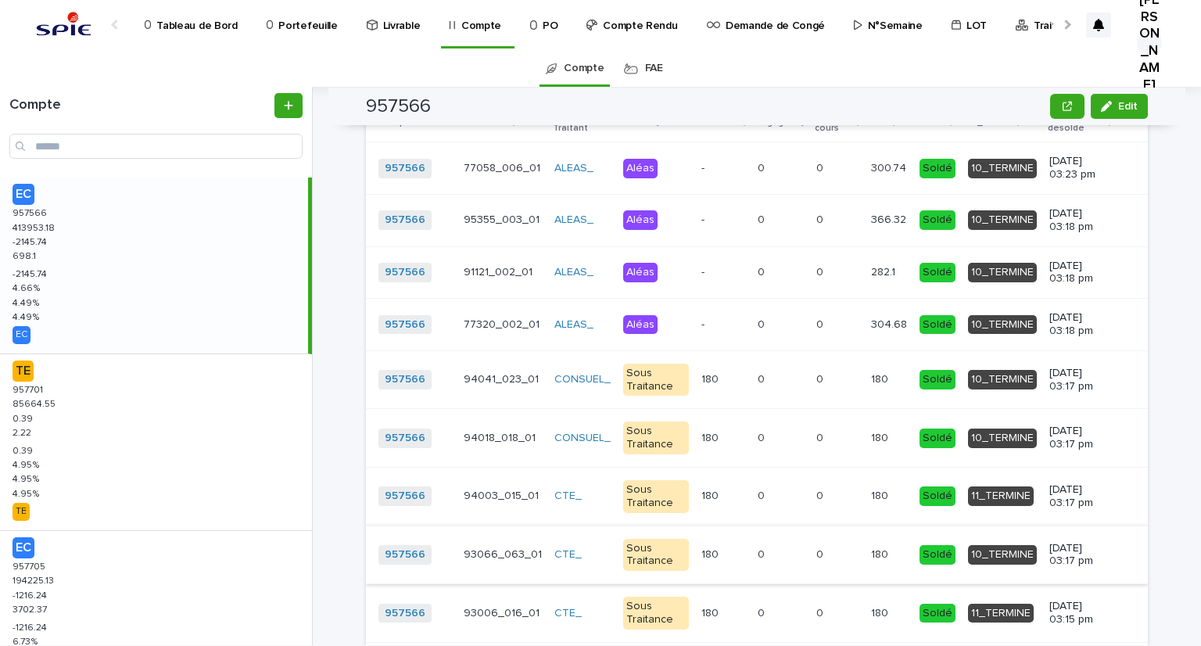
scroll to position [2136, 0]
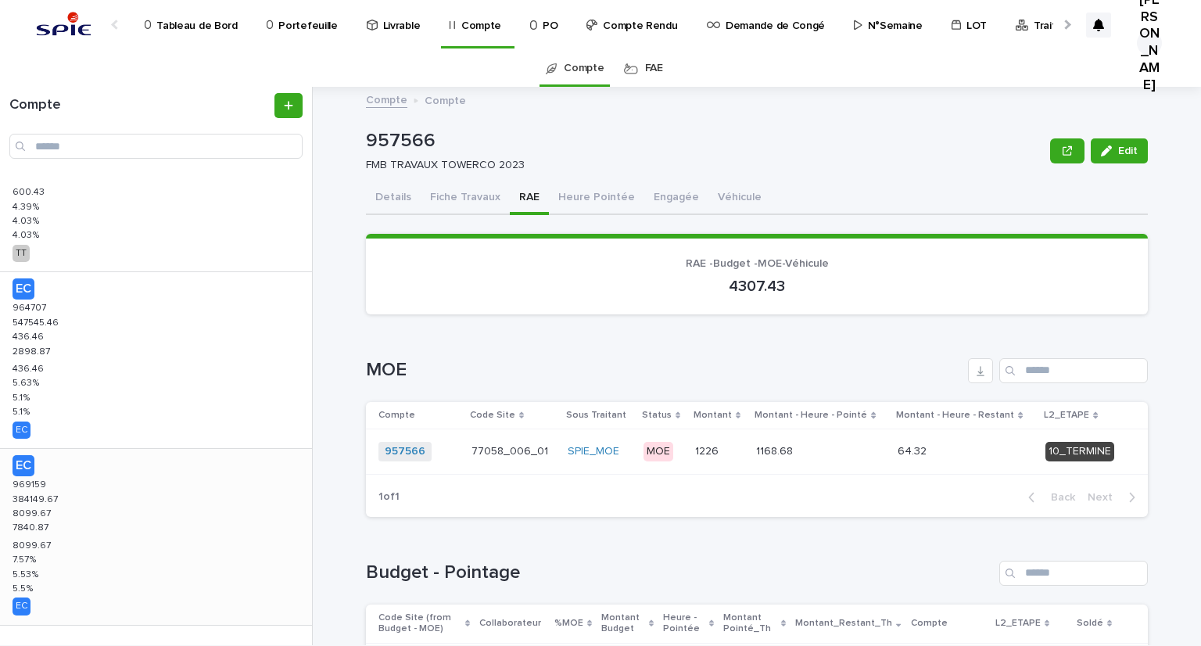
scroll to position [1359, 0]
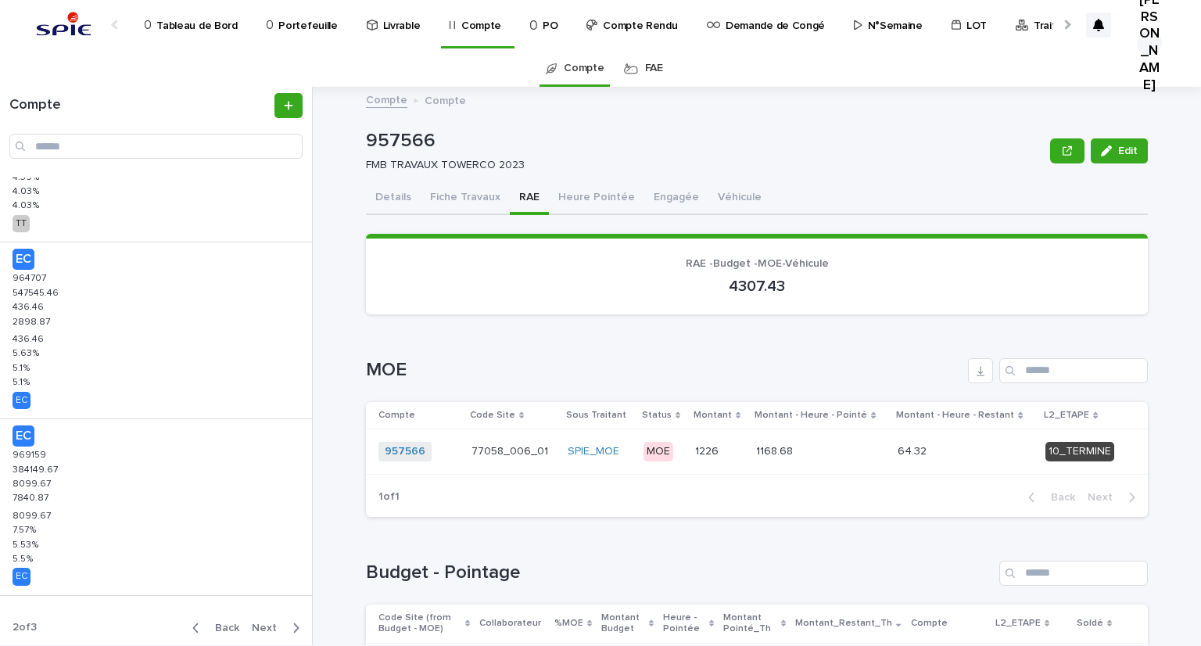
click at [258, 621] on button "Next" at bounding box center [279, 628] width 66 height 14
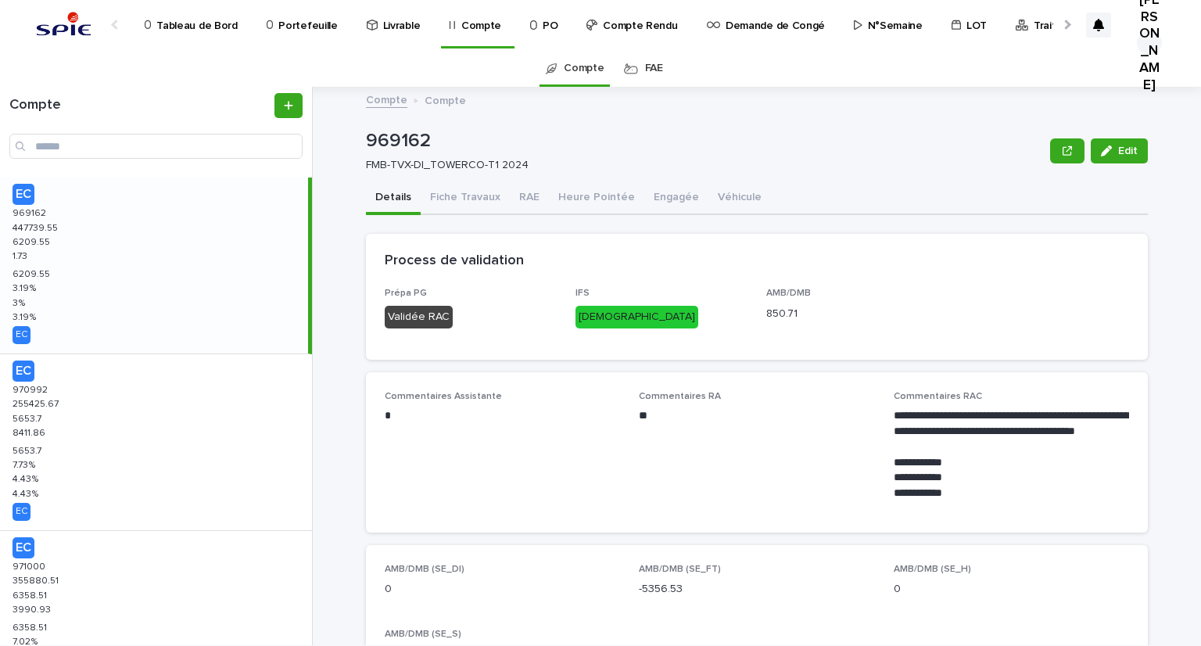
click at [56, 246] on div "EC 969162 969162 447739.55 447739.55 6209.55 6209.55 1.73 1.73 6209.55 6209.55 …" at bounding box center [154, 266] width 308 height 176
click at [35, 244] on p "6209.55" at bounding box center [33, 241] width 41 height 14
click at [525, 203] on button "RAE" at bounding box center [529, 198] width 39 height 33
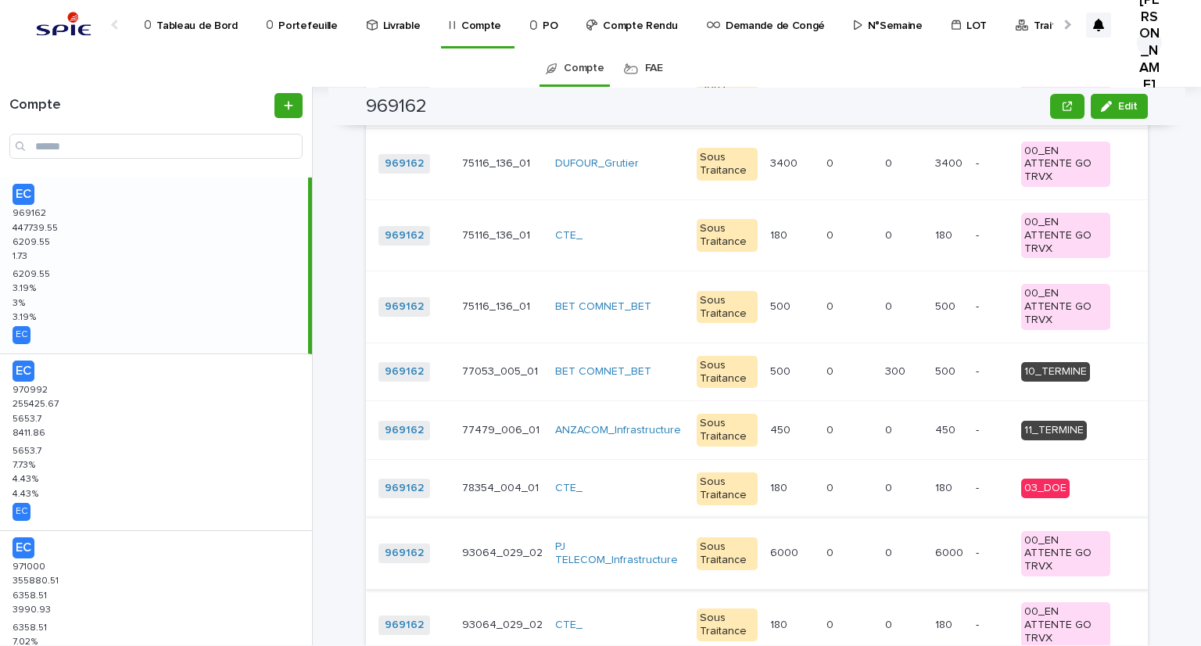
scroll to position [2346, 0]
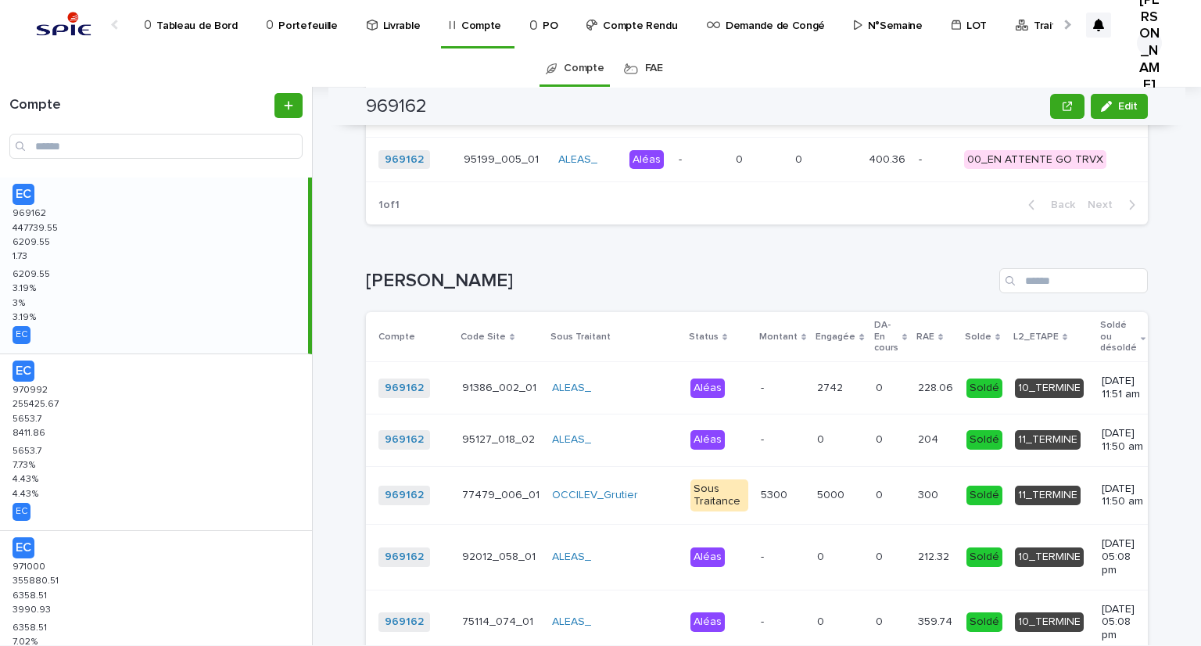
scroll to position [3341, 0]
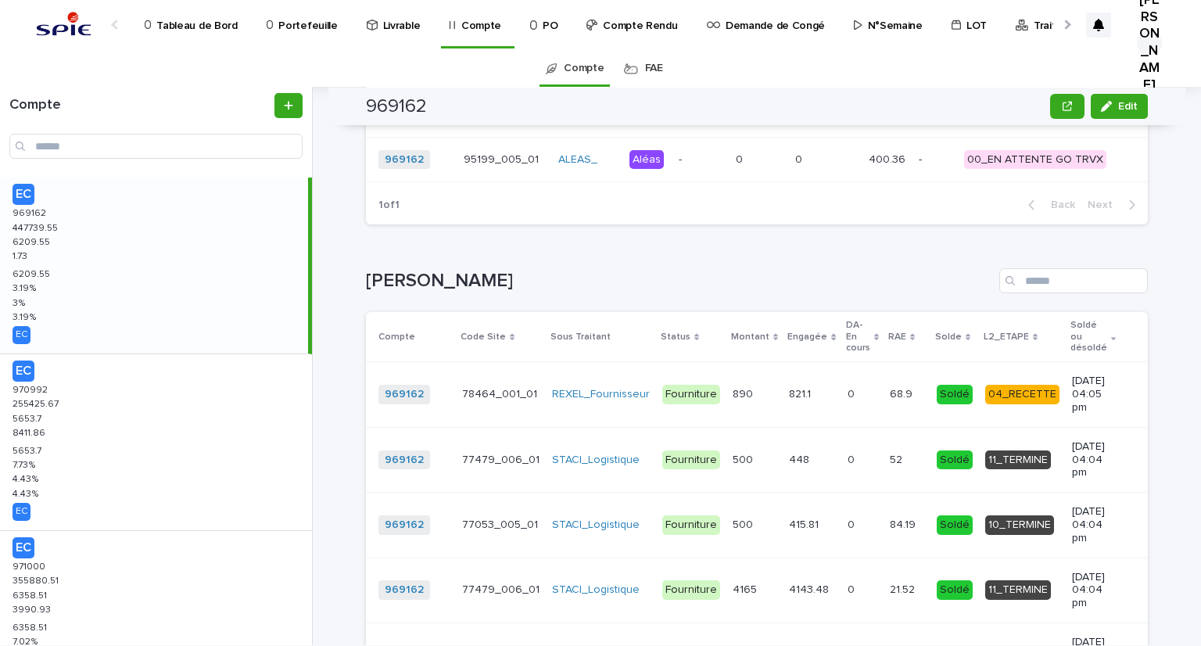
scroll to position [3286, 0]
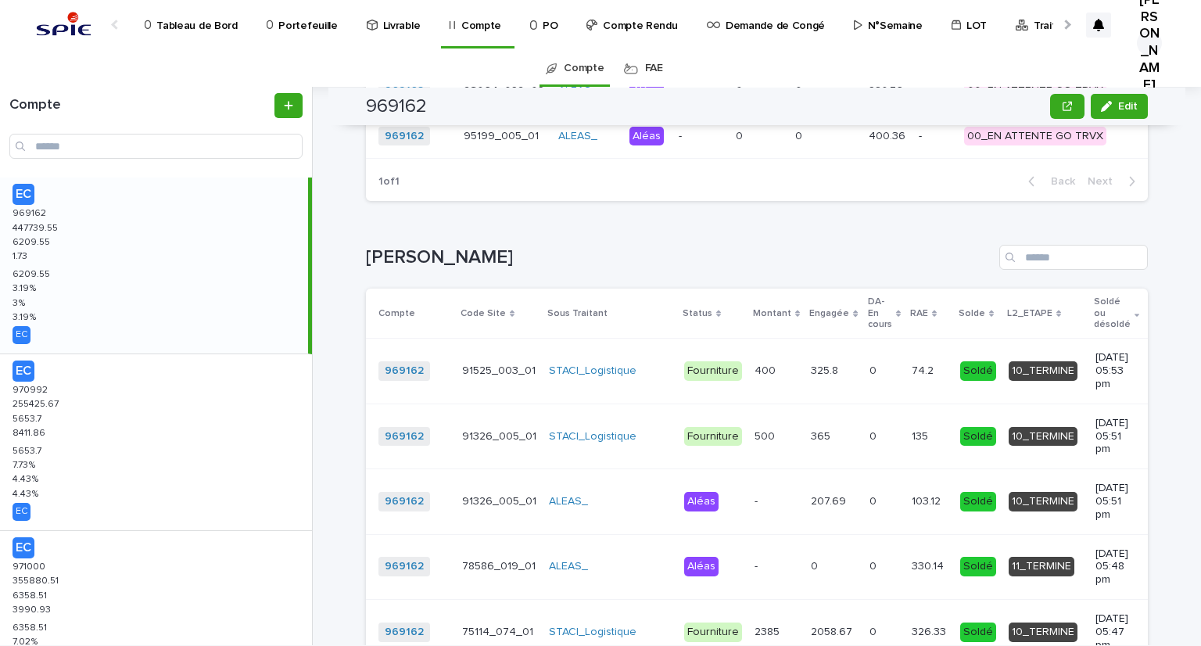
scroll to position [3328, 0]
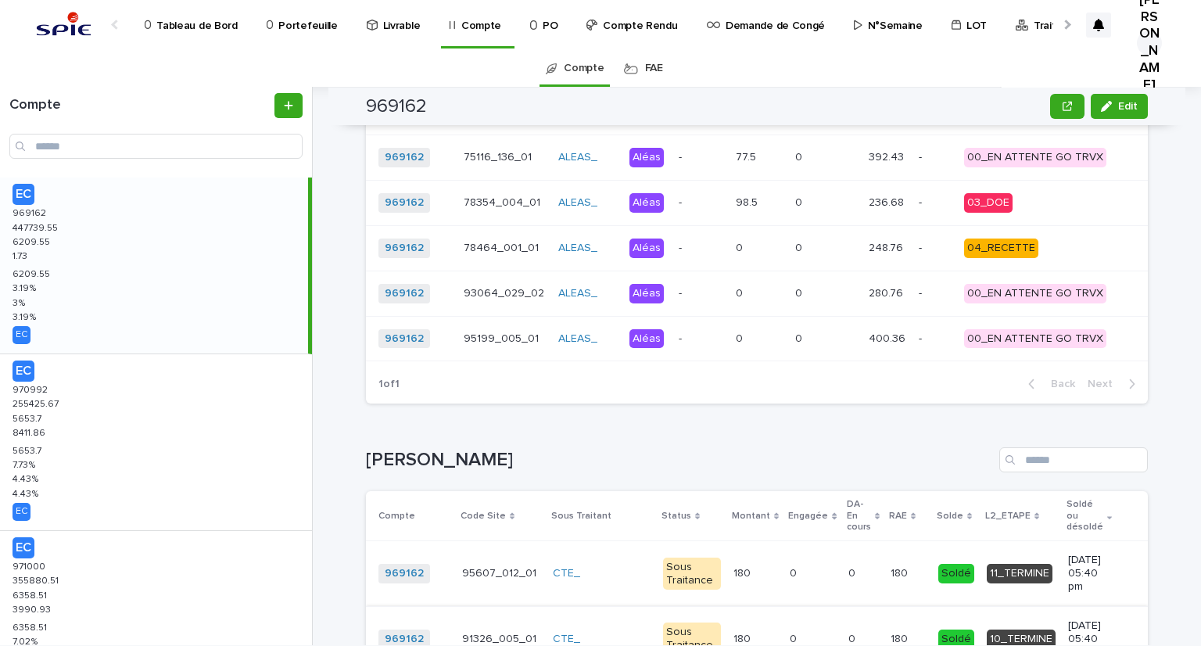
scroll to position [3317, 0]
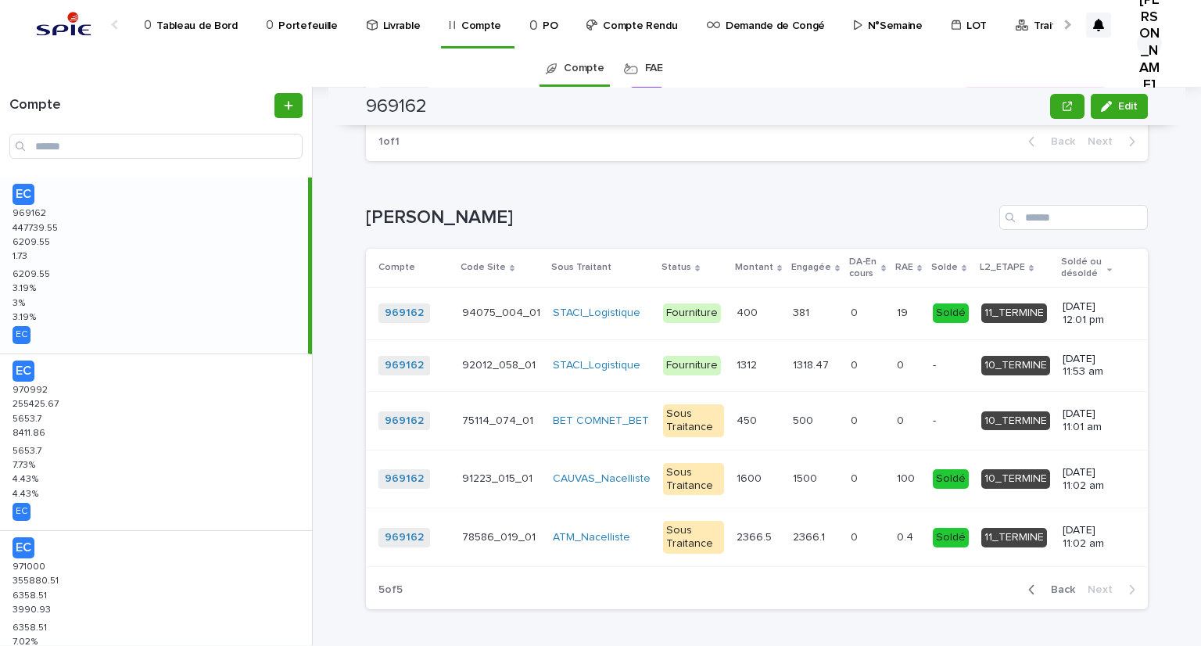
scroll to position [3046, 0]
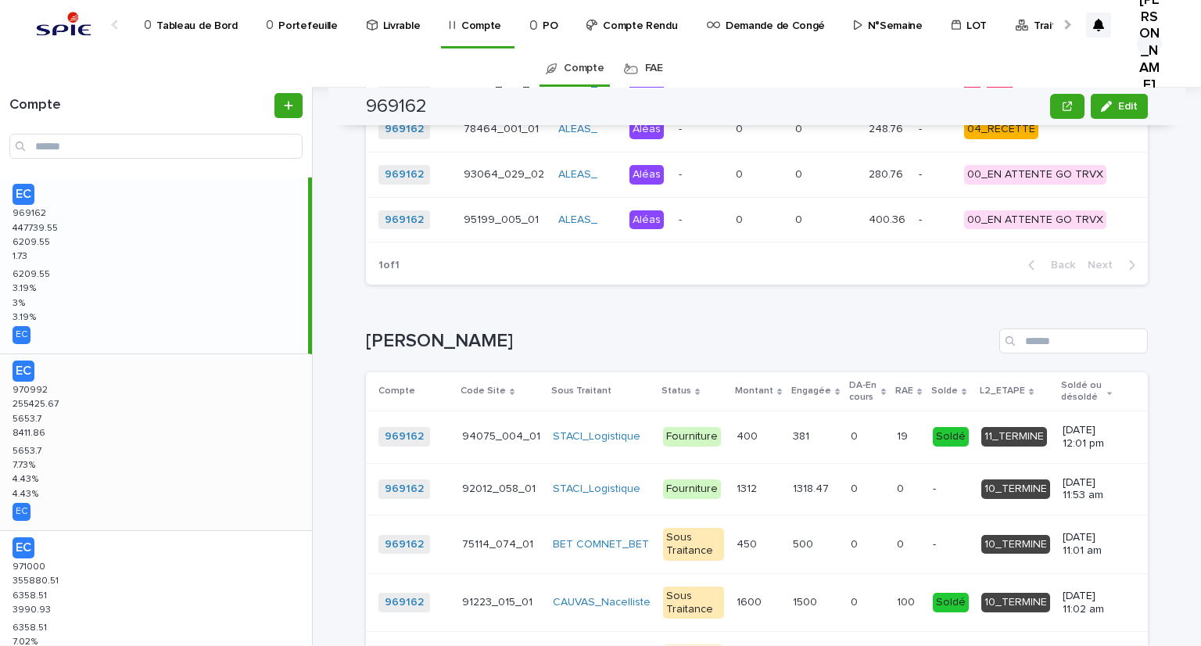
click at [85, 419] on div "EC 970992 970992 255425.67 255425.67 5653.7 5653.7 8411.86 8411.86 5653.7 5653.…" at bounding box center [156, 442] width 312 height 176
click at [42, 390] on p "970992" at bounding box center [32, 389] width 38 height 14
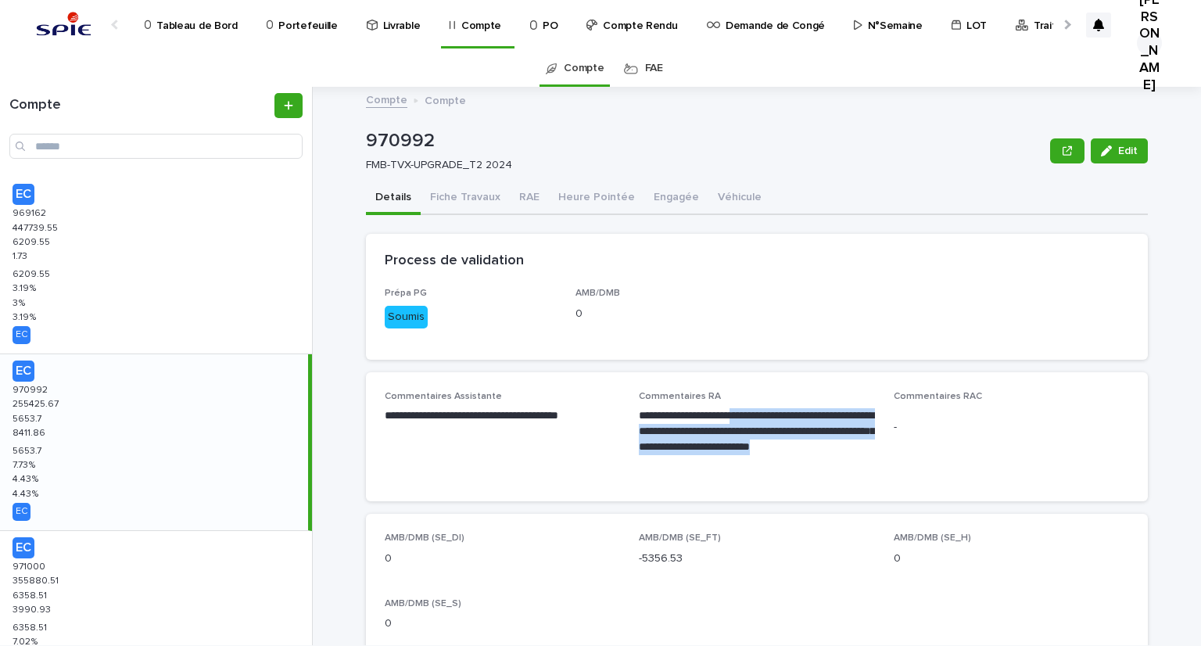
drag, startPoint x: 751, startPoint y: 414, endPoint x: 850, endPoint y: 461, distance: 110.2
click at [852, 463] on p "**********" at bounding box center [756, 439] width 235 height 63
click at [519, 193] on button "RAE" at bounding box center [529, 198] width 39 height 33
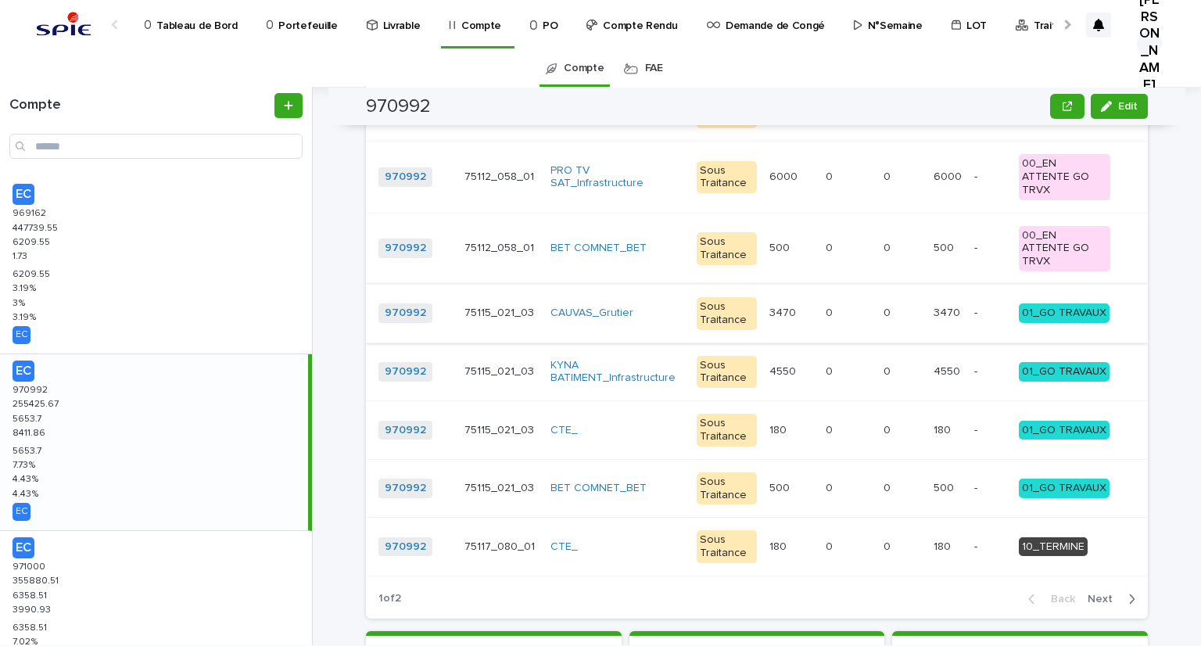
scroll to position [2815, 0]
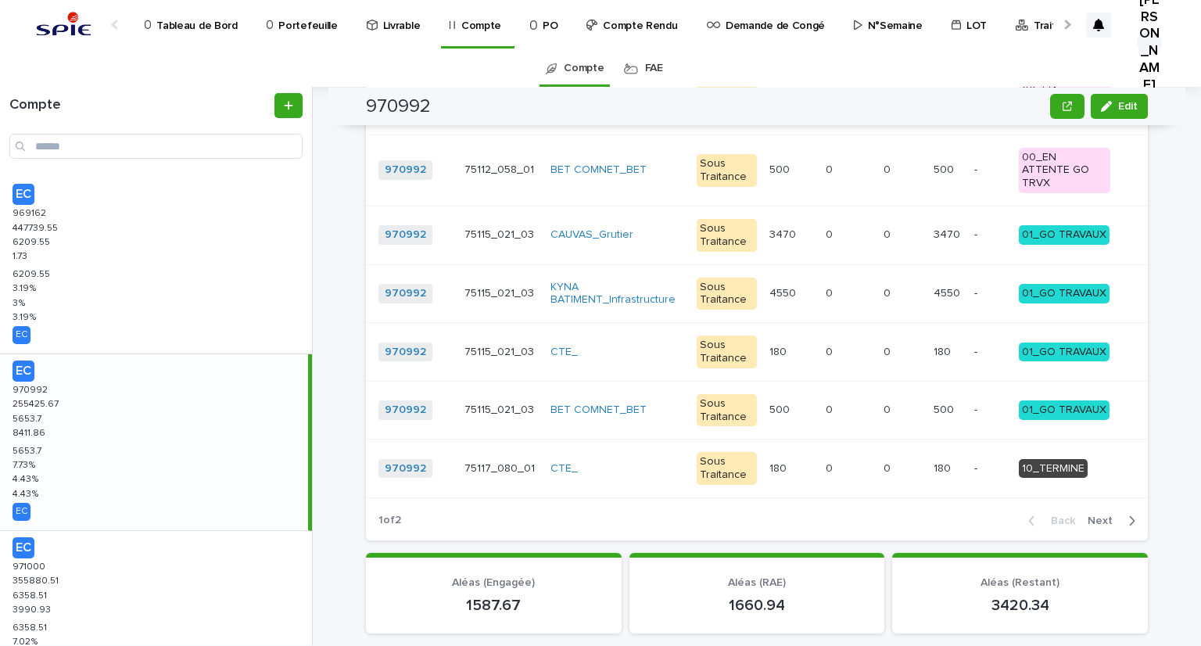
click at [1091, 515] on span "Next" at bounding box center [1105, 520] width 34 height 11
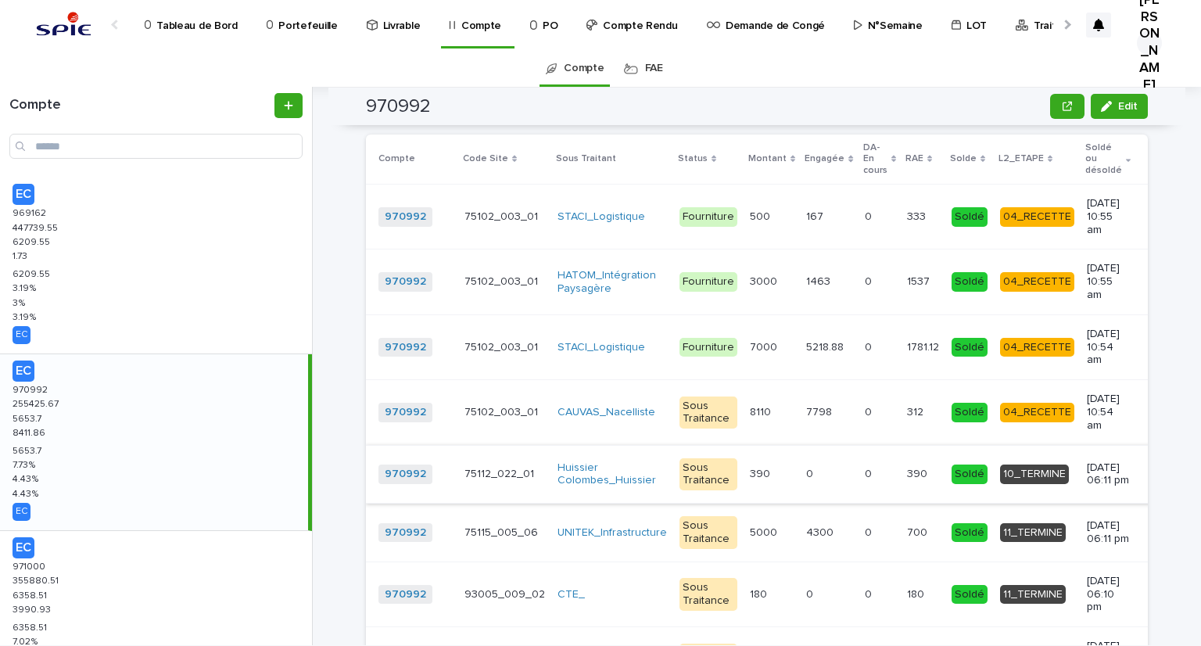
scroll to position [3500, 0]
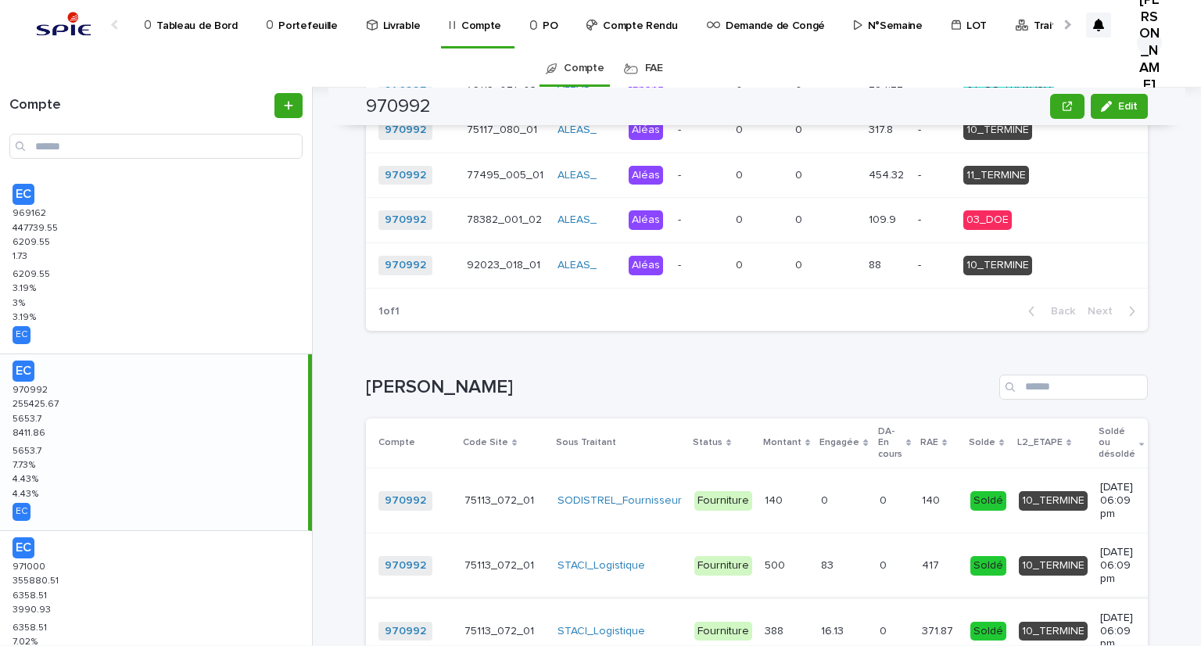
scroll to position [3469, 0]
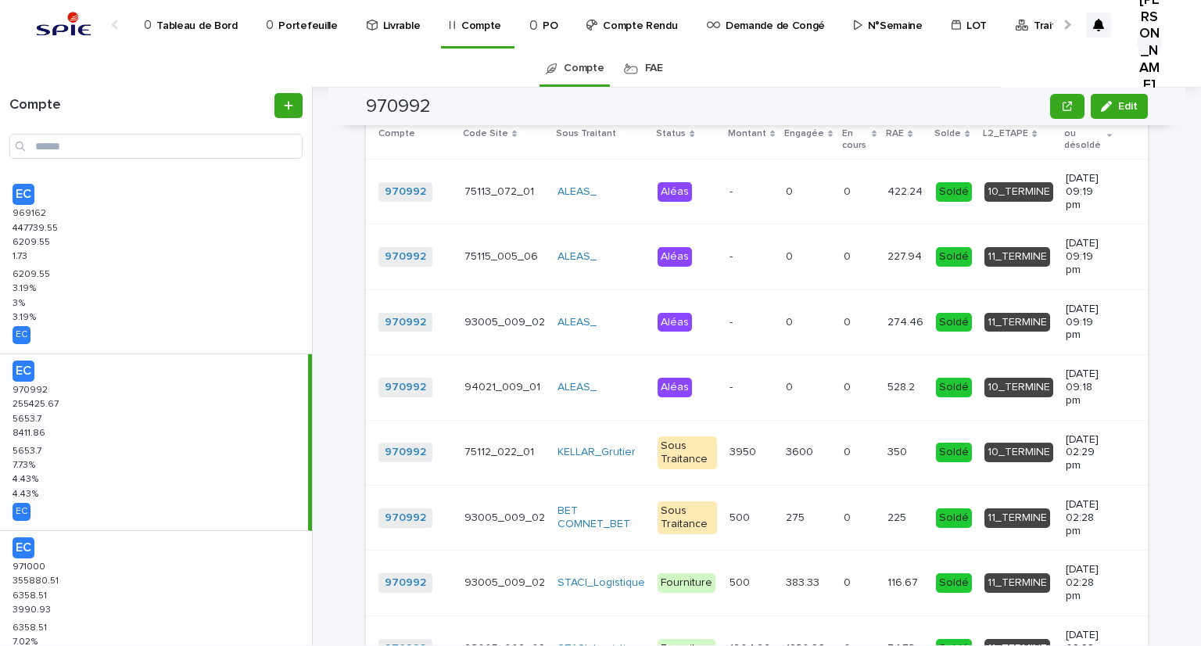
scroll to position [156, 0]
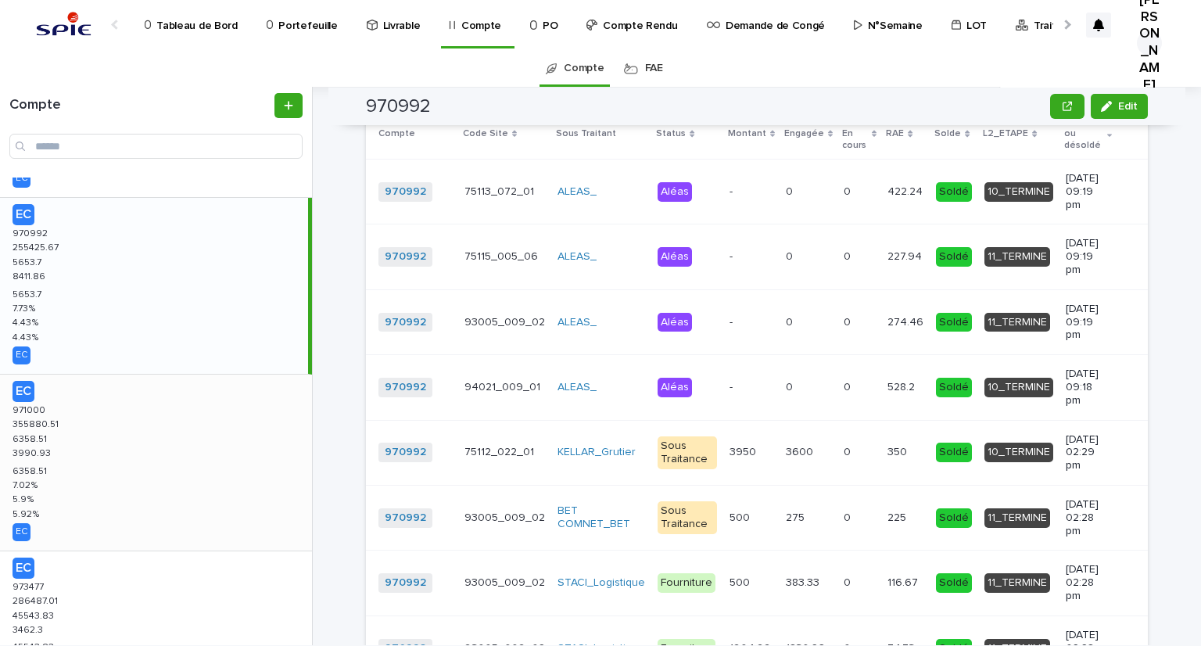
click at [113, 397] on p "EC" at bounding box center [159, 391] width 293 height 21
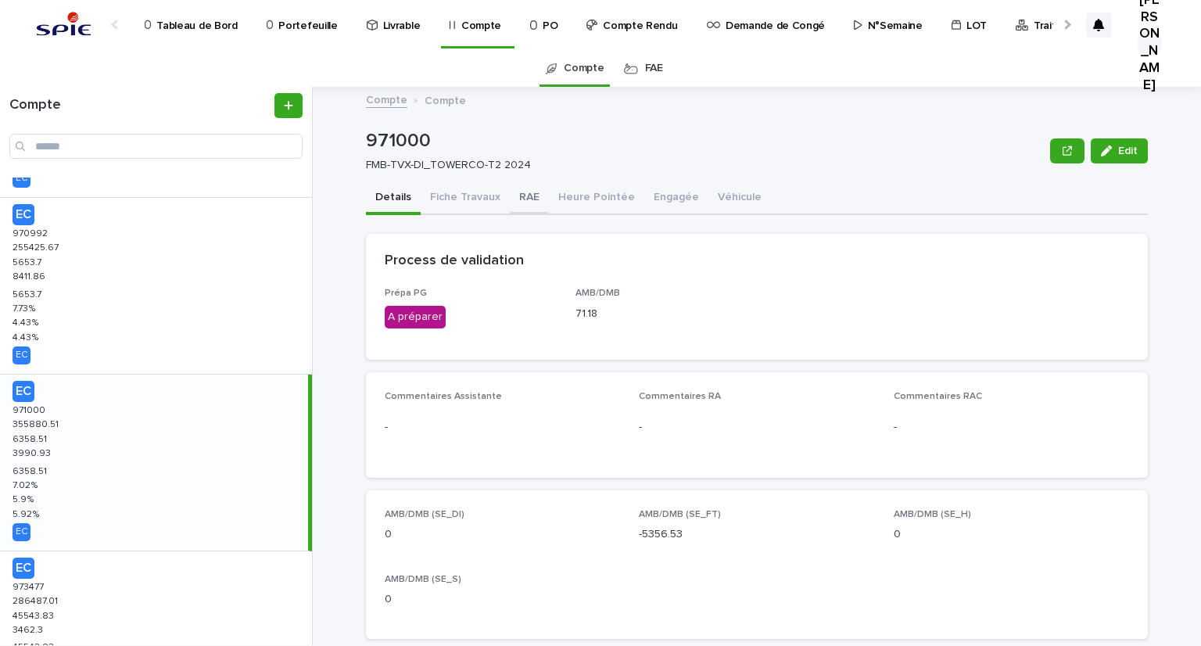
click at [516, 194] on button "RAE" at bounding box center [529, 198] width 39 height 33
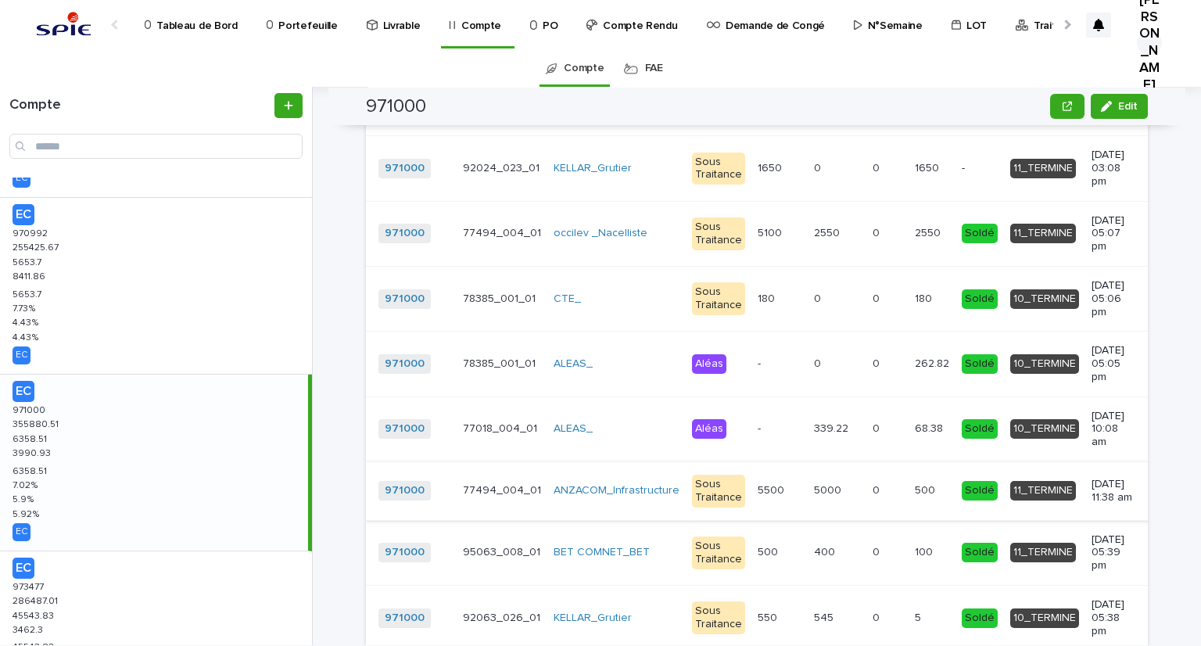
scroll to position [3597, 0]
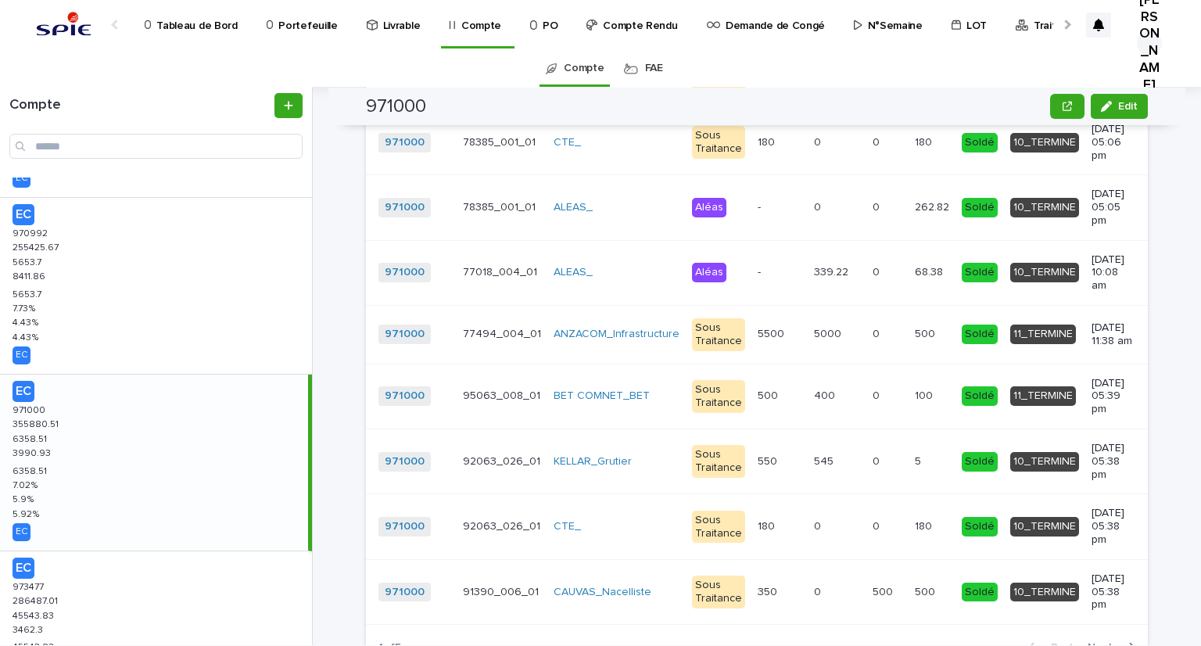
click at [1088, 642] on span "Next" at bounding box center [1105, 647] width 34 height 11
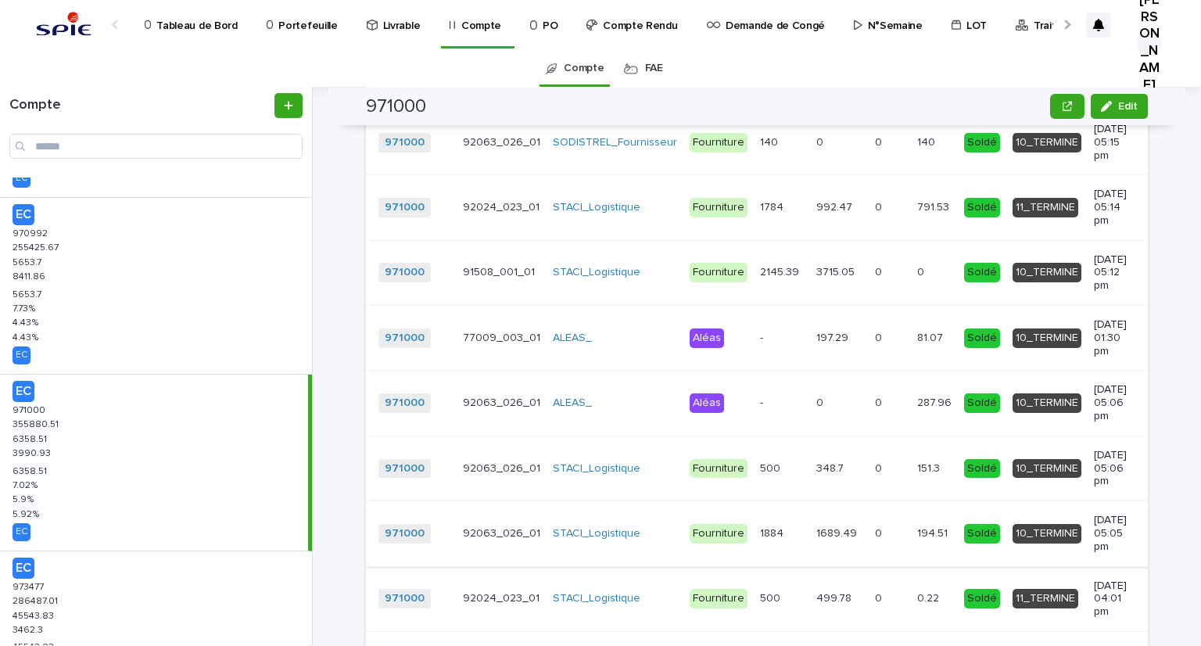
scroll to position [3587, 0]
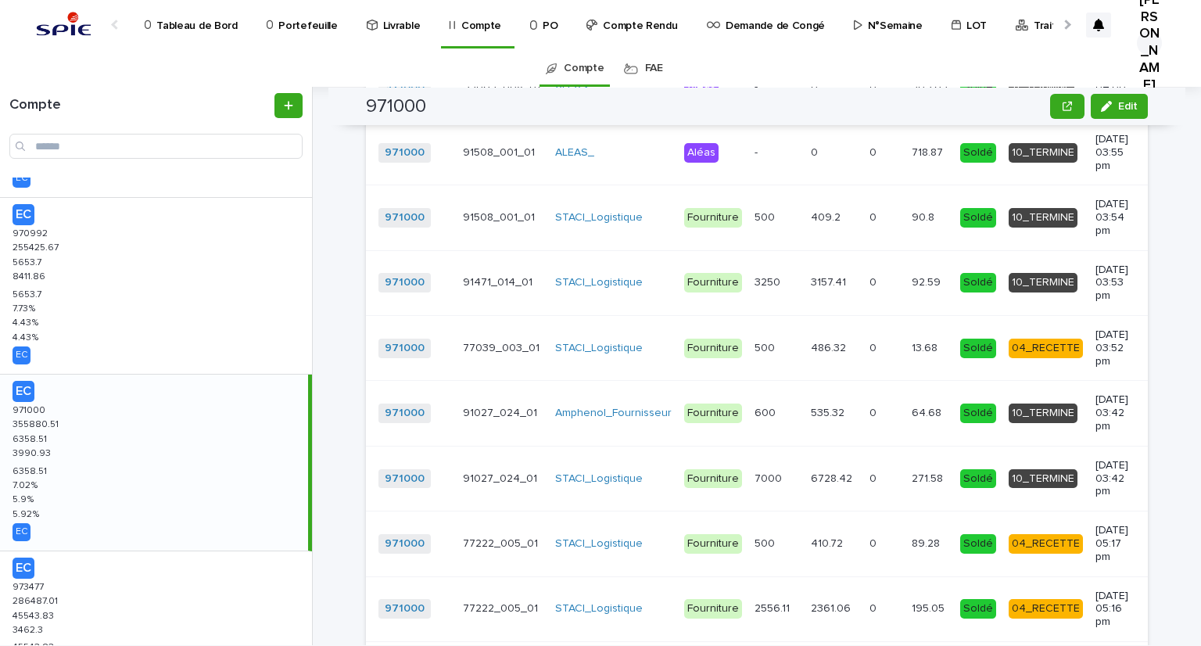
scroll to position [3581, 0]
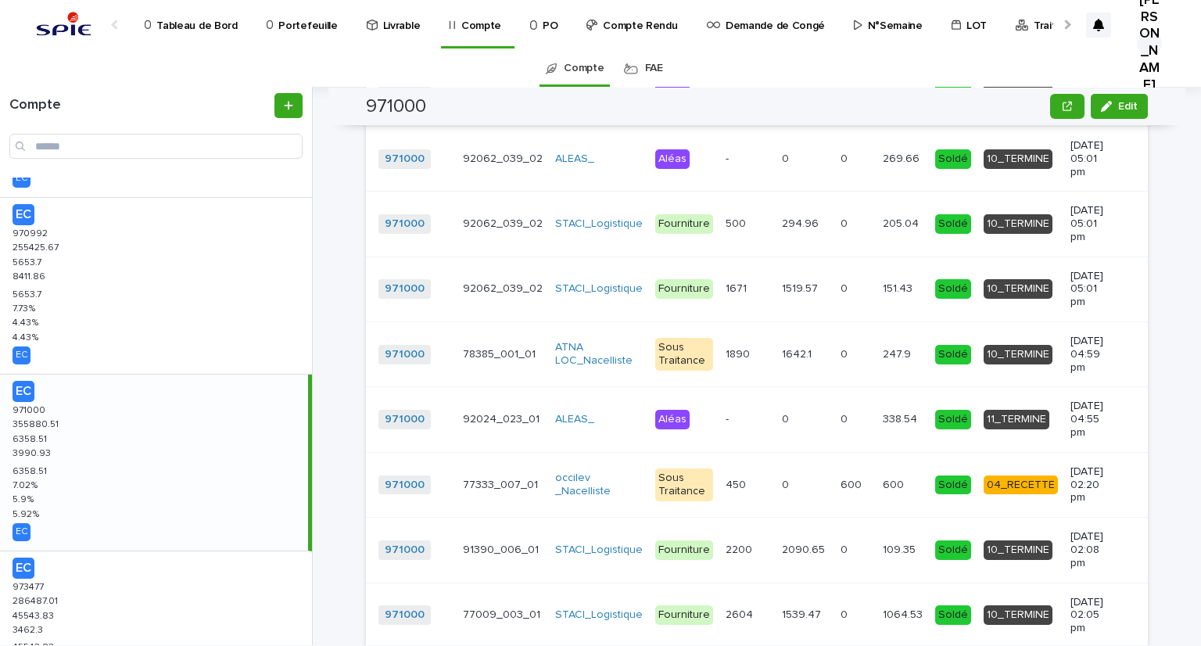
scroll to position [3576, 0]
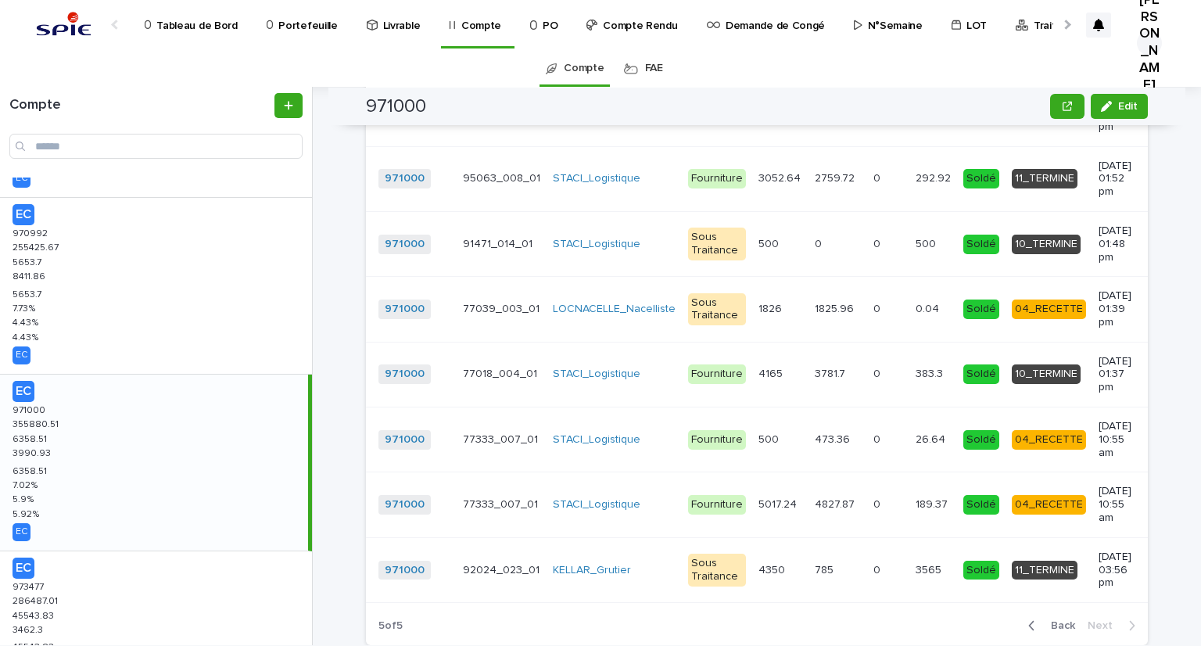
scroll to position [235, 0]
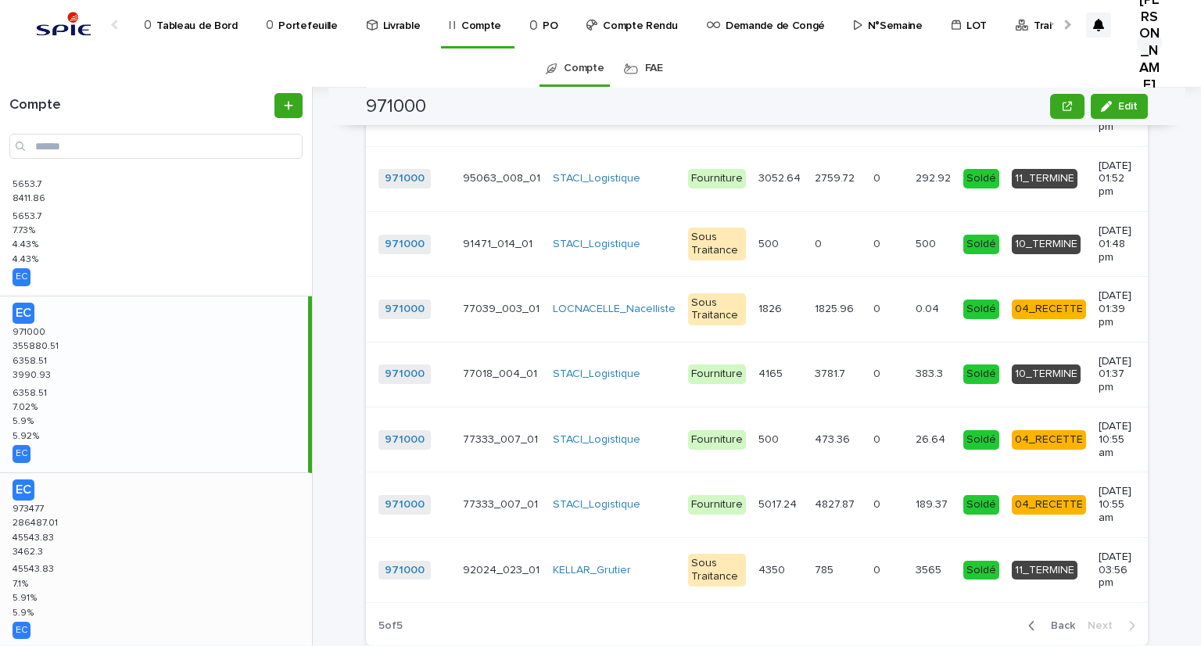
drag, startPoint x: 48, startPoint y: 522, endPoint x: 53, endPoint y: 508, distance: 15.6
click at [48, 522] on p "286487.01" at bounding box center [37, 522] width 48 height 14
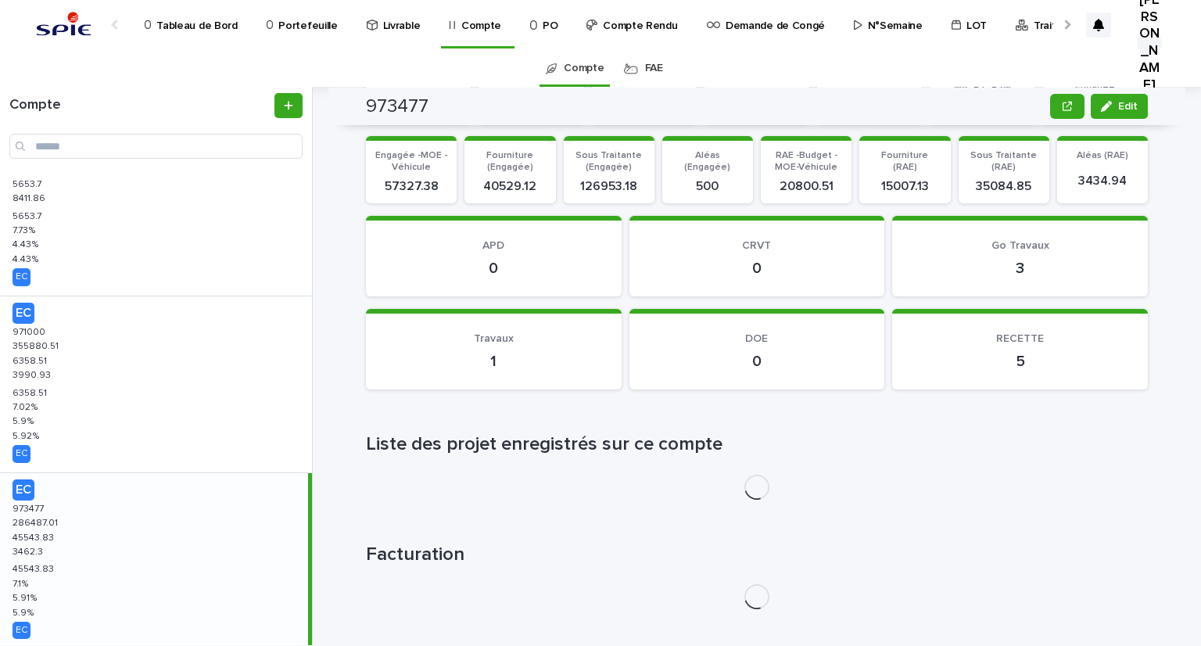
scroll to position [1557, 0]
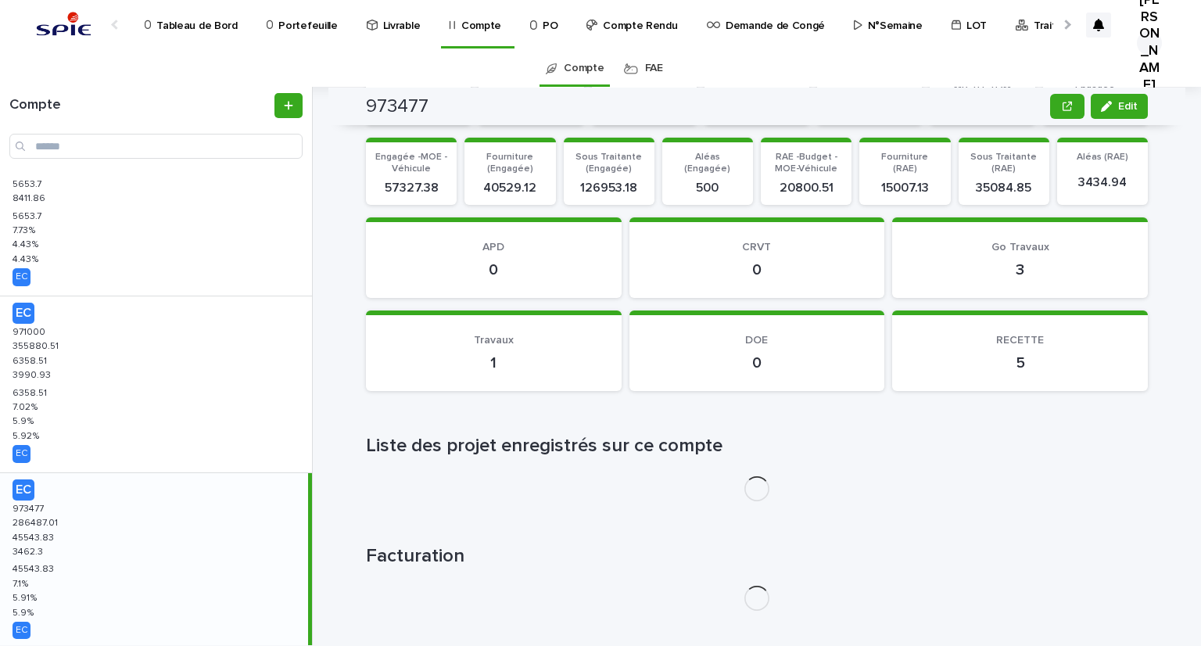
click at [66, 546] on div "EC 973477 973477 286487.01 286487.01 45543.83 45543.83 3462.3 3462.3 45543.83 4…" at bounding box center [154, 561] width 308 height 176
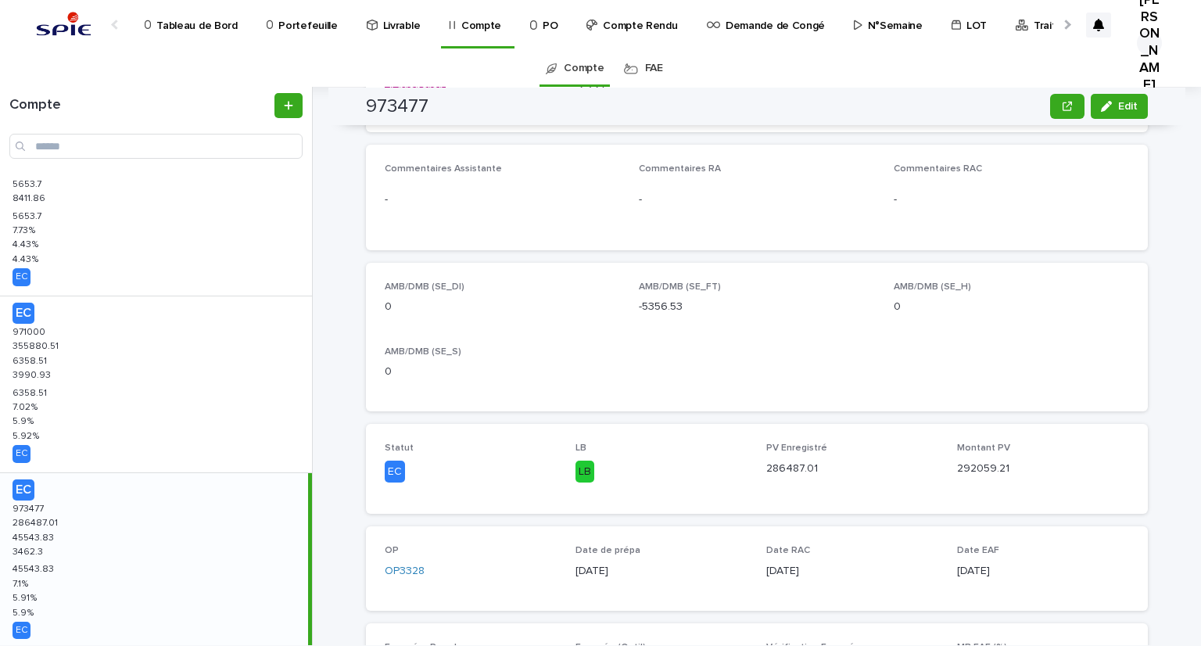
scroll to position [0, 0]
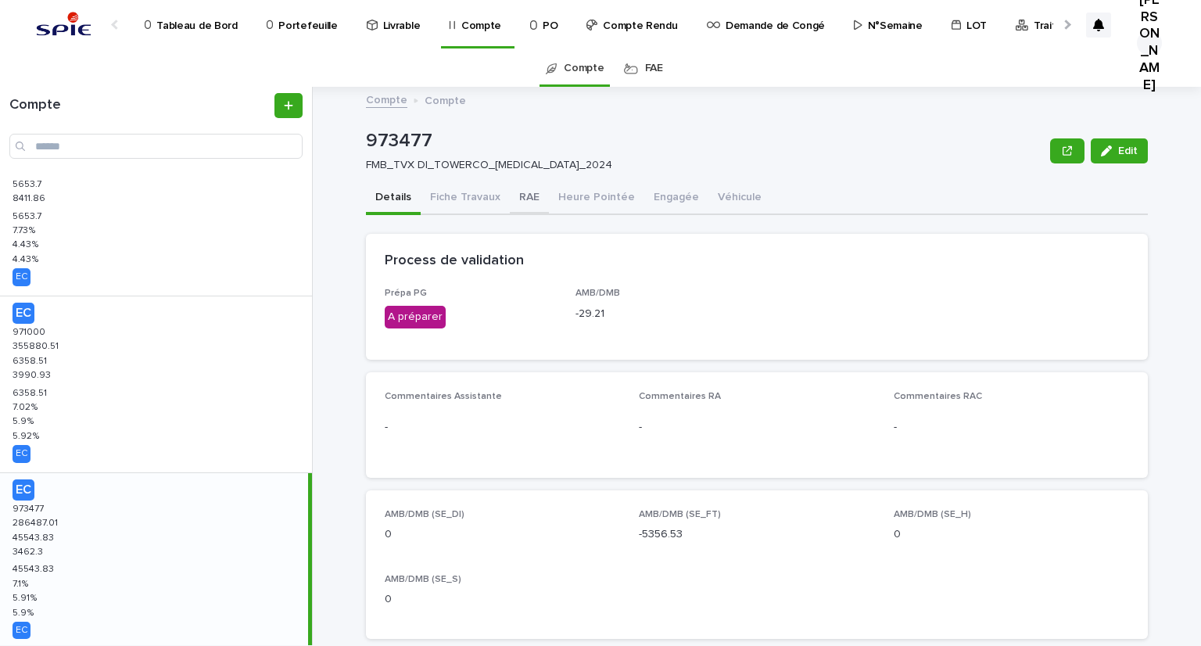
click at [525, 195] on button "RAE" at bounding box center [529, 198] width 39 height 33
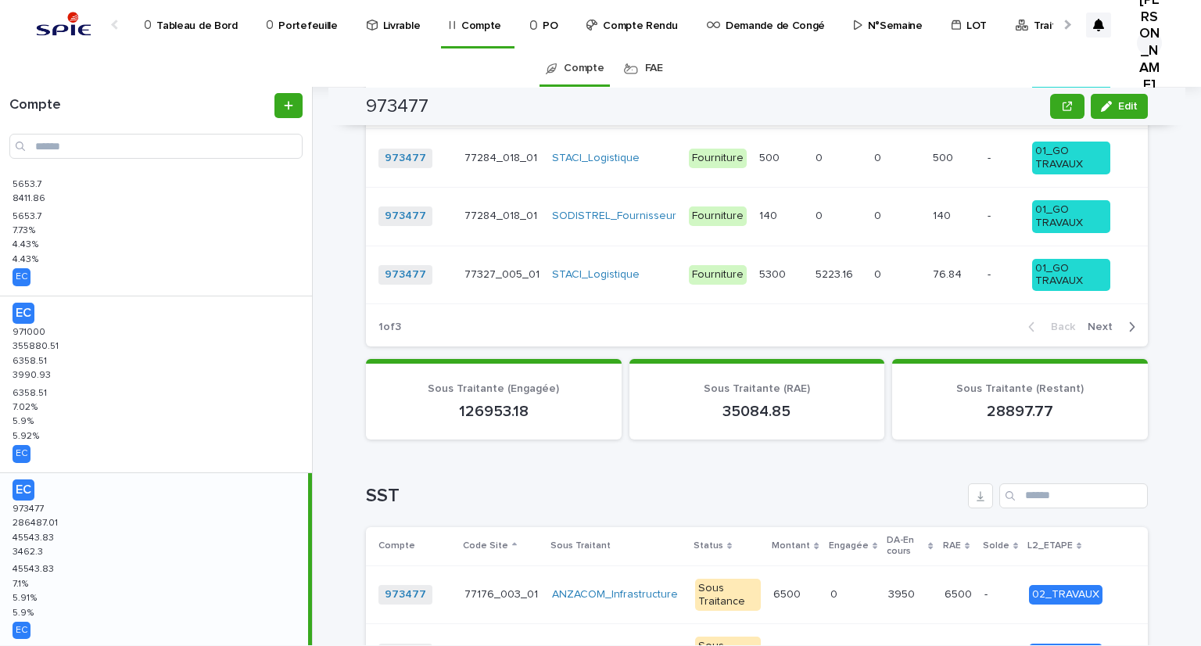
scroll to position [2268, 0]
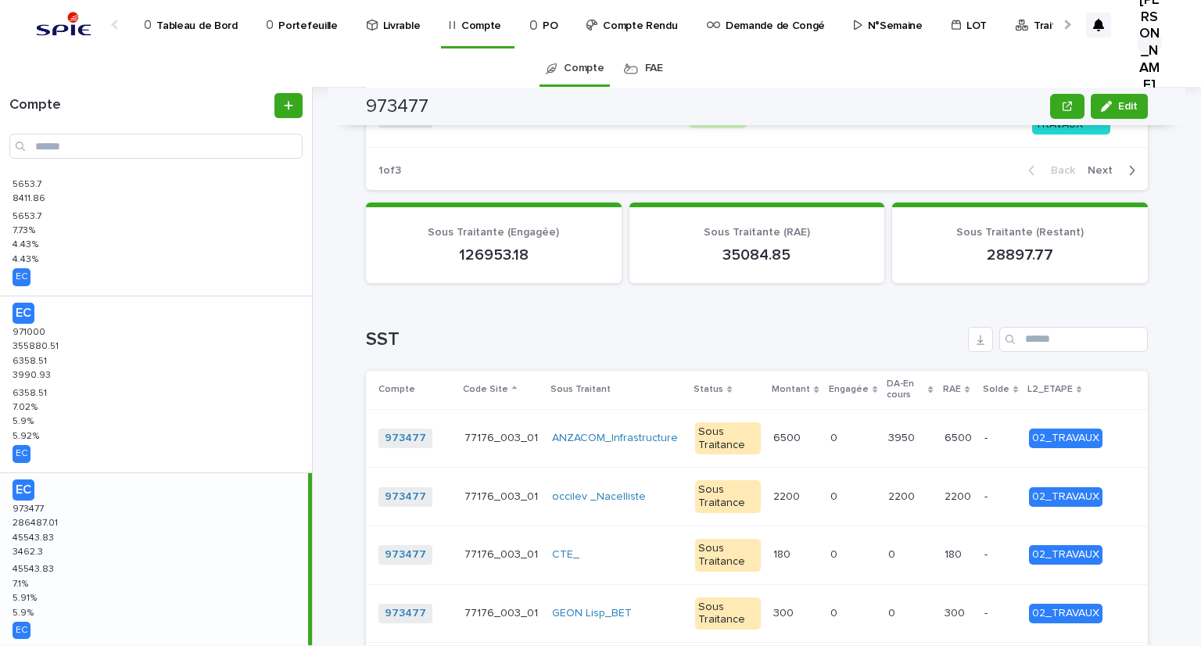
drag, startPoint x: 824, startPoint y: 309, endPoint x: 776, endPoint y: 306, distance: 48.6
click at [776, 429] on p "6500" at bounding box center [788, 437] width 30 height 16
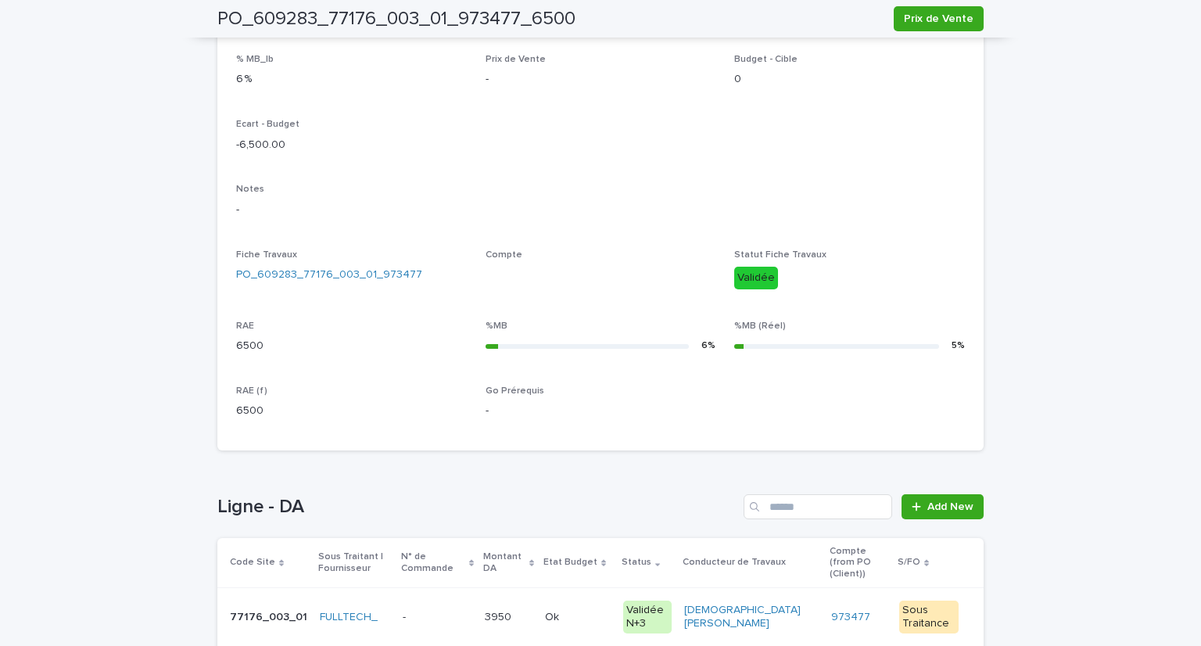
scroll to position [455, 0]
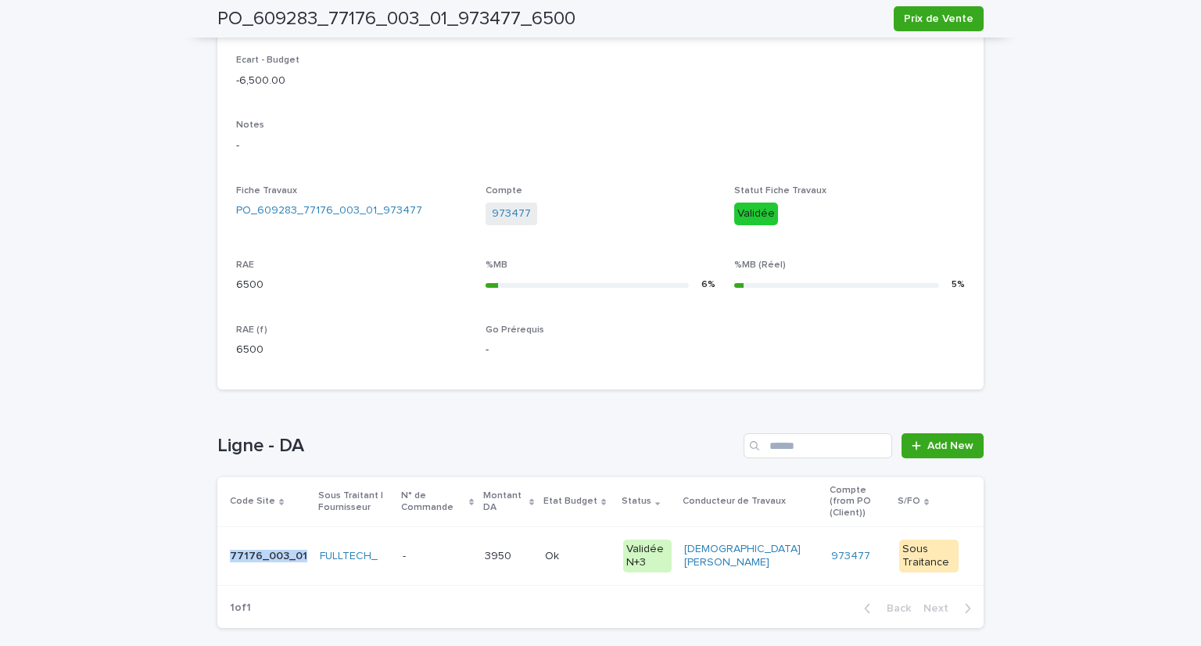
click at [224, 543] on td "77176_003_01 77176_003_01" at bounding box center [265, 556] width 96 height 59
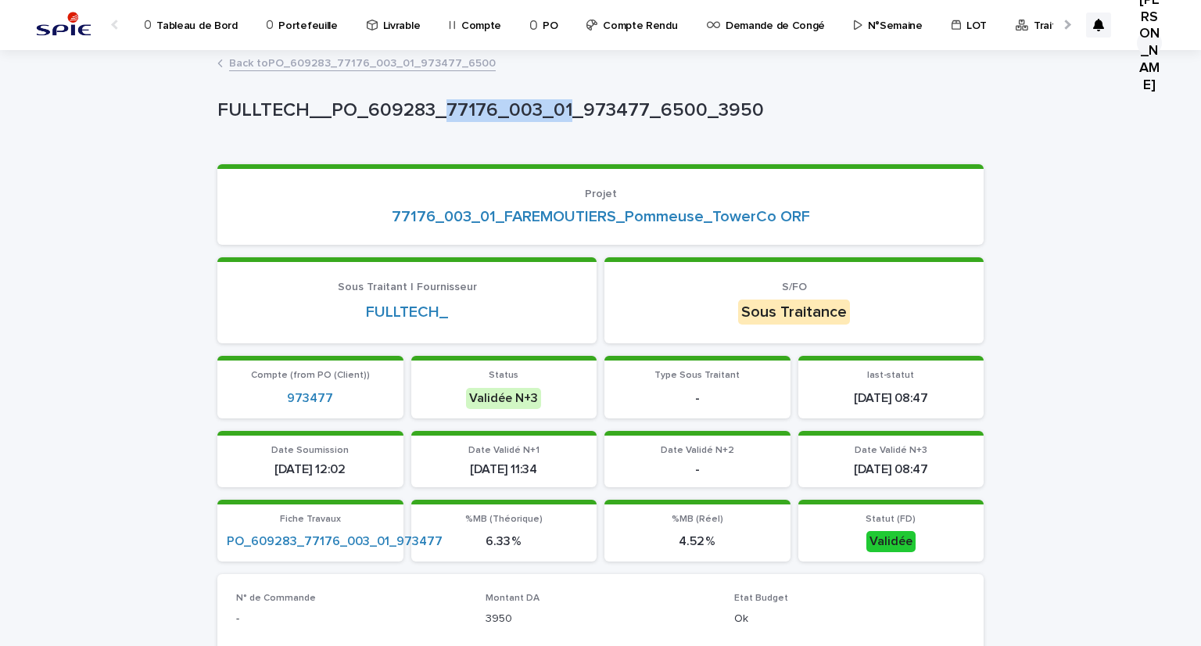
drag, startPoint x: 438, startPoint y: 105, endPoint x: 557, endPoint y: 109, distance: 118.9
click at [557, 109] on p "FULLTECH__PO_609283_77176_003_01_973477_6500_3950" at bounding box center [597, 110] width 760 height 23
copy p "77176_003_01"
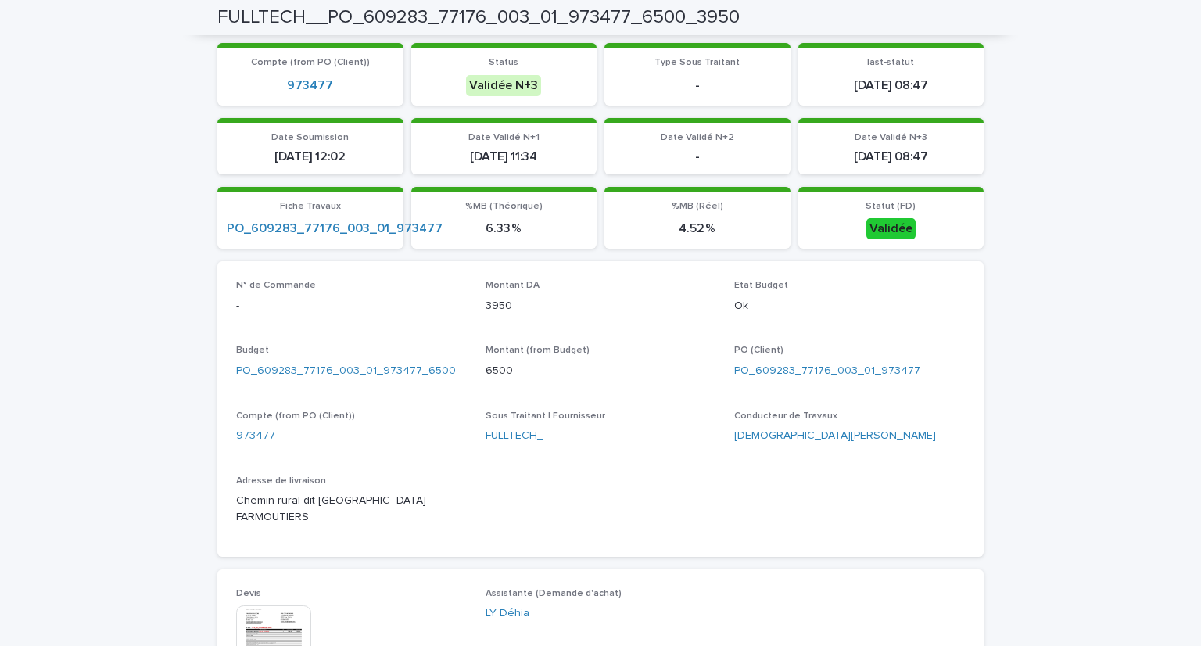
scroll to position [469, 0]
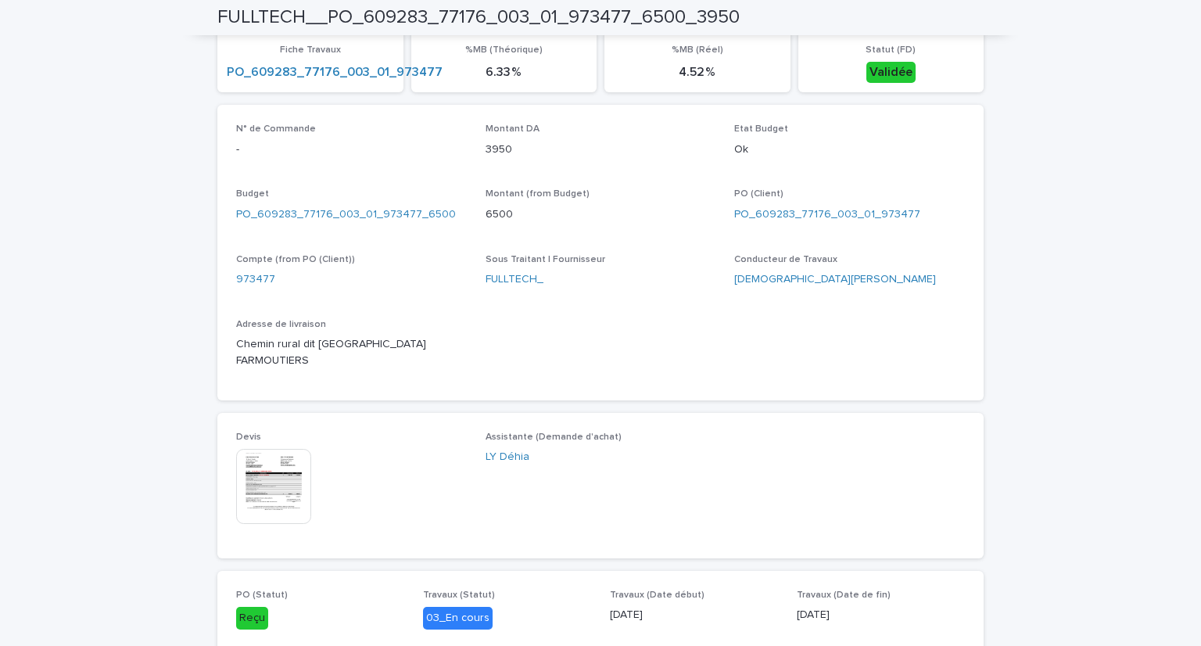
click at [267, 449] on img at bounding box center [273, 486] width 75 height 75
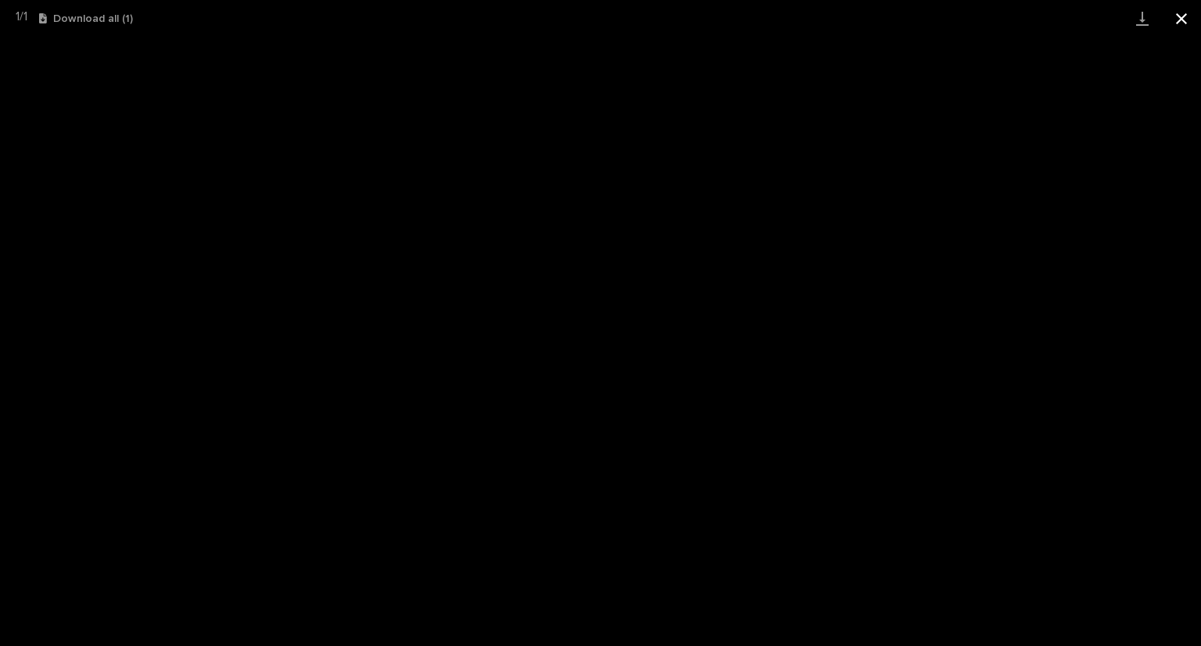
click at [1172, 21] on button "Close gallery" at bounding box center [1181, 18] width 39 height 37
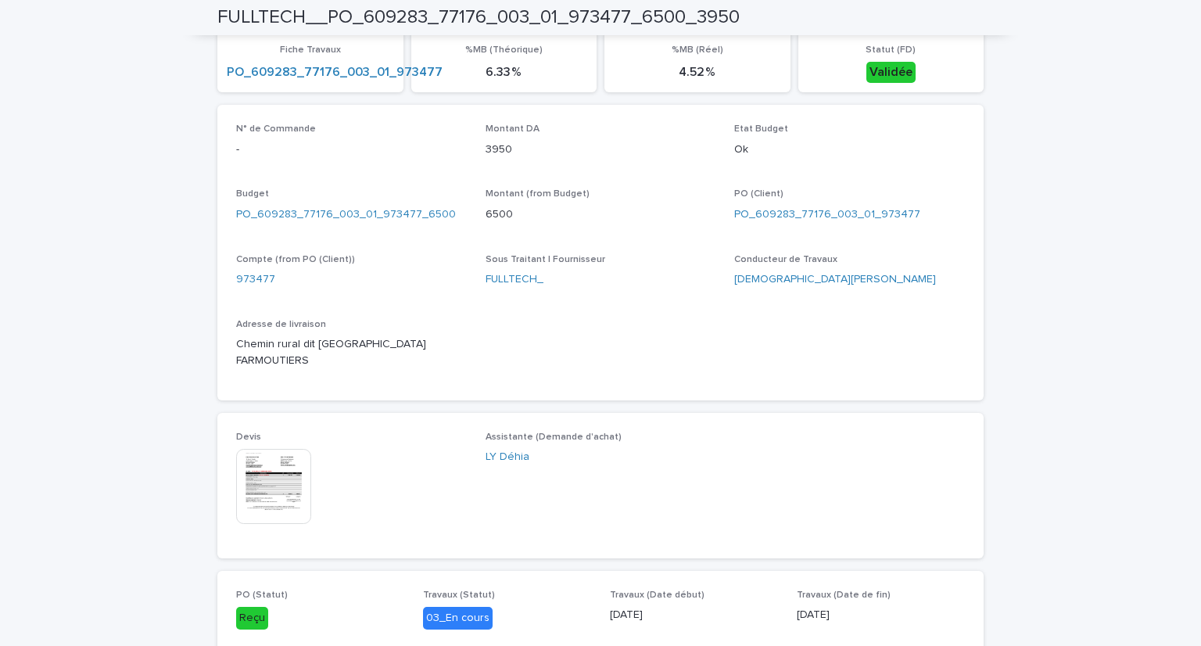
click at [84, 323] on div "**********" at bounding box center [600, 295] width 1201 height 1426
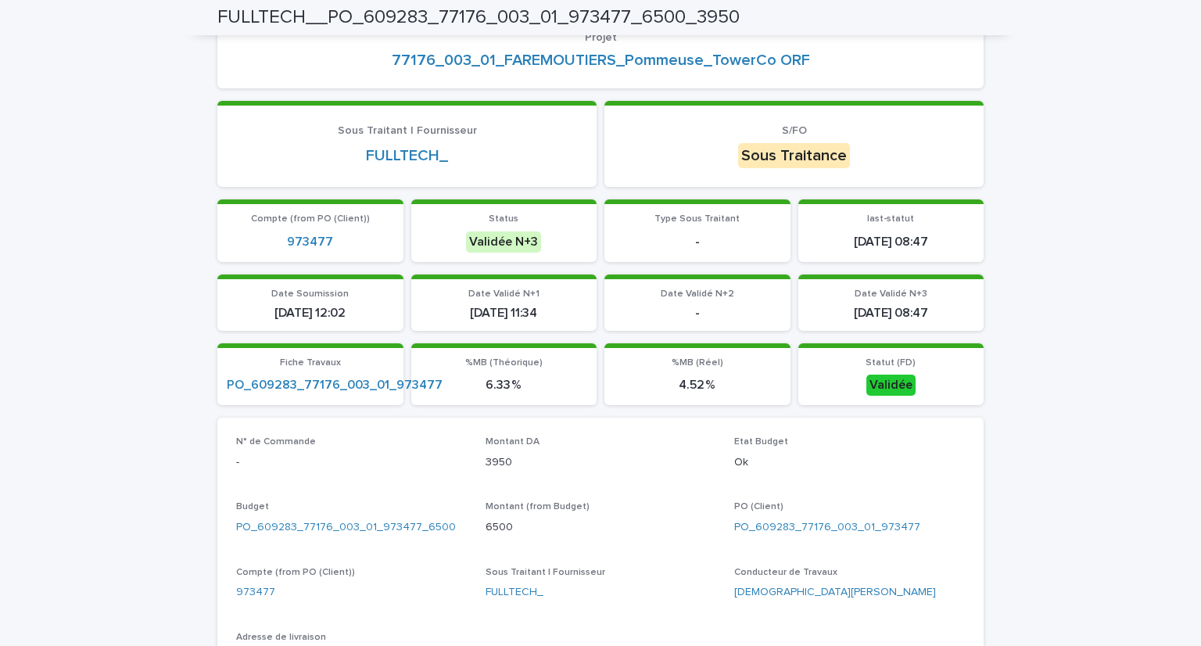
scroll to position [0, 0]
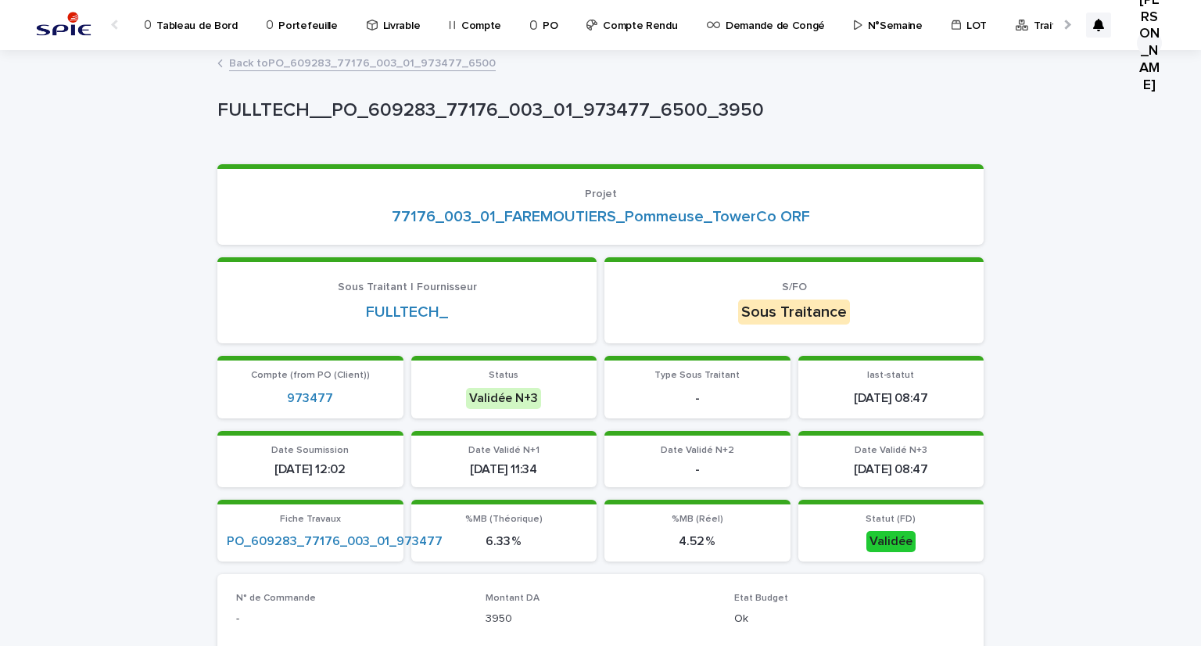
click at [268, 54] on link "Back to PO_609283_77176_003_01_973477_6500" at bounding box center [362, 62] width 267 height 18
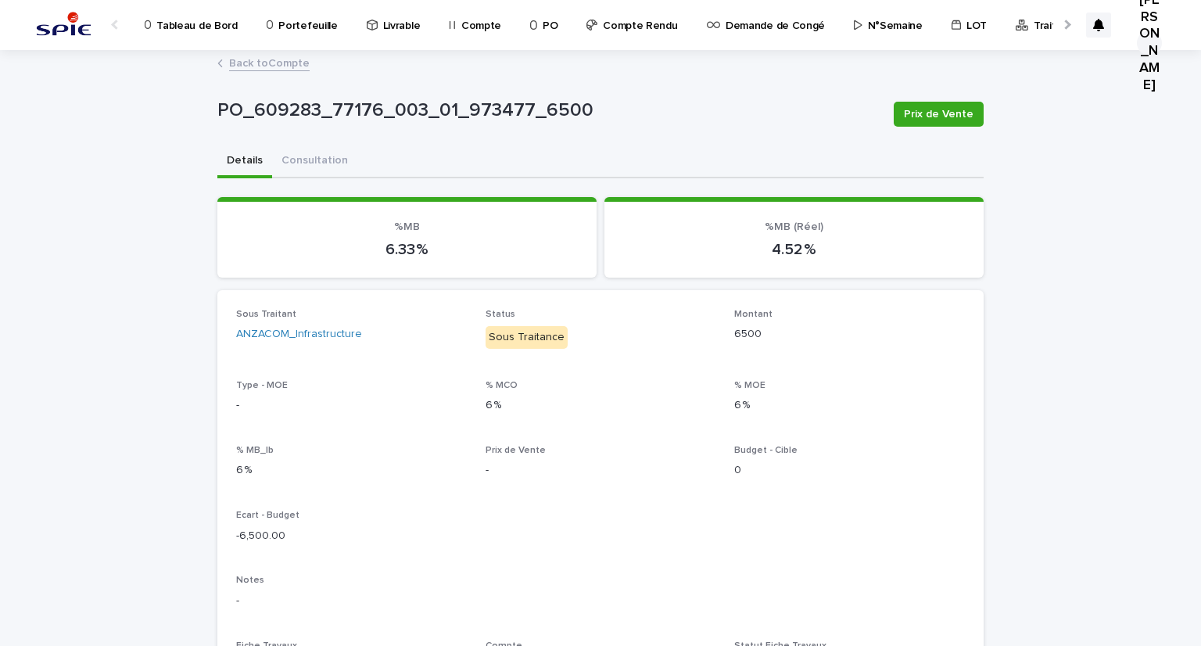
click at [240, 61] on link "Back to Compte" at bounding box center [269, 62] width 81 height 18
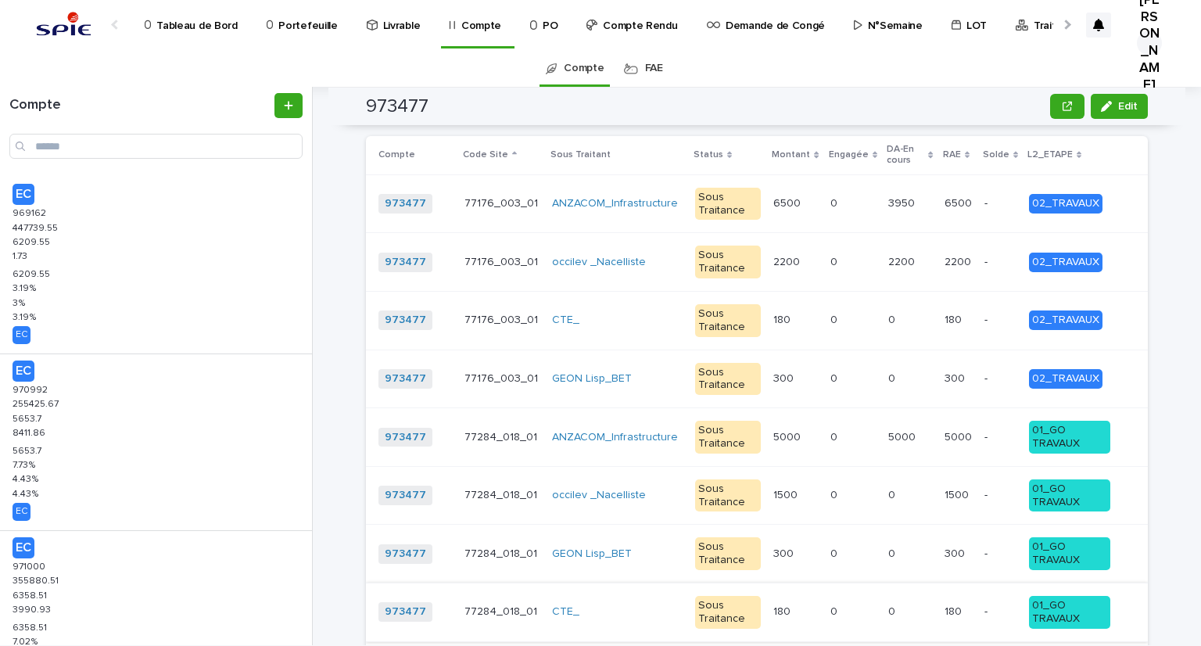
scroll to position [2581, 0]
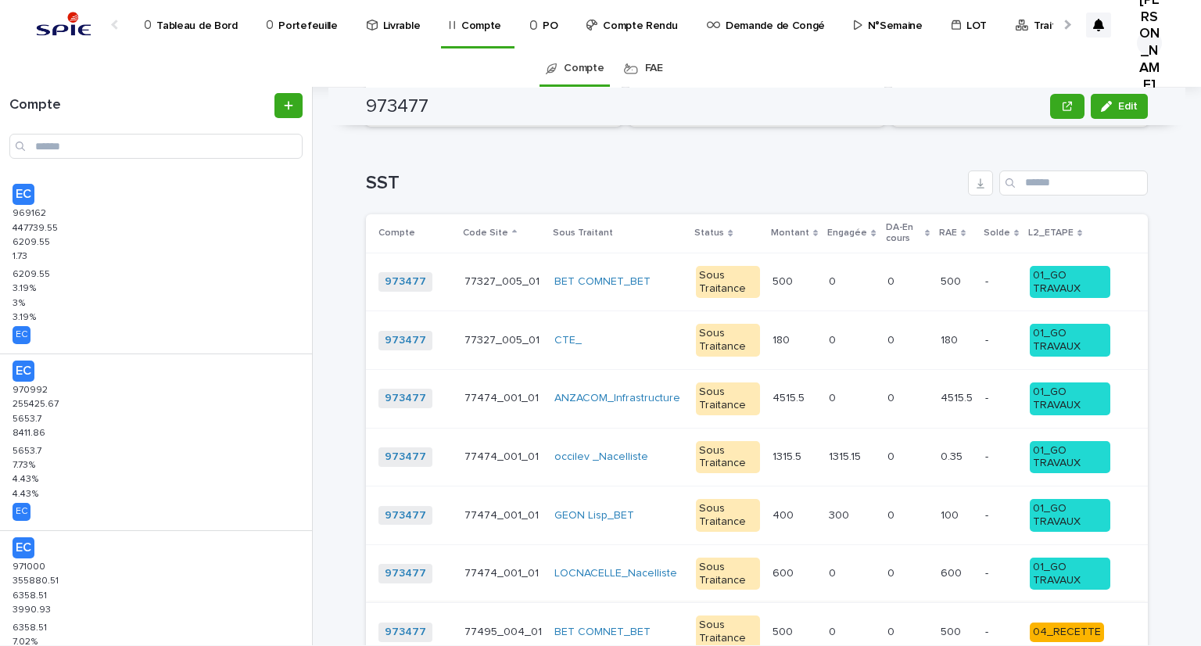
scroll to position [2268, 0]
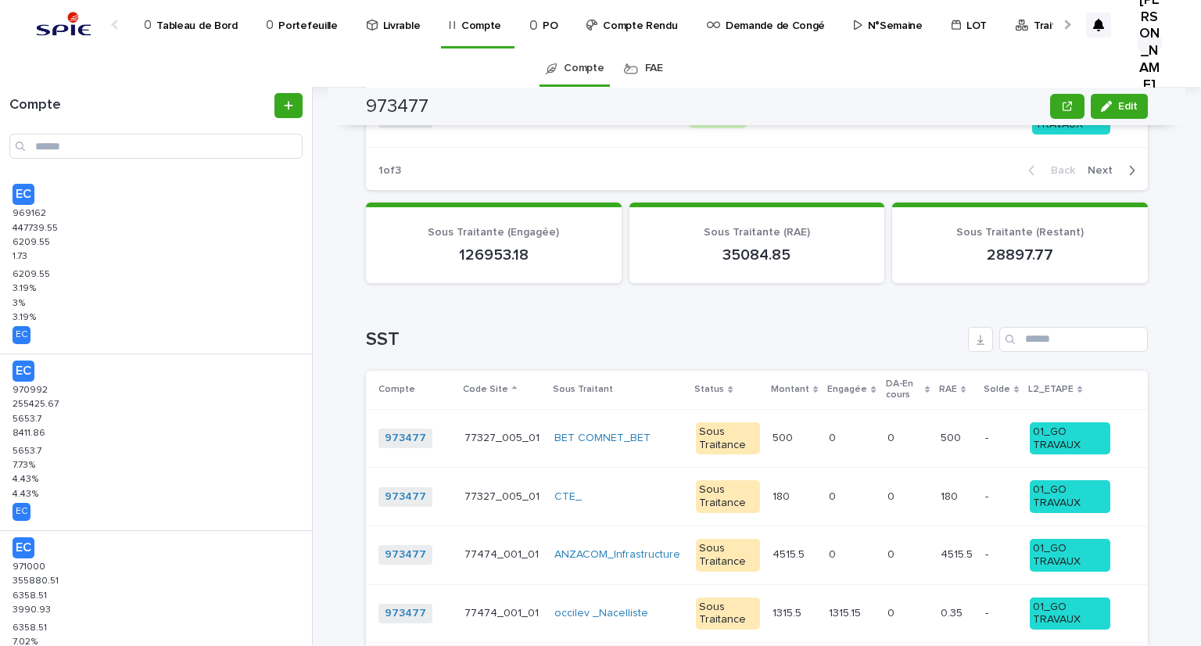
drag, startPoint x: 491, startPoint y: 427, endPoint x: 456, endPoint y: 435, distance: 36.0
click at [464, 542] on div "77474_001_01 77474_001_01" at bounding box center [502, 555] width 77 height 26
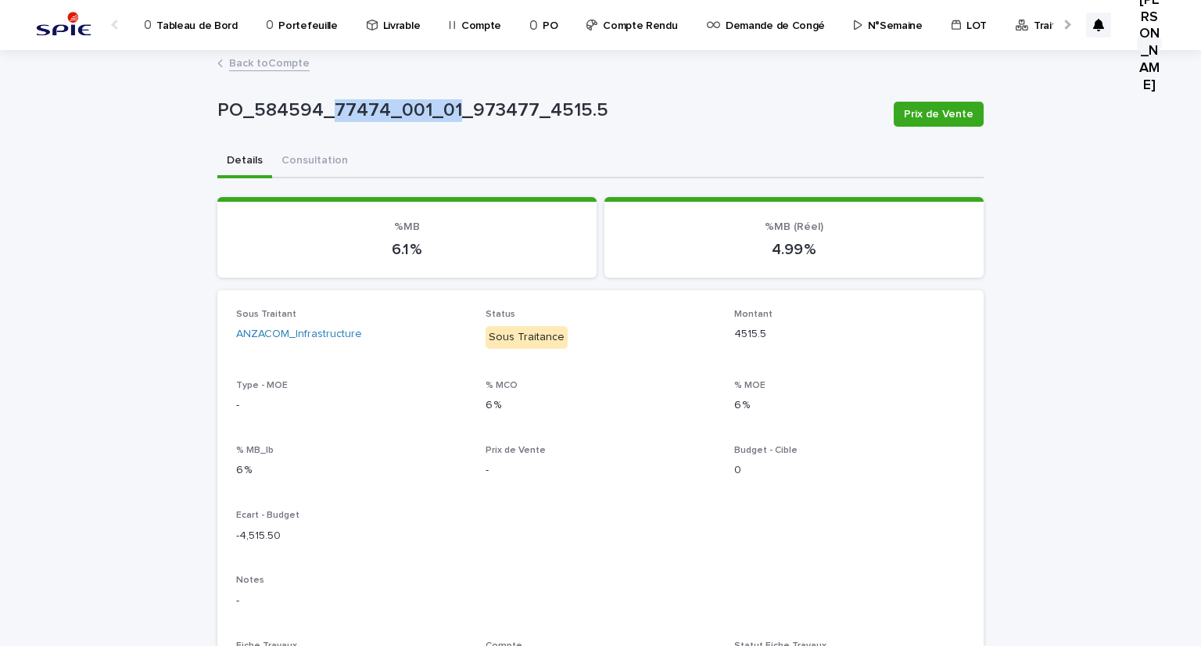
drag, startPoint x: 325, startPoint y: 109, endPoint x: 445, endPoint y: 124, distance: 120.5
click at [445, 124] on div "PO_584594_77474_001_01_973477_4515.5" at bounding box center [549, 113] width 664 height 29
copy p "77474_001_01"
click at [229, 63] on link "Back to Compte" at bounding box center [269, 62] width 81 height 18
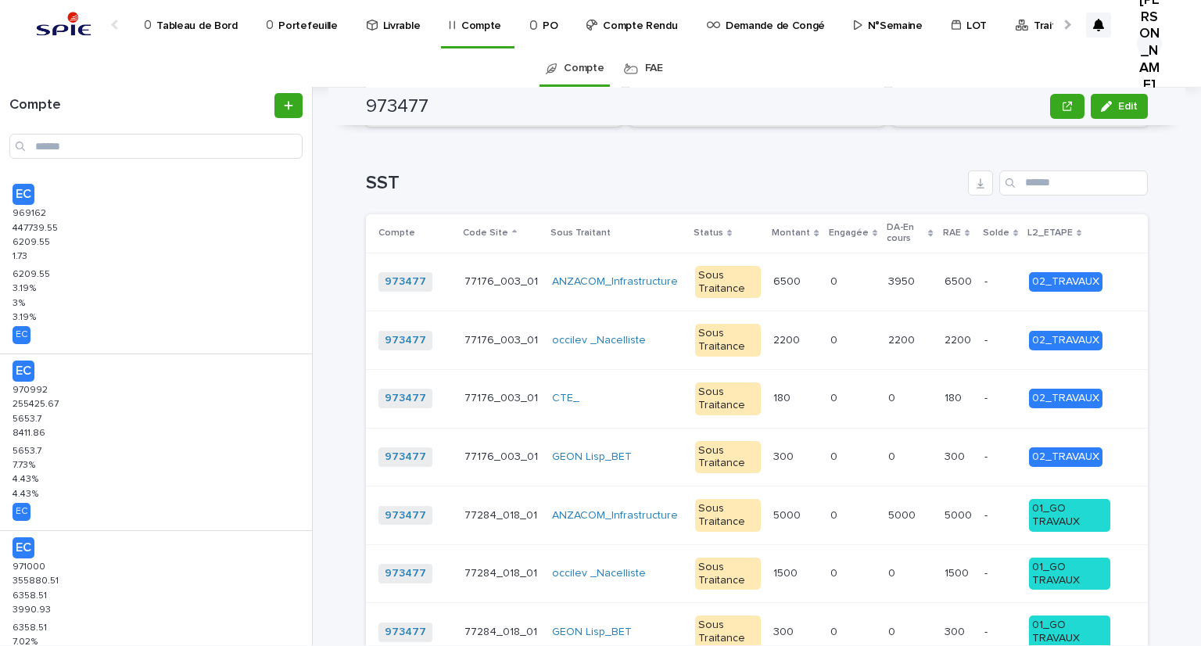
scroll to position [2581, 0]
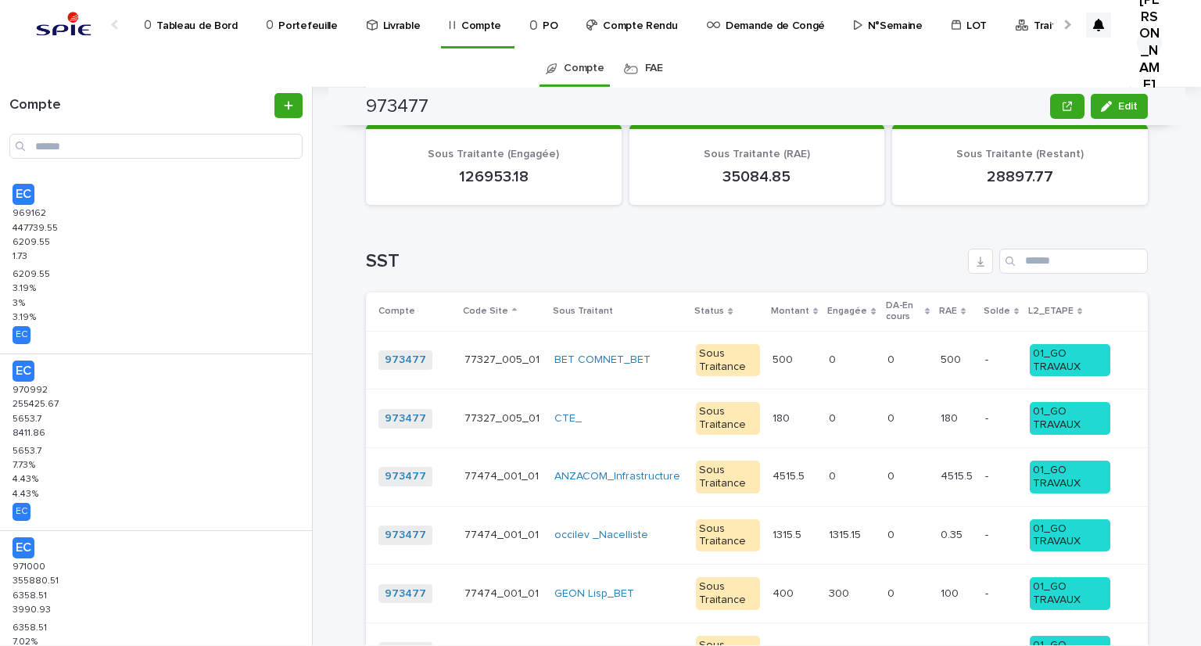
scroll to position [2659, 0]
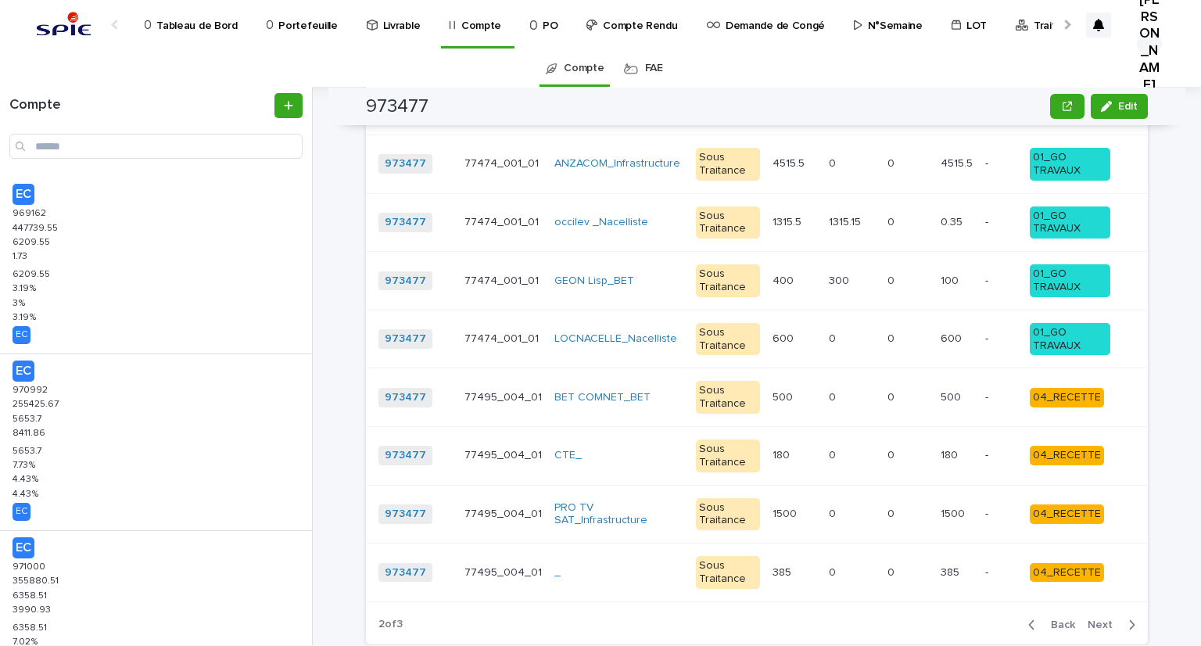
click at [1088, 619] on span "Next" at bounding box center [1105, 624] width 34 height 11
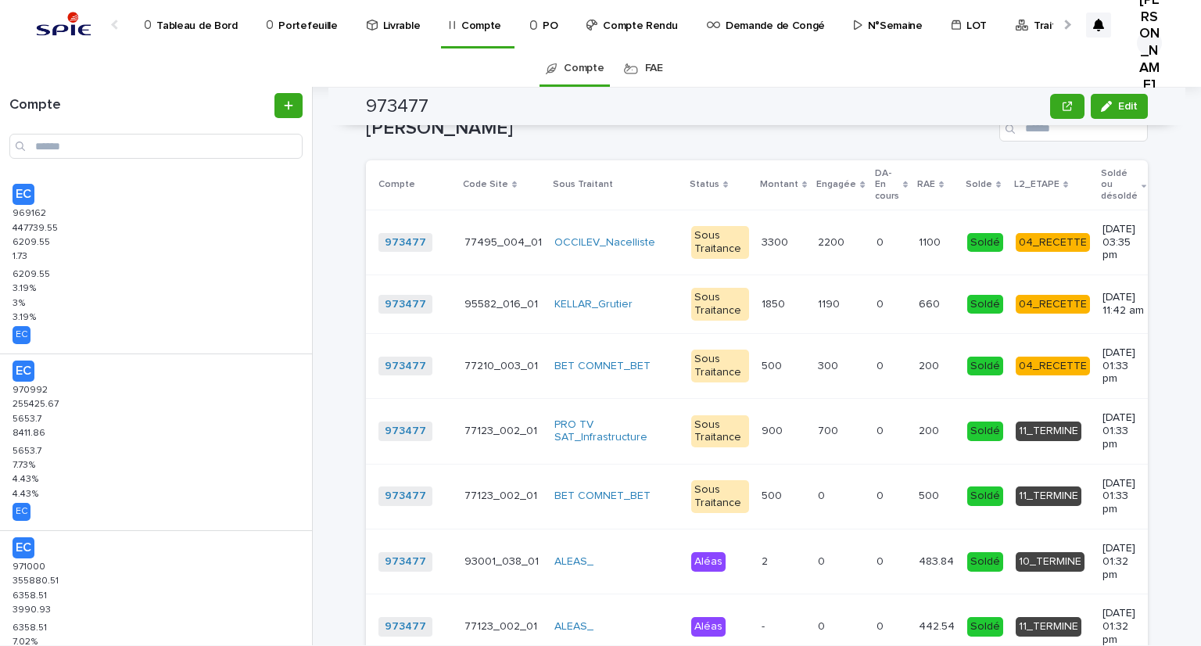
scroll to position [3596, 0]
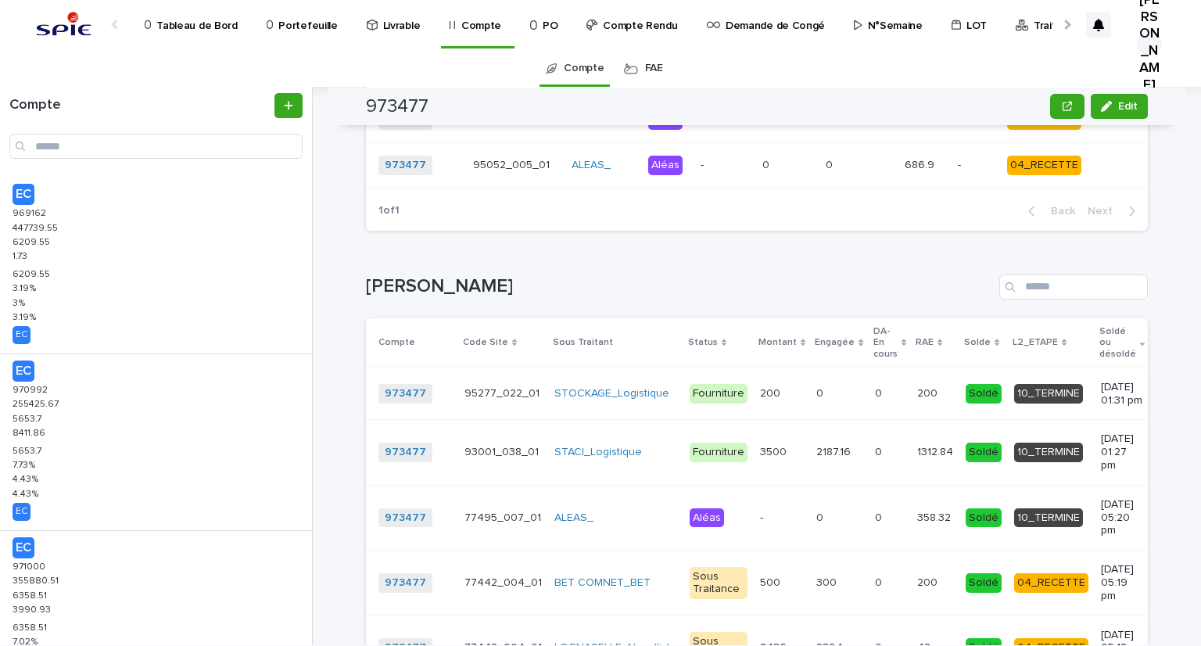
scroll to position [3517, 0]
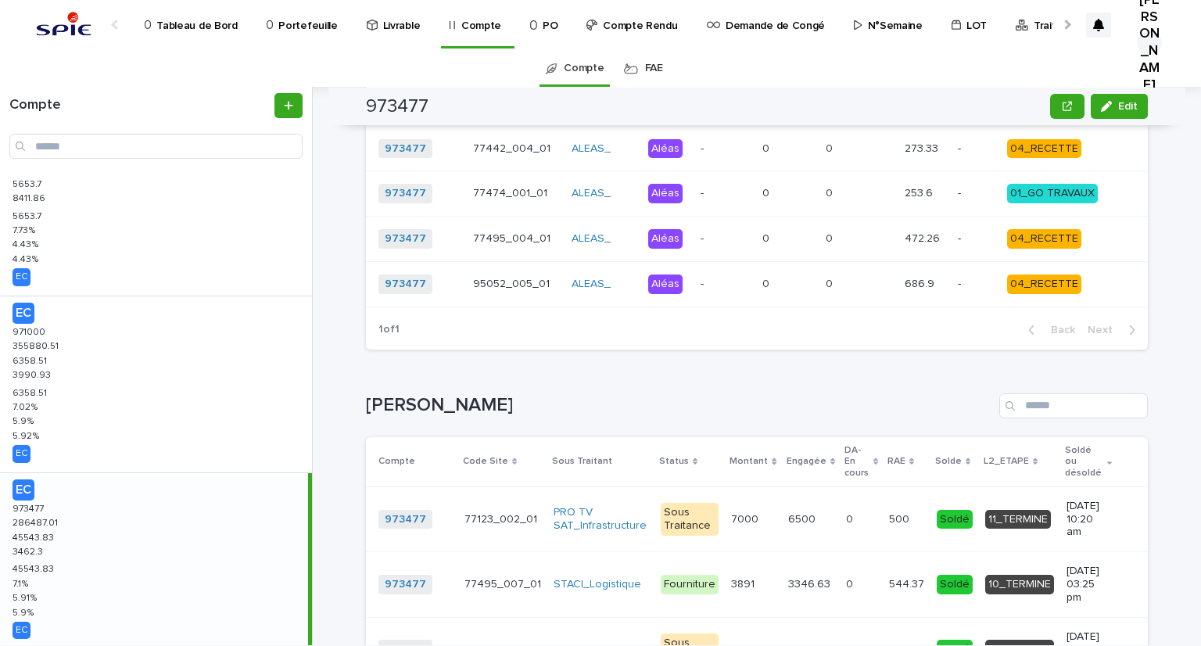
scroll to position [313, 0]
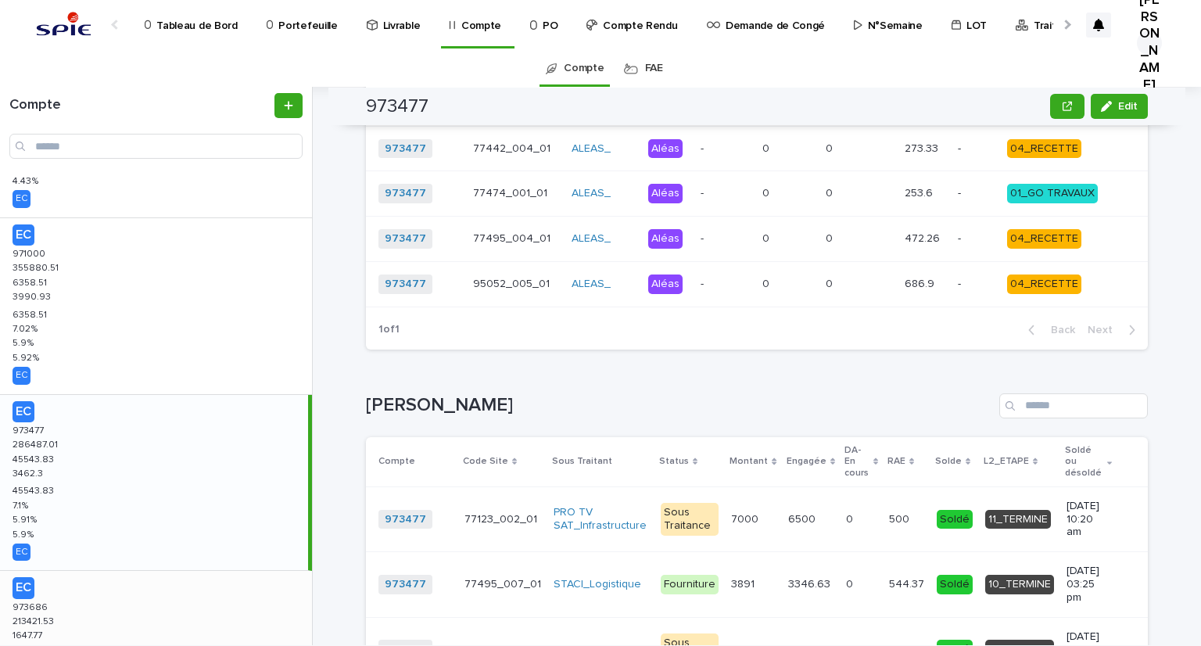
click at [45, 595] on p "EC" at bounding box center [159, 587] width 293 height 21
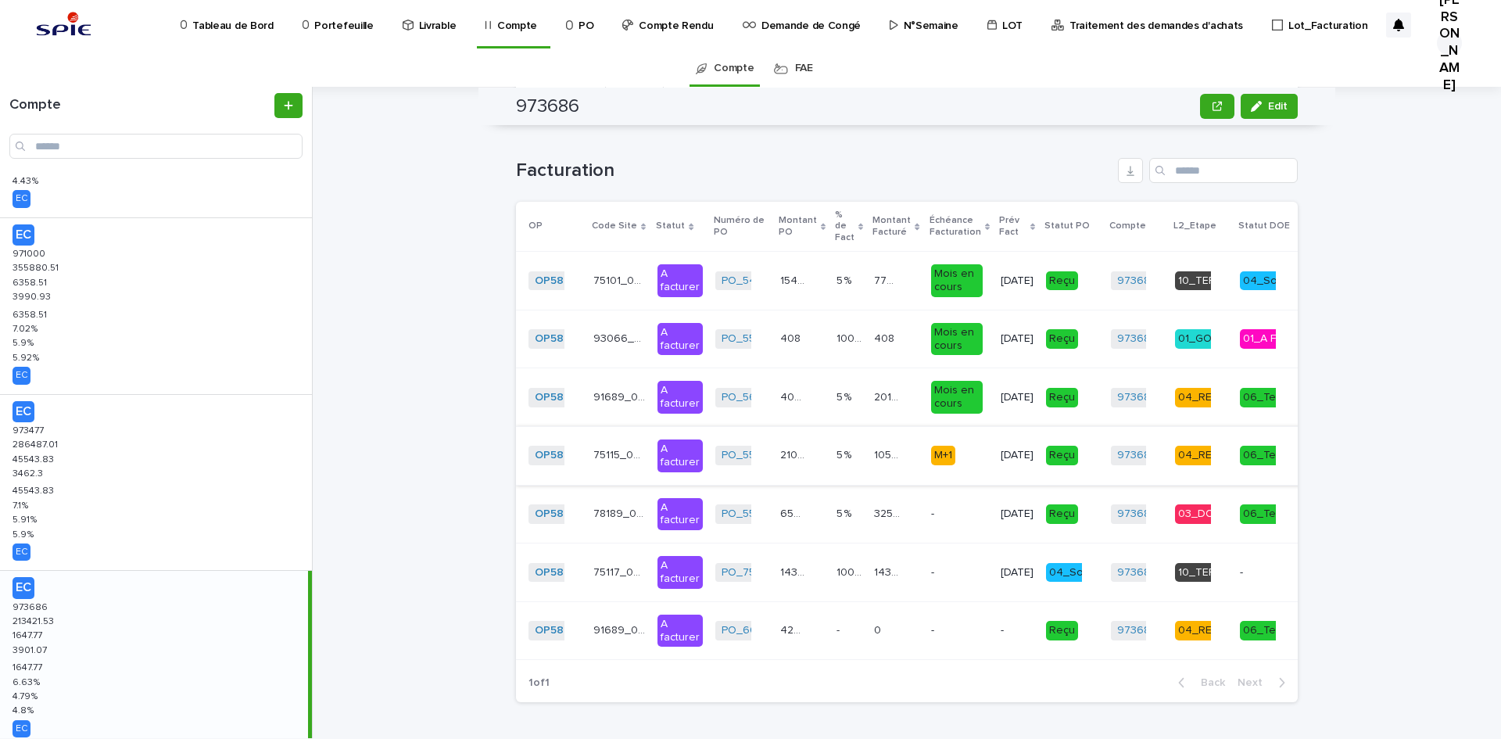
scroll to position [2649, 0]
click at [340, 38] on link "Portefeuille" at bounding box center [341, 24] width 80 height 48
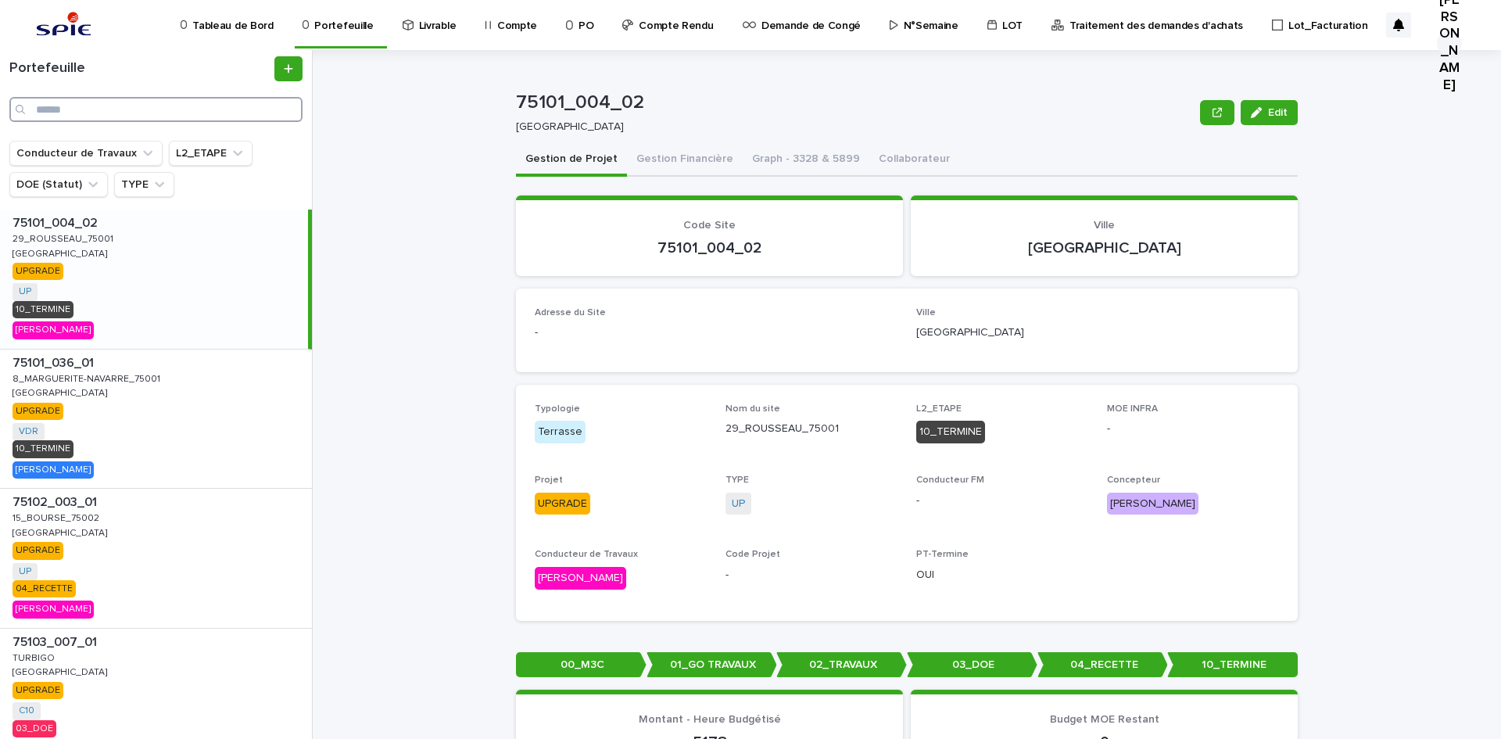
click at [106, 115] on input "Search" at bounding box center [155, 109] width 293 height 25
click at [114, 106] on input "Search" at bounding box center [155, 109] width 293 height 25
type input "*"
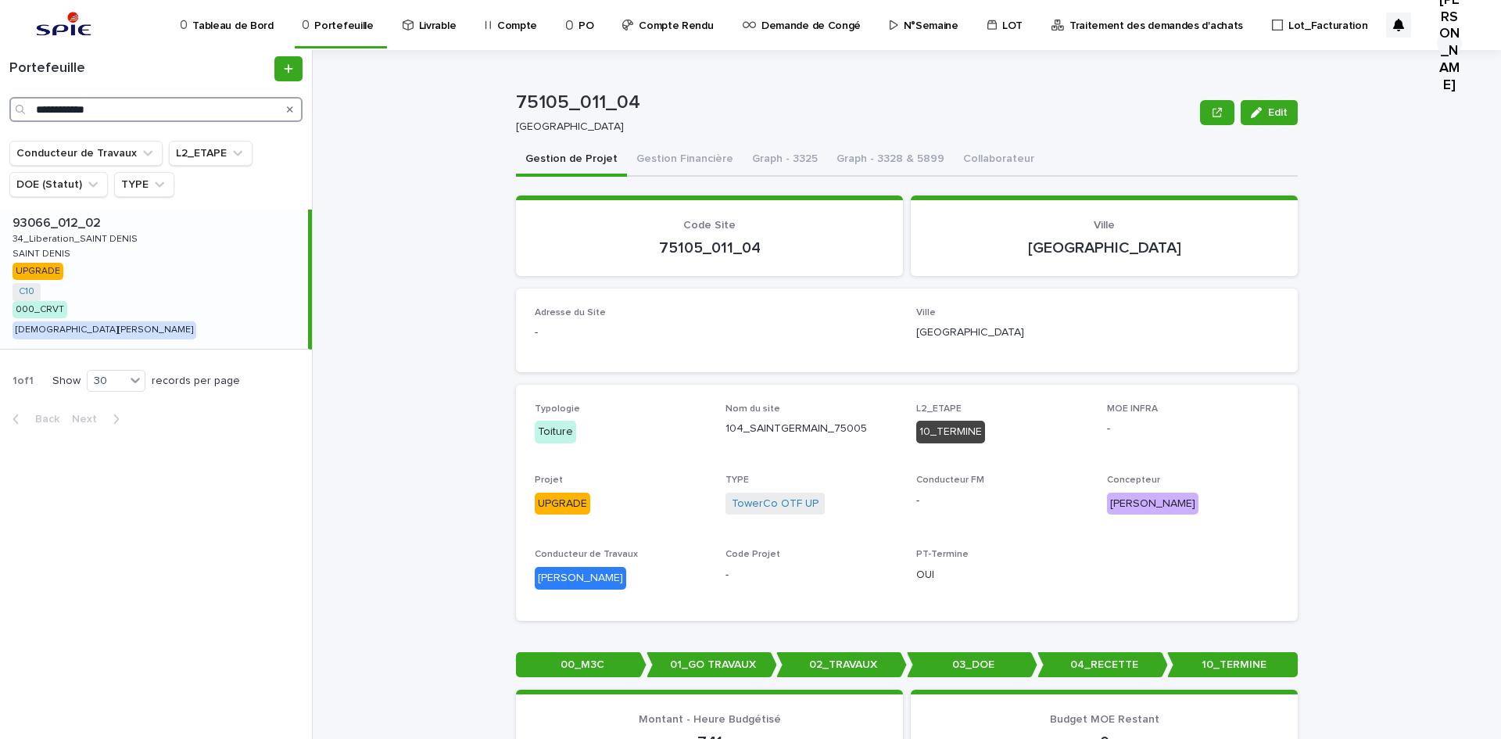
type input "**********"
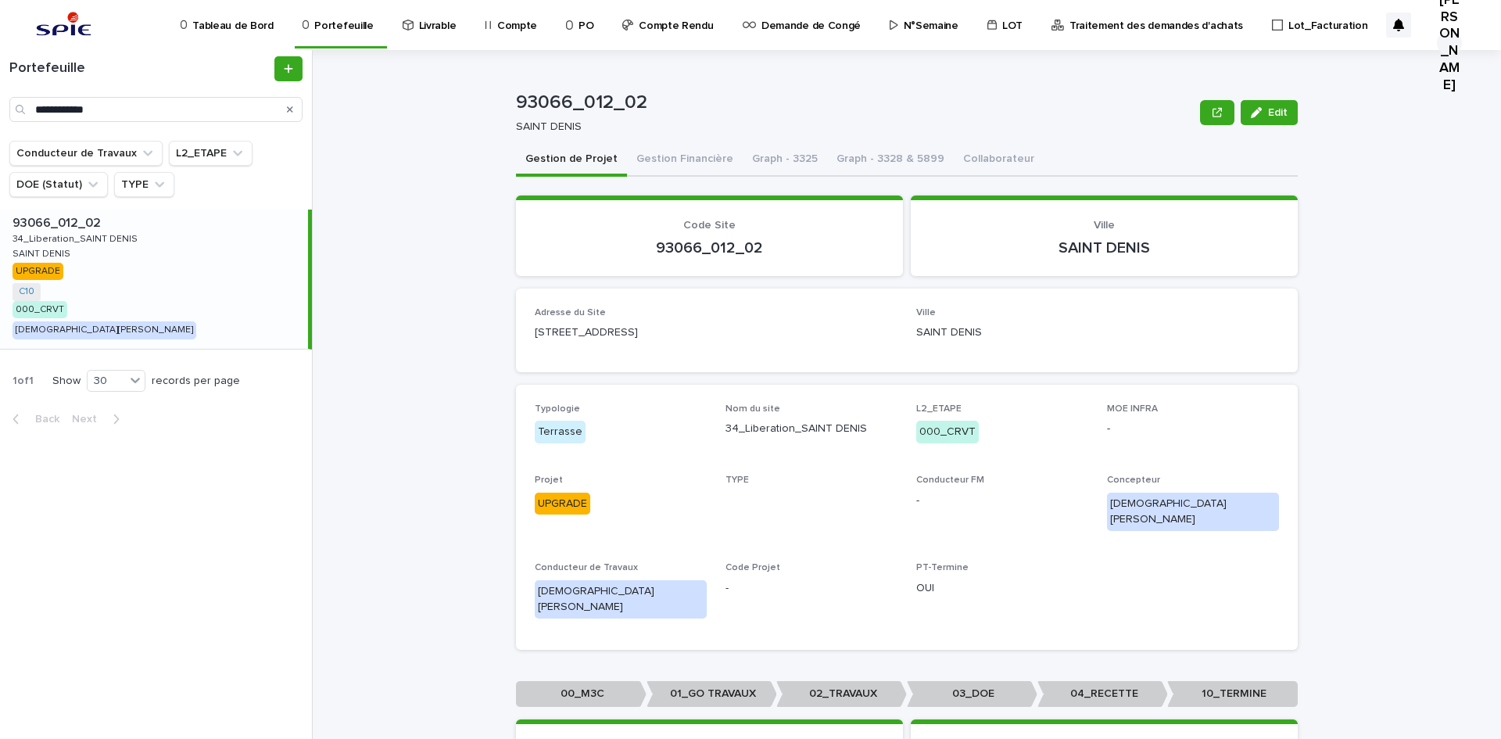
click at [332, 24] on p "Portefeuille" at bounding box center [343, 16] width 59 height 33
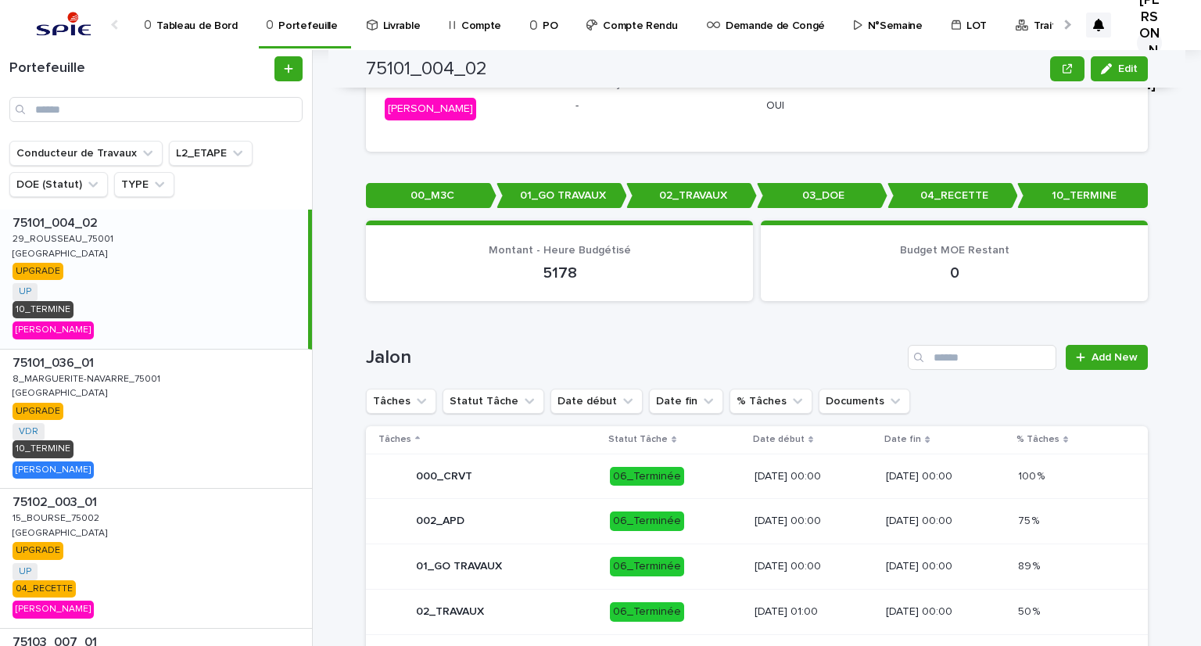
scroll to position [235, 0]
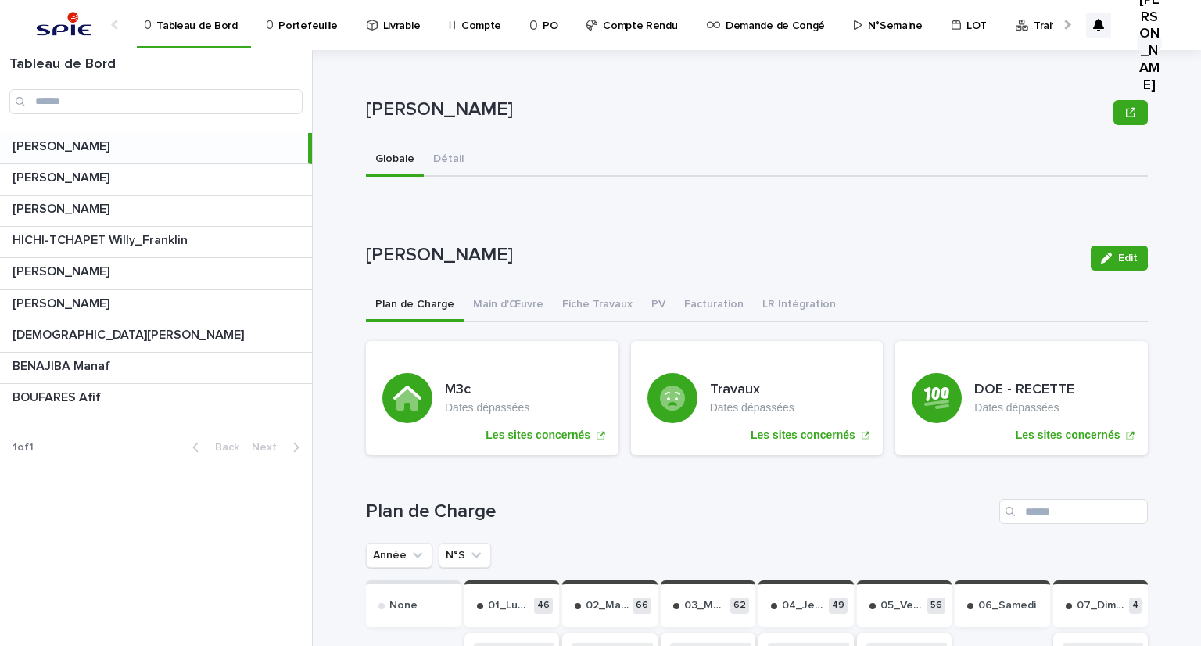
click at [291, 23] on p "Portefeuille" at bounding box center [307, 16] width 59 height 33
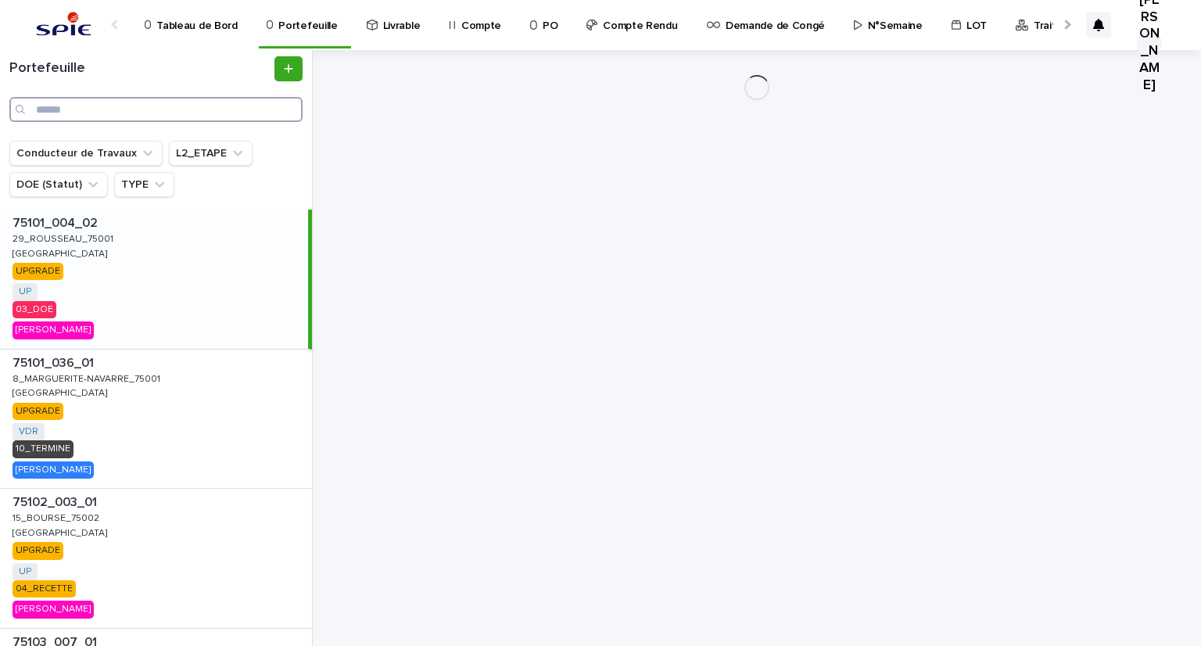
click at [114, 120] on input "Search" at bounding box center [155, 109] width 293 height 25
paste input "**********"
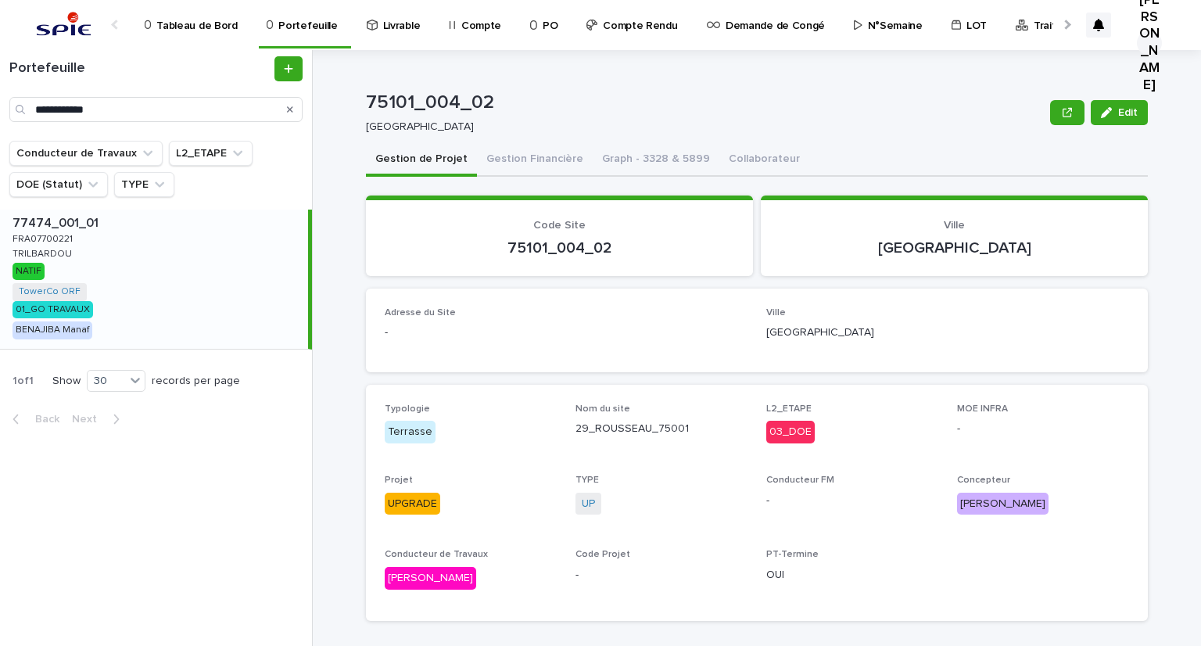
click at [55, 235] on p "FRA07700221" at bounding box center [44, 238] width 63 height 14
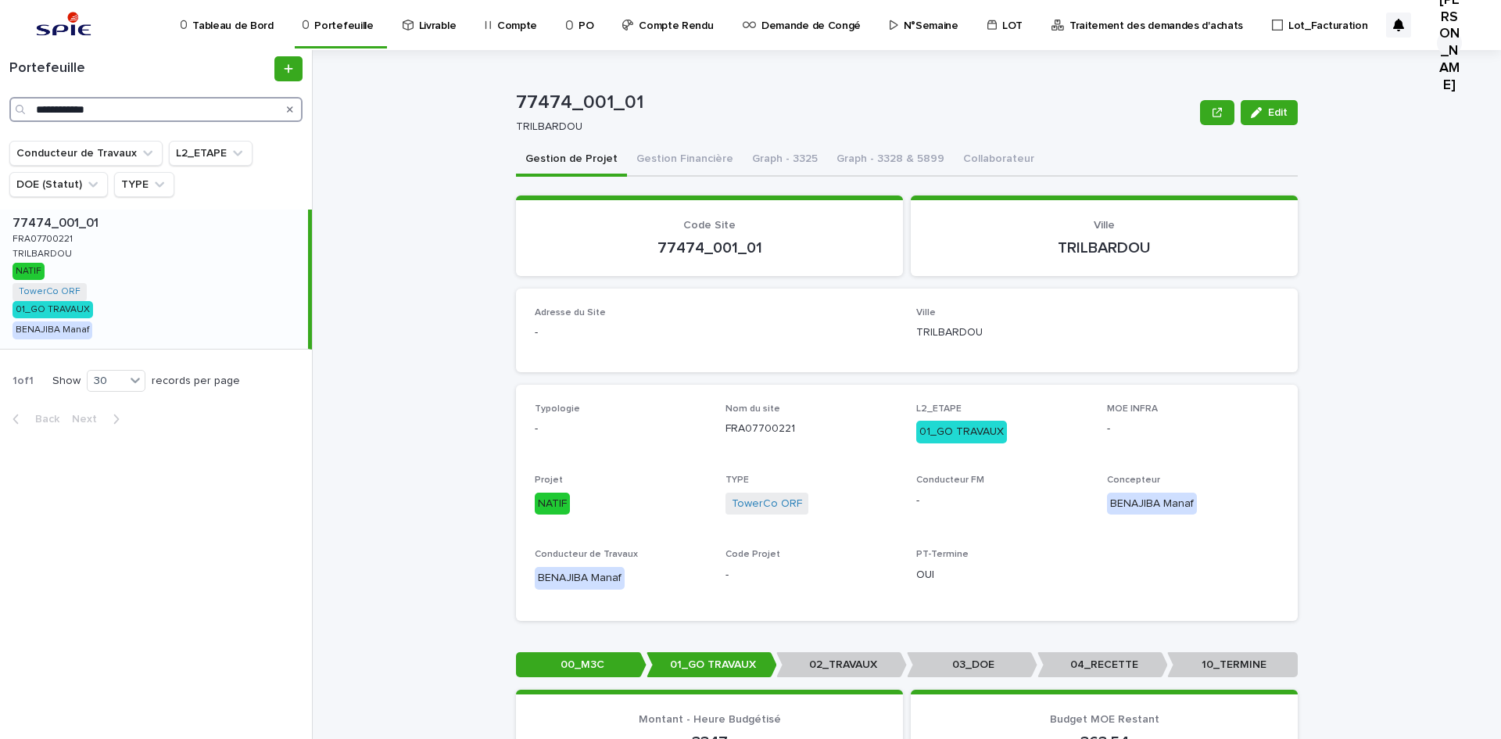
click at [249, 107] on input "**********" at bounding box center [155, 109] width 293 height 25
paste input "Search"
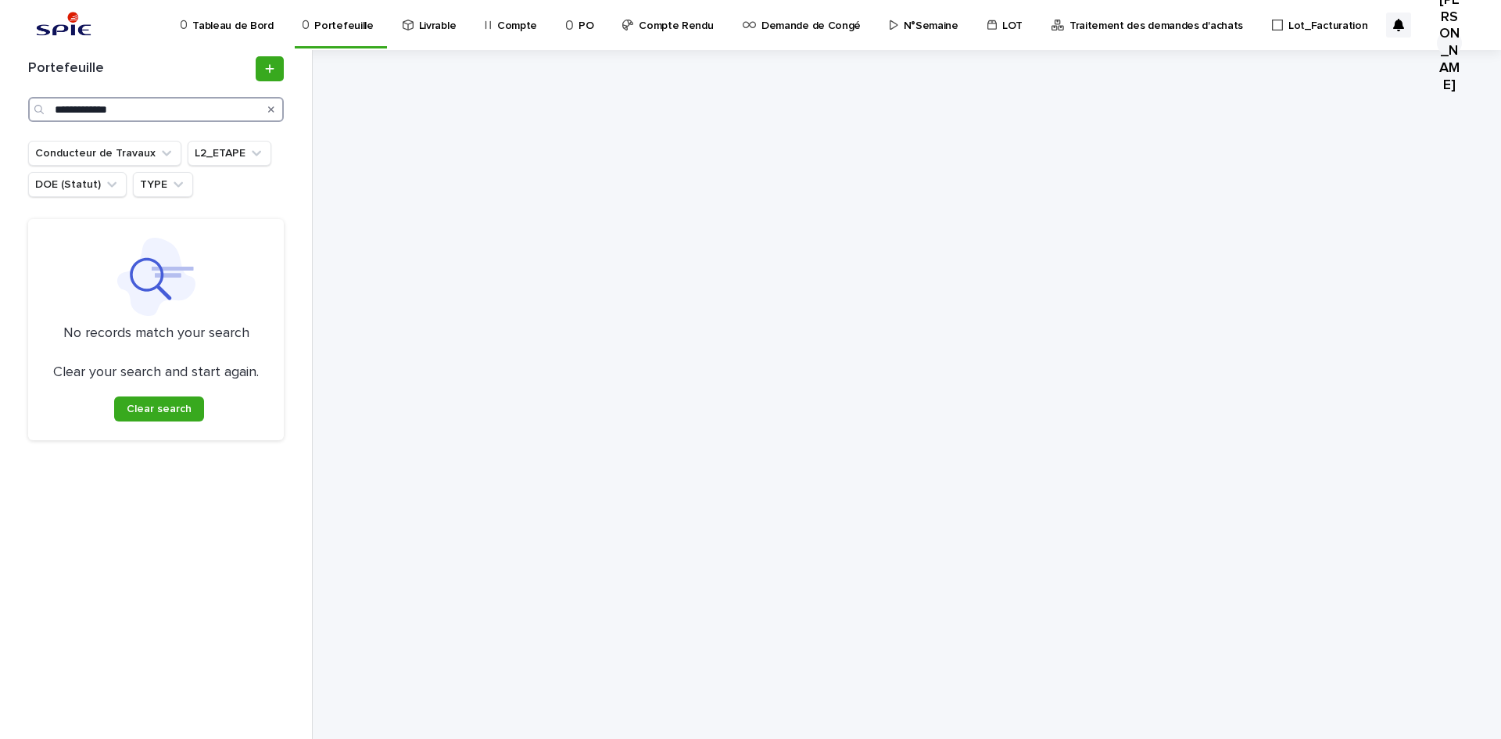
click at [155, 111] on input "**********" at bounding box center [156, 109] width 256 height 25
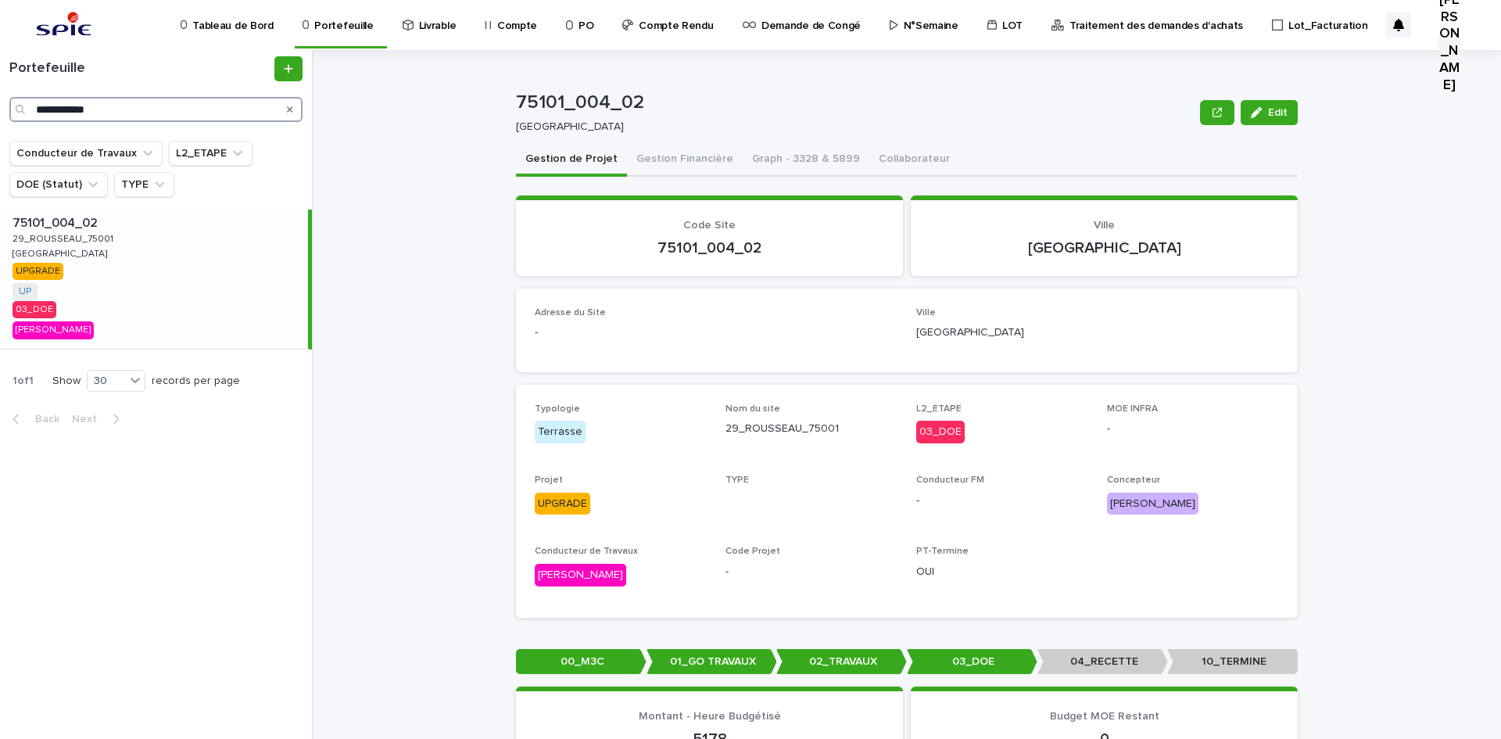
type input "**********"
click at [84, 248] on div "75101_004_02 75101_004_02 29_ROUSSEAU_75001 29_ROUSSEAU_75001 PARIS PARIS UPGRA…" at bounding box center [154, 279] width 308 height 139
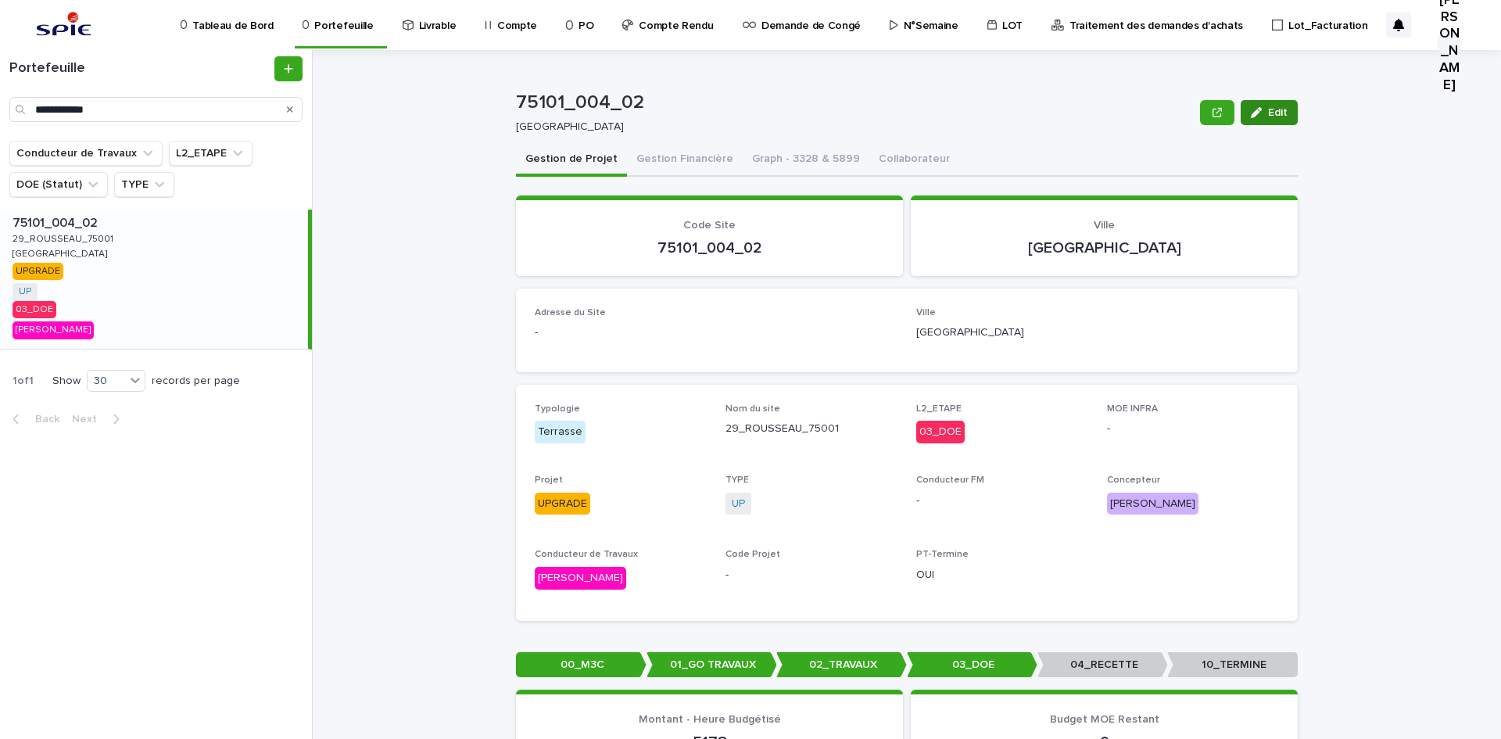
click at [1200, 108] on icon "button" at bounding box center [1256, 112] width 11 height 11
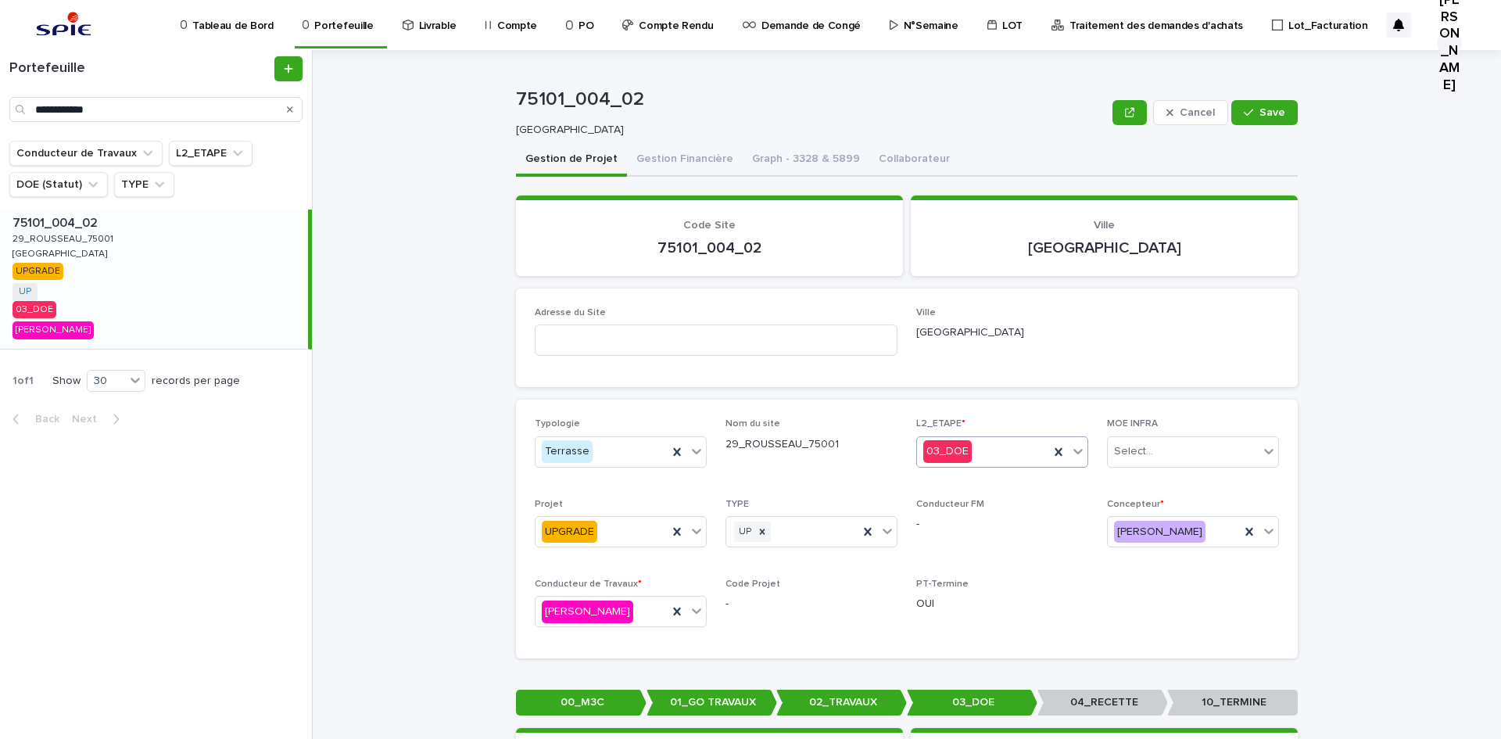
click at [981, 454] on div "03_DOE" at bounding box center [983, 452] width 132 height 26
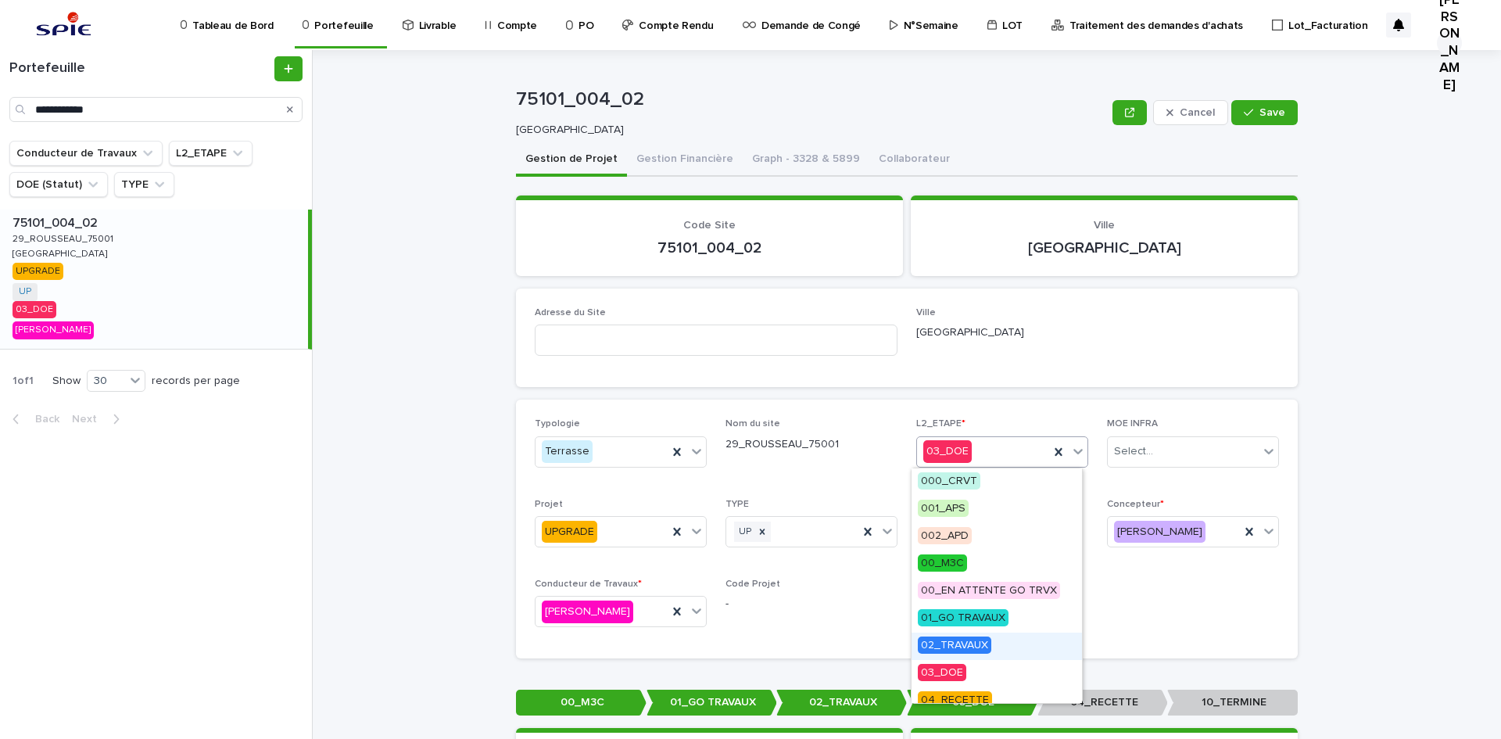
scroll to position [78, 0]
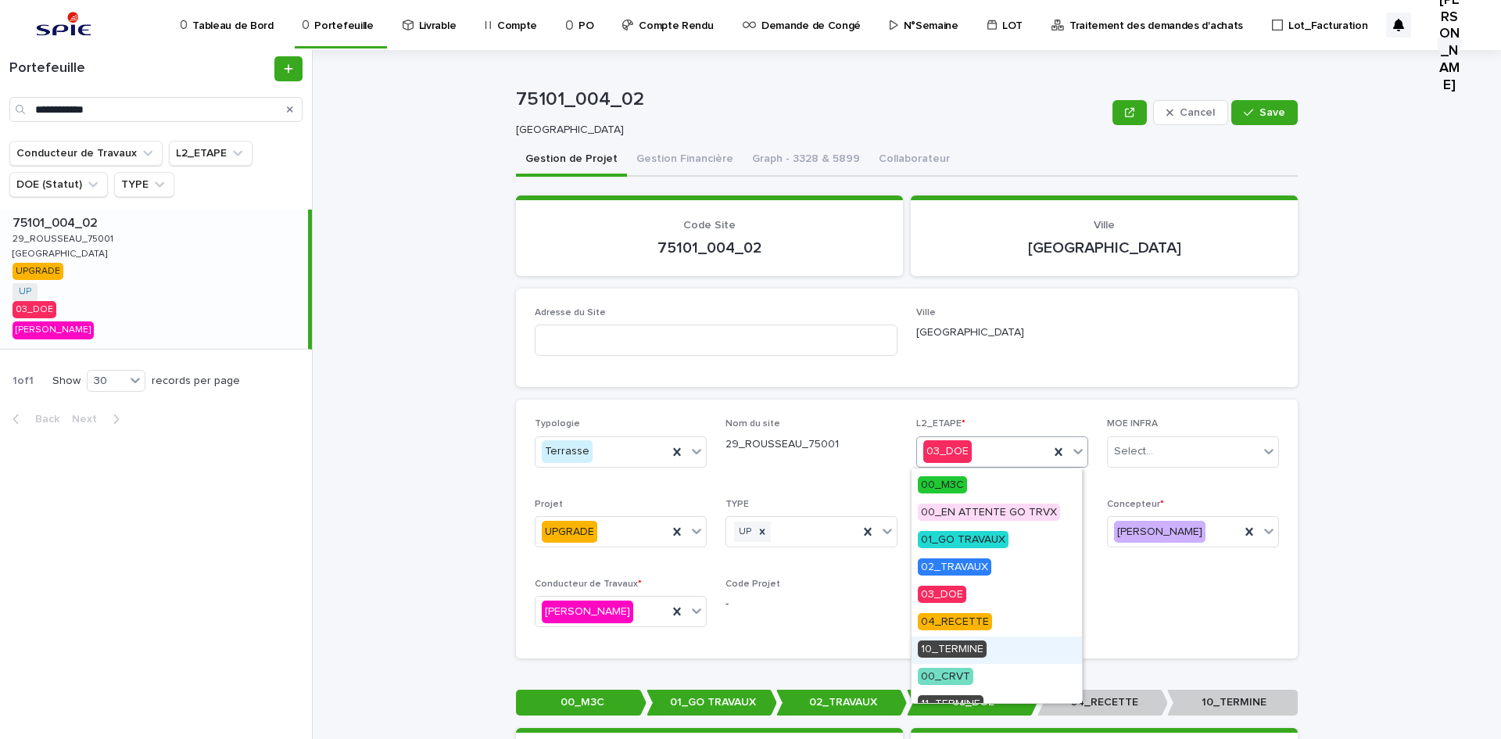
click at [978, 643] on span "10_TERMINE" at bounding box center [952, 648] width 69 height 17
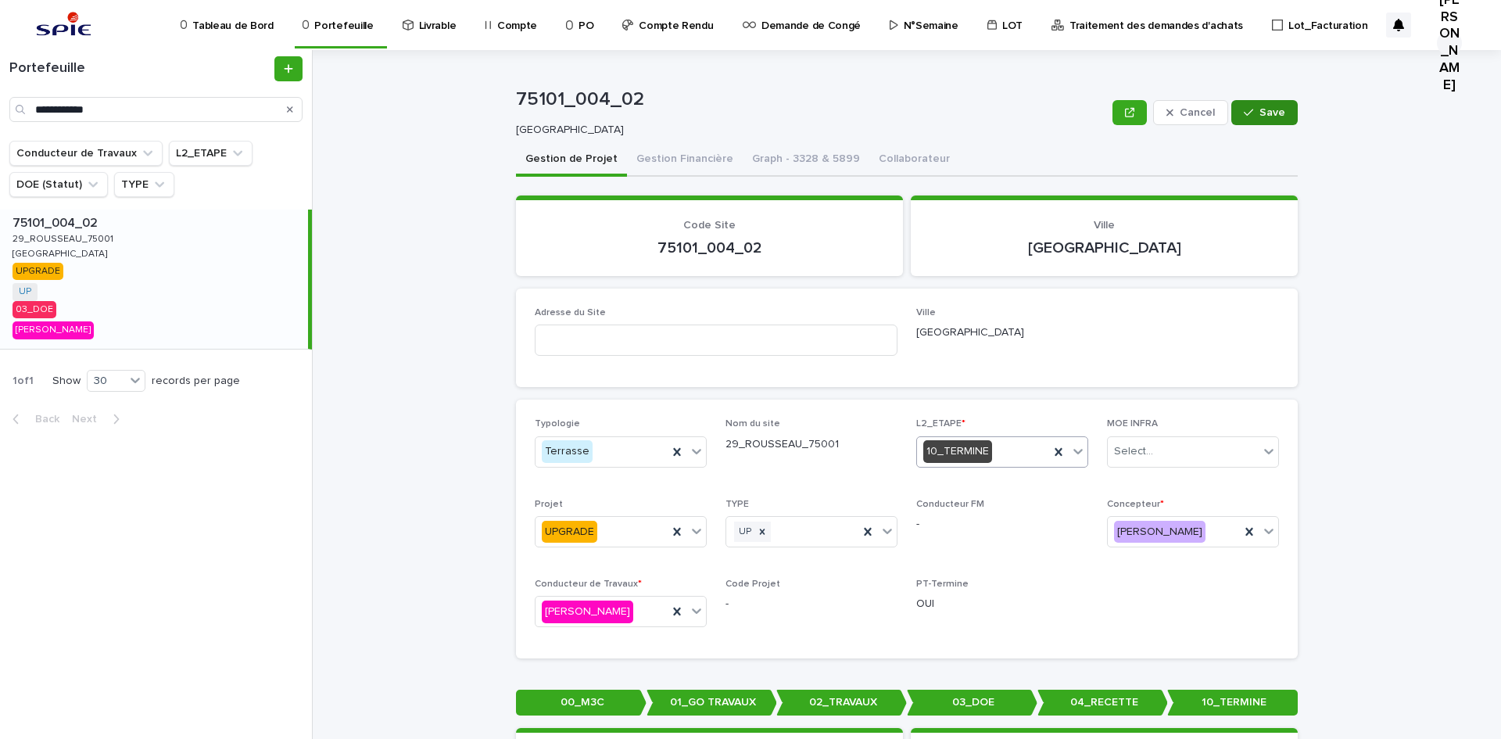
click at [1200, 123] on button "Save" at bounding box center [1265, 112] width 66 height 25
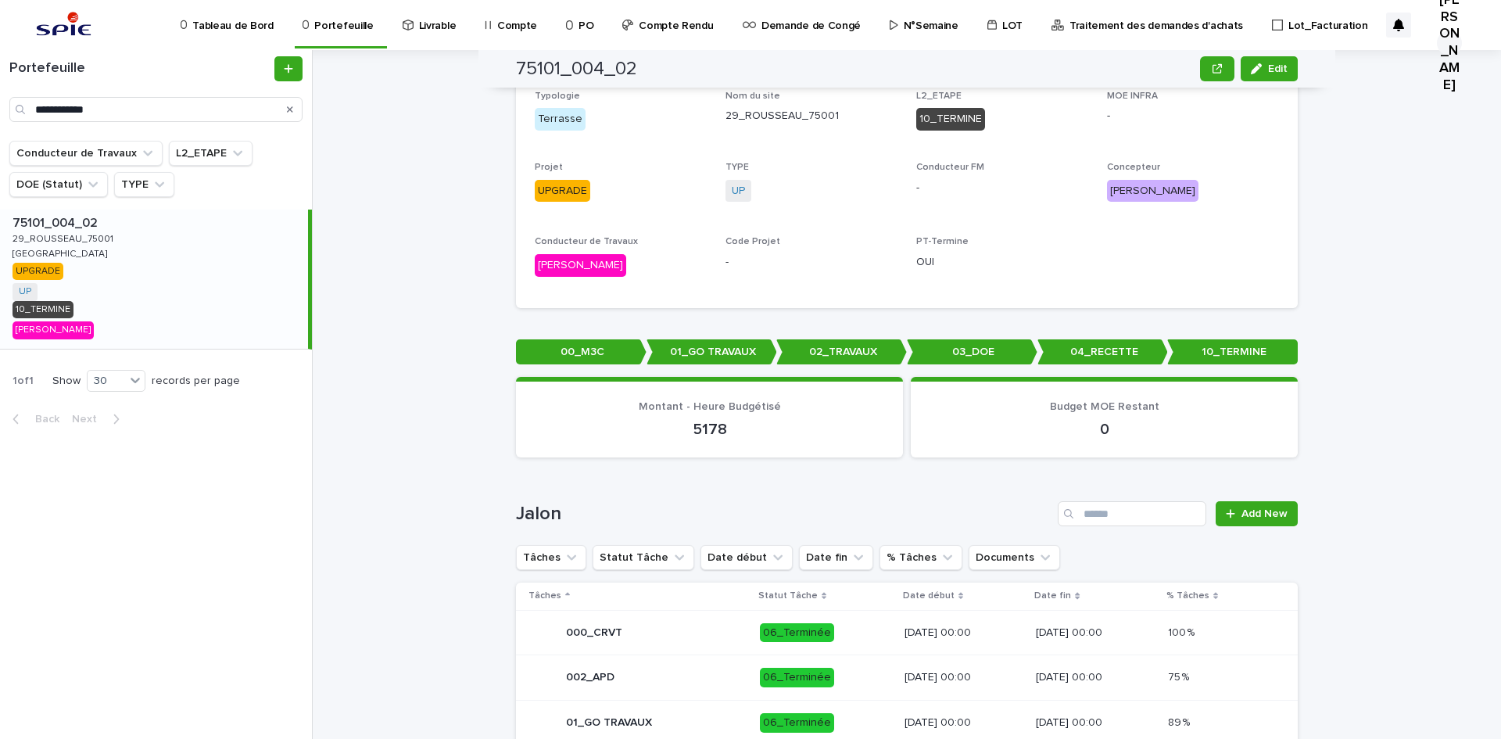
scroll to position [0, 0]
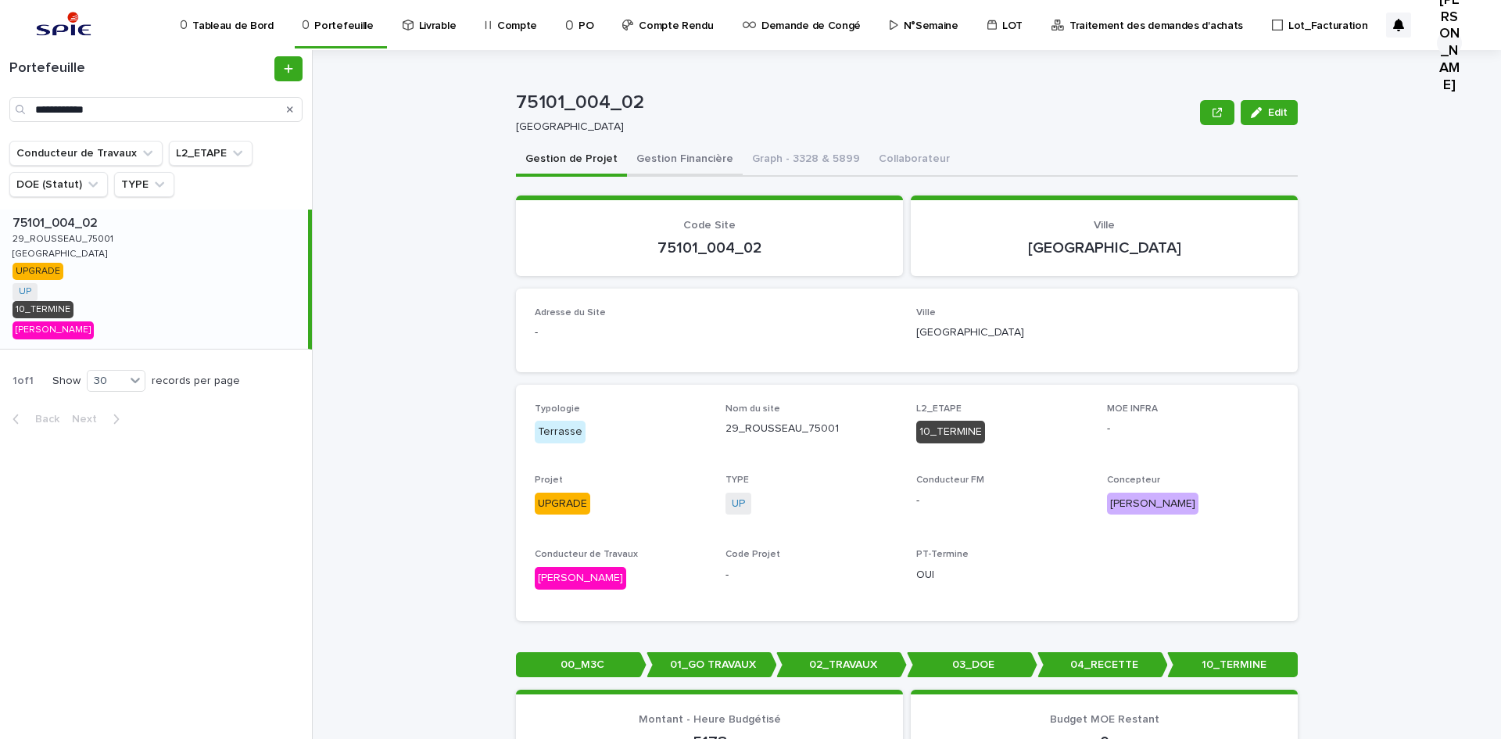
click at [640, 152] on button "Gestion Financière" at bounding box center [685, 160] width 116 height 33
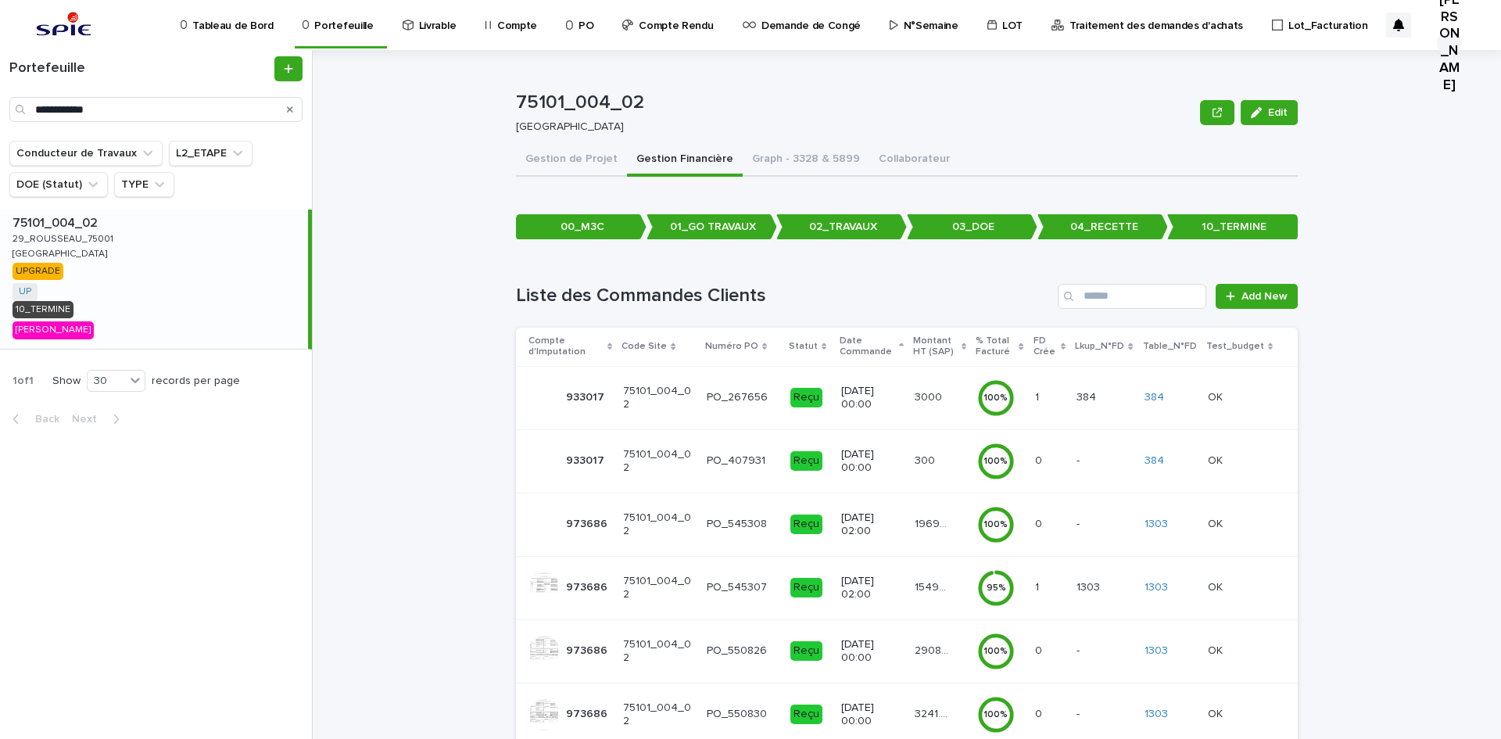
scroll to position [235, 0]
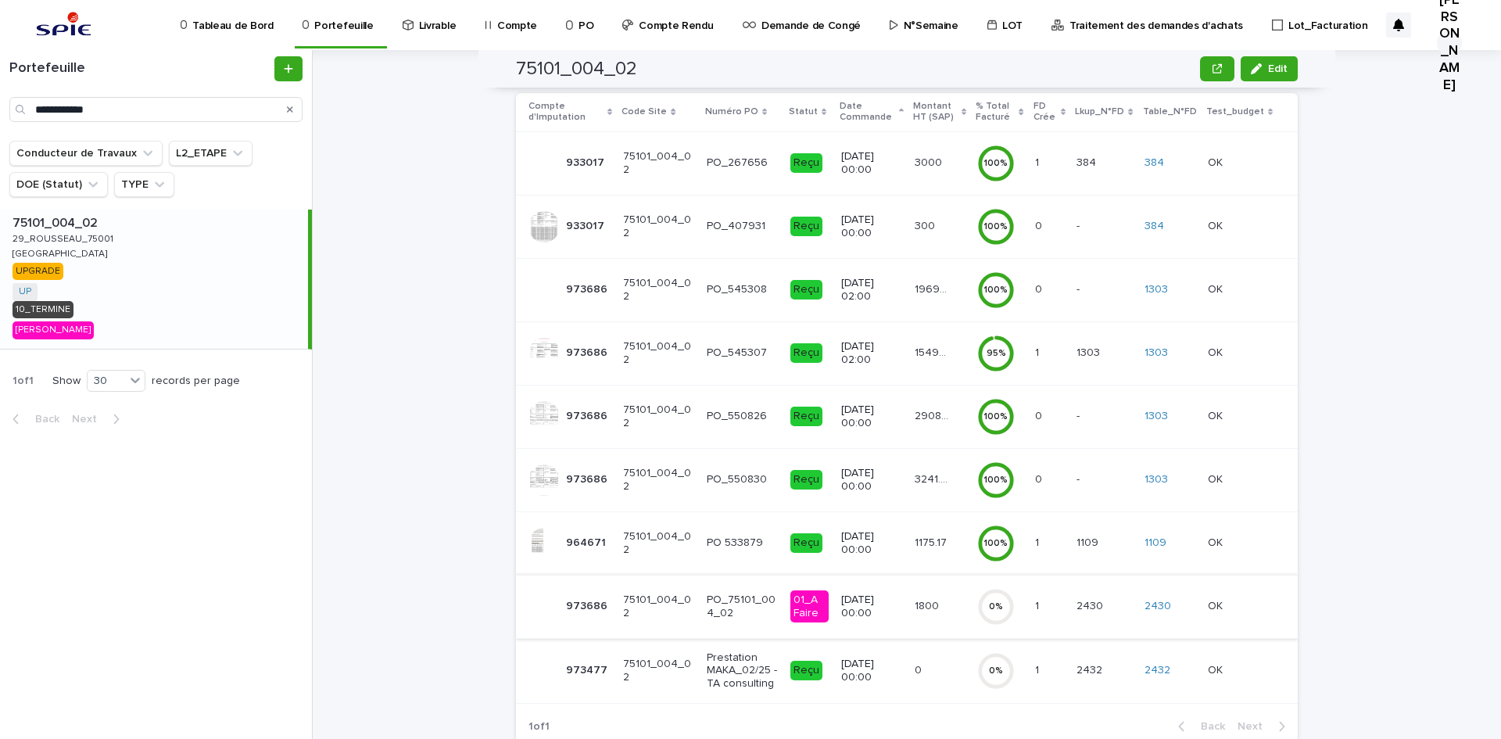
click at [943, 361] on div "15497.62 15497.62" at bounding box center [940, 353] width 50 height 26
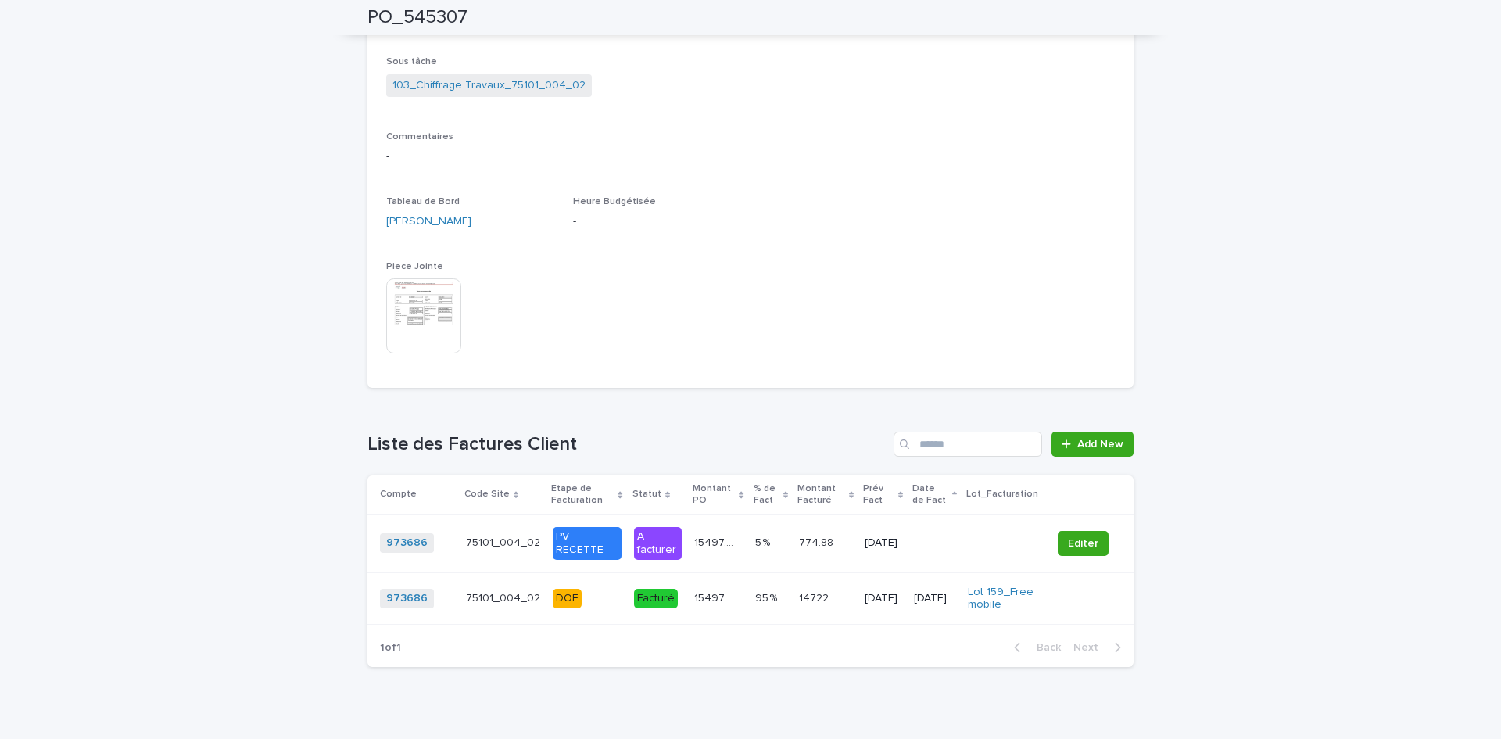
scroll to position [658, 0]
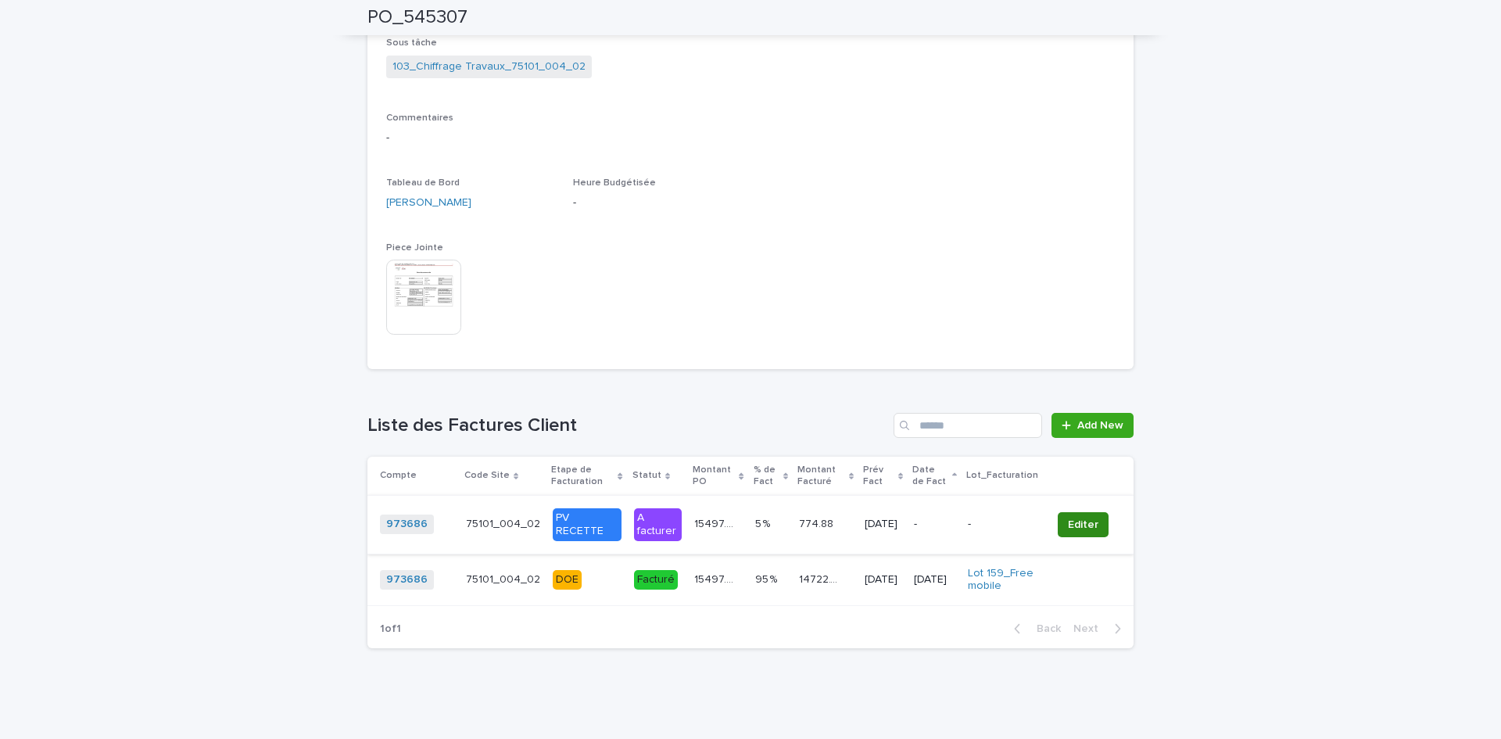
click at [1072, 521] on span "Editer" at bounding box center [1083, 525] width 30 height 16
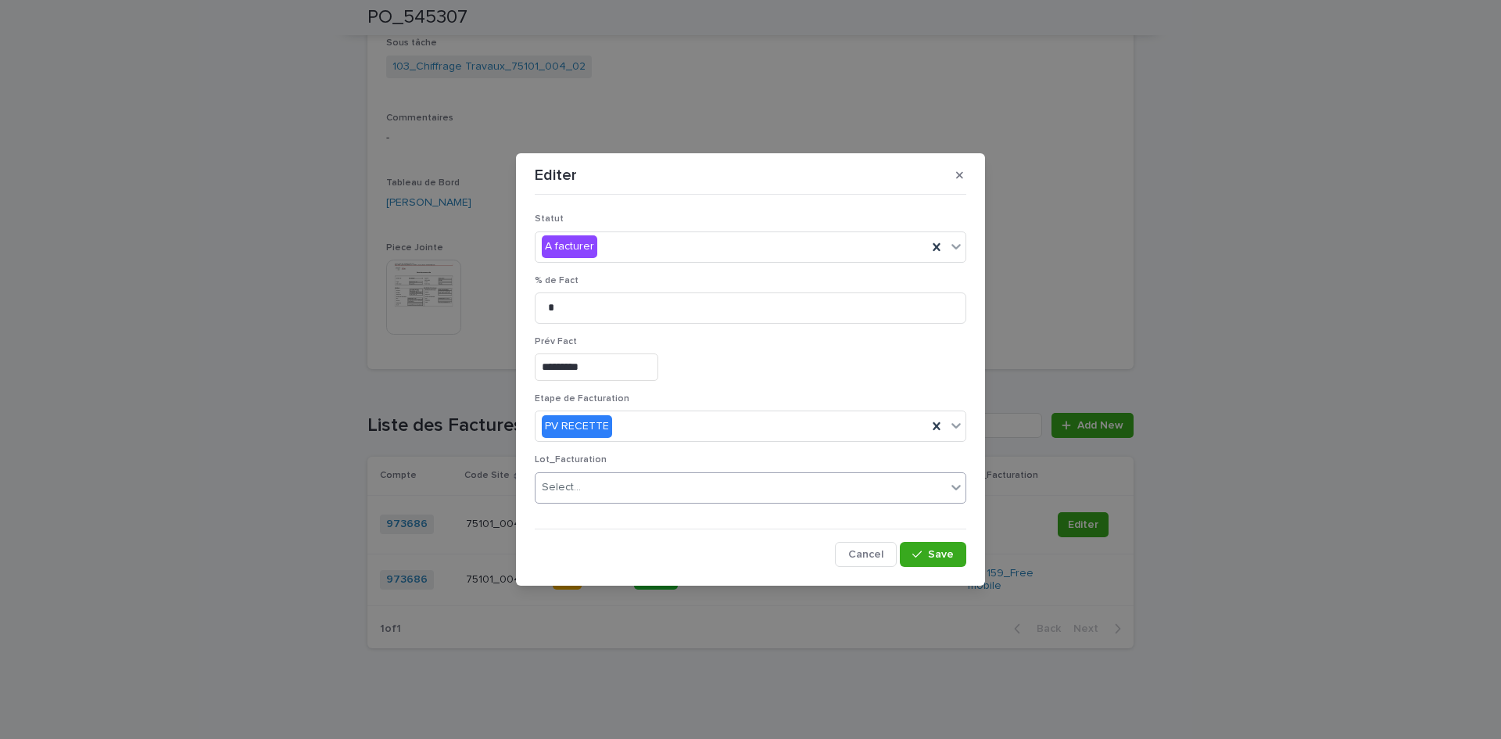
click at [597, 490] on div "Select..." at bounding box center [741, 488] width 411 height 26
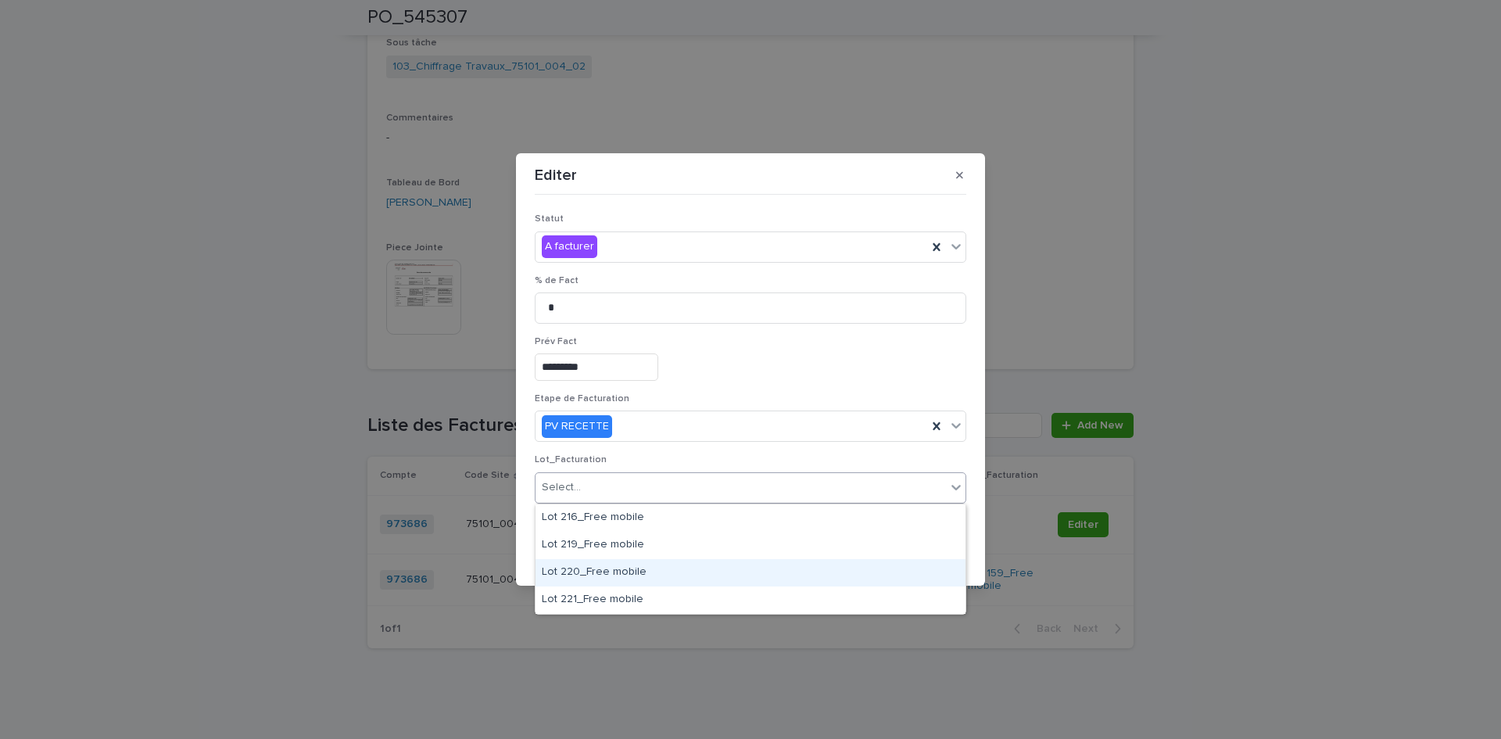
click at [602, 569] on div "Lot 220_Free mobile" at bounding box center [751, 572] width 430 height 27
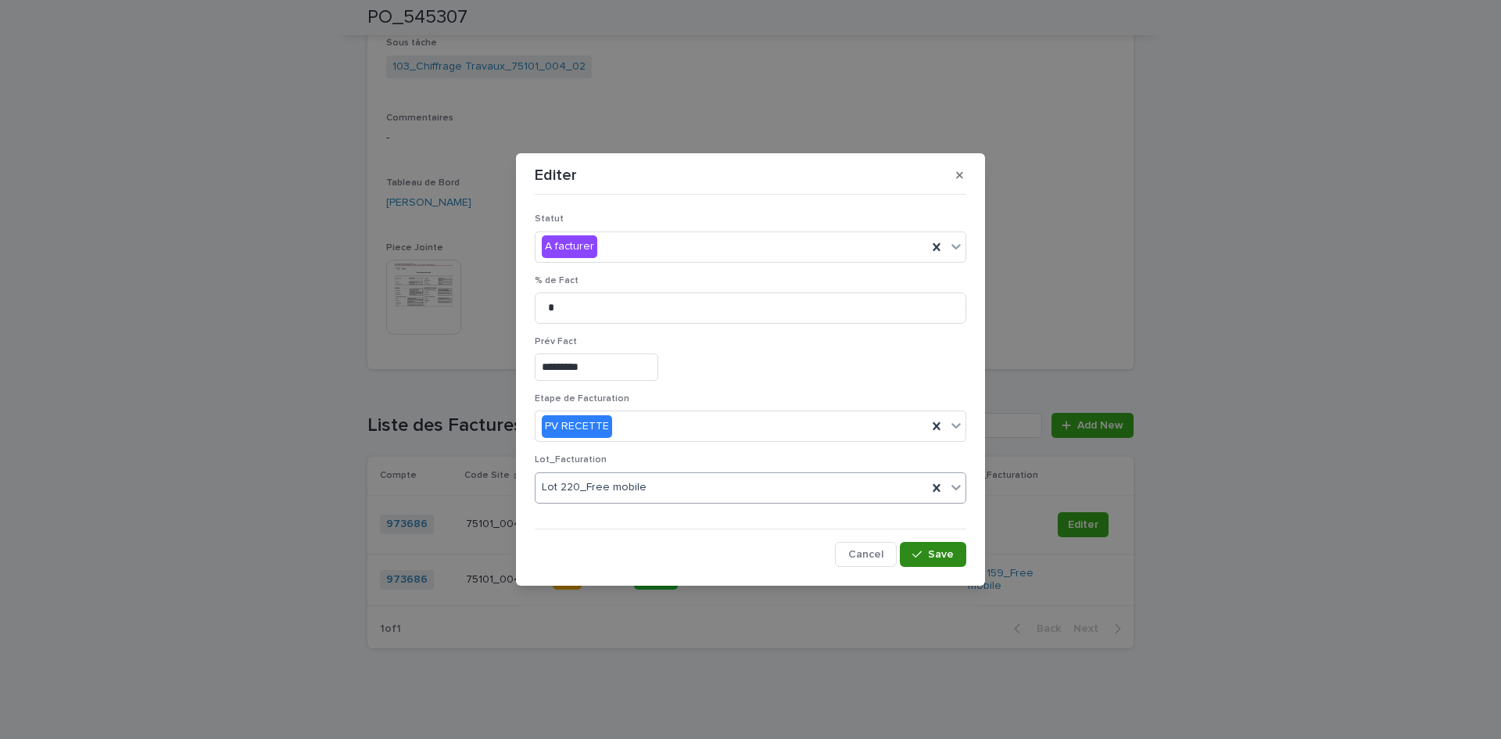
click at [924, 557] on div "button" at bounding box center [921, 554] width 16 height 11
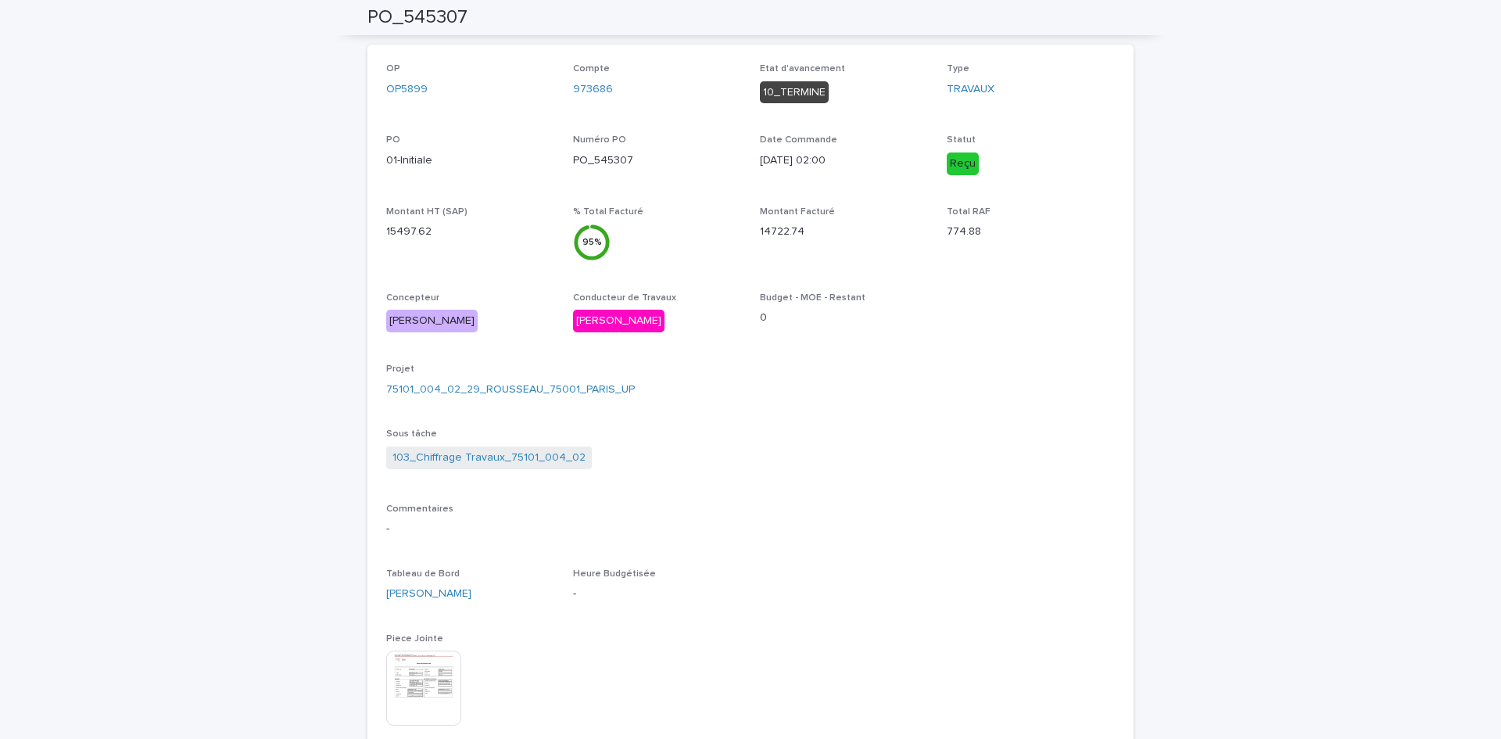
scroll to position [0, 0]
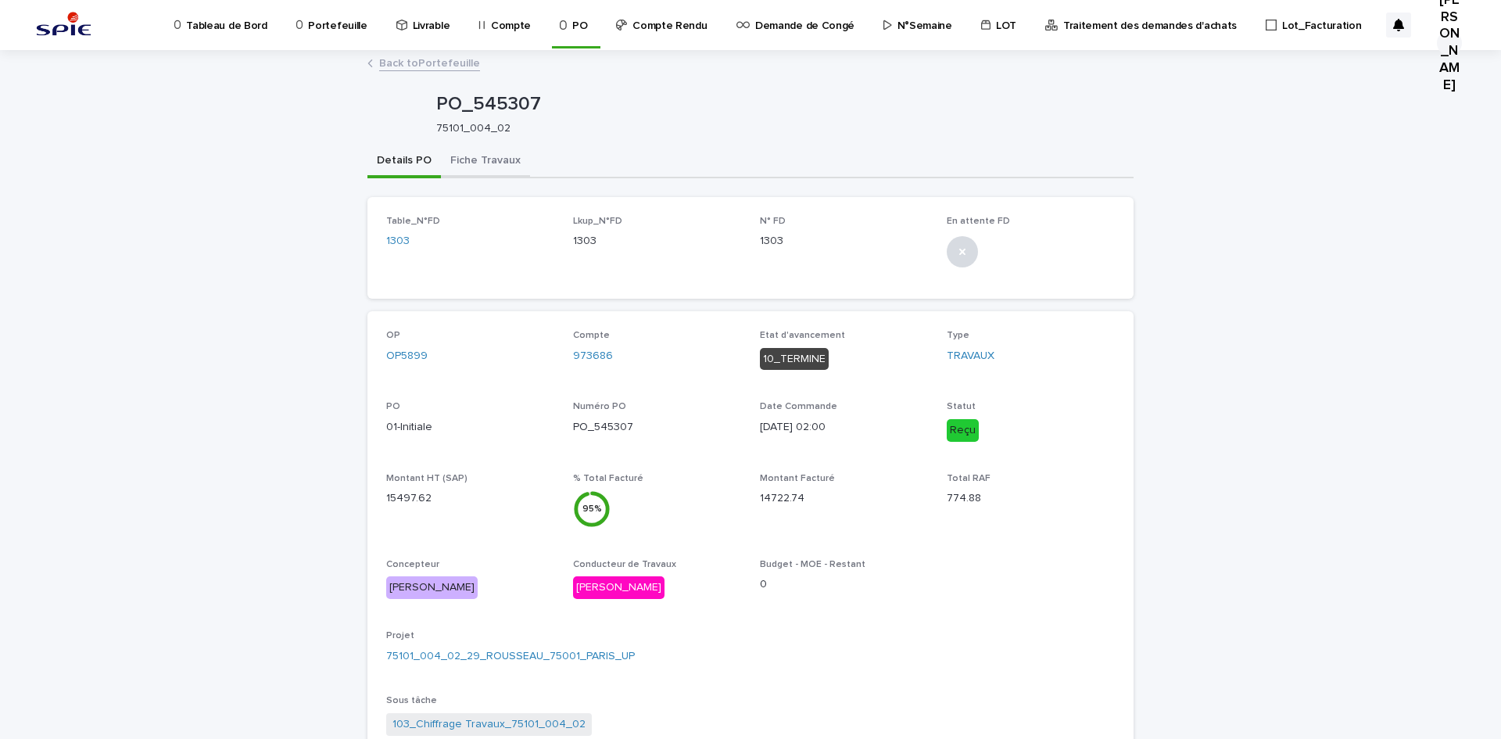
click at [477, 171] on button "Fiche Travaux" at bounding box center [485, 161] width 89 height 33
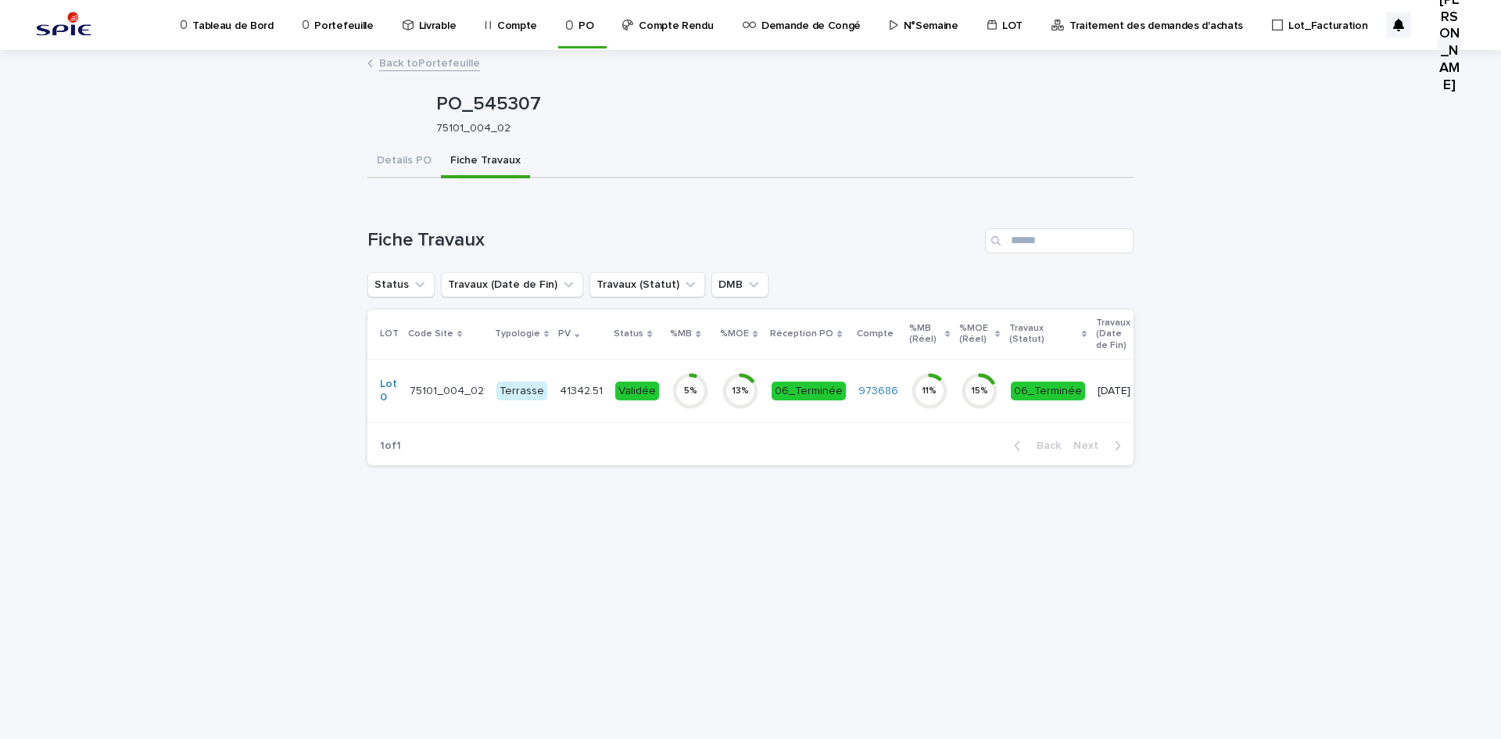
click at [576, 391] on p "41342.51" at bounding box center [583, 390] width 46 height 16
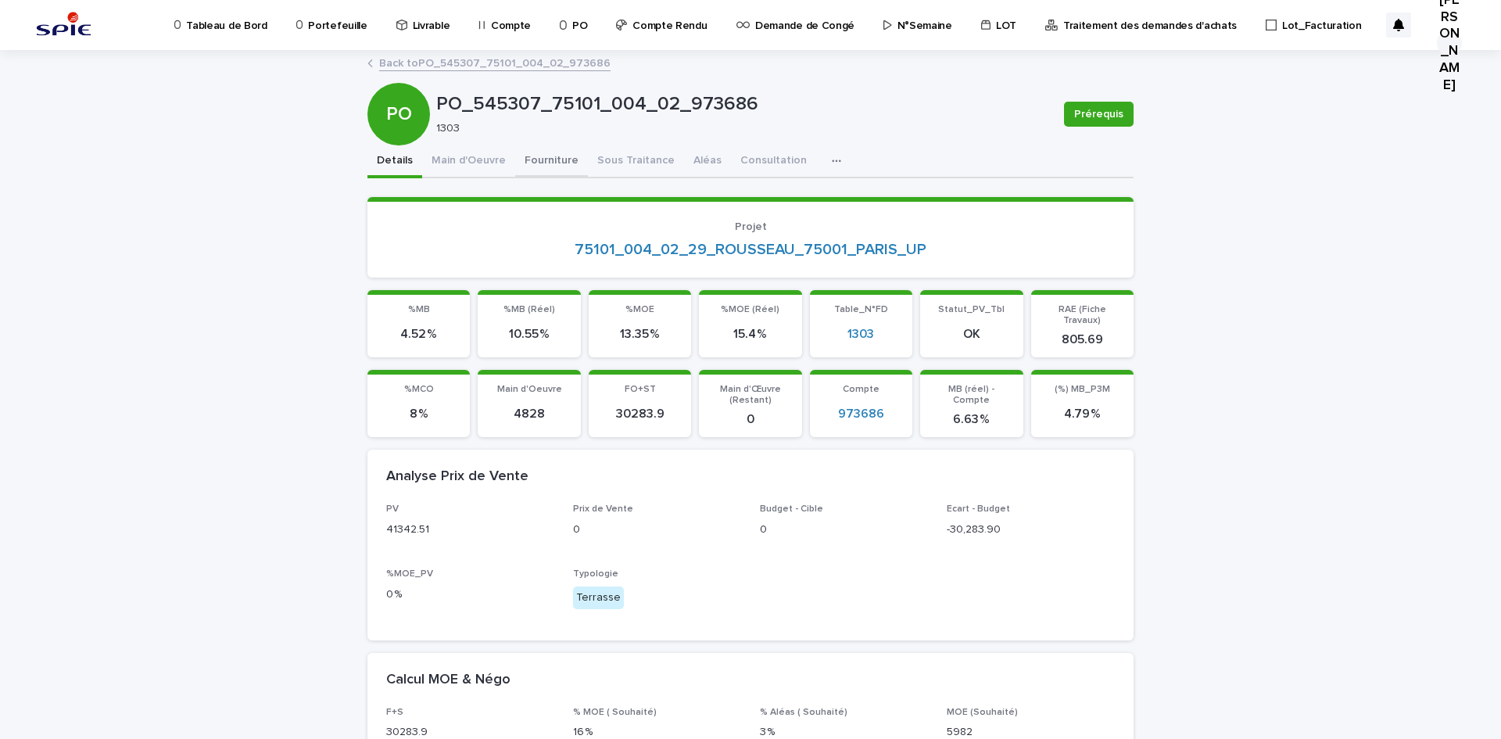
click at [522, 163] on button "Fourniture" at bounding box center [551, 161] width 73 height 33
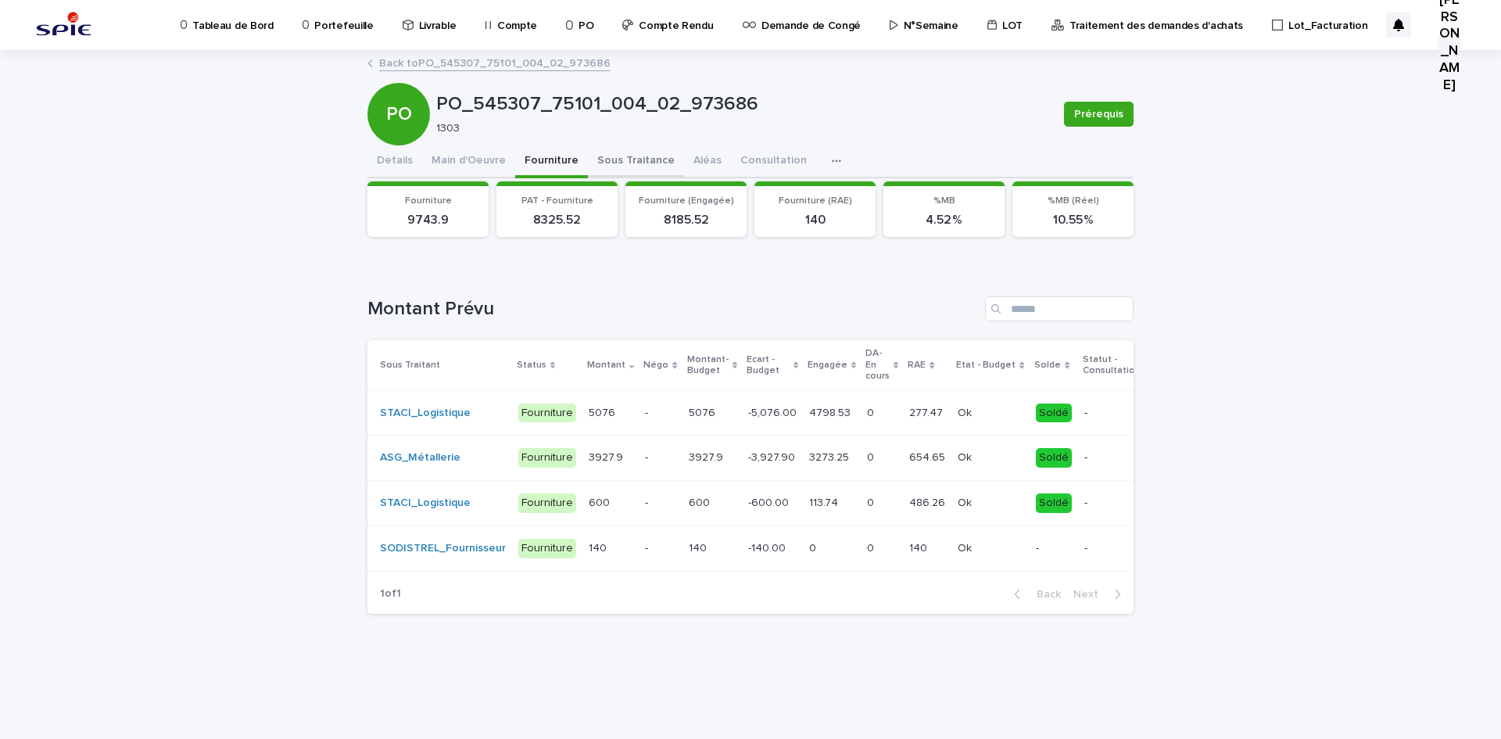
click at [604, 157] on button "Sous Traitance" at bounding box center [636, 161] width 96 height 33
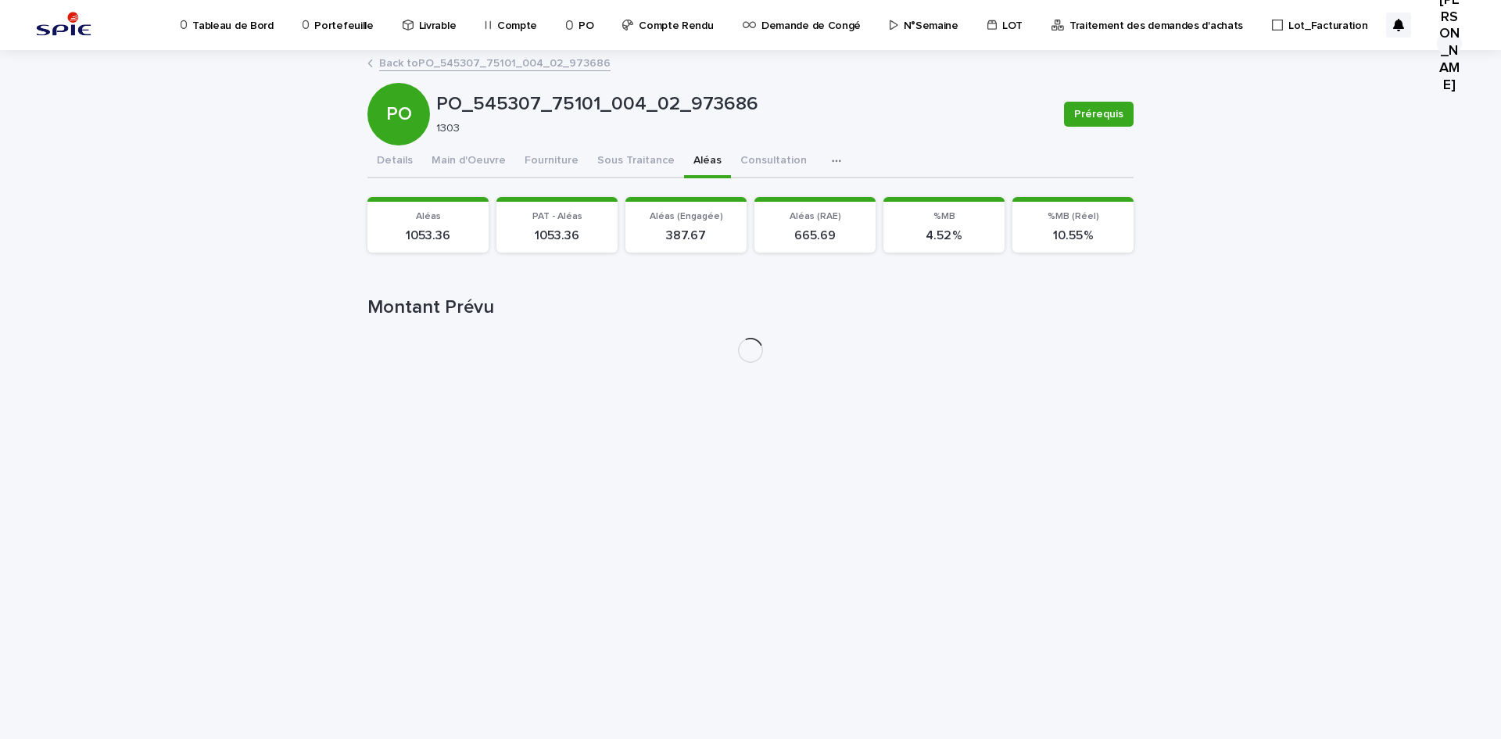
click at [684, 160] on button "Aléas" at bounding box center [707, 161] width 47 height 33
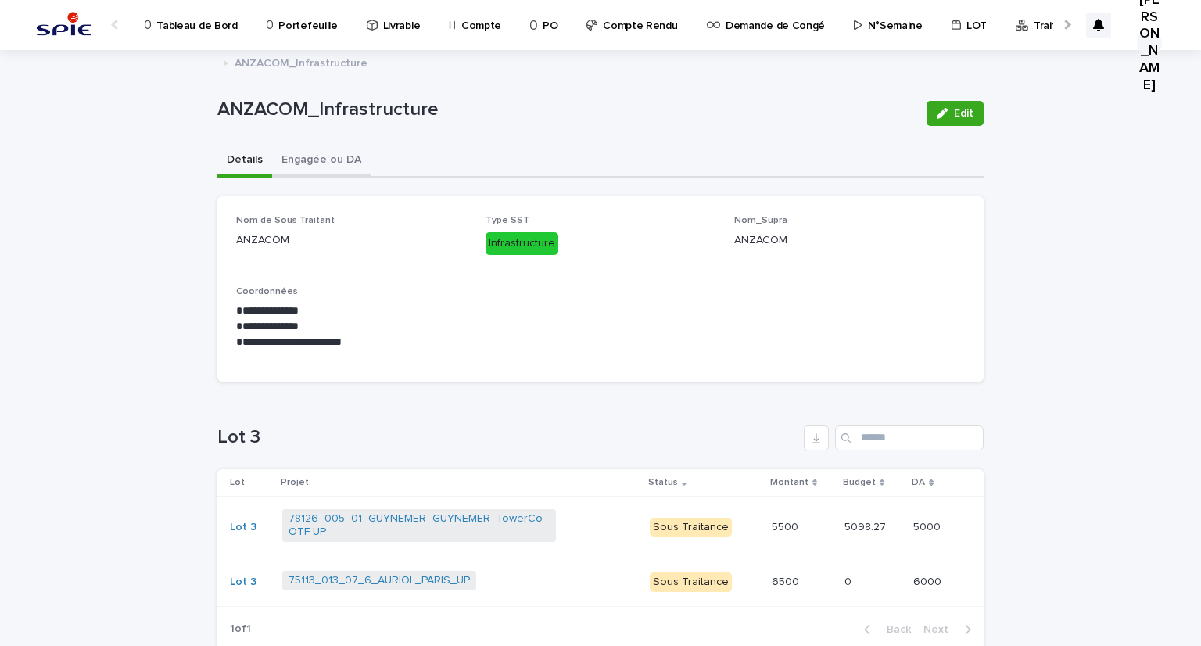
click at [305, 150] on button "Engagée ou DA" at bounding box center [321, 161] width 99 height 33
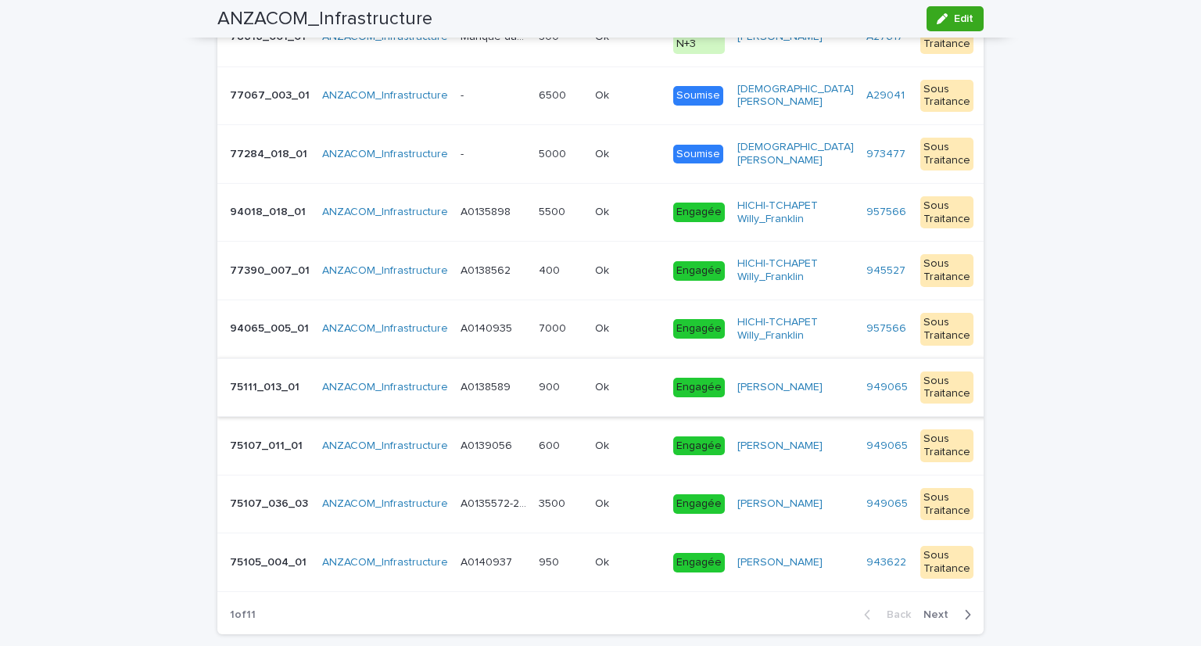
scroll to position [390, 0]
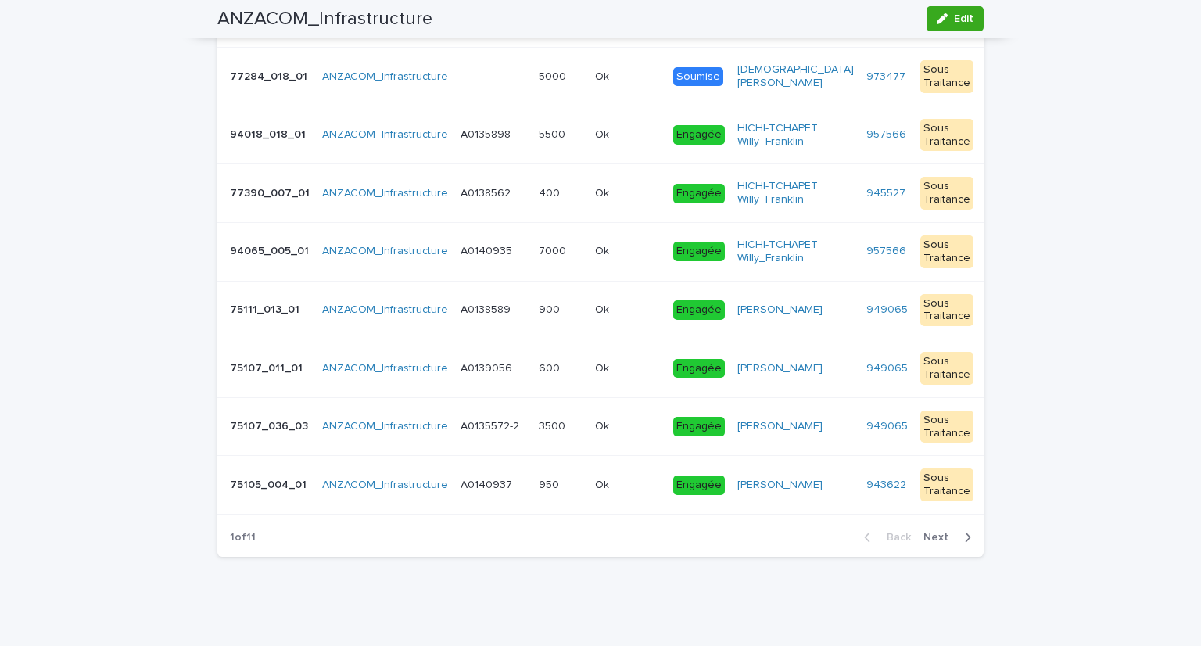
click at [935, 533] on span "Next" at bounding box center [941, 537] width 34 height 11
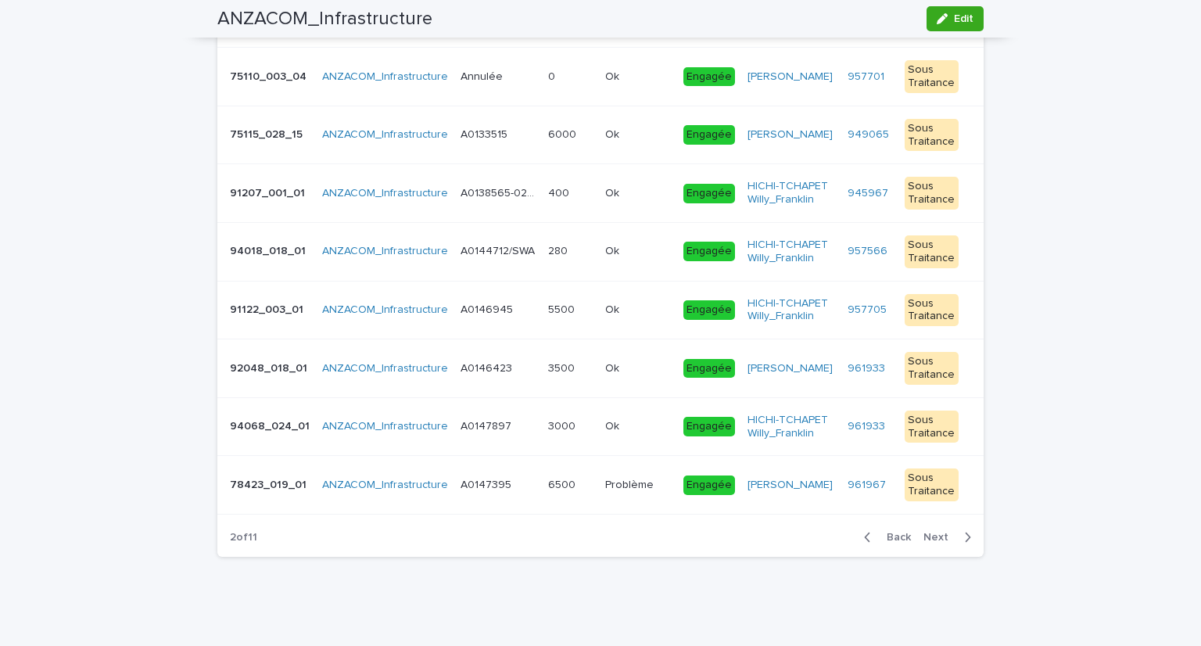
click at [946, 545] on div "Back Next" at bounding box center [918, 537] width 132 height 39
click at [936, 539] on span "Next" at bounding box center [941, 537] width 34 height 11
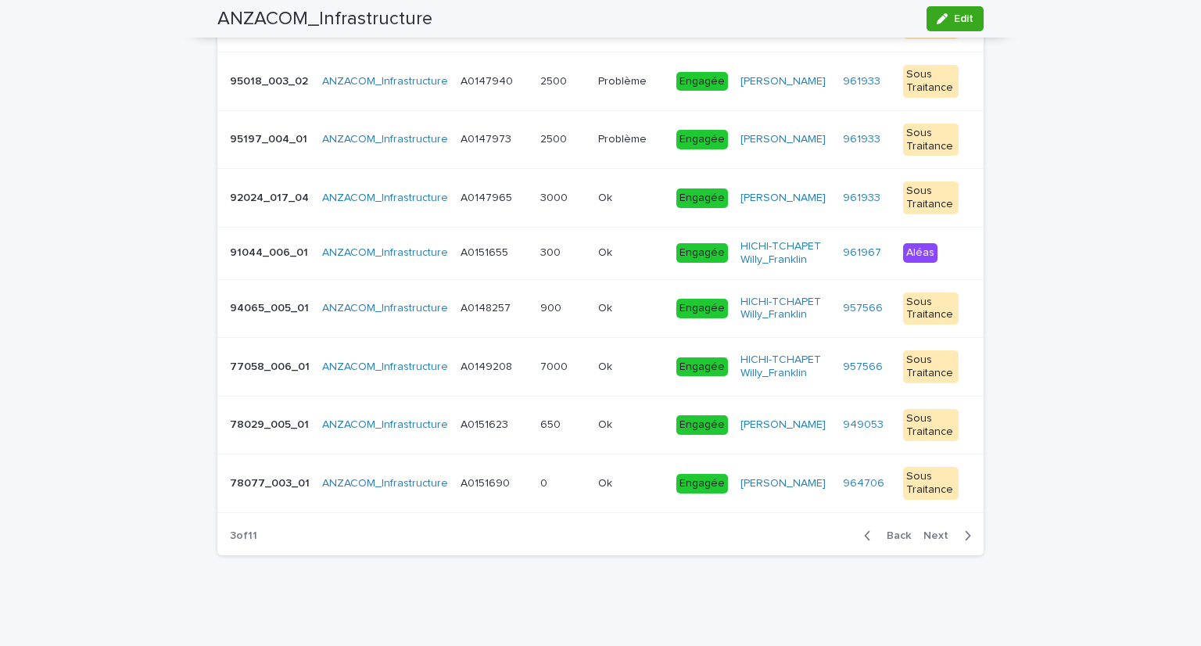
scroll to position [372, 0]
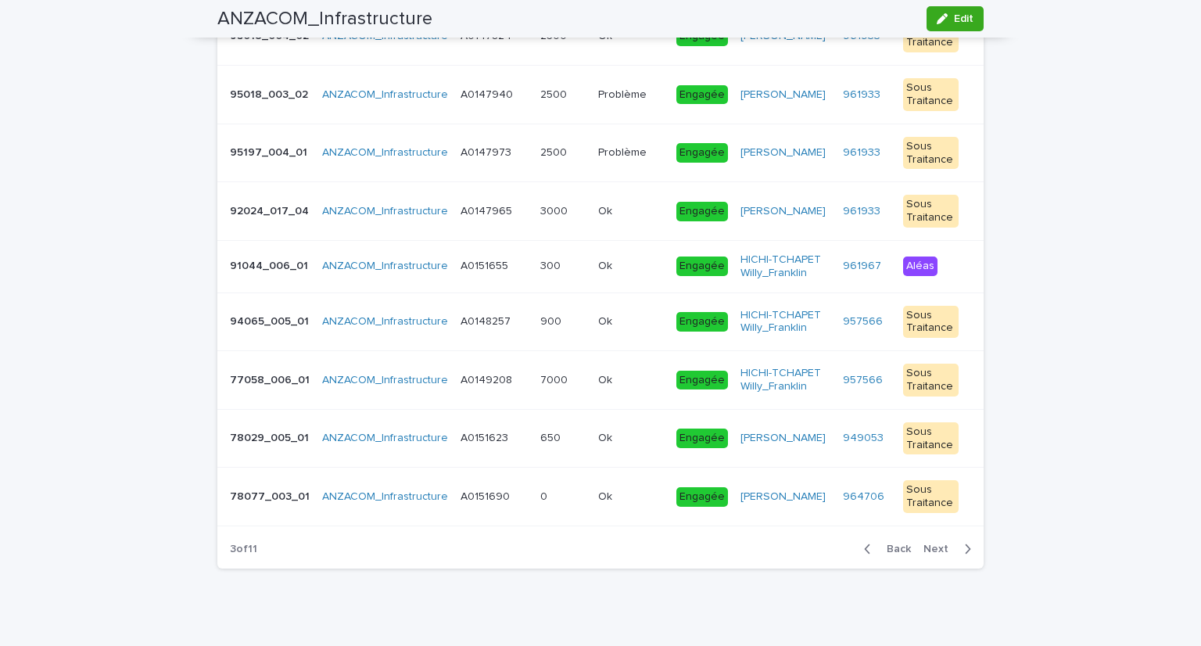
click at [936, 543] on span "Next" at bounding box center [941, 548] width 34 height 11
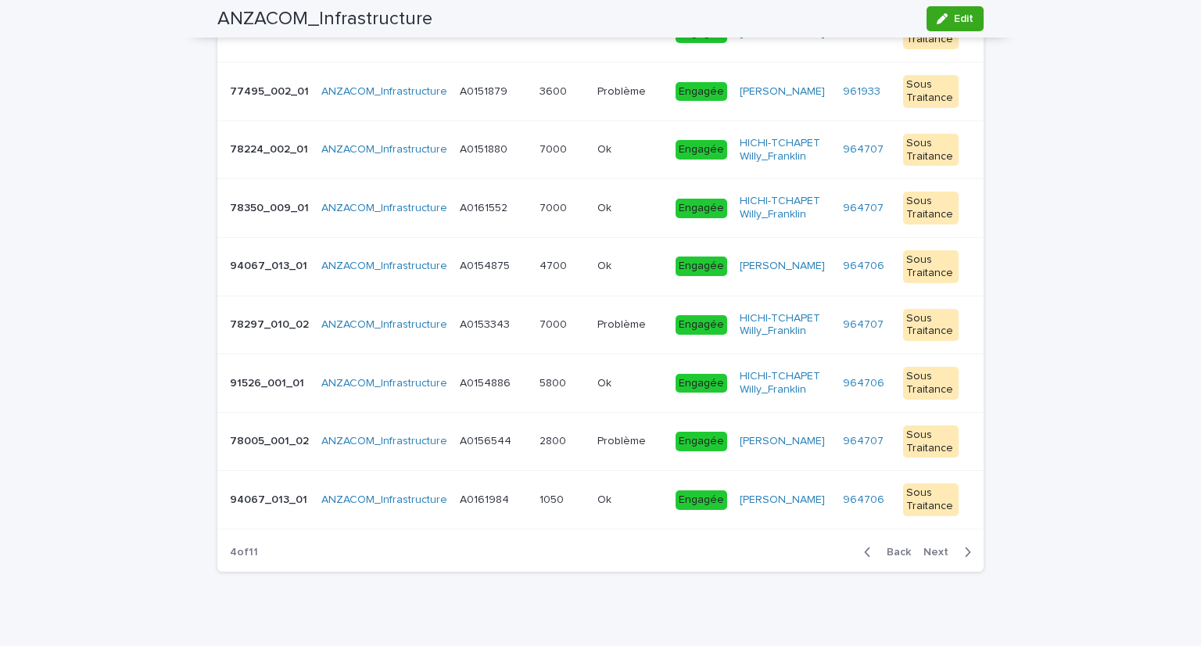
click at [936, 547] on span "Next" at bounding box center [941, 552] width 34 height 11
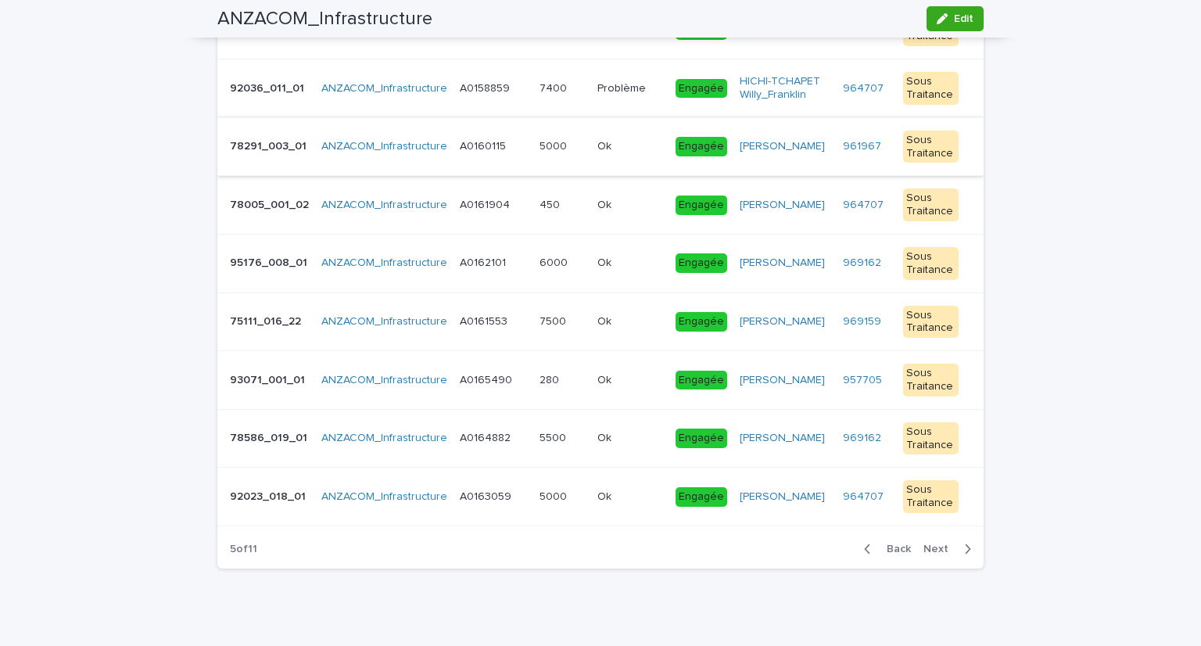
scroll to position [66, 0]
